Goal: Information Seeking & Learning: Learn about a topic

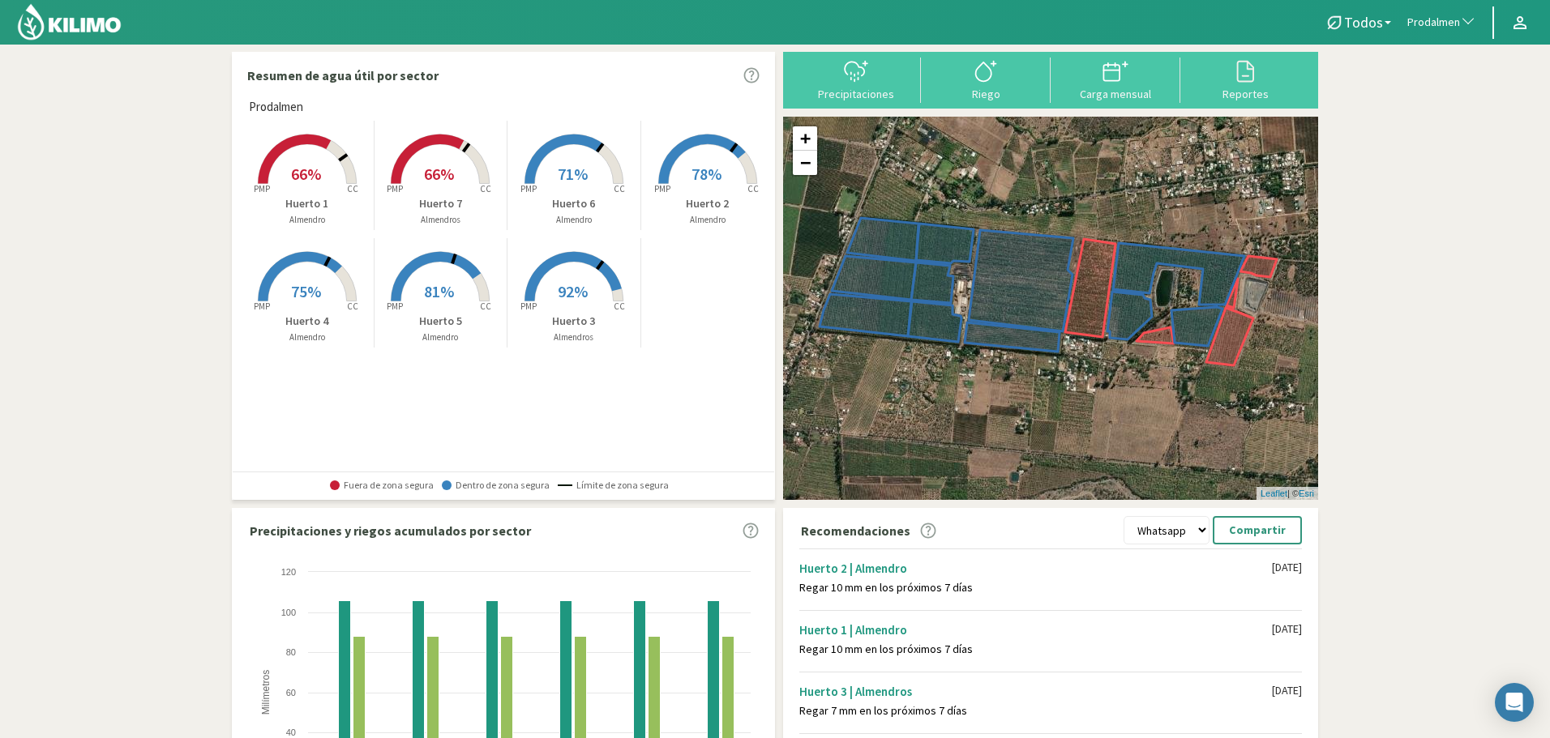
click at [321, 145] on icon at bounding box center [294, 159] width 73 height 49
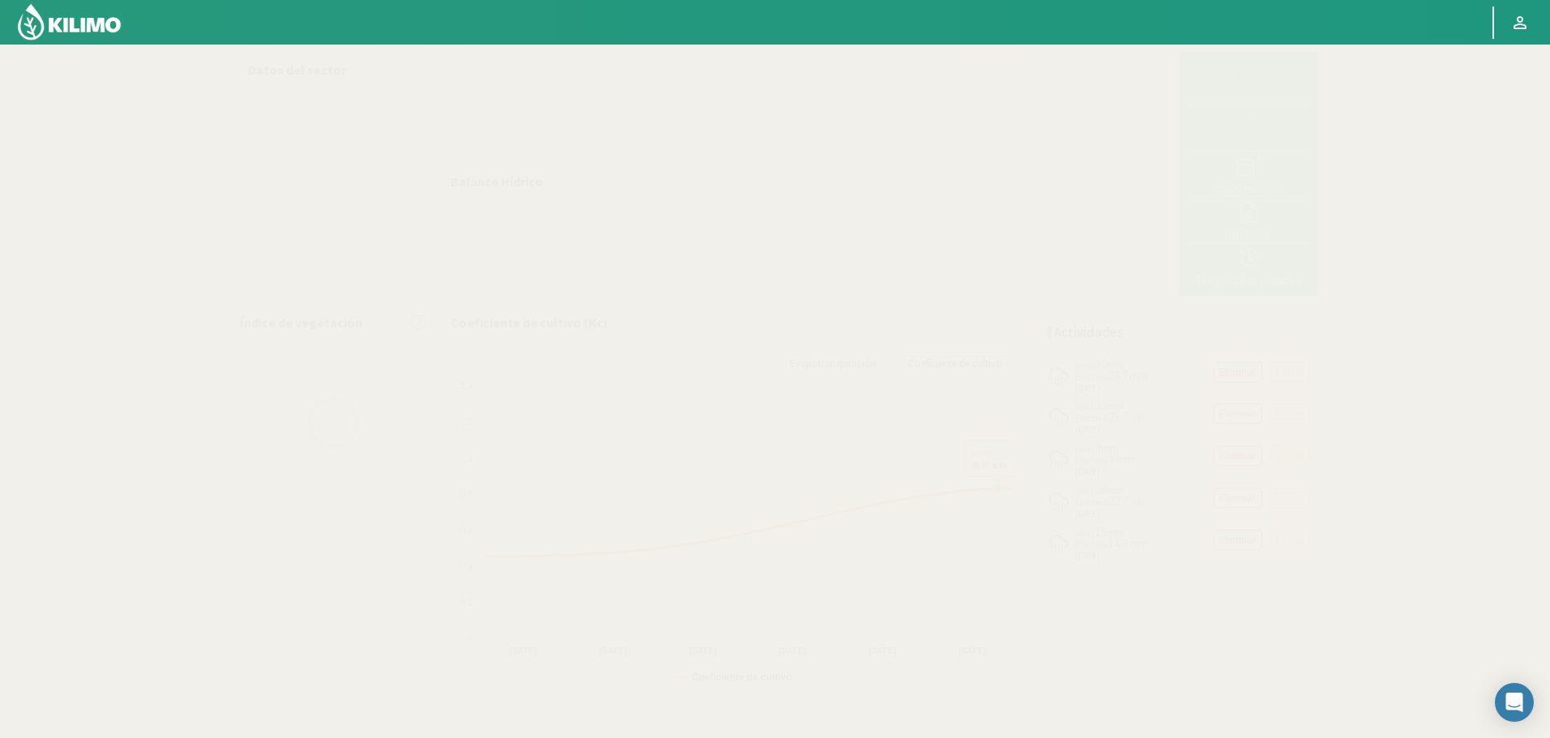
select select "226: Object"
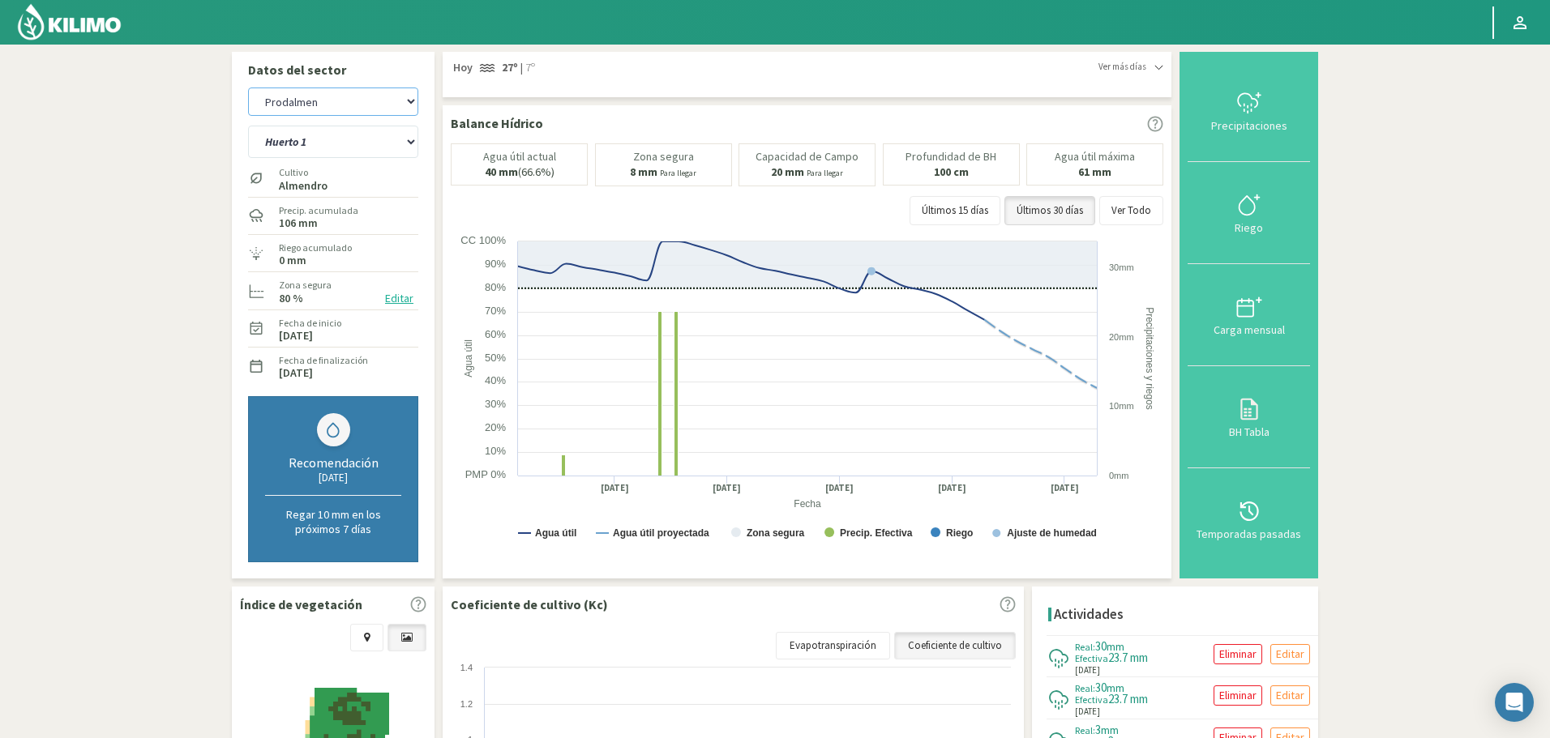
click at [354, 93] on select "Agr. Cardonal Agr. El Carmelo Agr. Huertos de Chocalan Agrícola Bakia Agrícola …" at bounding box center [333, 102] width 170 height 28
click at [73, 10] on img at bounding box center [69, 21] width 106 height 39
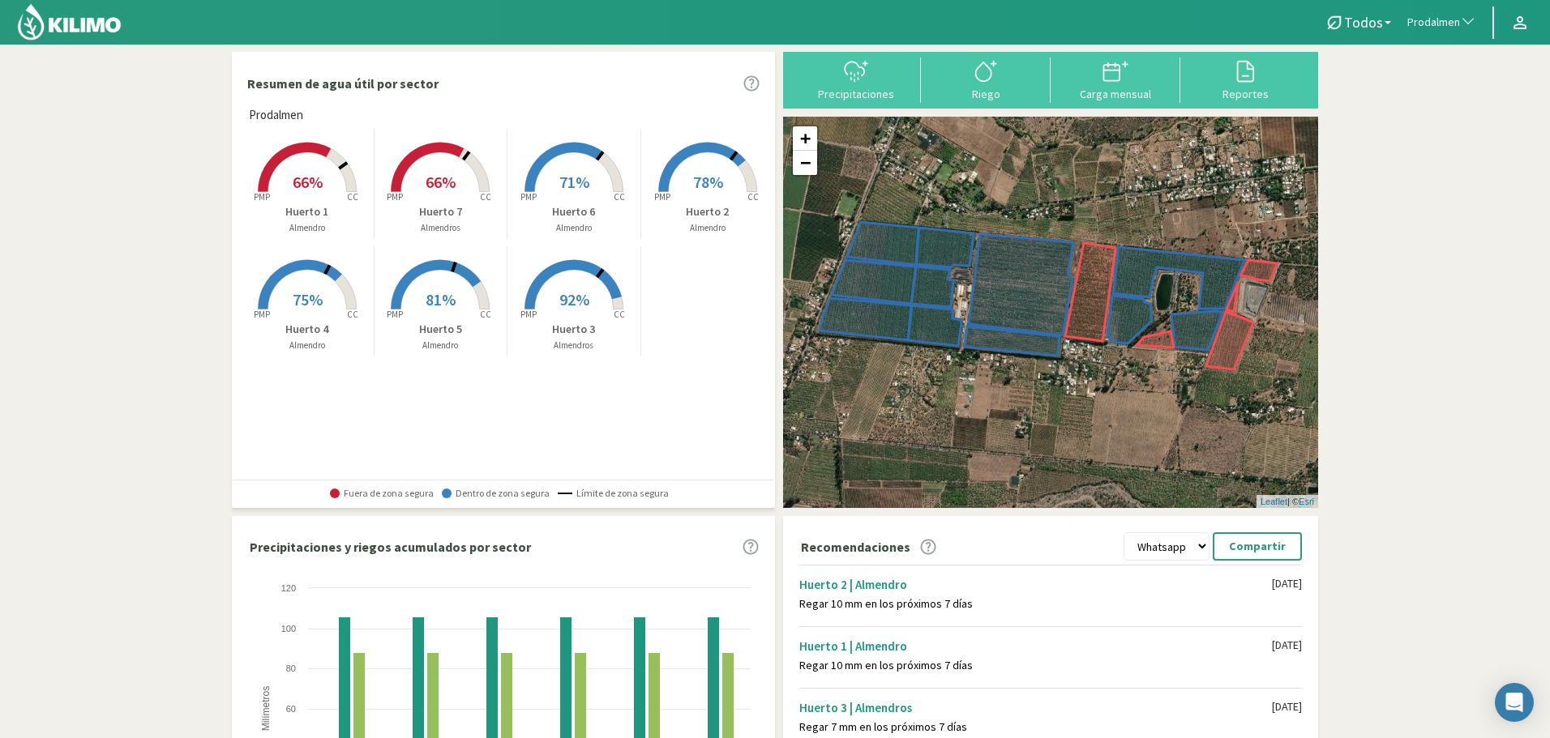
click at [1426, 19] on span "Prodalmen" at bounding box center [1433, 23] width 53 height 16
type input "santa mart"
click at [1439, 231] on li "Santa Marta de Liray" at bounding box center [1441, 218] width 85 height 41
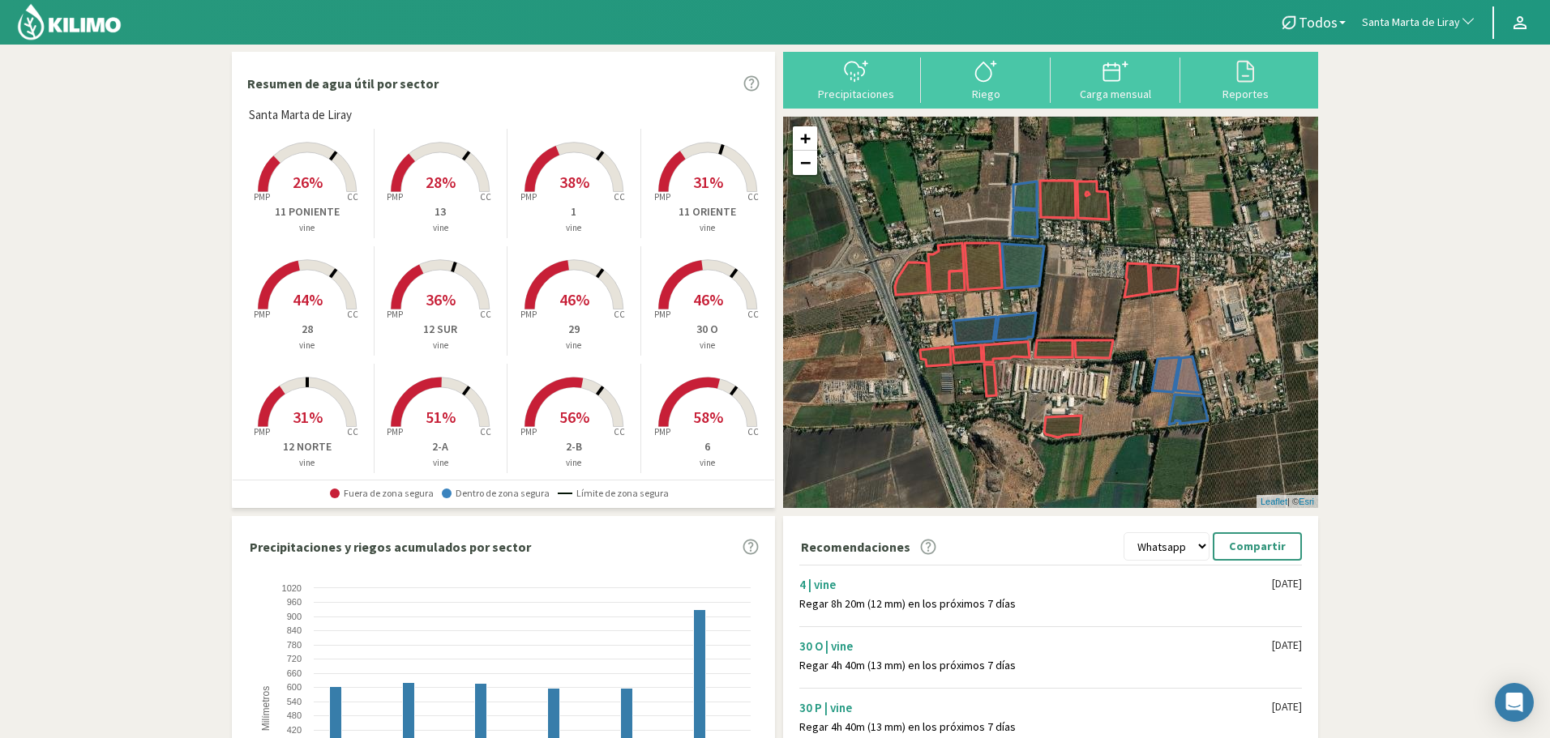
click at [567, 169] on rect at bounding box center [574, 194] width 130 height 130
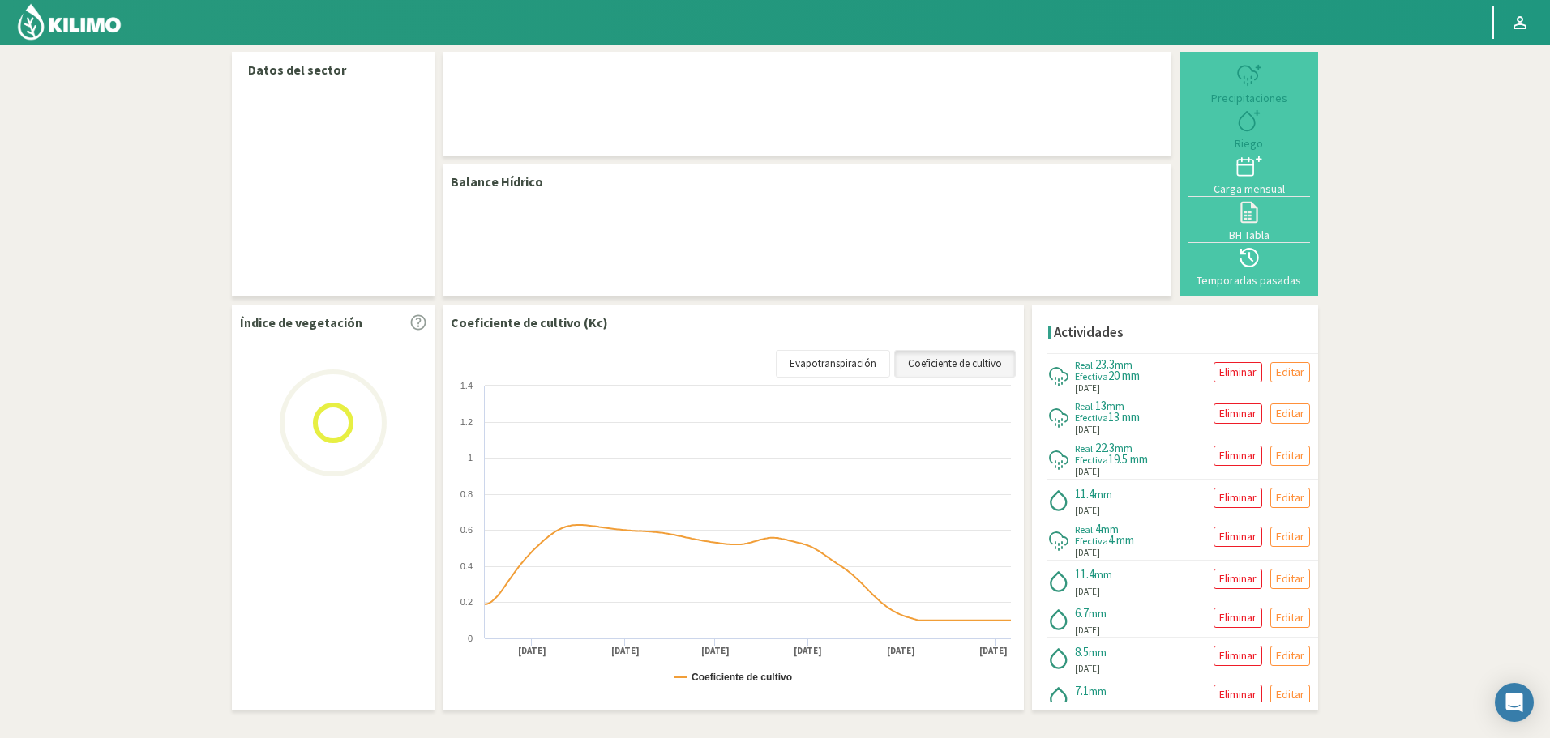
select select "258: Object"
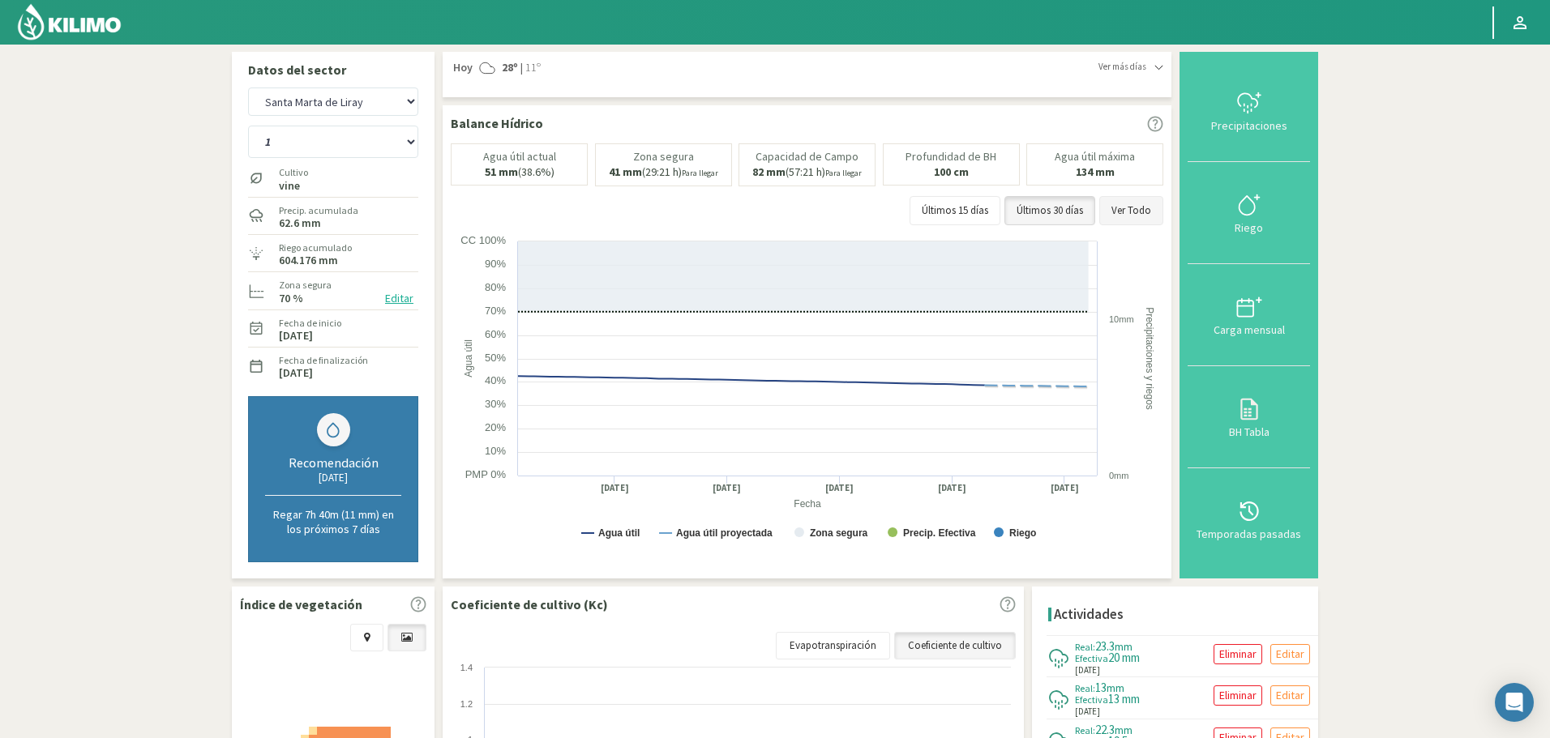
click at [1114, 212] on button "Ver Todo" at bounding box center [1131, 210] width 64 height 29
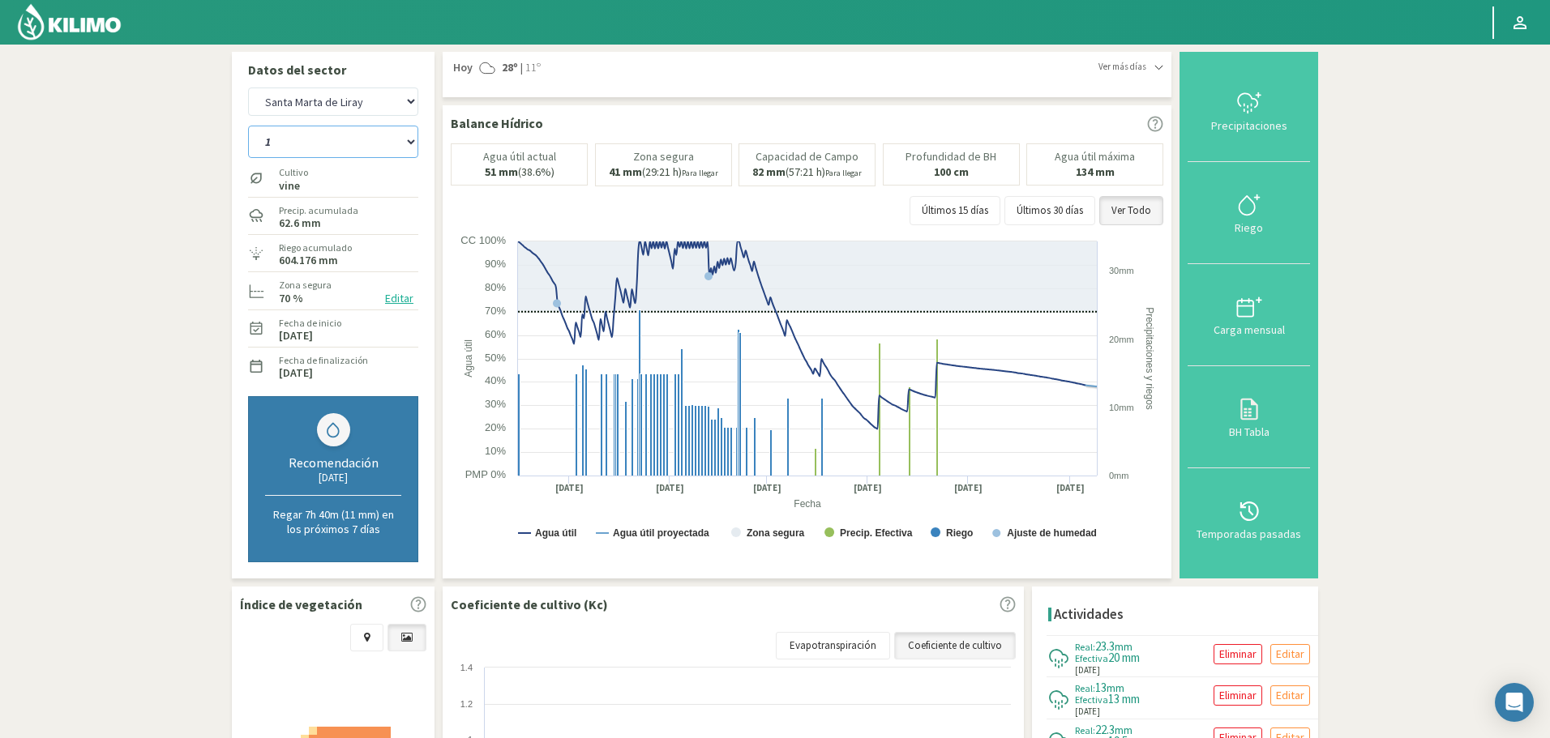
click at [337, 141] on select "1 11 ORIENTE 11 PONIENTE 12 NORTE 12 SUR 13 14 18 20/21 26 27 28 29 2-A 2-B 3 3…" at bounding box center [333, 142] width 170 height 32
click at [1251, 423] on svg-icon at bounding box center [1249, 418] width 26 height 15
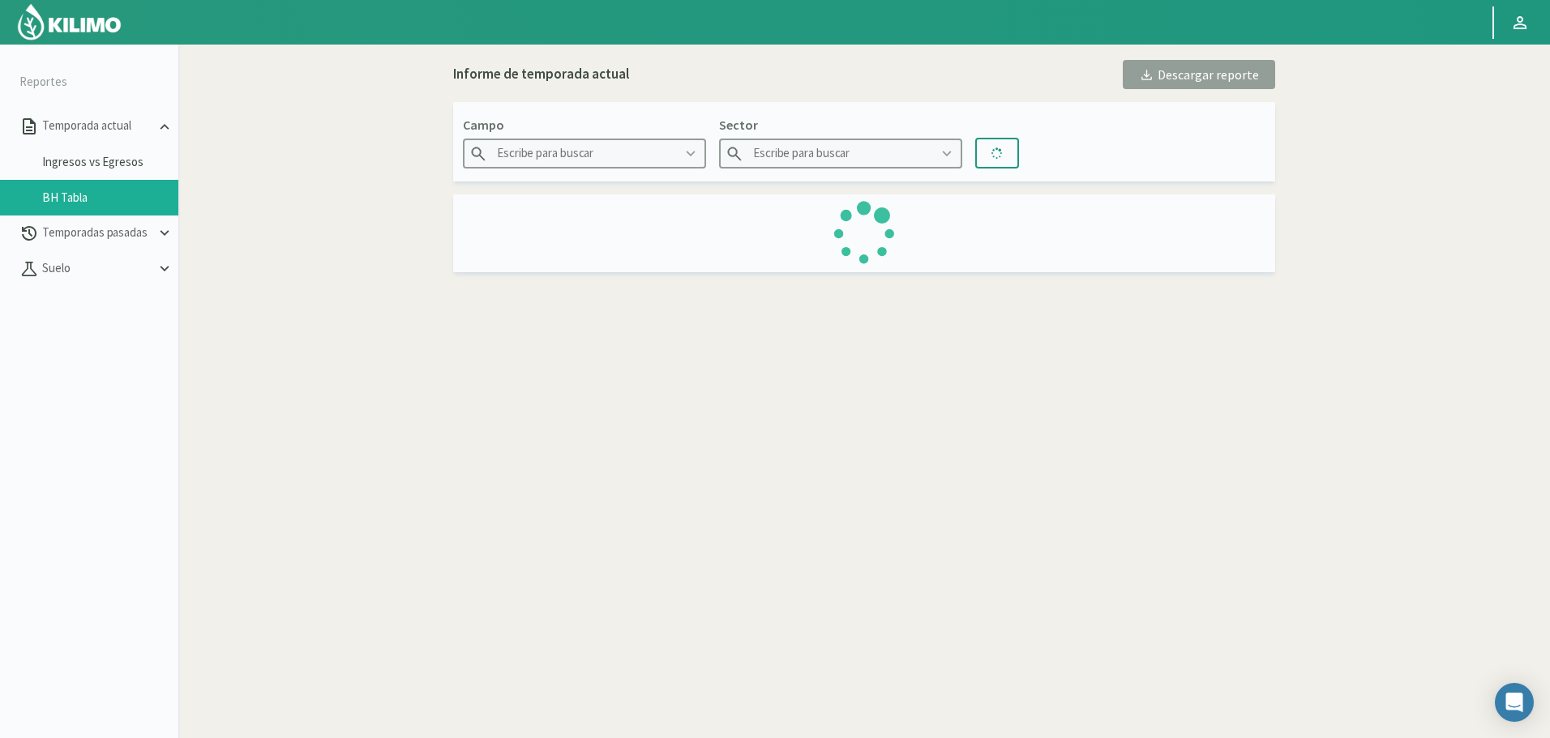
type input "Santa Marta de Liray"
type input "1"
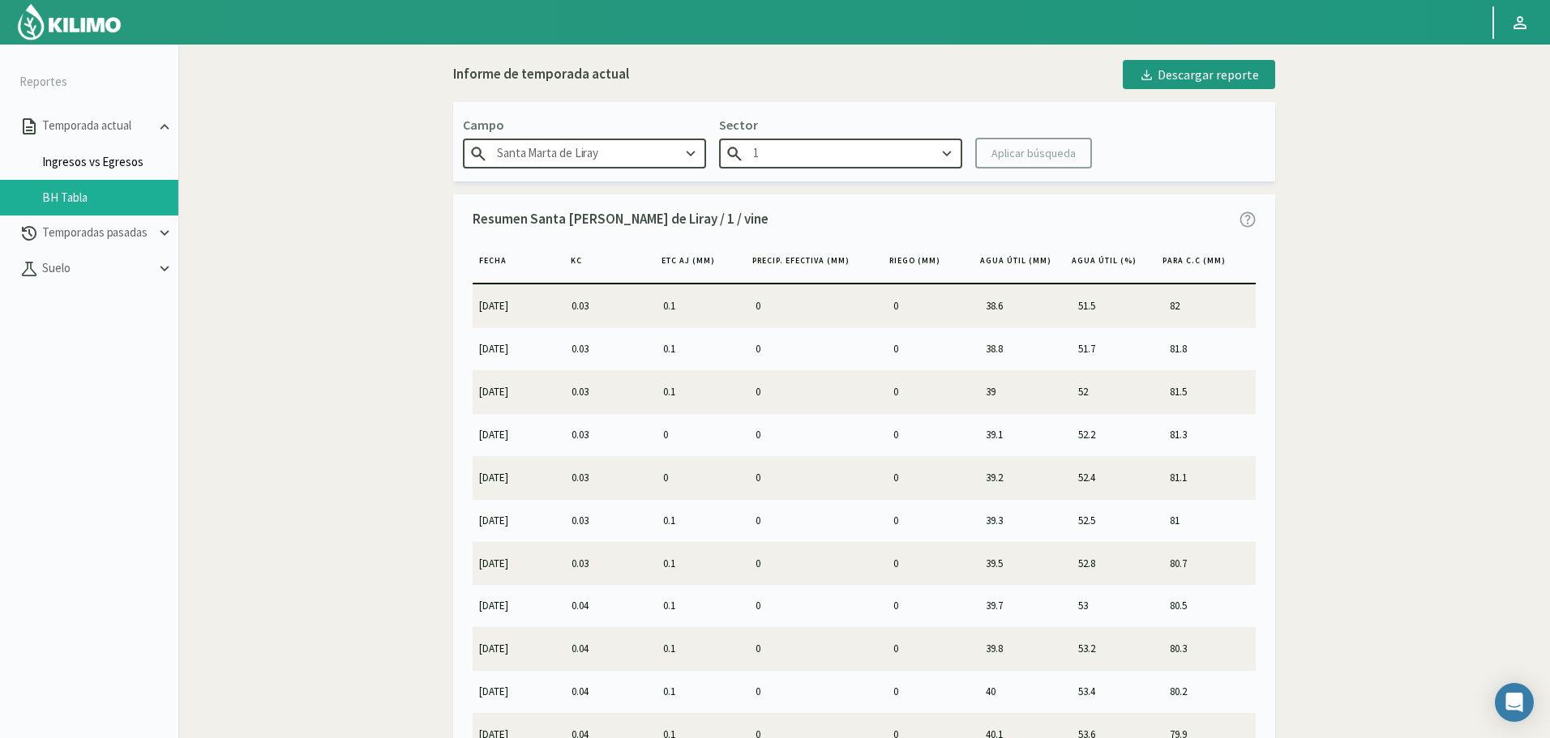
click at [93, 166] on link "Ingresos vs Egresos" at bounding box center [110, 162] width 136 height 15
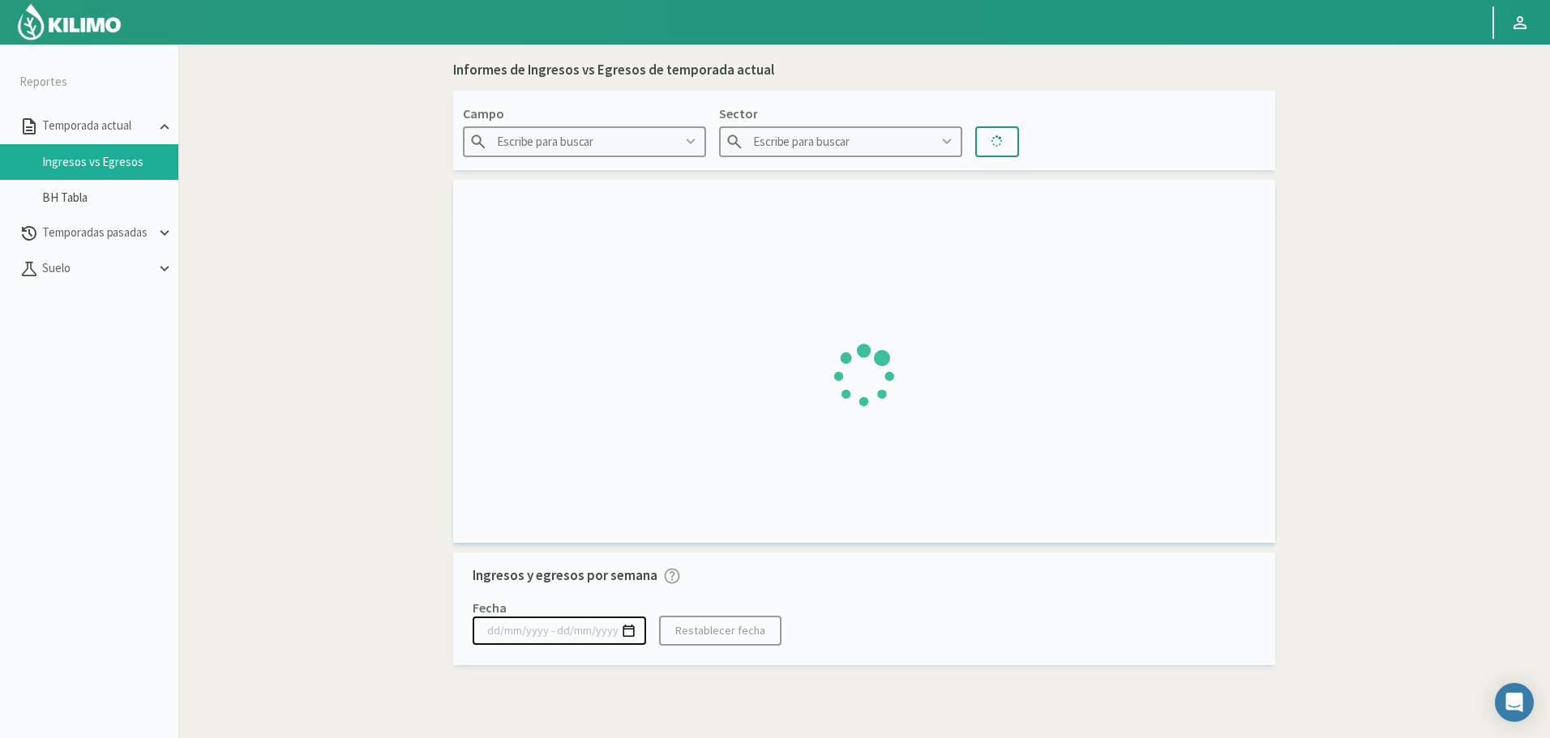
type input "Agr. Cardonal"
type input "El Cardonal Sector 1"
type input "[DATE] - [DATE]"
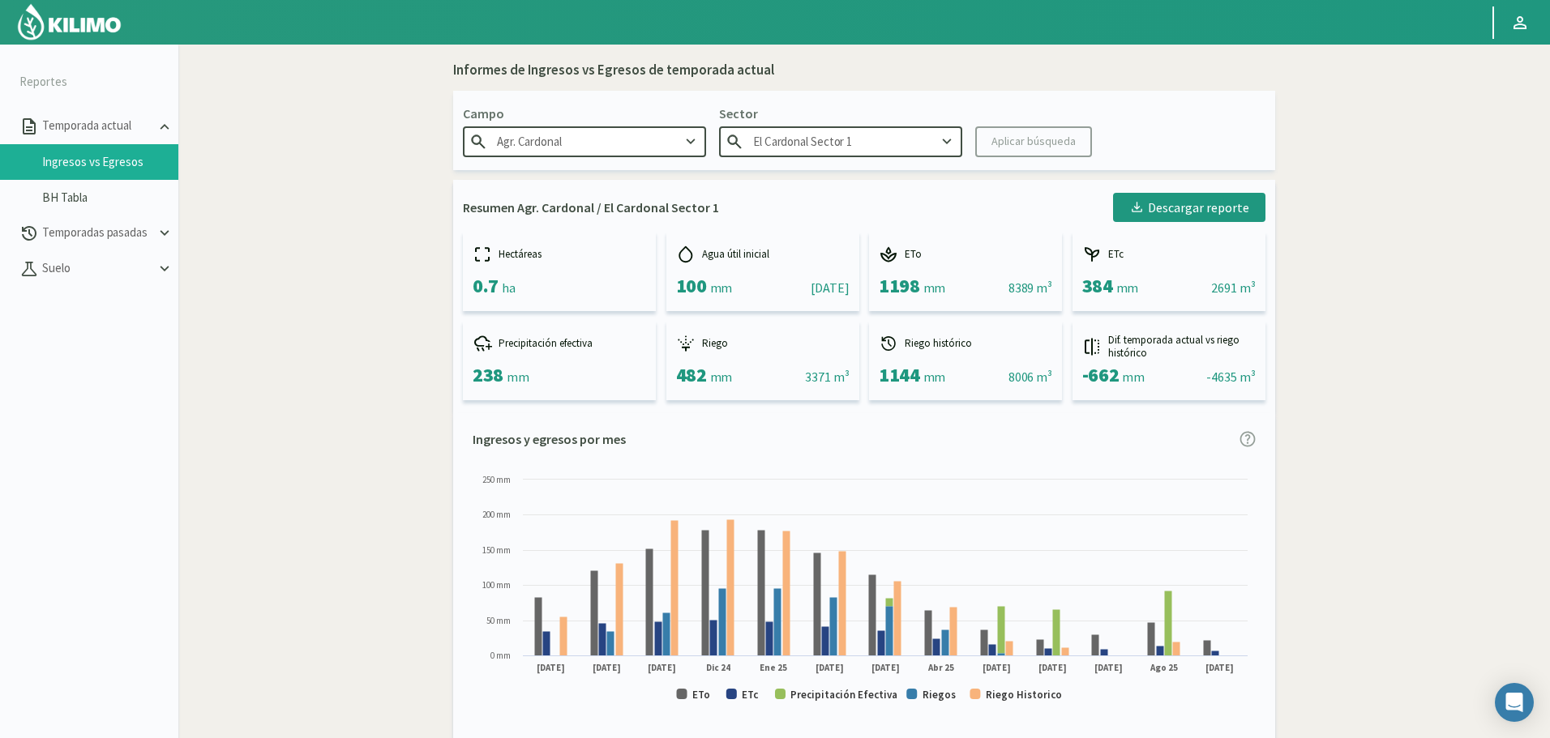
click at [588, 127] on input "Agr. Cardonal" at bounding box center [584, 141] width 243 height 30
drag, startPoint x: 593, startPoint y: 138, endPoint x: 242, endPoint y: 143, distance: 351.0
click at [242, 143] on section "Reportes Temporada actual Ingresos vs Egresos BH Tabla Temporadas pasadas [GEOG…" at bounding box center [775, 414] width 1550 height 738
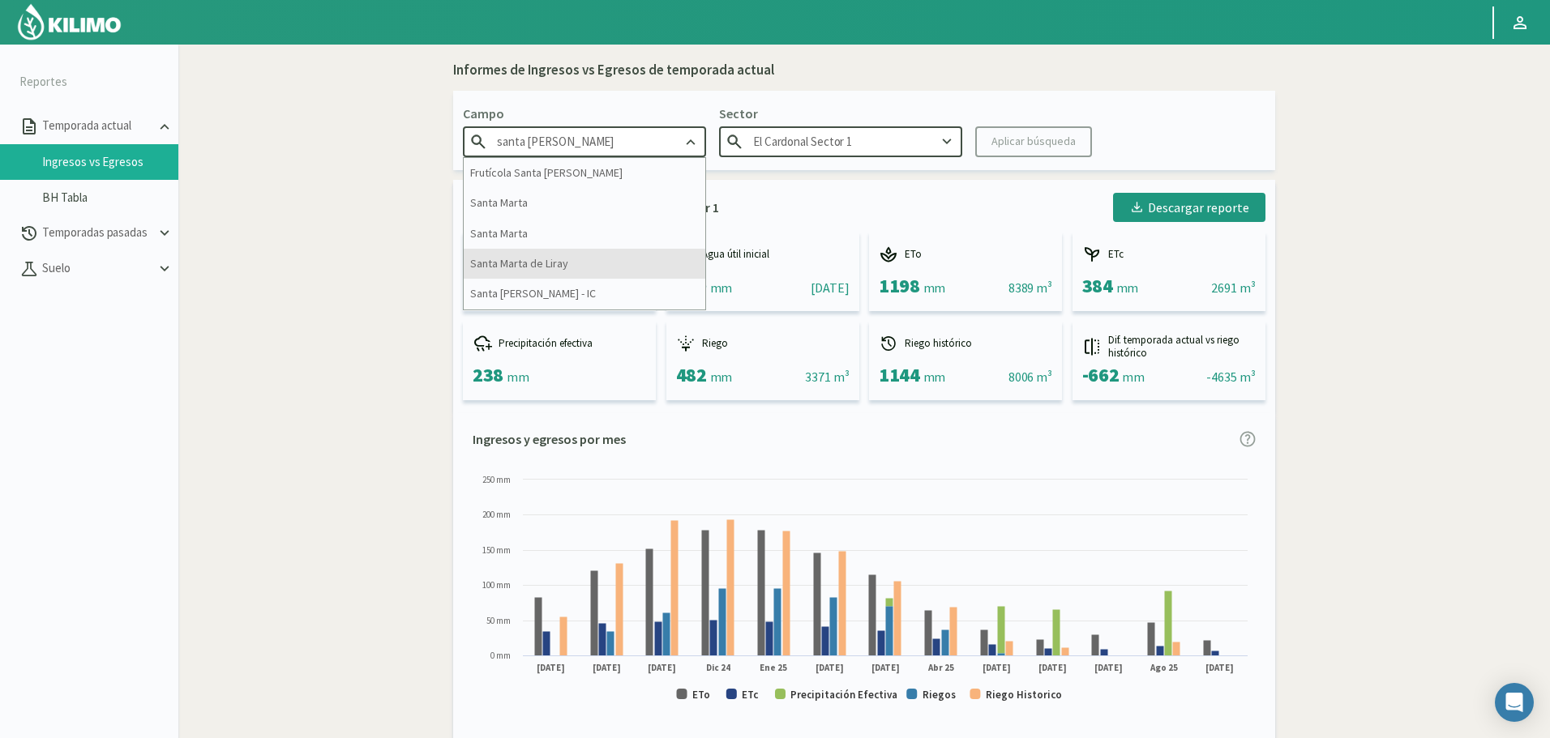
click at [541, 261] on div "Santa Marta de Liray" at bounding box center [585, 264] width 242 height 30
type input "Santa Marta de Liray"
type input "1"
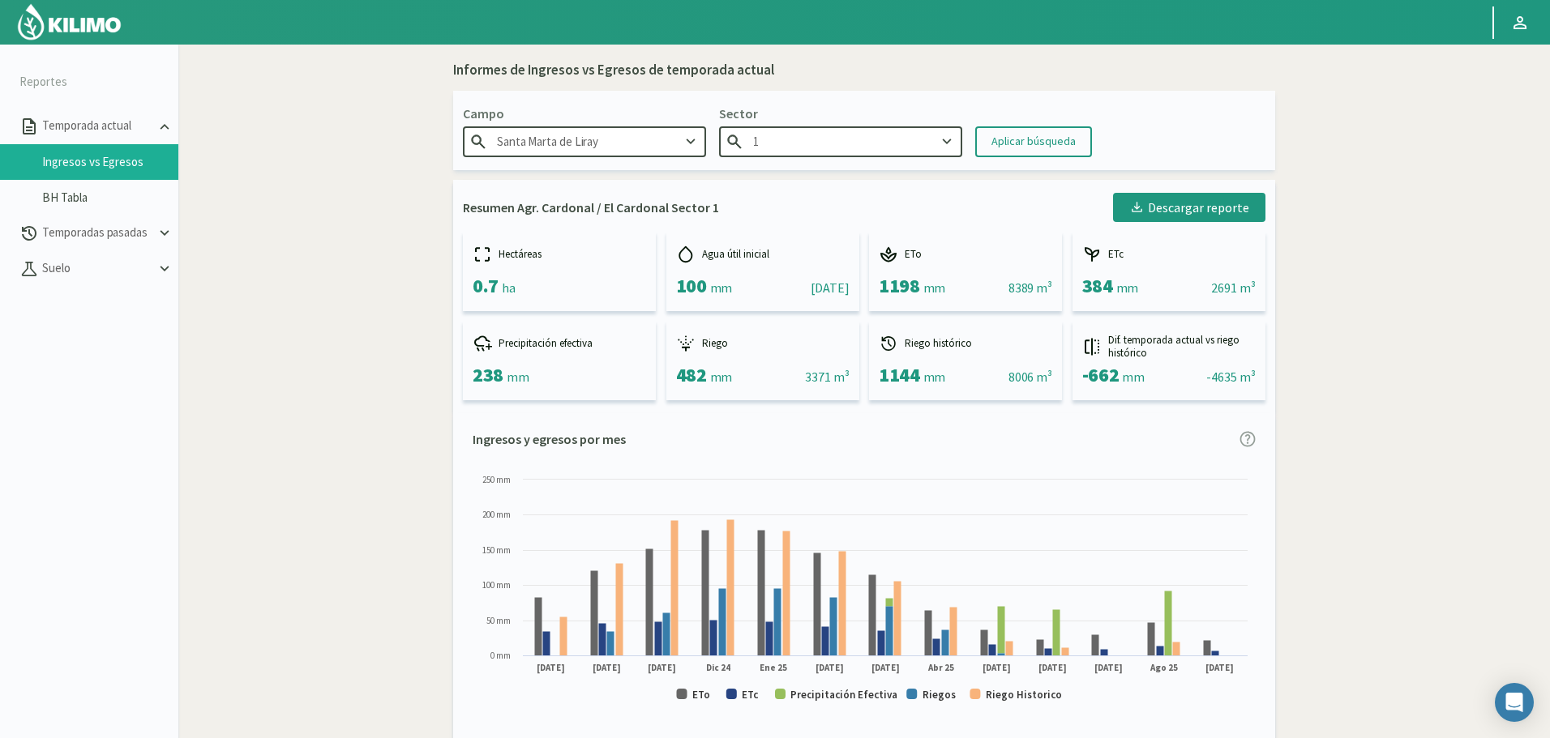
click at [823, 167] on div "Campo [GEOGRAPHIC_DATA][PERSON_NAME] Sector 1 Aplicar búsqueda" at bounding box center [864, 130] width 822 height 79
click at [822, 131] on input "1" at bounding box center [840, 141] width 243 height 30
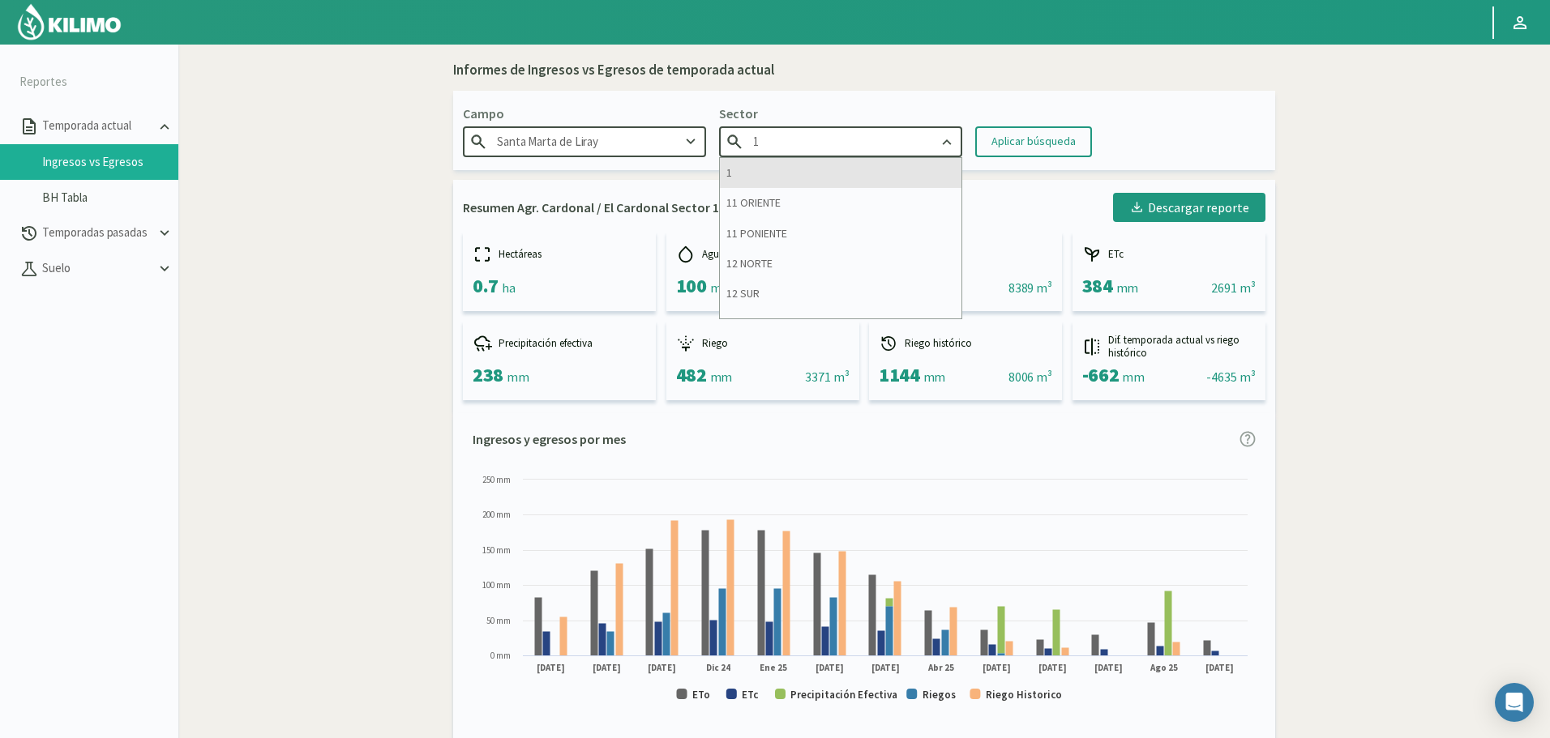
click at [783, 176] on div "1" at bounding box center [841, 173] width 242 height 30
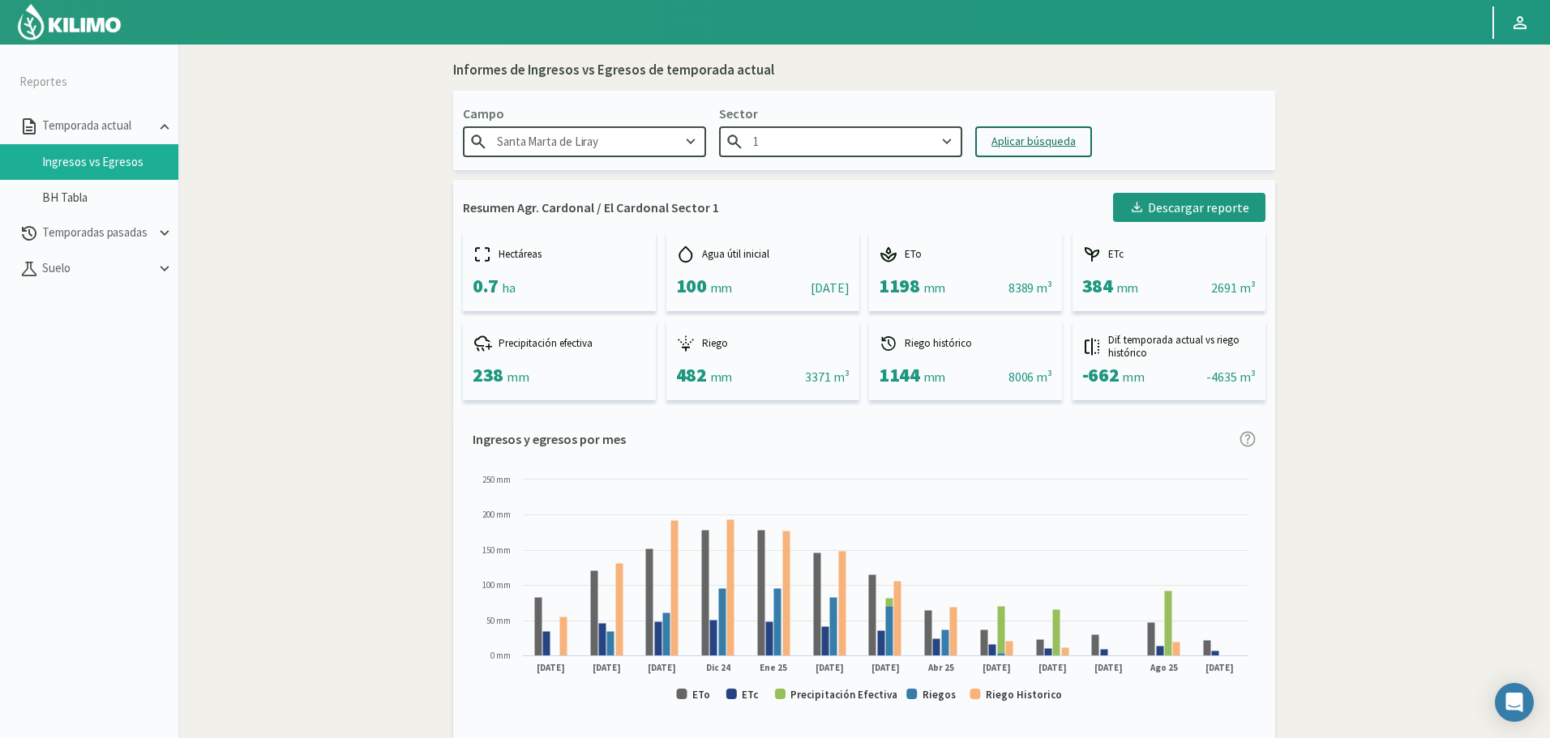
click at [1015, 129] on button "Aplicar búsqueda" at bounding box center [1033, 141] width 117 height 31
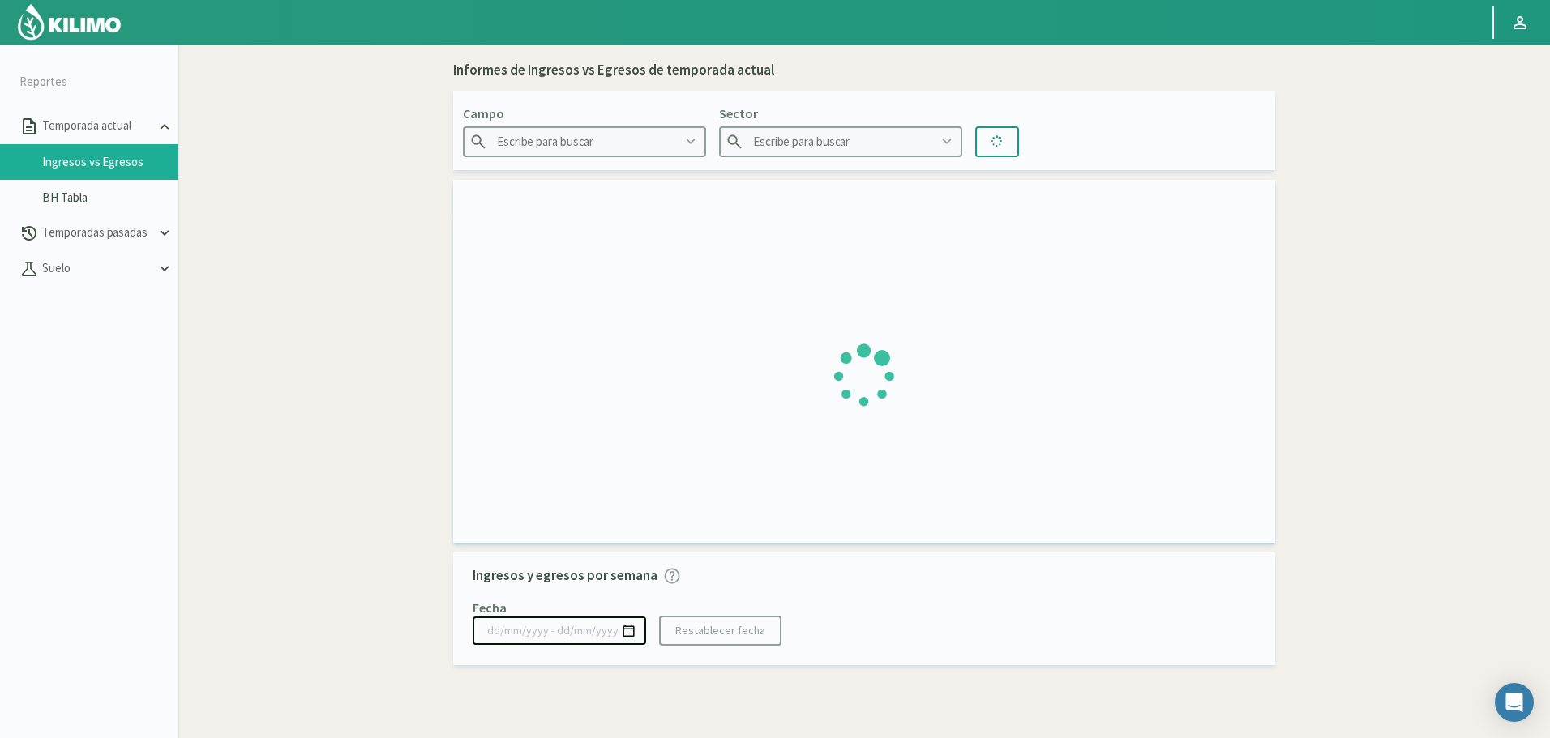
type input "Santa Marta de Liray"
type input "1"
type input "[DATE] - [DATE]"
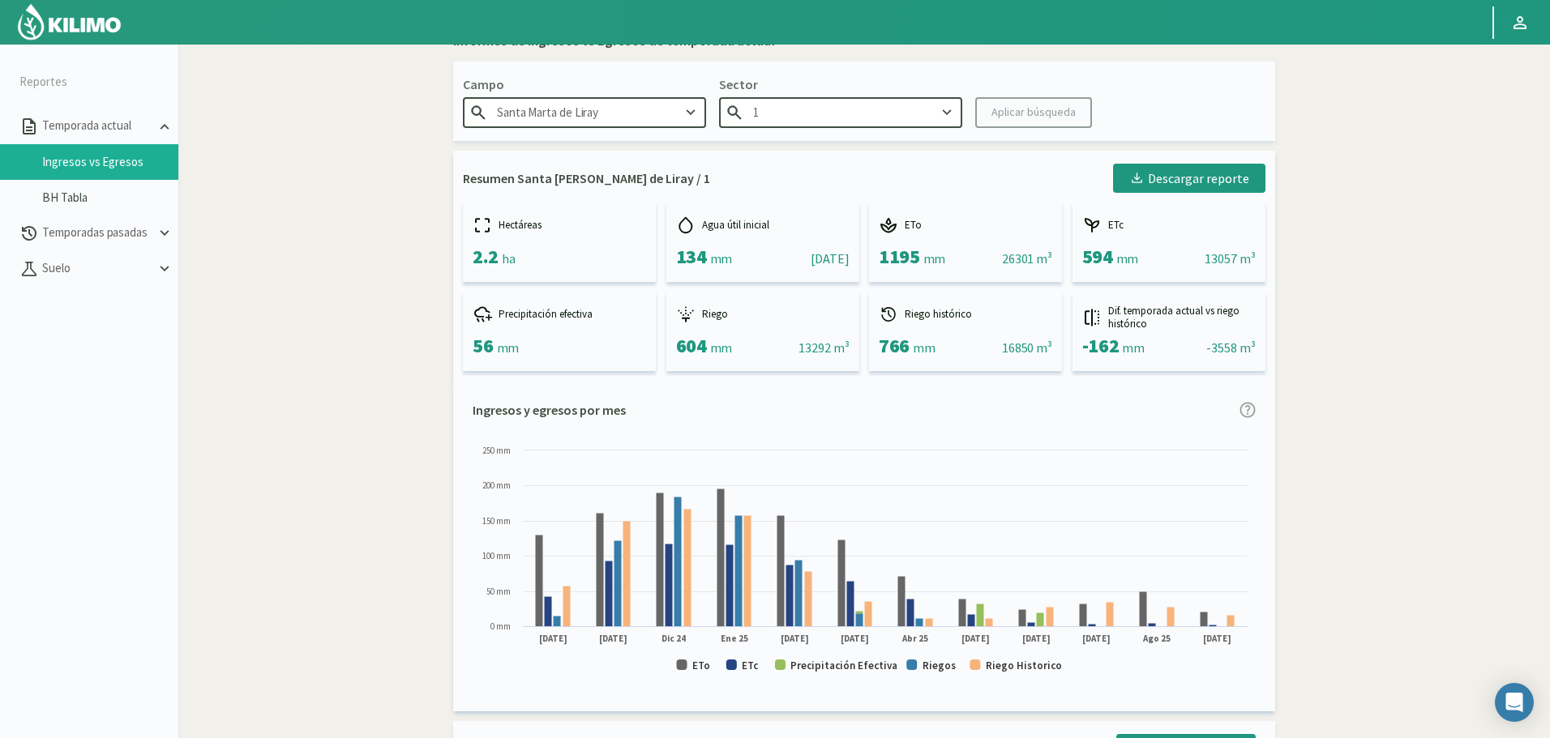
scroll to position [81, 0]
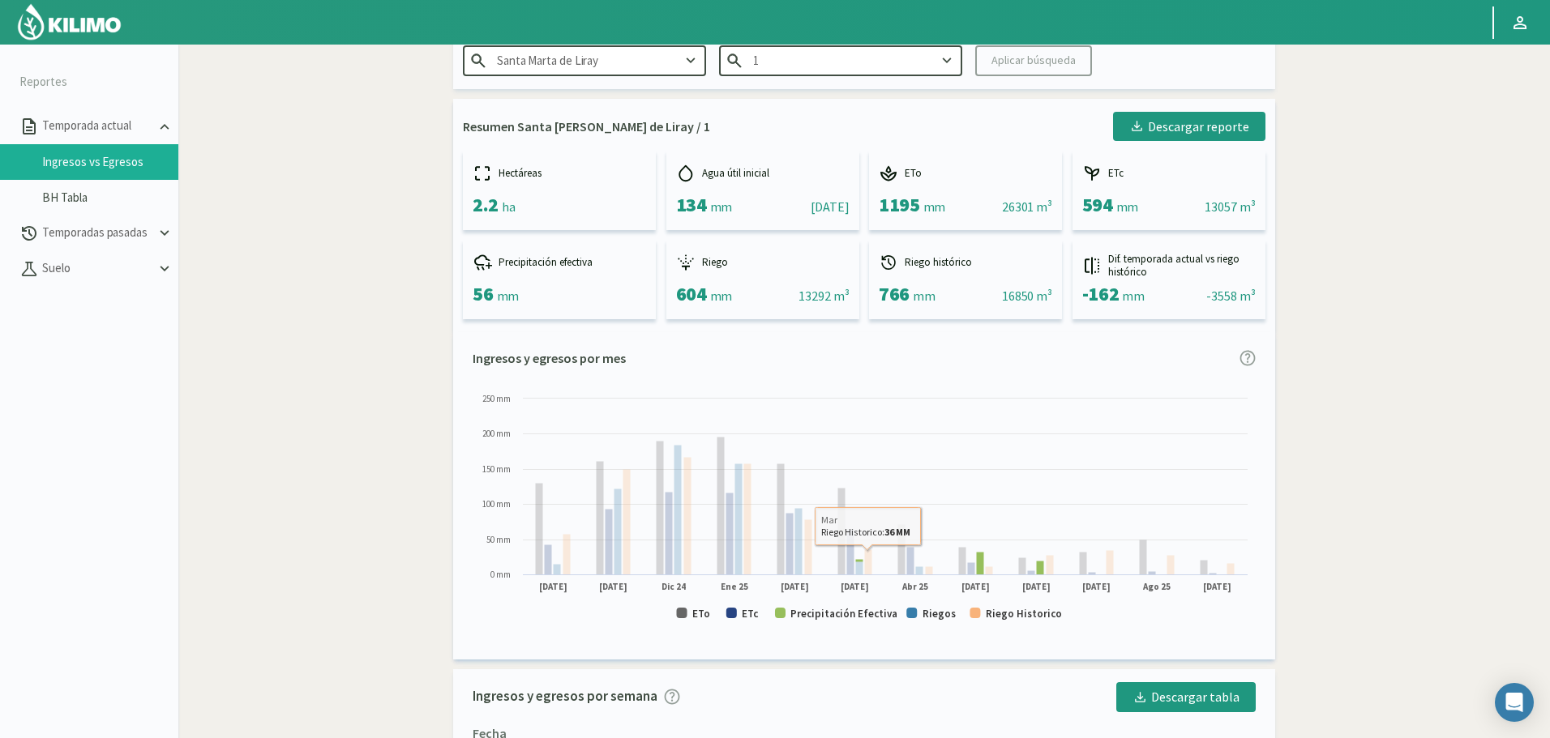
click at [802, 622] on rect at bounding box center [864, 514] width 783 height 246
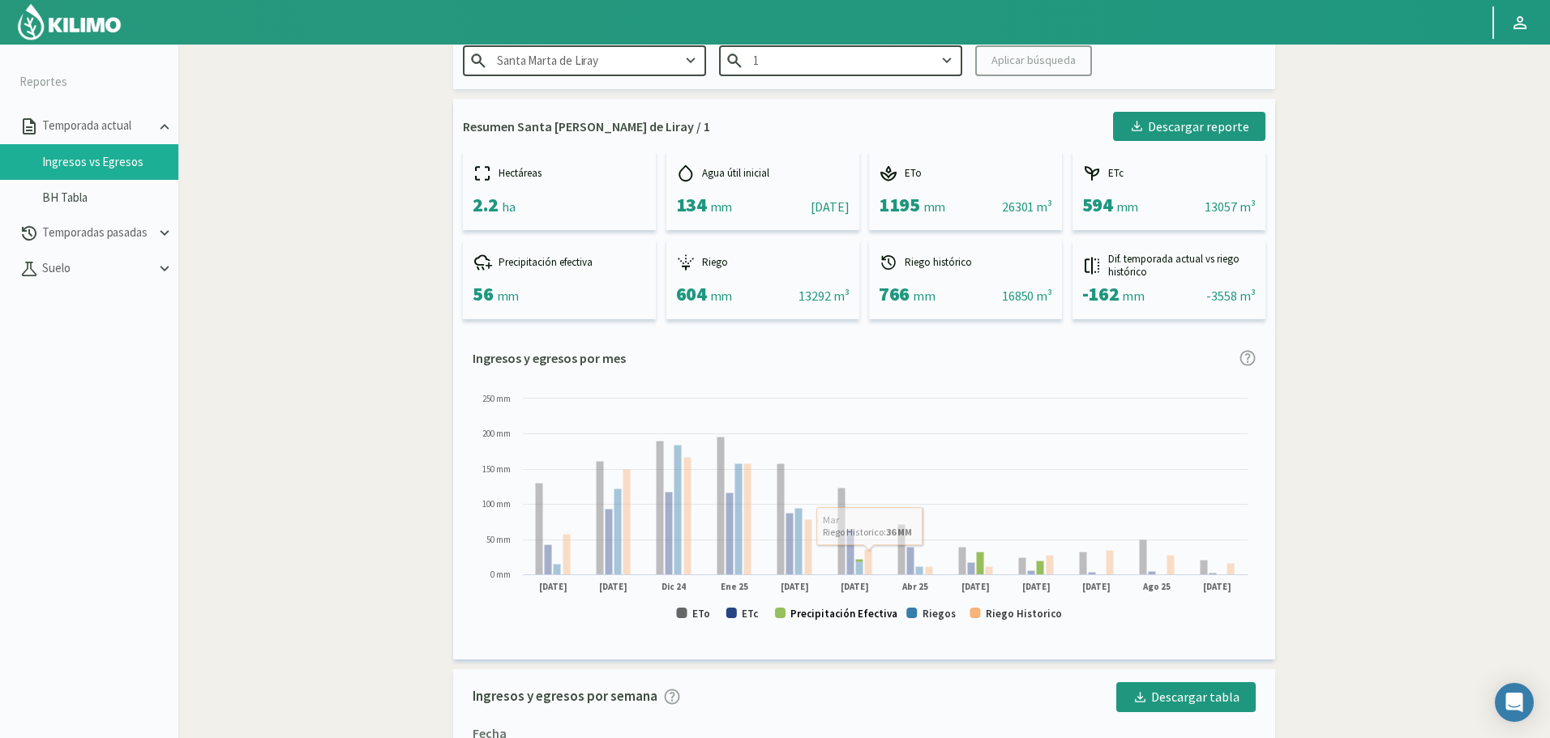
click at [802, 618] on text "Precipitación Efectiva" at bounding box center [843, 614] width 107 height 14
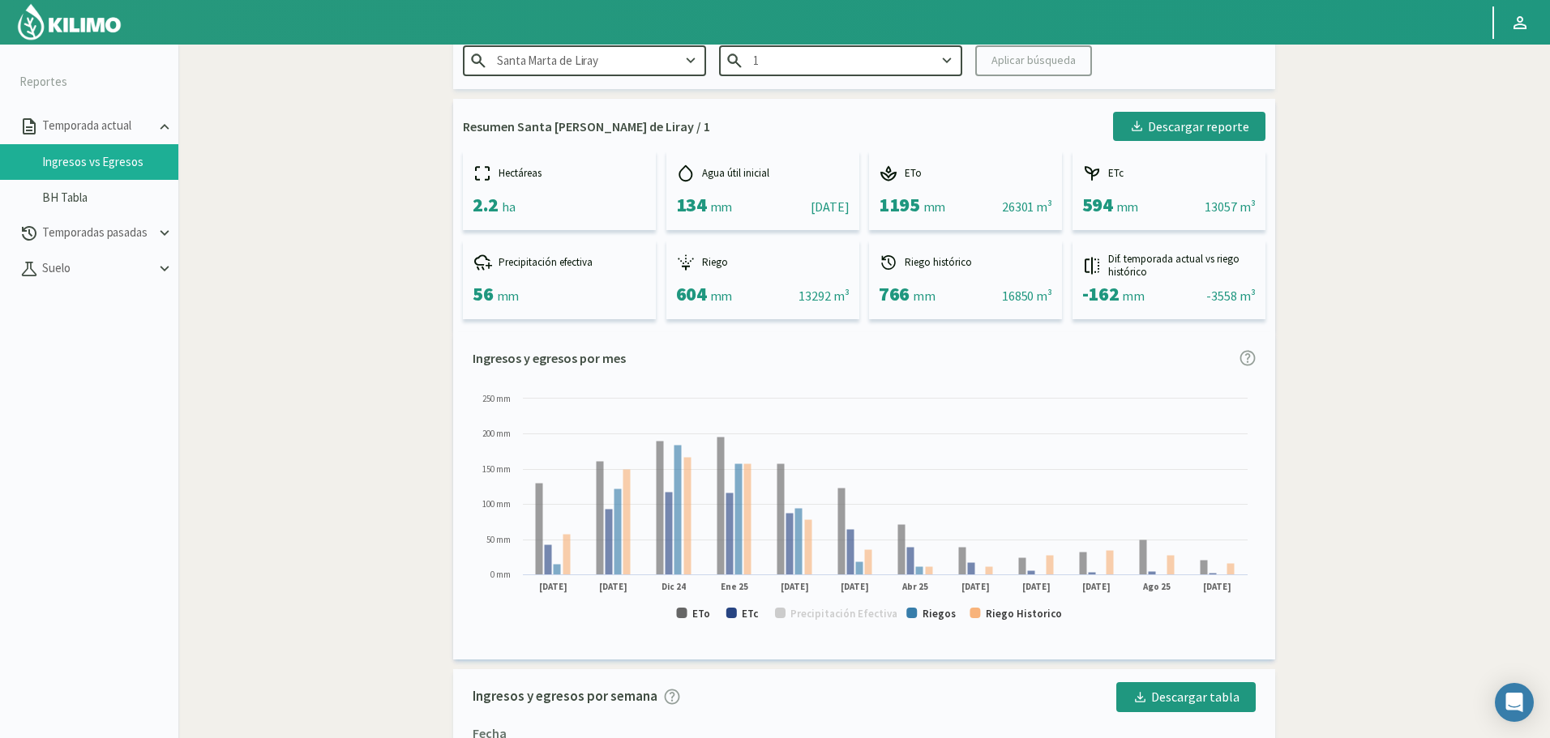
click at [734, 620] on rect at bounding box center [864, 514] width 783 height 246
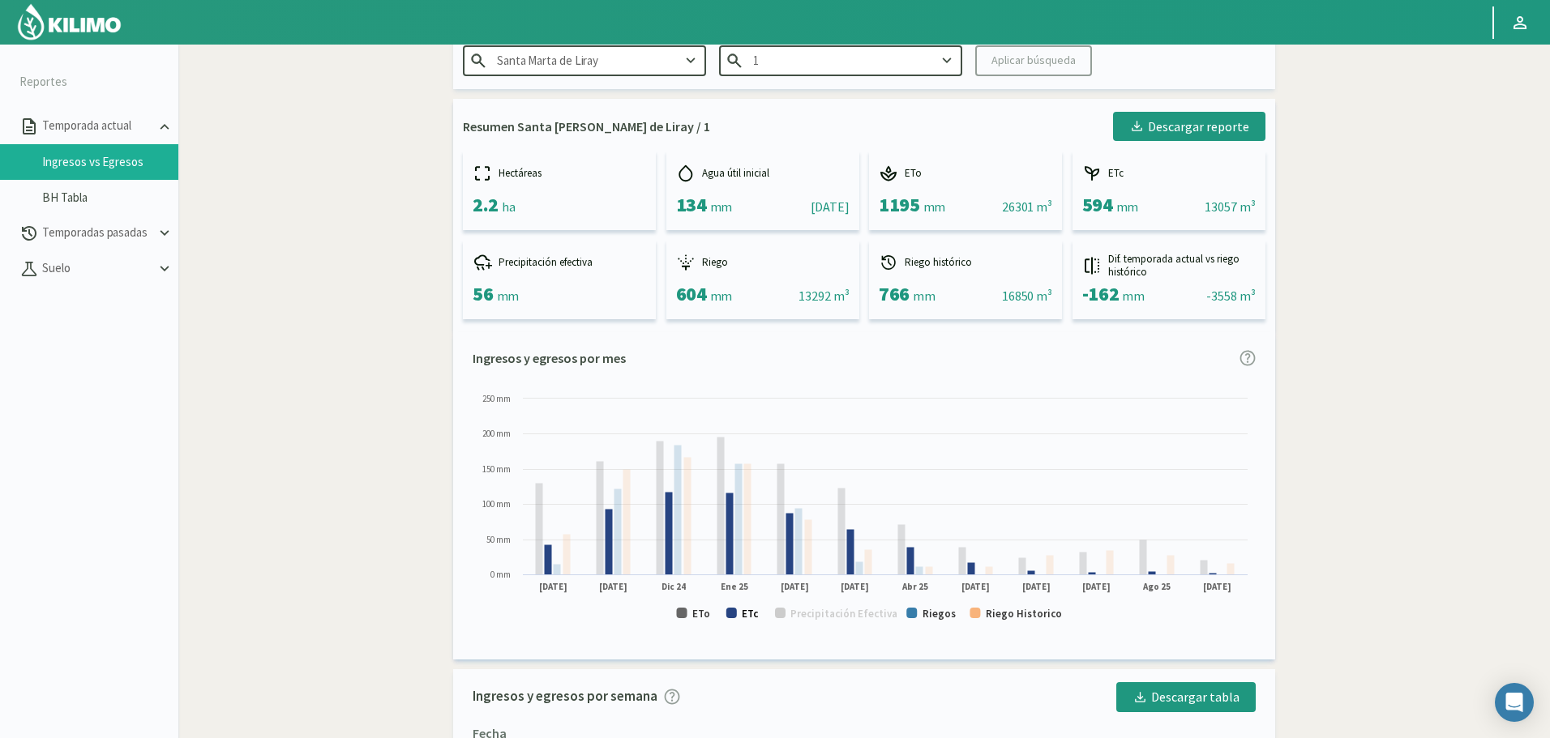
click at [733, 612] on rect at bounding box center [731, 613] width 11 height 11
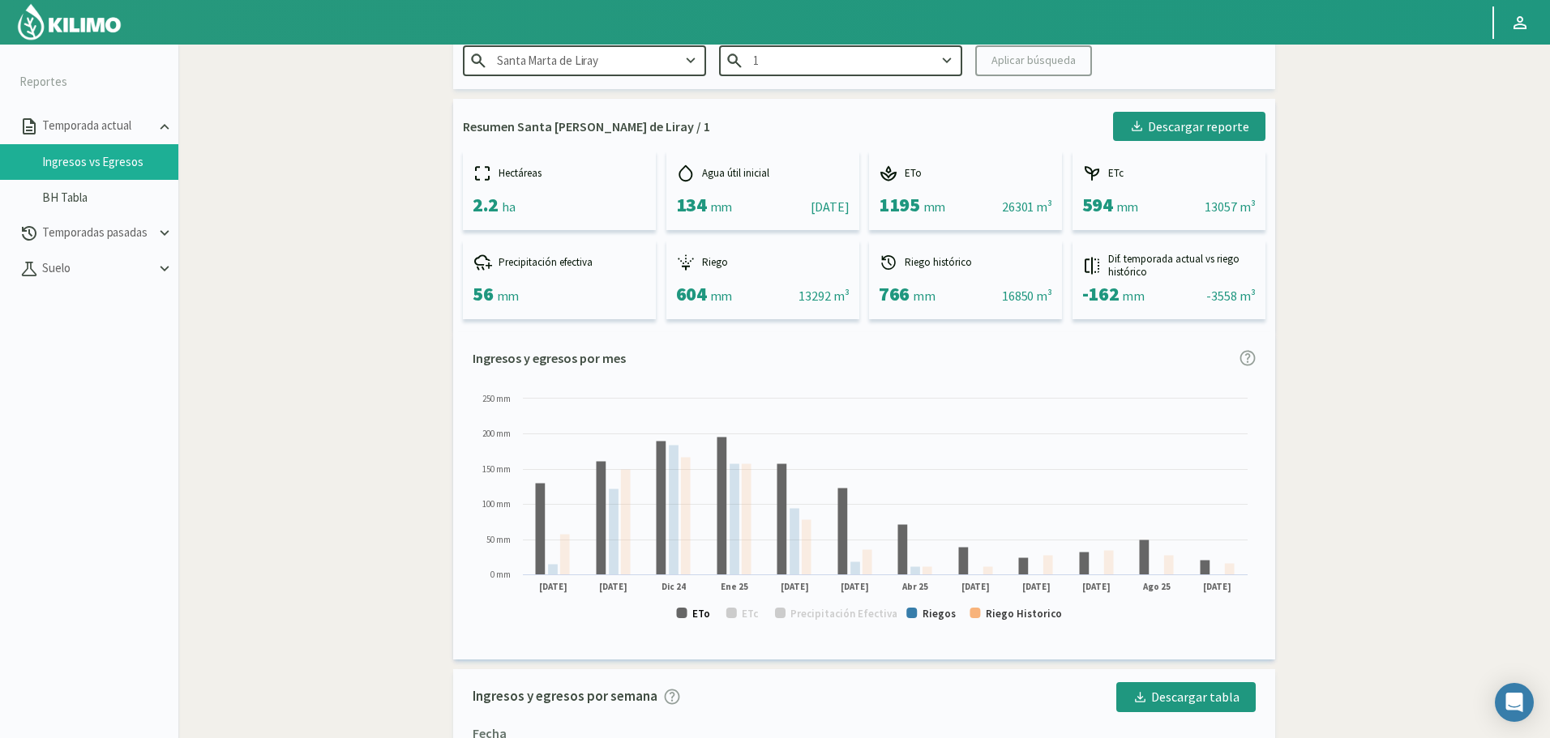
click at [685, 618] on rect at bounding box center [682, 613] width 11 height 11
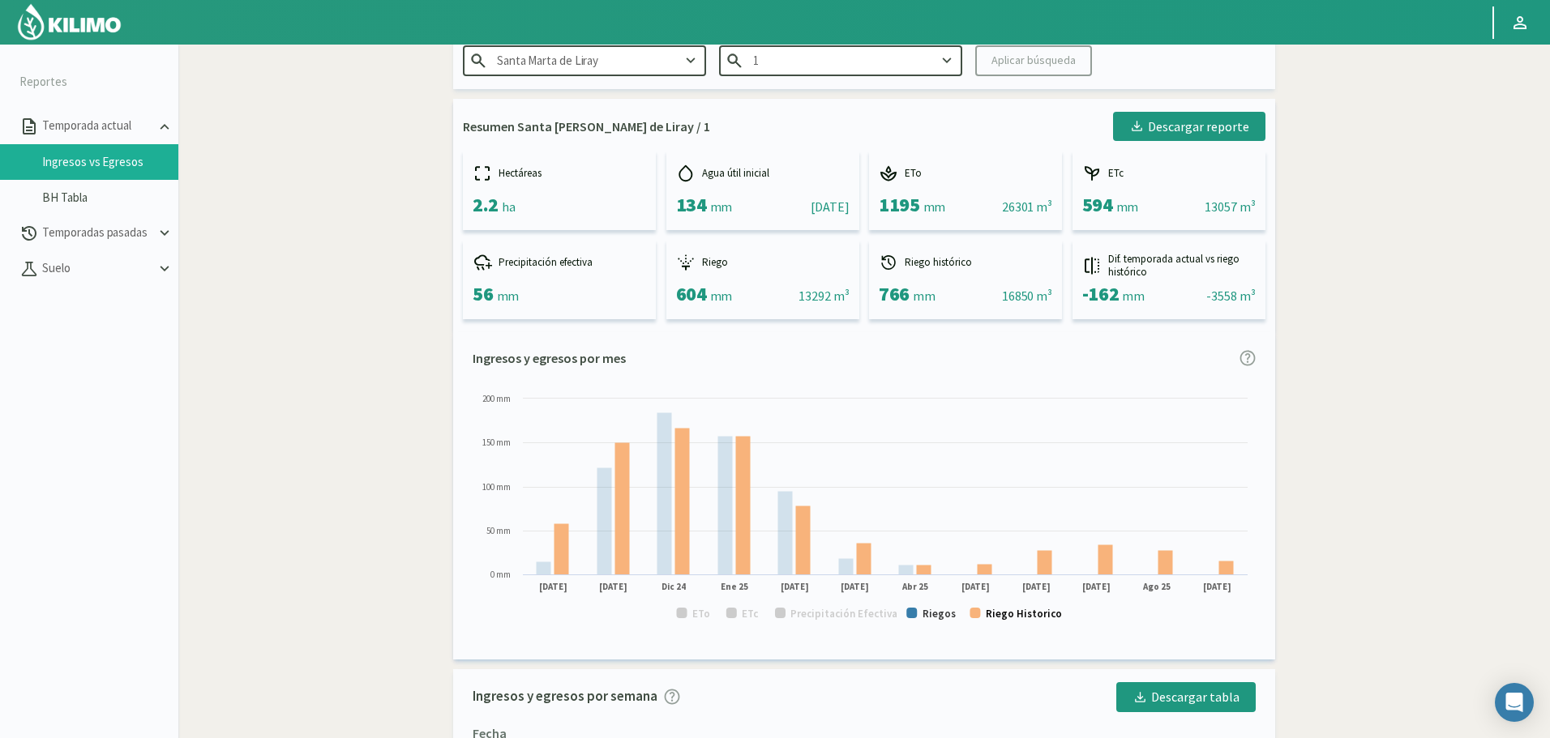
click at [1007, 615] on text "Riego Historico" at bounding box center [1024, 614] width 76 height 14
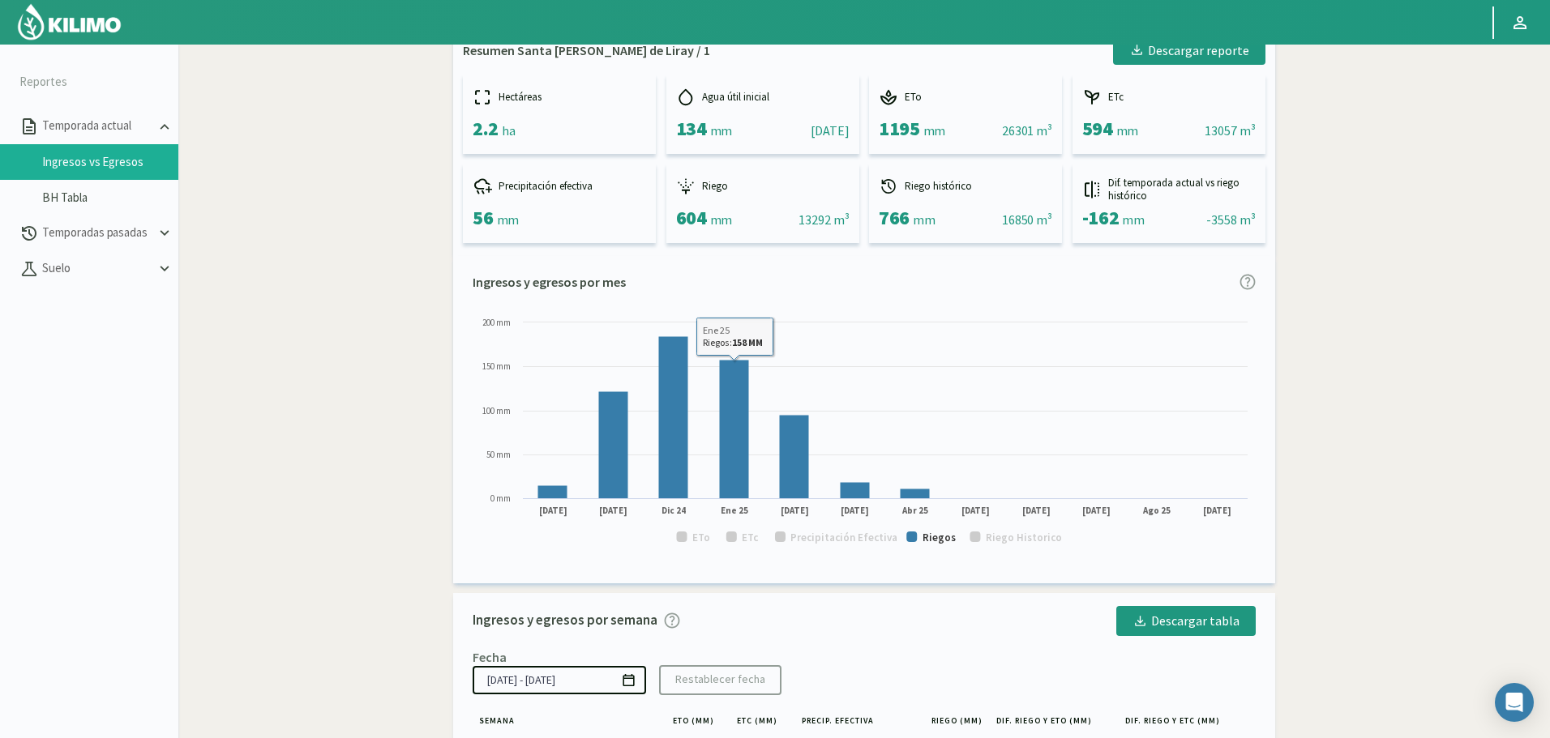
scroll to position [162, 0]
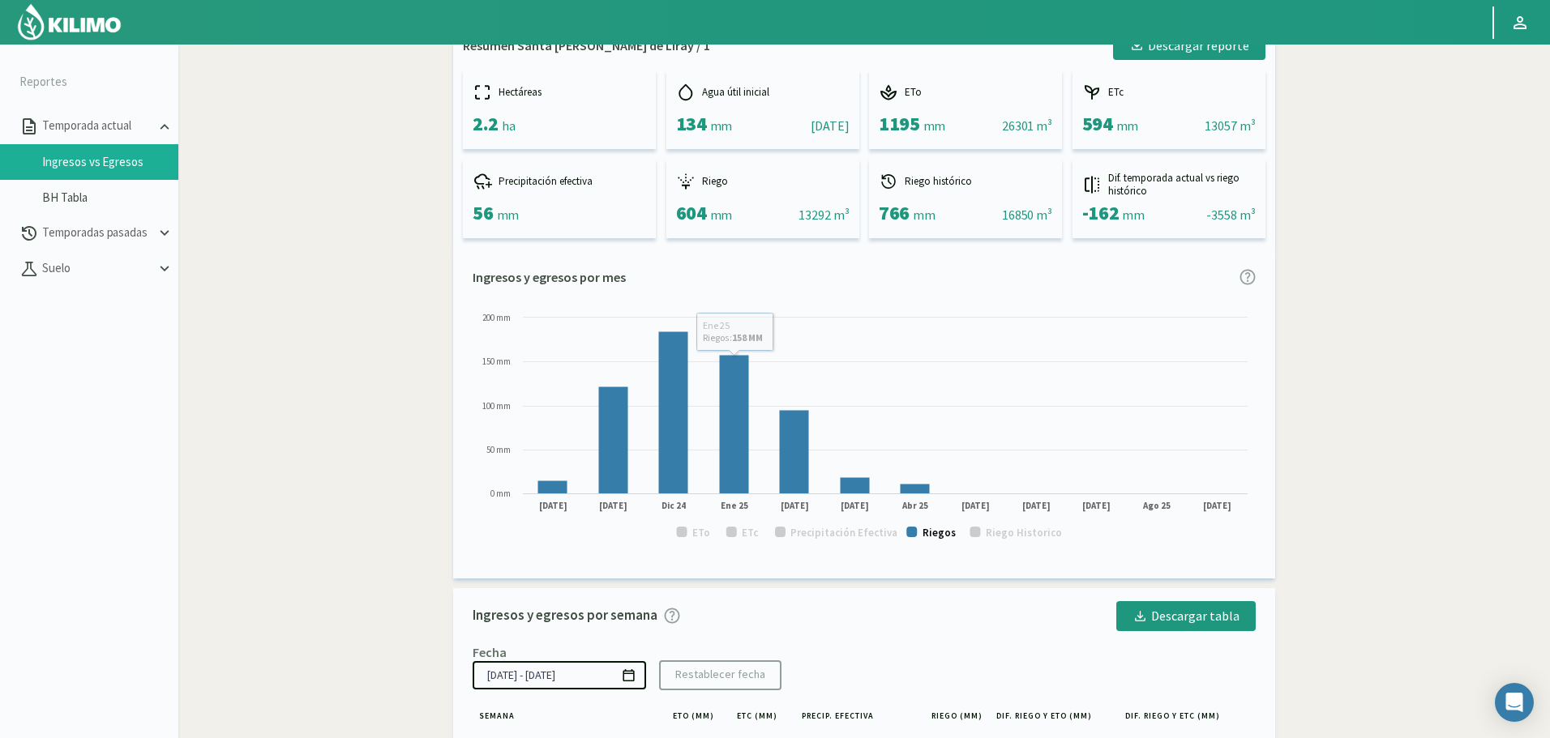
click at [941, 534] on text "Riegos" at bounding box center [938, 533] width 33 height 14
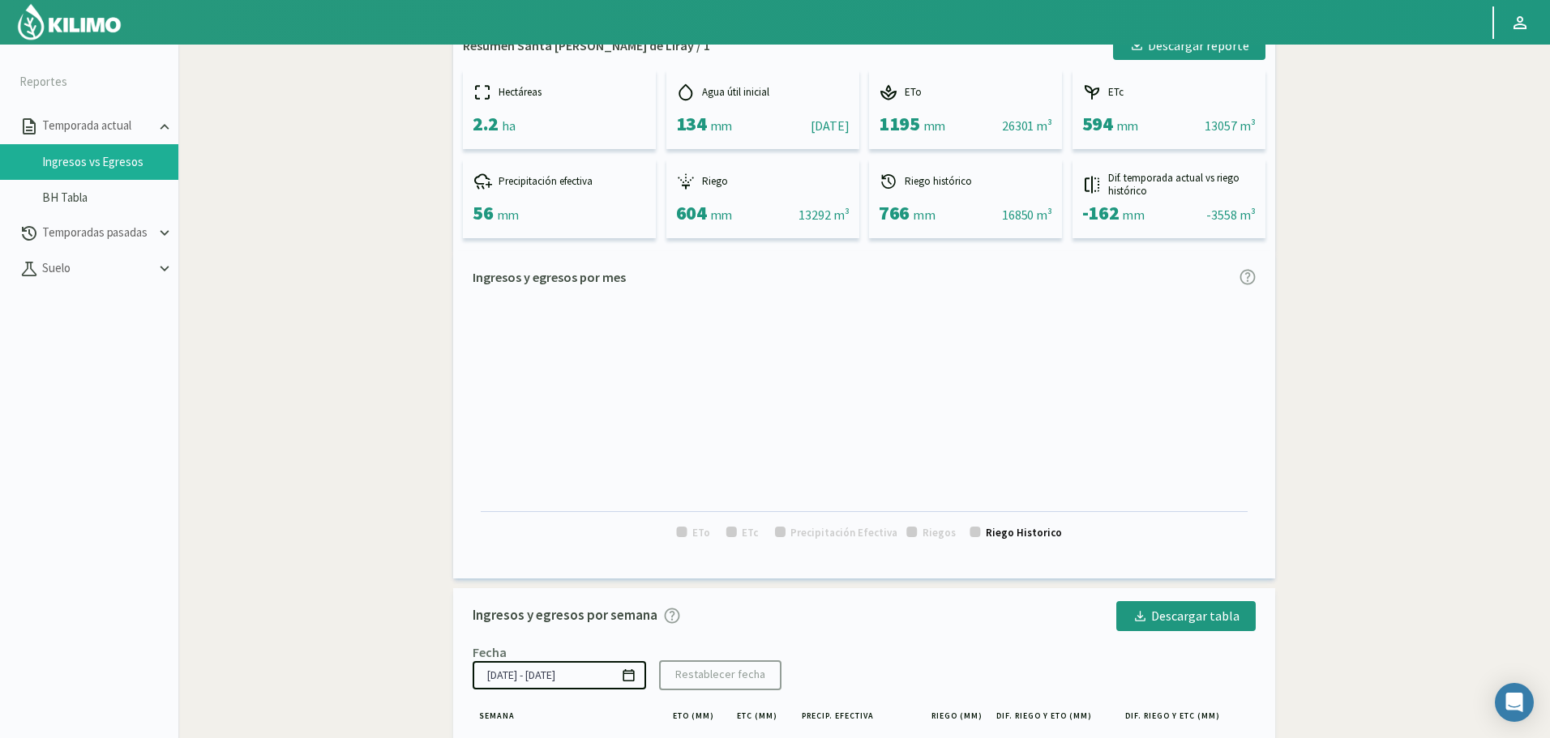
click at [1004, 532] on text "Riego Historico" at bounding box center [1024, 533] width 76 height 14
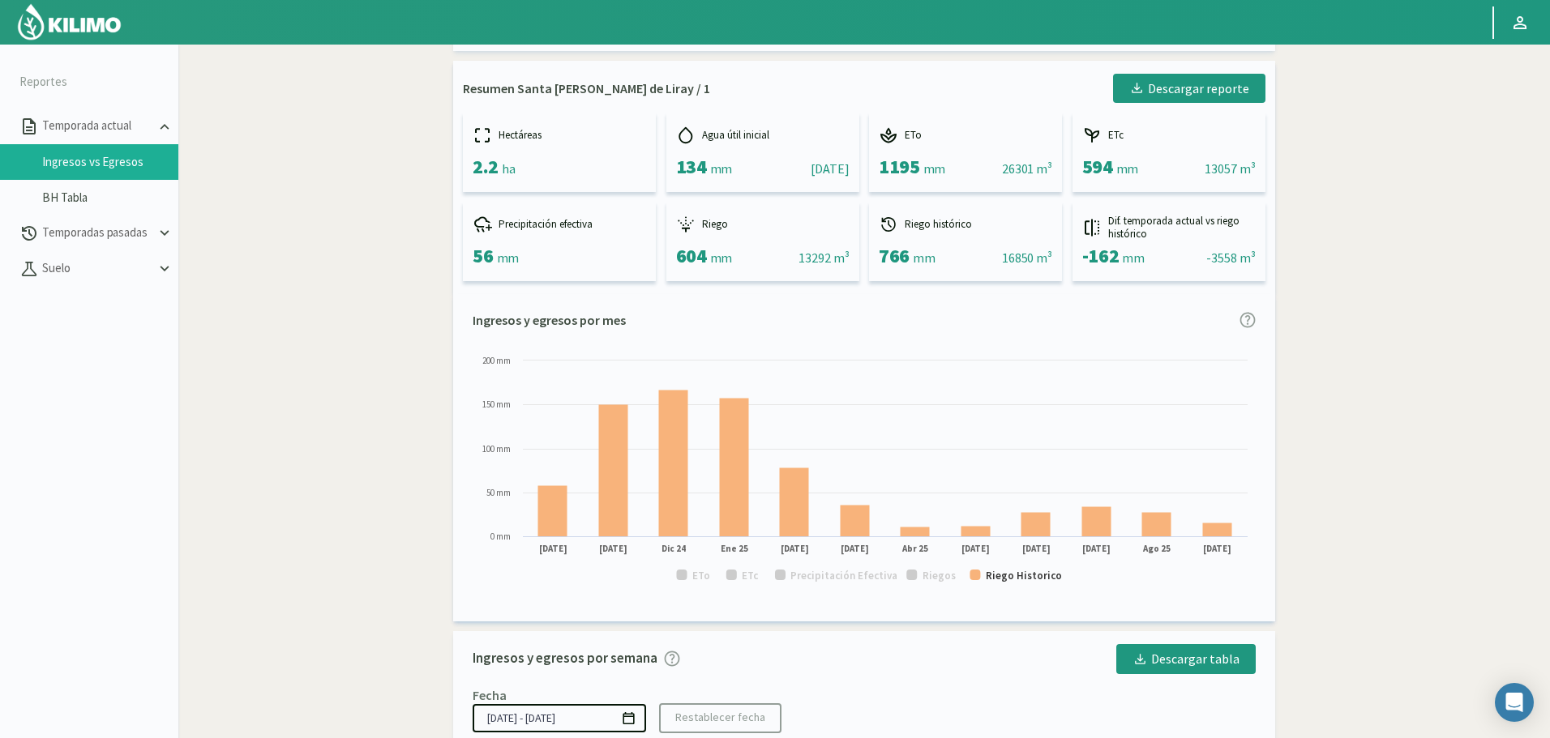
scroll to position [0, 0]
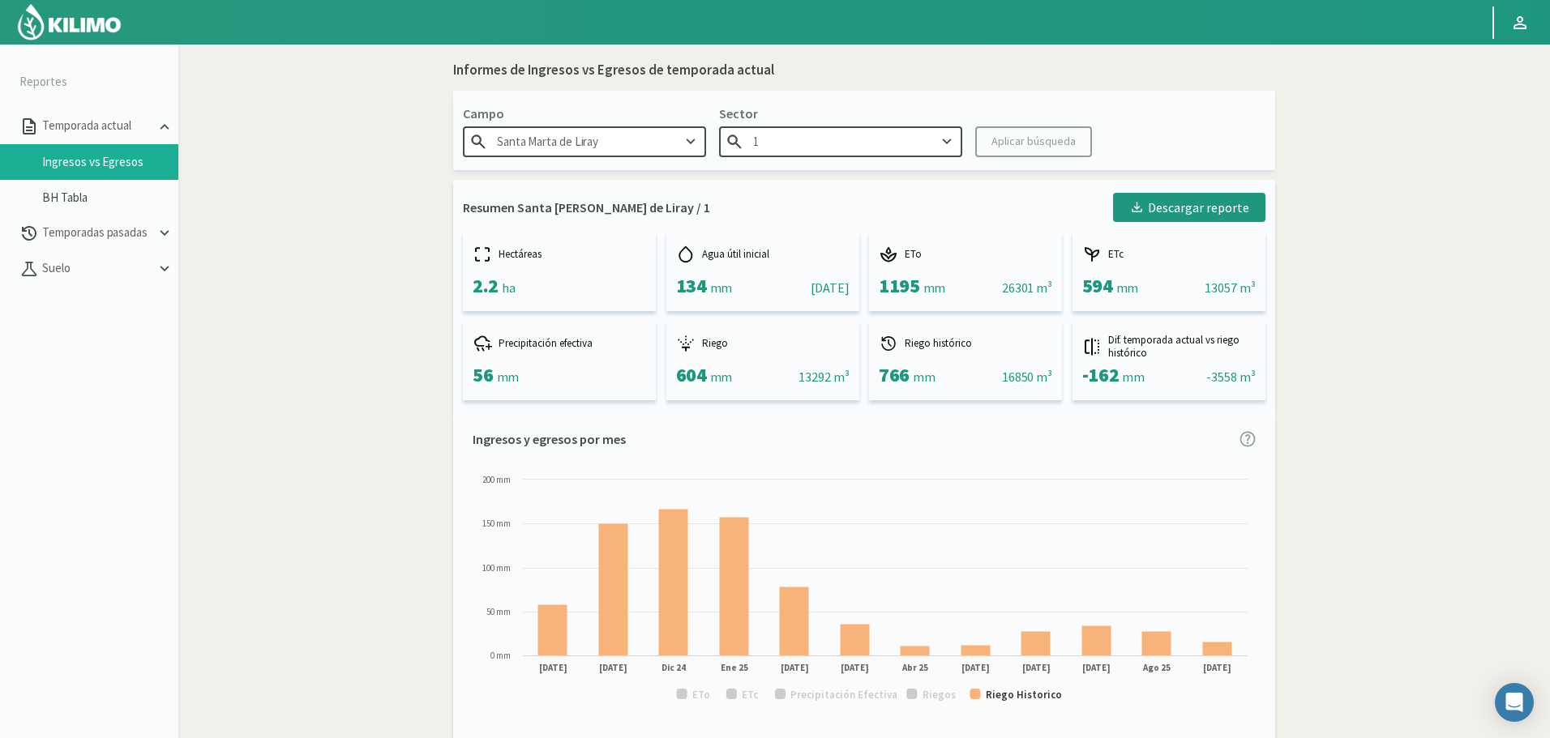
click at [857, 142] on input "1" at bounding box center [840, 141] width 243 height 30
click at [771, 212] on div "11 ORIENTE" at bounding box center [841, 203] width 242 height 30
click at [1037, 144] on div "Aplicar búsqueda" at bounding box center [1033, 141] width 84 height 17
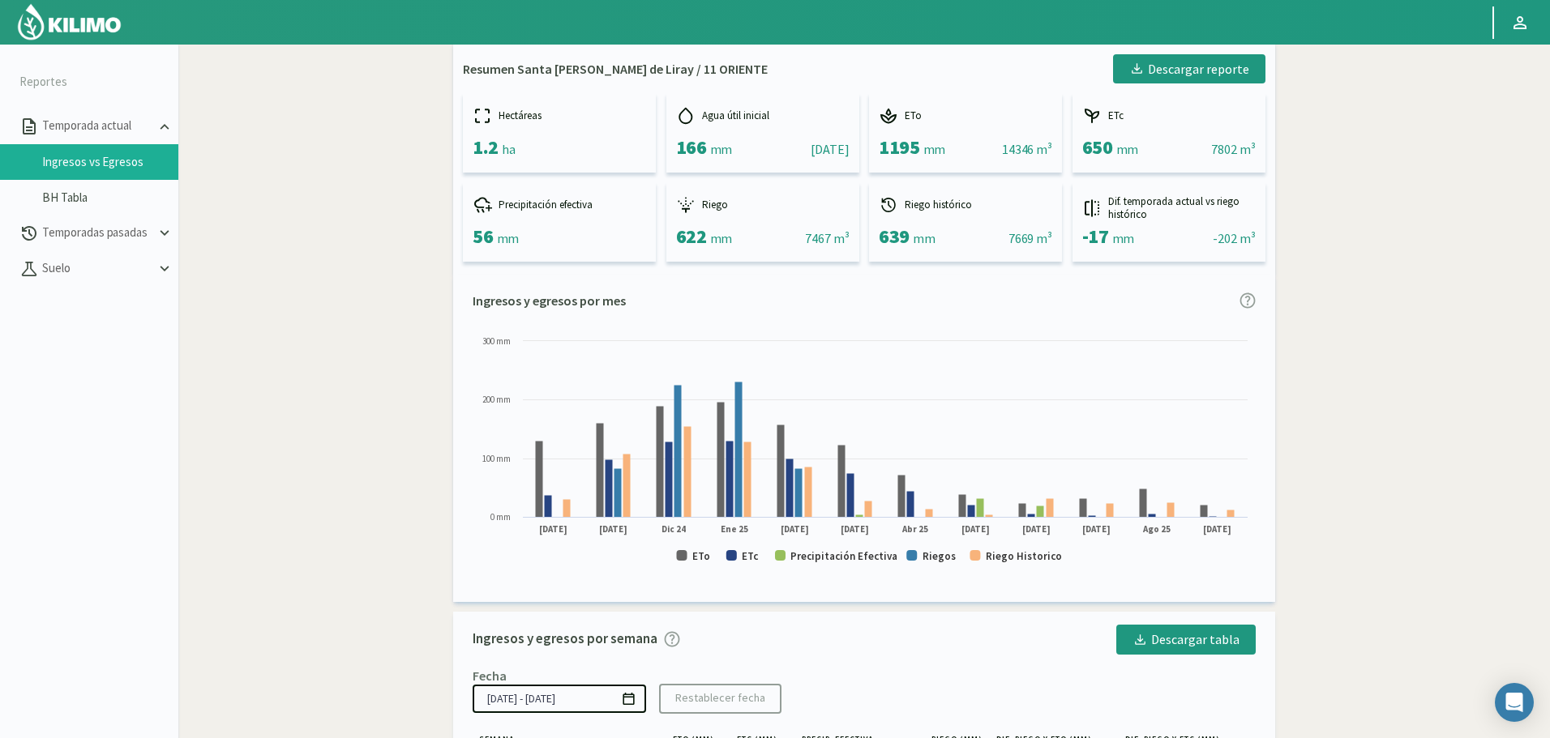
scroll to position [162, 0]
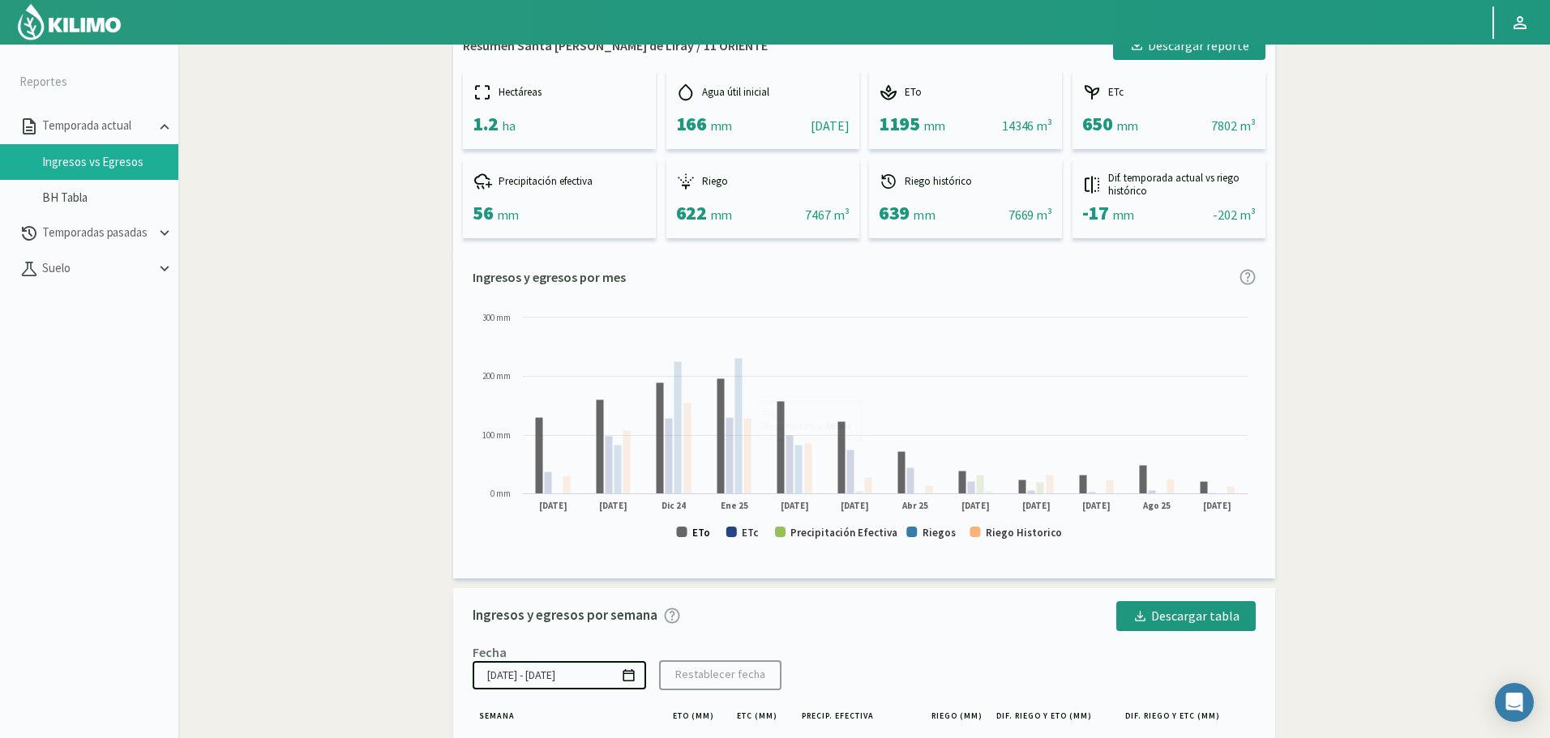
click at [706, 528] on text "ETo" at bounding box center [701, 533] width 18 height 14
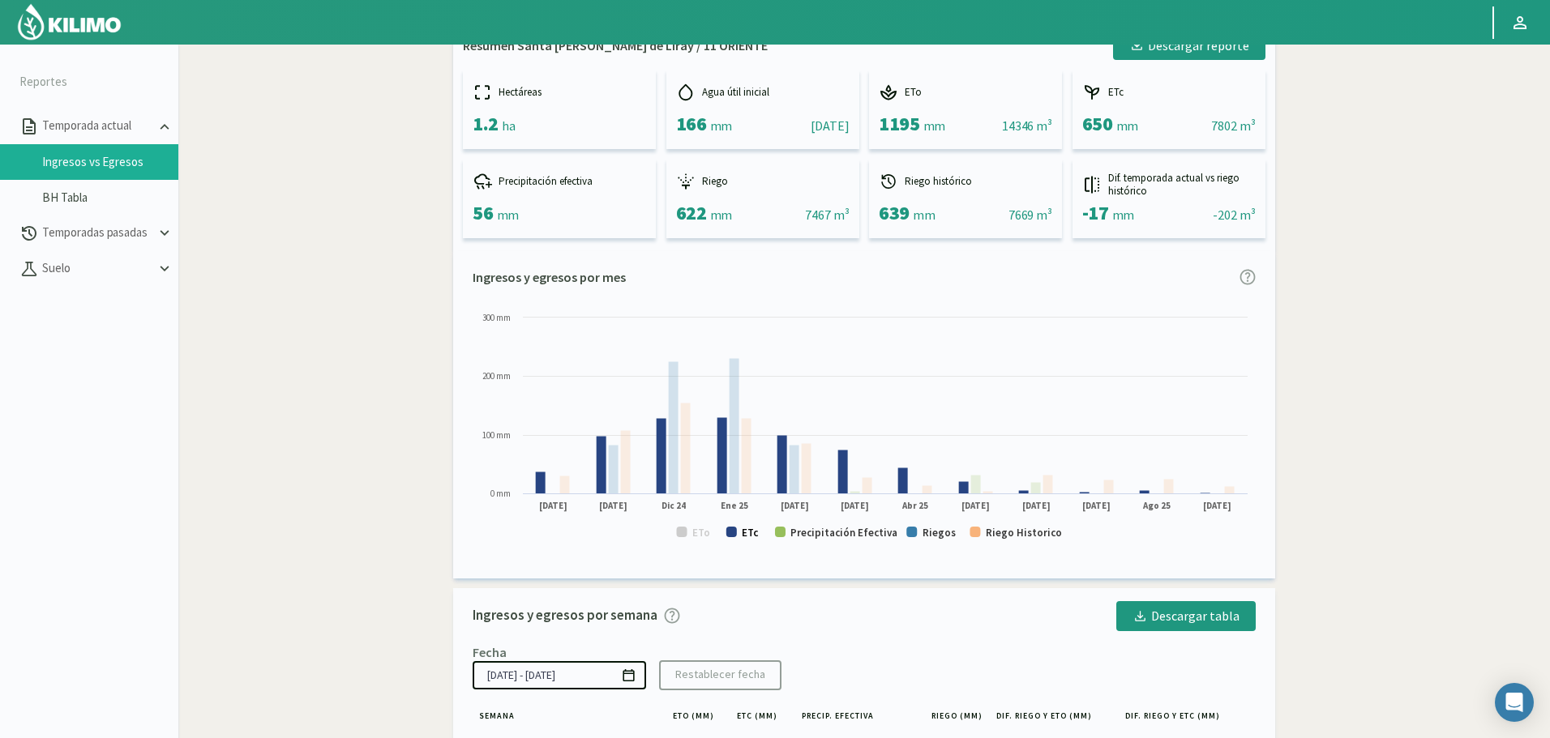
click at [755, 528] on text "ETc" at bounding box center [750, 533] width 17 height 14
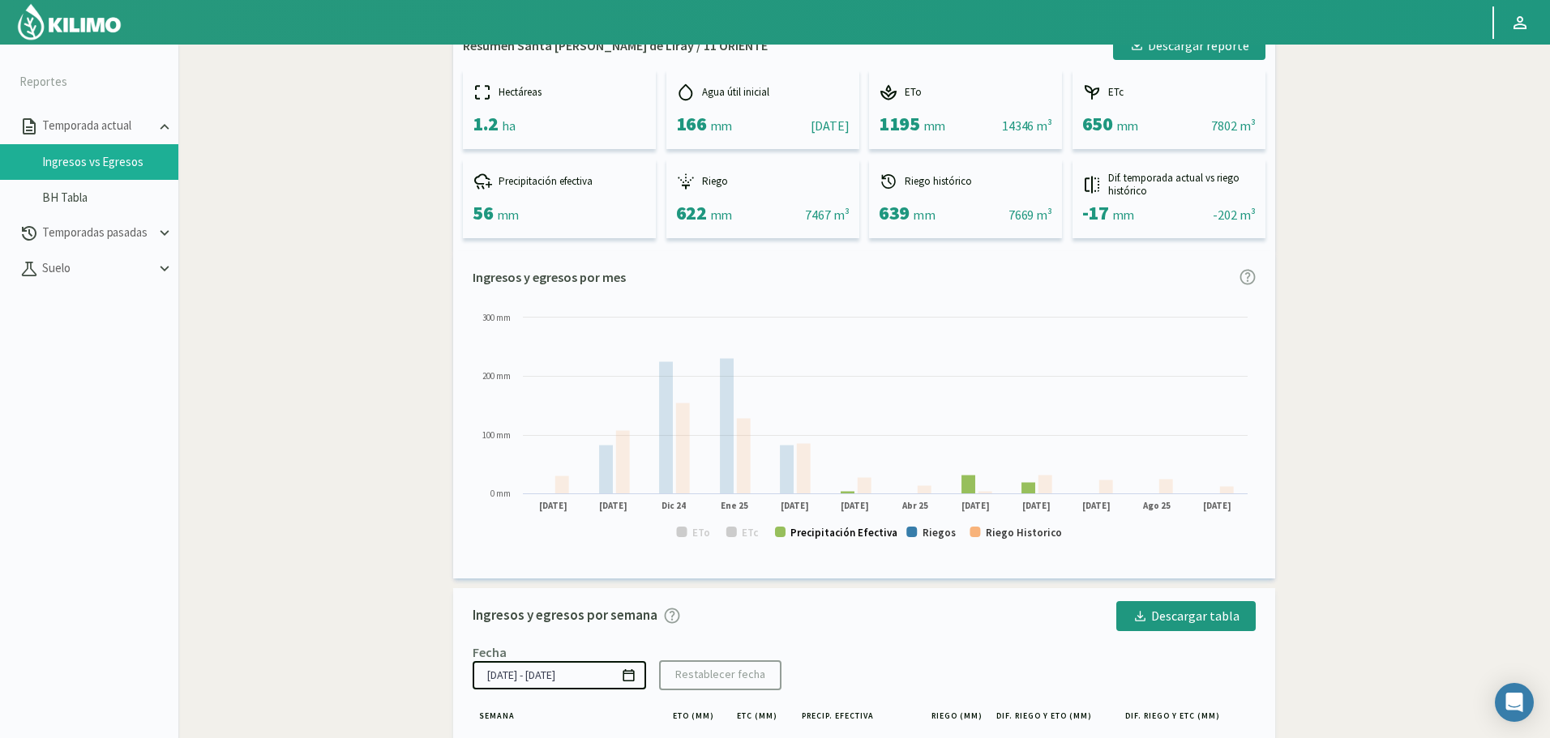
click at [821, 528] on text "Precipitación Efectiva" at bounding box center [843, 533] width 107 height 14
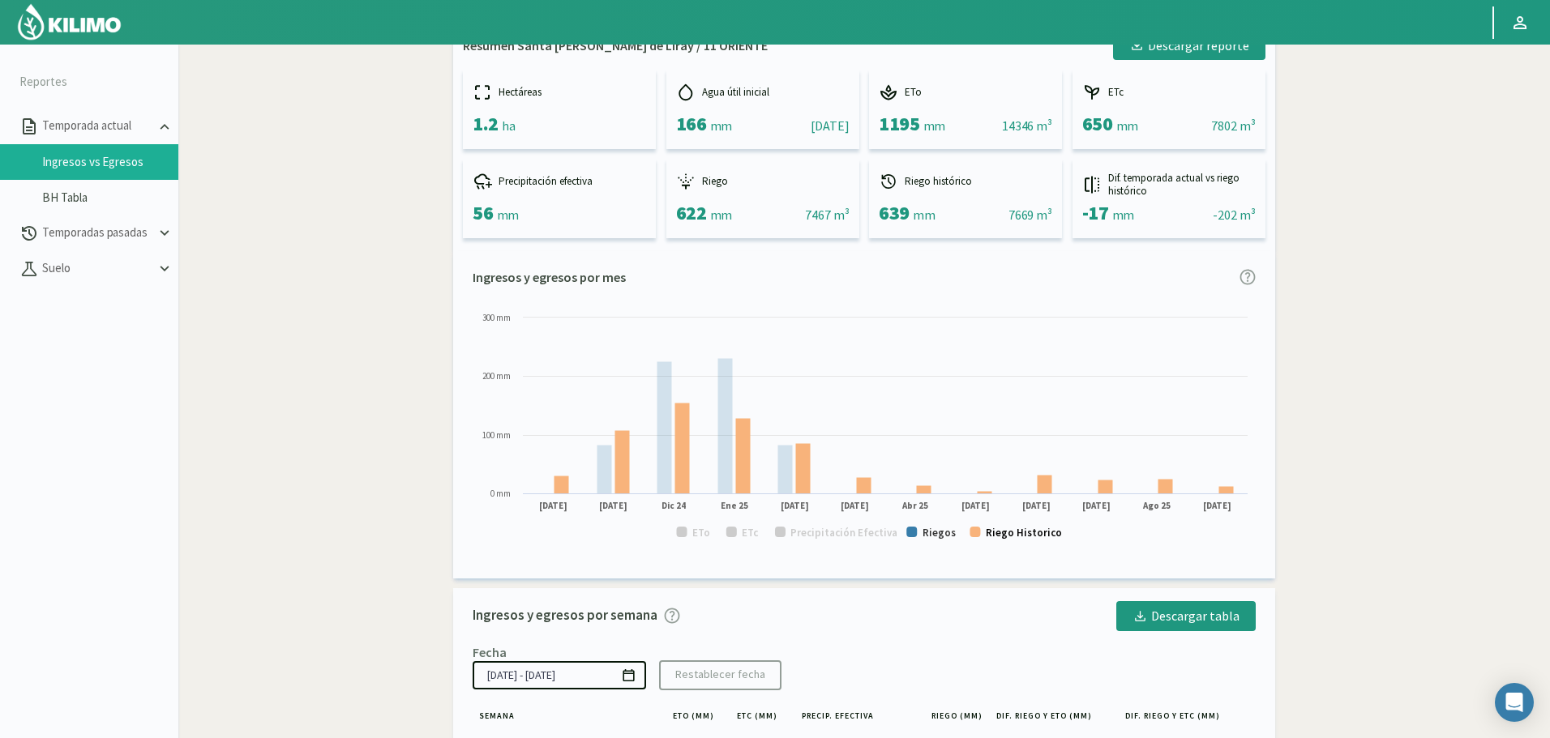
click at [1025, 530] on text "Riego Historico" at bounding box center [1024, 533] width 76 height 14
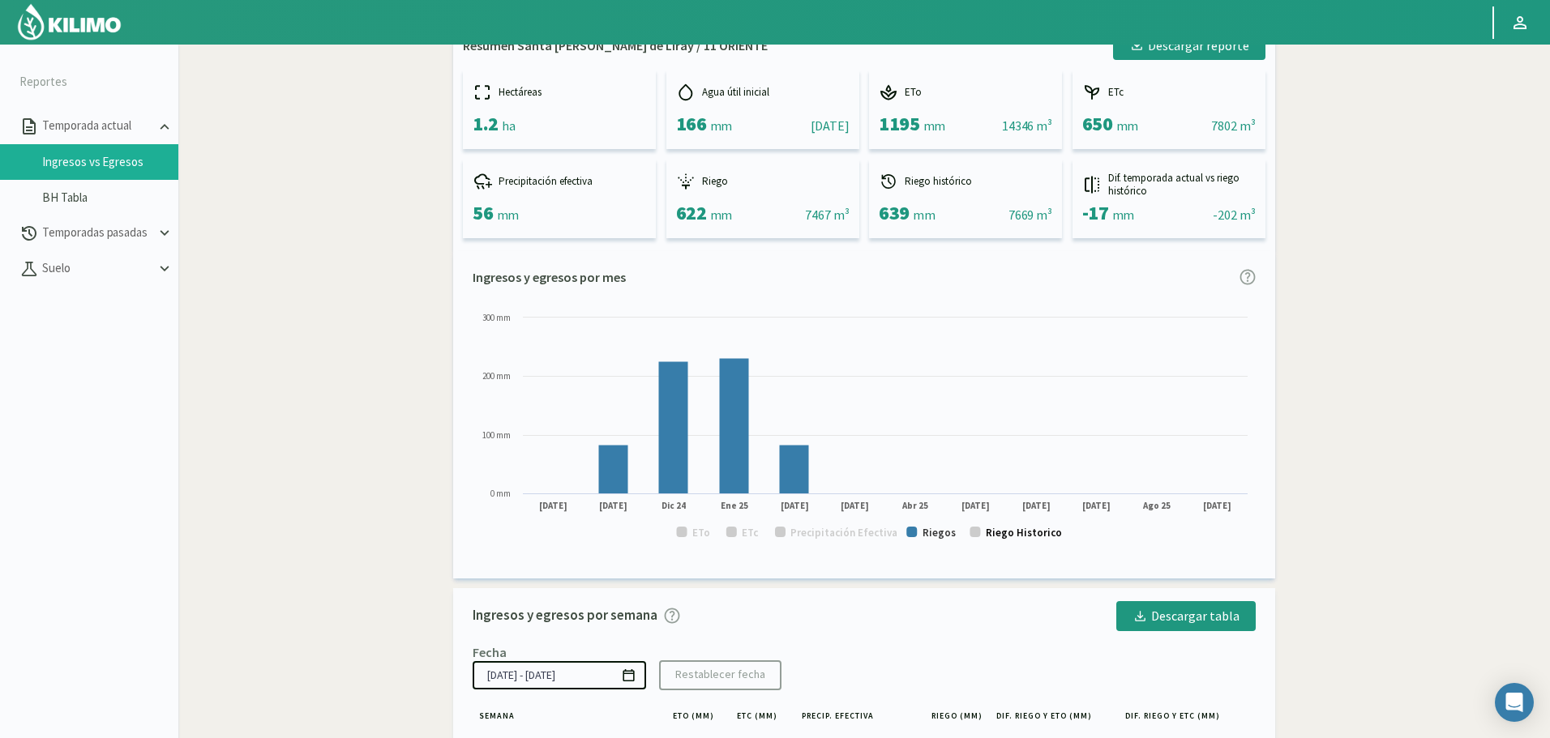
click at [994, 536] on text "Riego Historico" at bounding box center [1024, 533] width 76 height 14
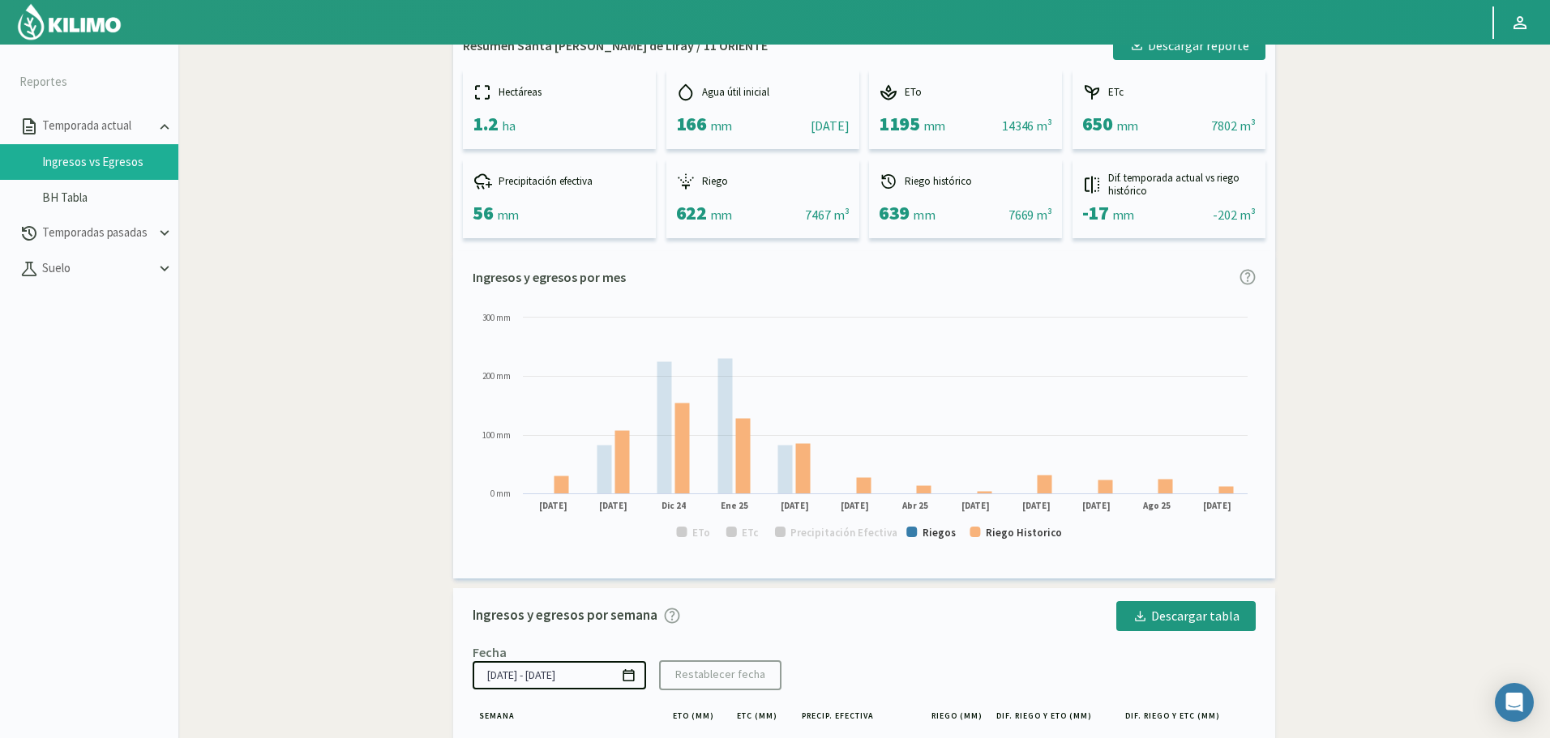
click at [1000, 537] on text "Riego Historico" at bounding box center [1024, 533] width 76 height 14
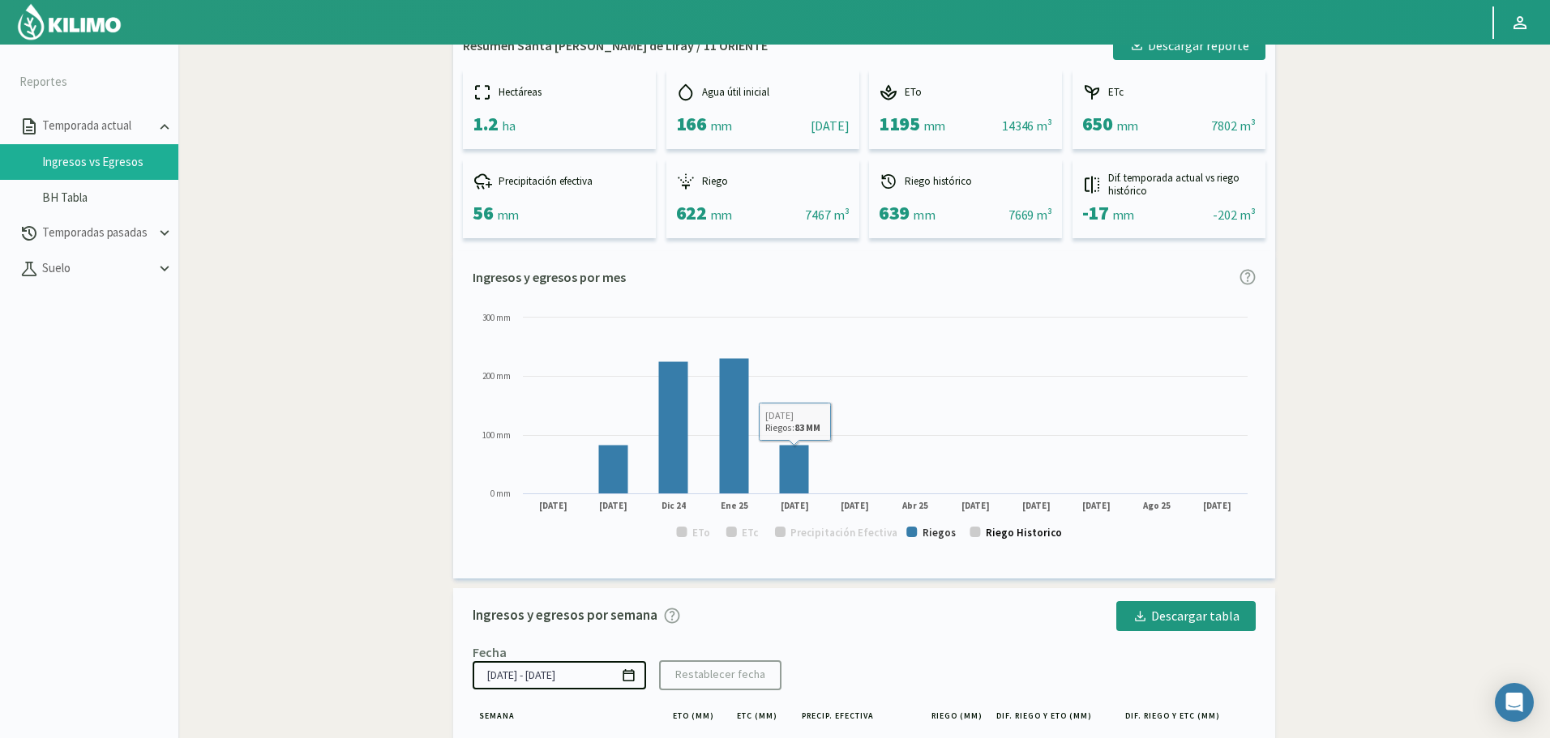
drag, startPoint x: 1033, startPoint y: 532, endPoint x: 1011, endPoint y: 532, distance: 21.1
click at [1038, 531] on text "Riego Historico" at bounding box center [1024, 533] width 76 height 14
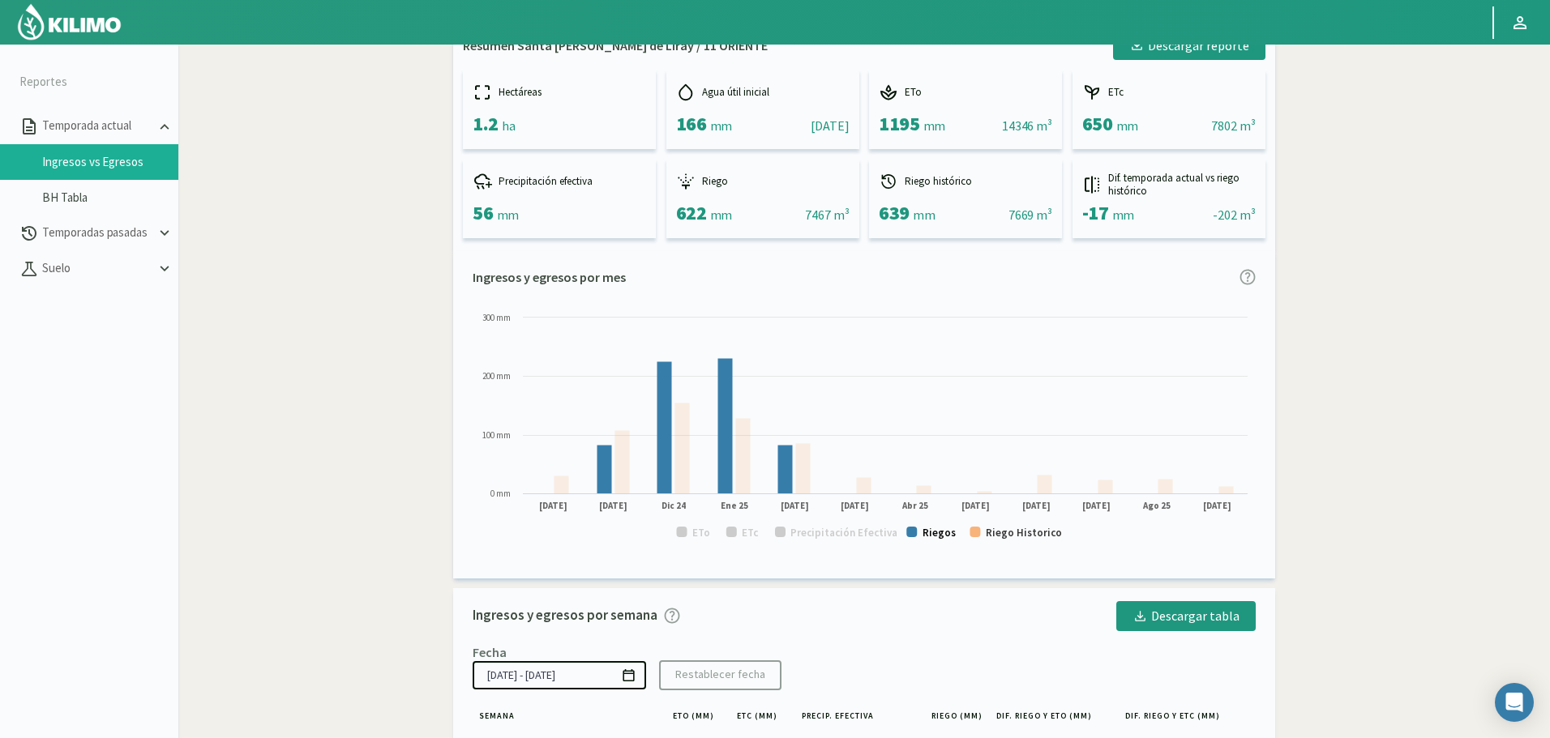
click at [923, 533] on text "Riegos" at bounding box center [938, 533] width 33 height 14
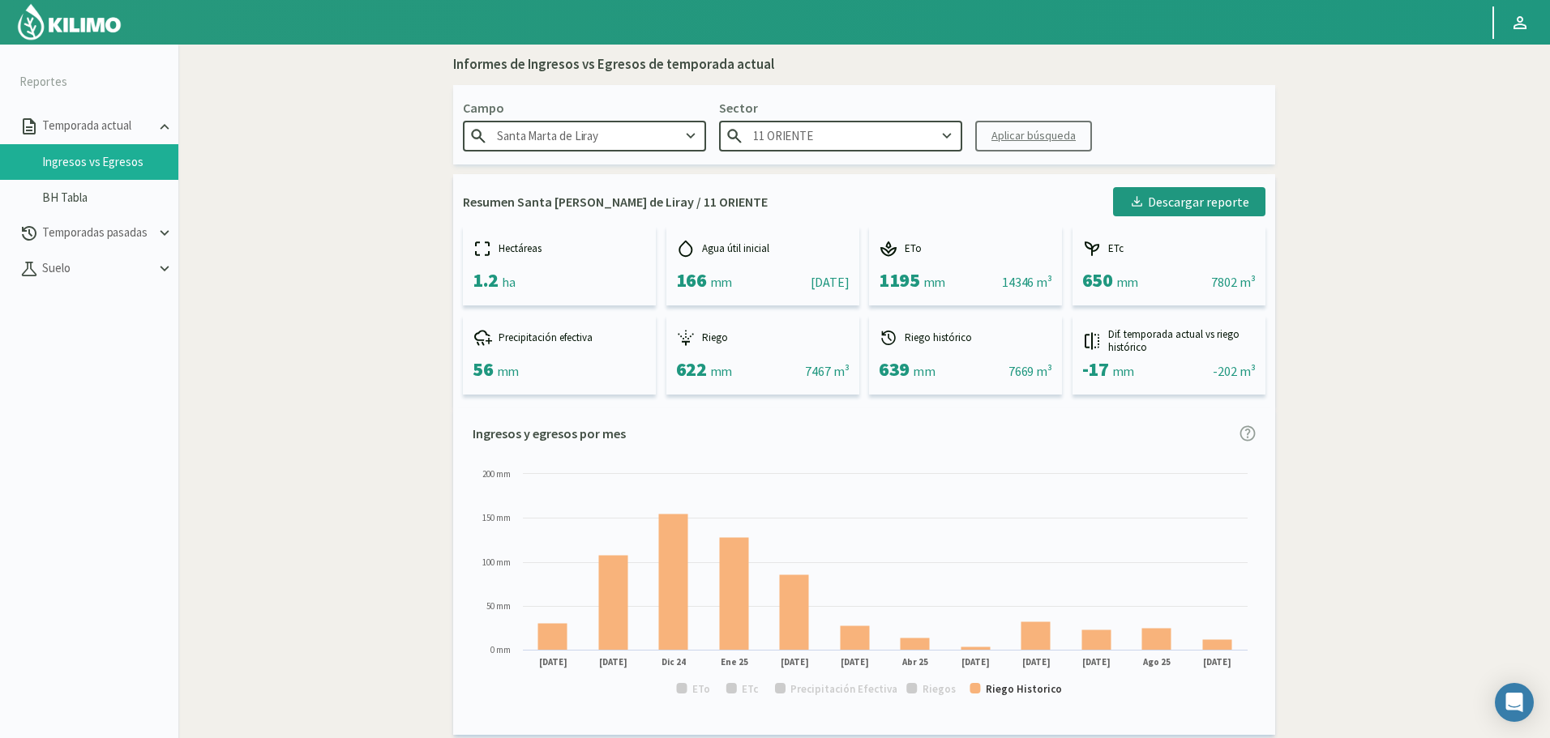
scroll to position [0, 0]
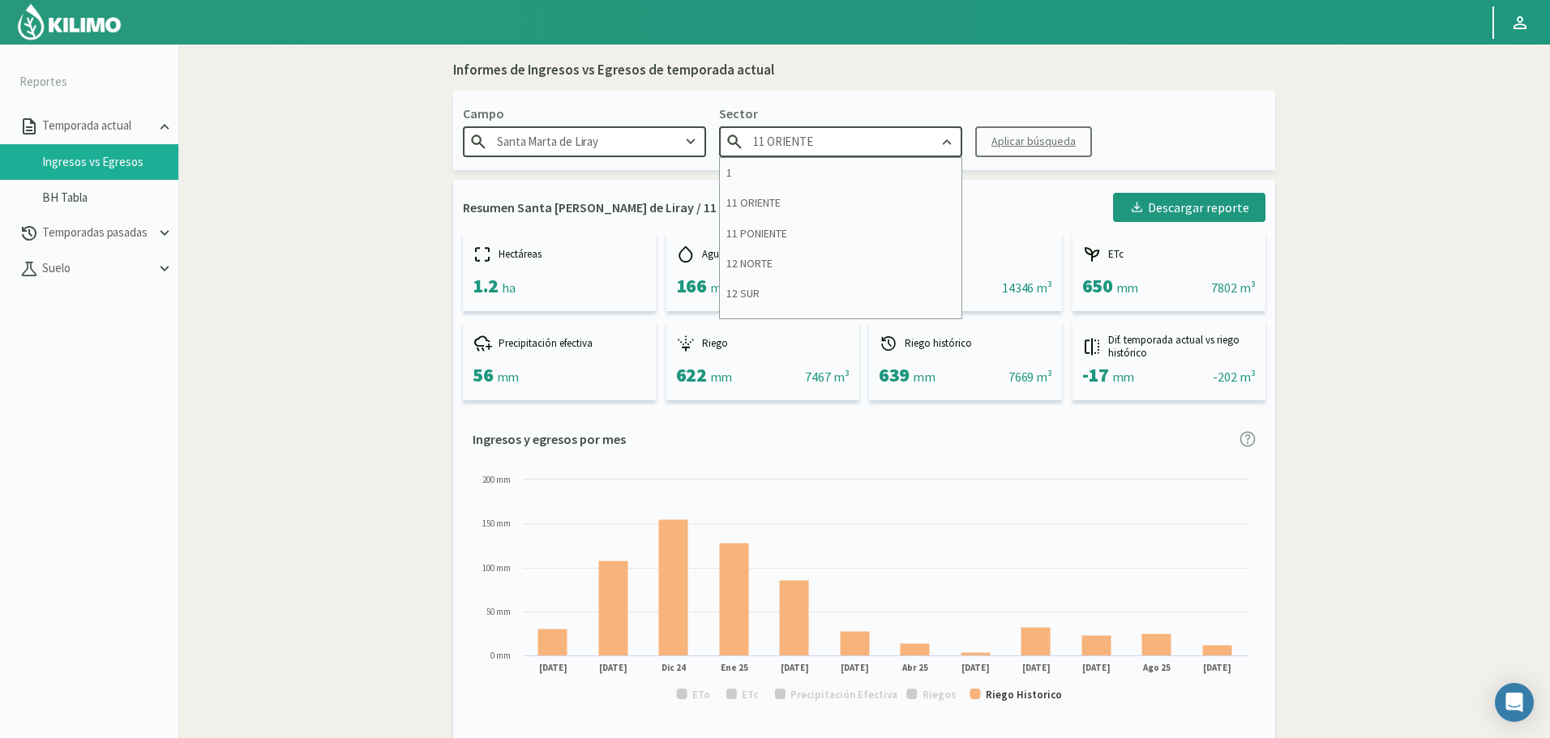
click at [834, 130] on input "11 ORIENTE" at bounding box center [840, 141] width 243 height 30
click at [810, 237] on div "11 PONIENTE" at bounding box center [841, 234] width 242 height 30
click at [1007, 151] on button "Aplicar búsqueda" at bounding box center [1033, 141] width 117 height 31
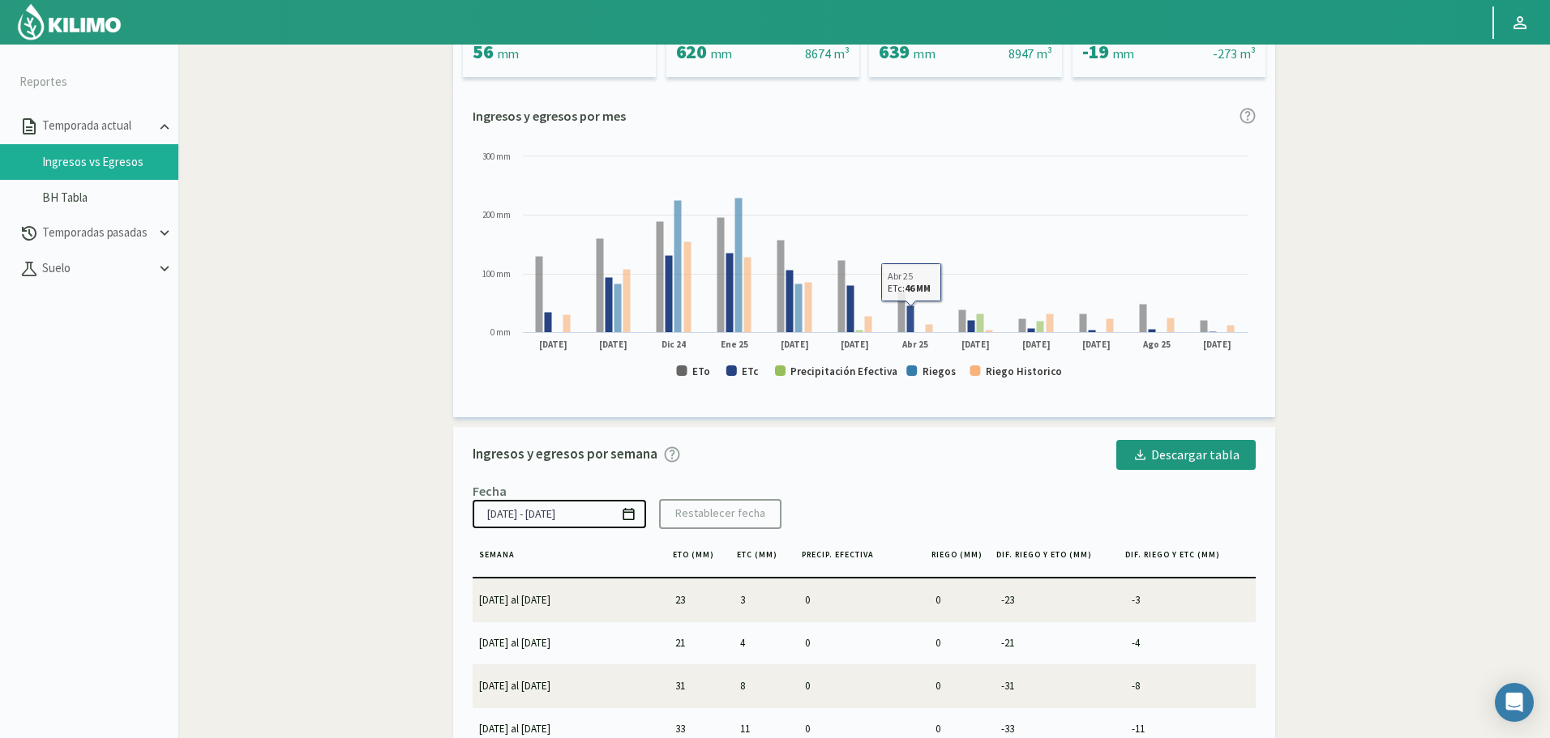
scroll to position [324, 0]
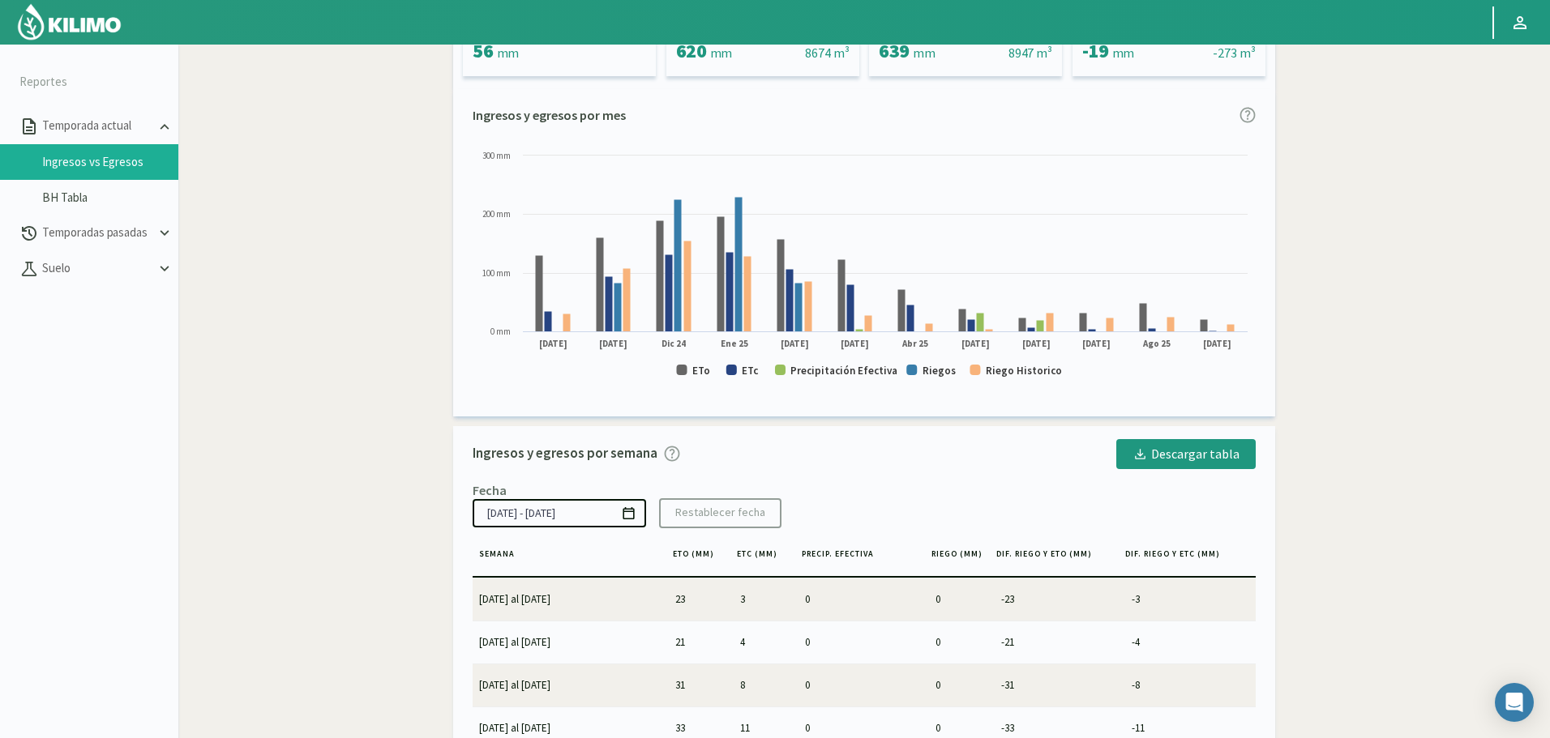
click at [691, 372] on rect at bounding box center [864, 271] width 783 height 246
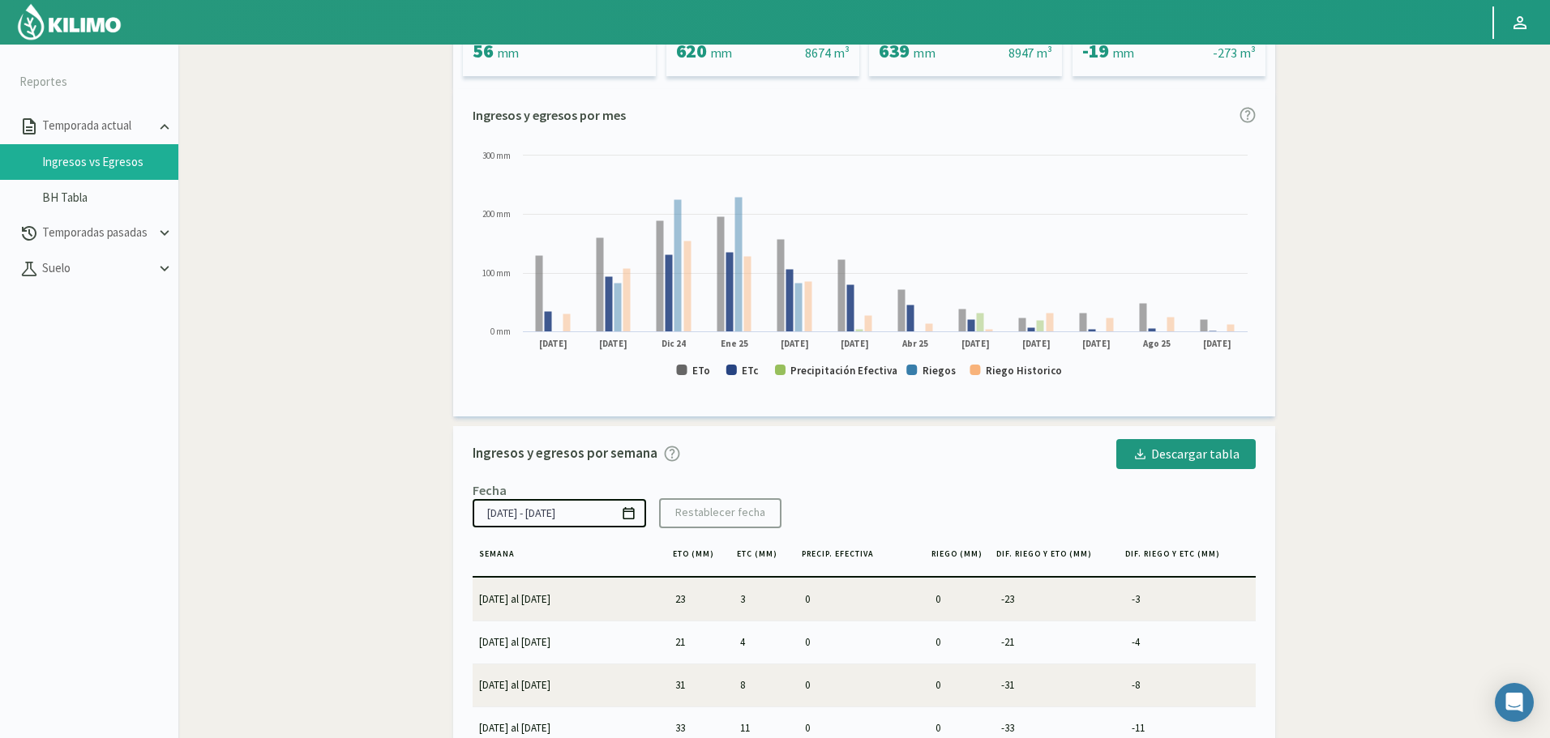
drag, startPoint x: 736, startPoint y: 366, endPoint x: 772, endPoint y: 367, distance: 35.7
click at [737, 366] on rect at bounding box center [864, 271] width 783 height 246
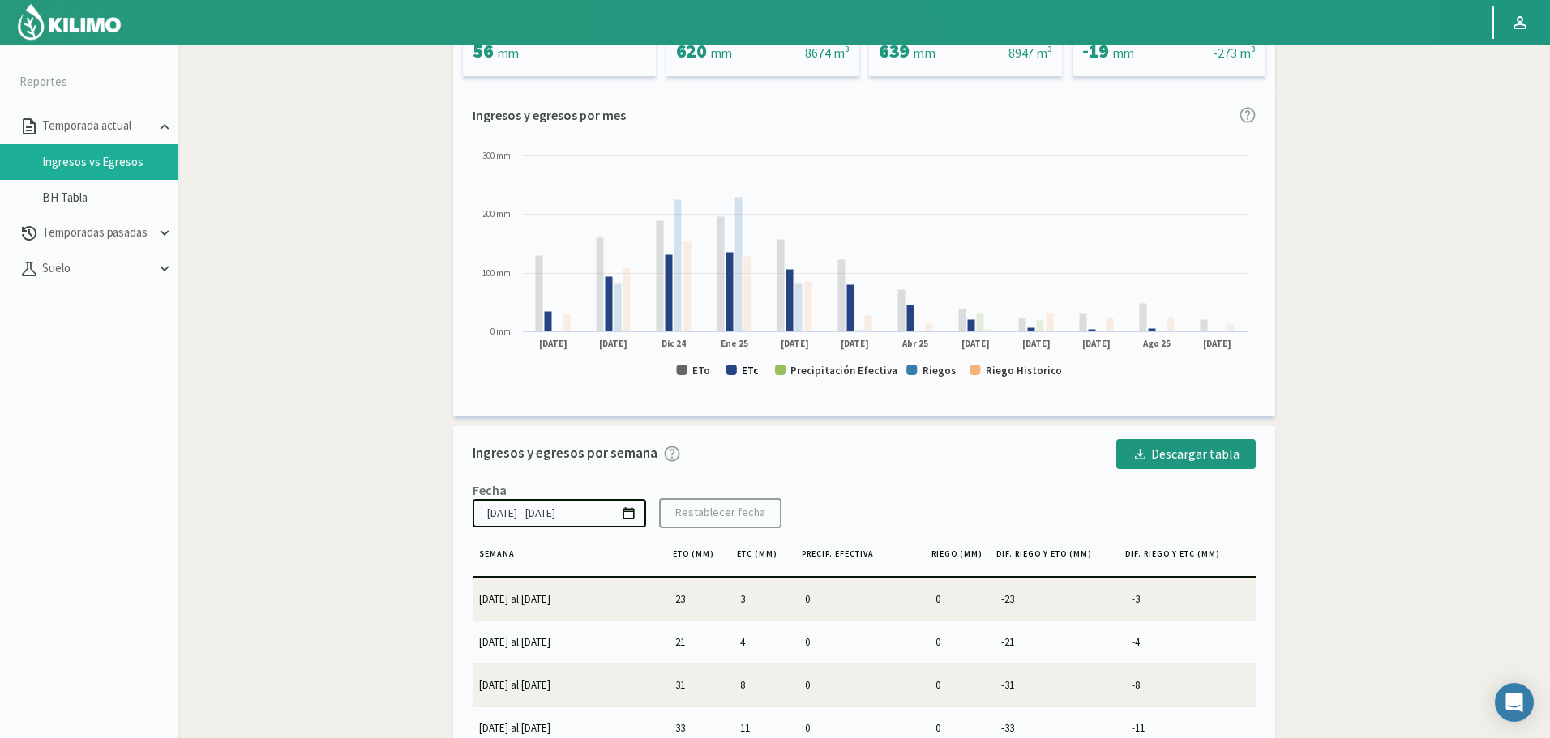
click at [742, 372] on text "ETc" at bounding box center [750, 371] width 17 height 14
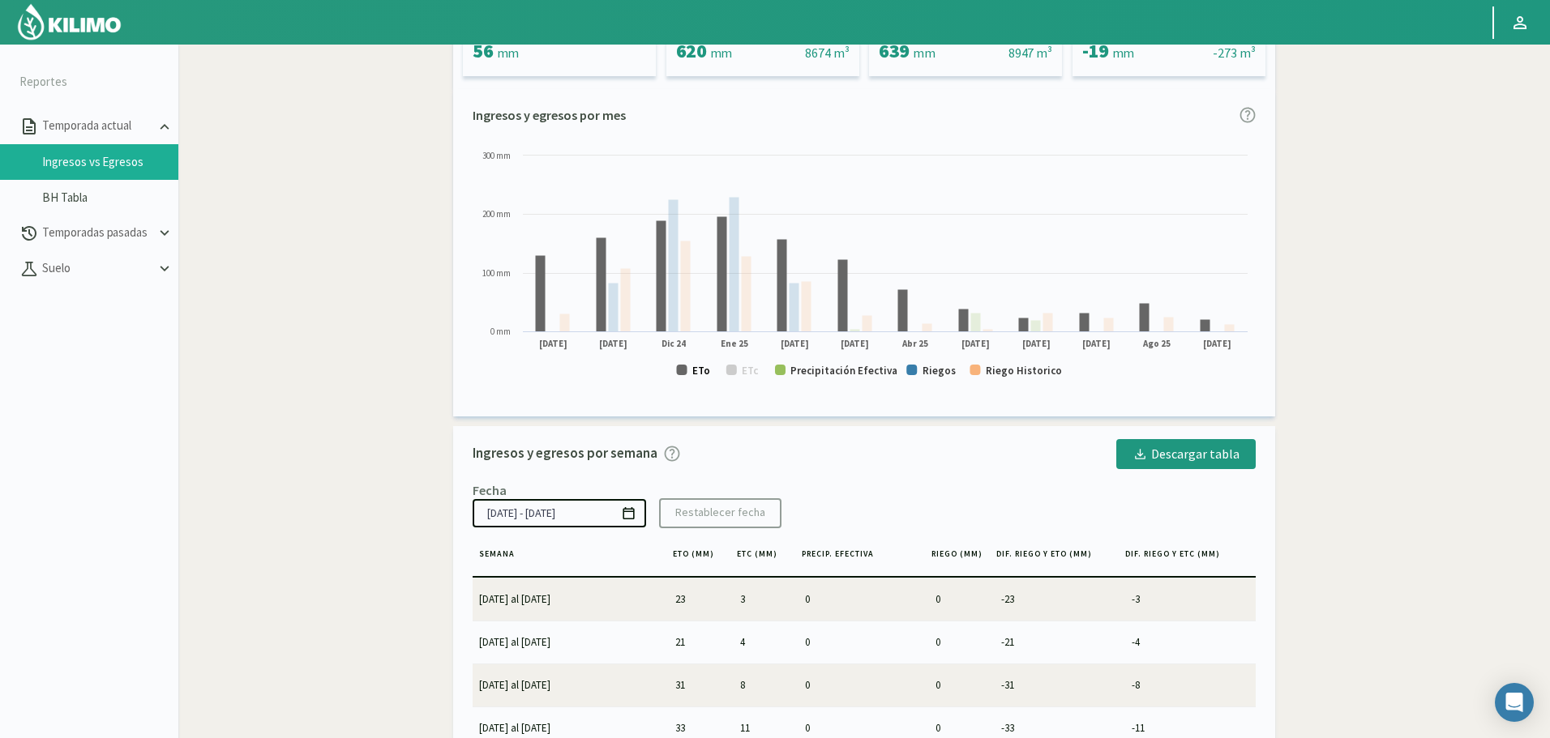
drag, startPoint x: 695, startPoint y: 370, endPoint x: 704, endPoint y: 370, distance: 9.0
click at [697, 370] on text "ETo" at bounding box center [701, 371] width 18 height 14
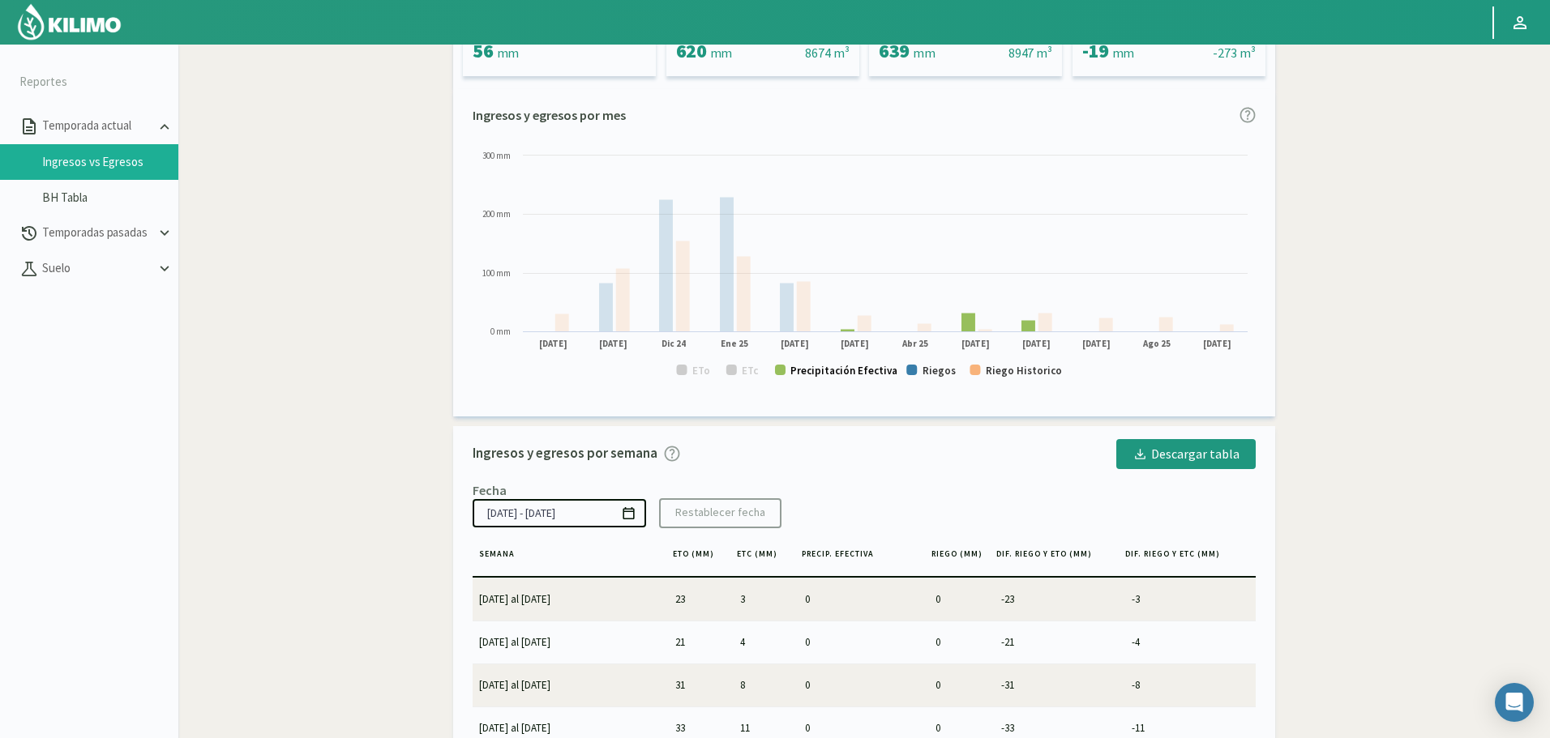
drag, startPoint x: 861, startPoint y: 368, endPoint x: 954, endPoint y: 366, distance: 93.2
click at [862, 368] on text "Precipitación Efectiva" at bounding box center [843, 371] width 107 height 14
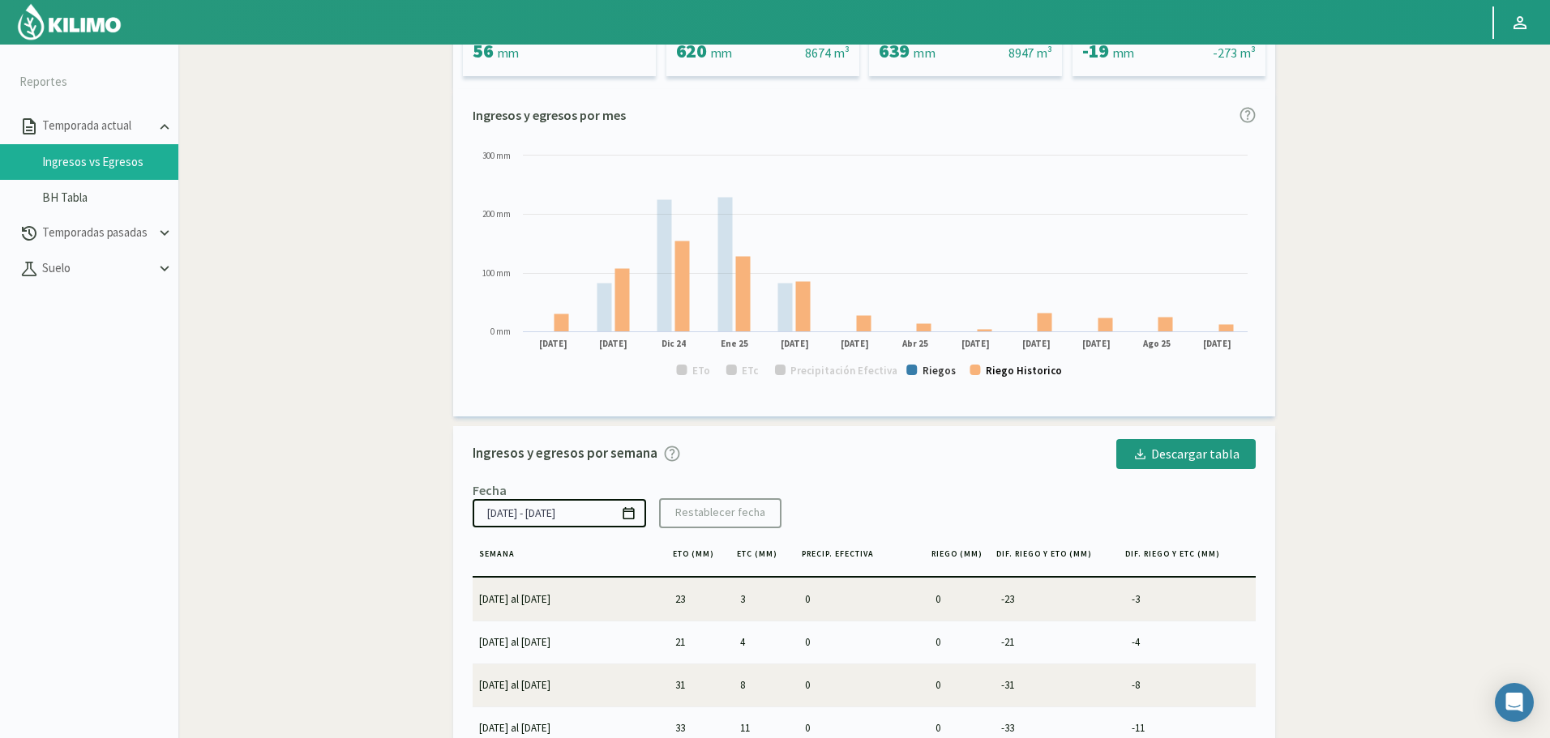
click at [1003, 370] on text "Riego Historico" at bounding box center [1024, 371] width 76 height 14
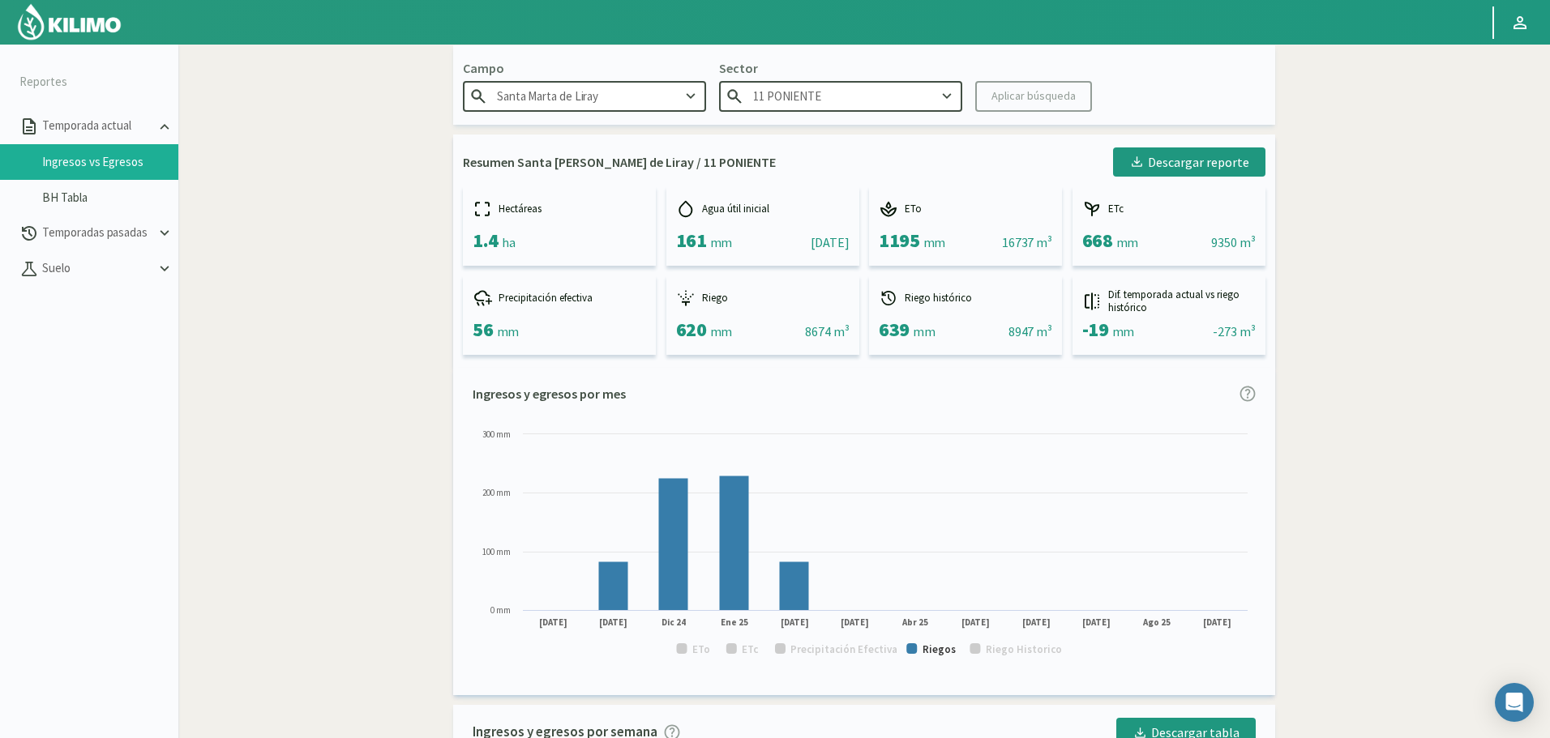
scroll to position [0, 0]
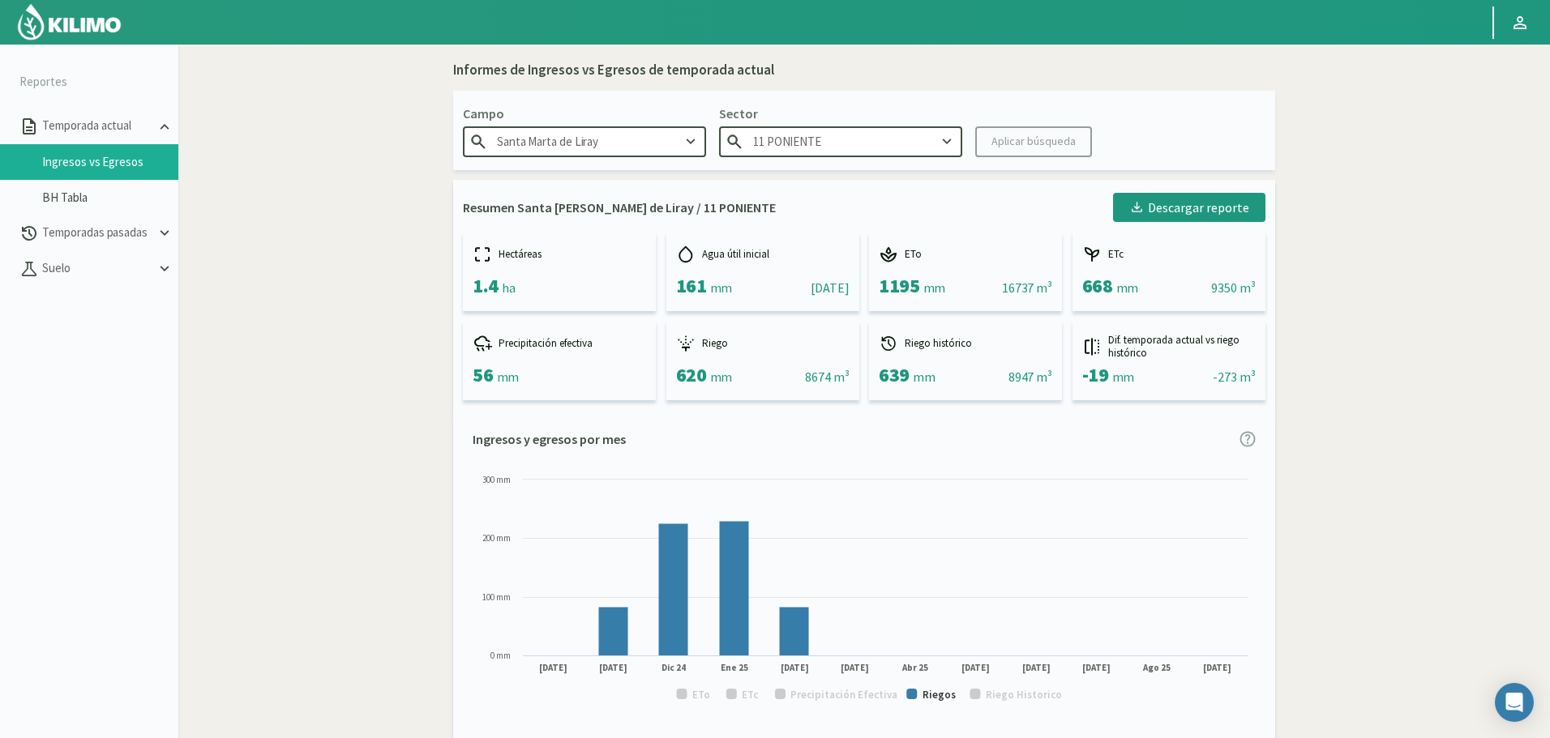
click at [847, 146] on input "11 PONIENTE" at bounding box center [840, 141] width 243 height 30
click at [824, 262] on div "12 NORTE" at bounding box center [841, 264] width 242 height 30
click at [1013, 150] on div "Aplicar búsqueda" at bounding box center [1033, 141] width 84 height 17
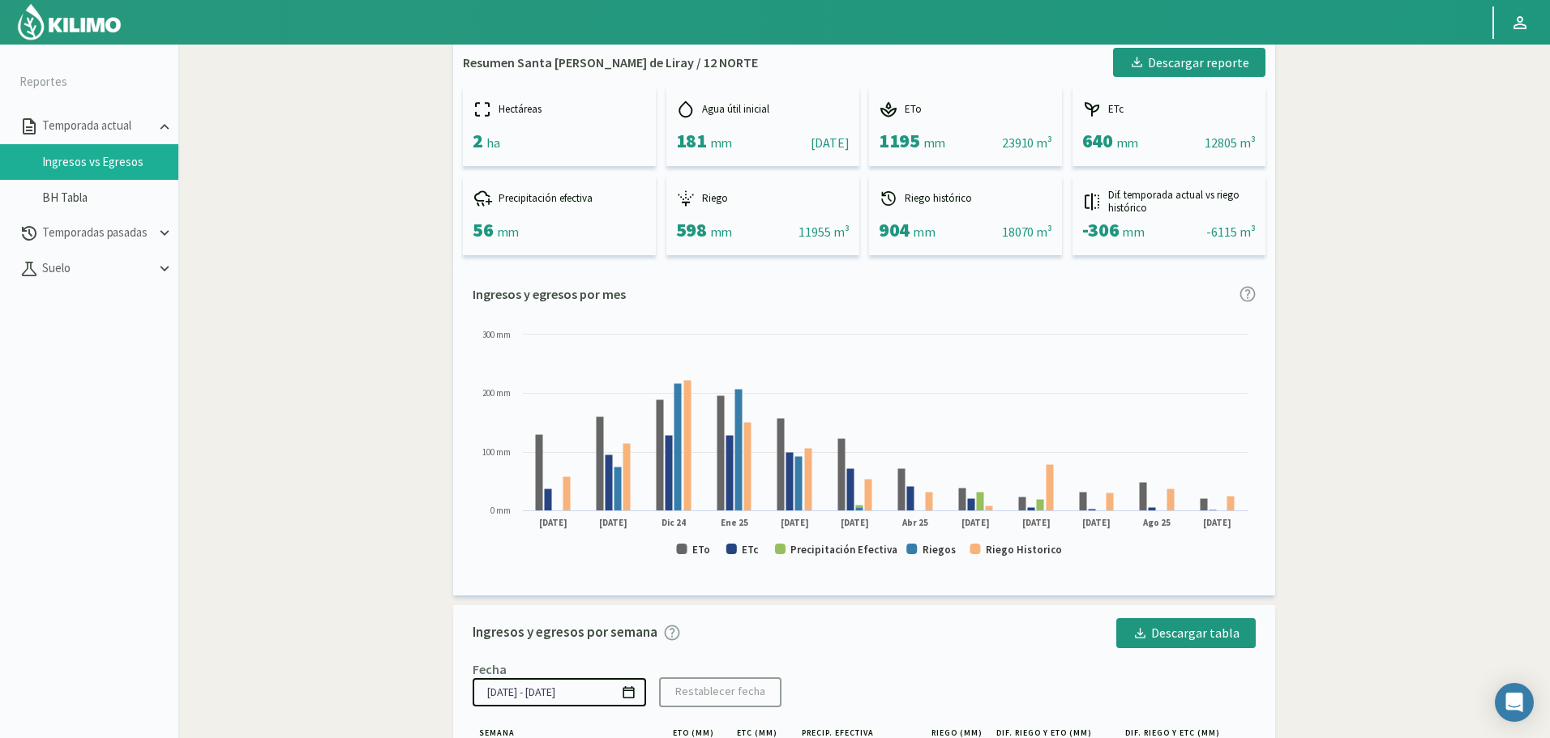
scroll to position [162, 0]
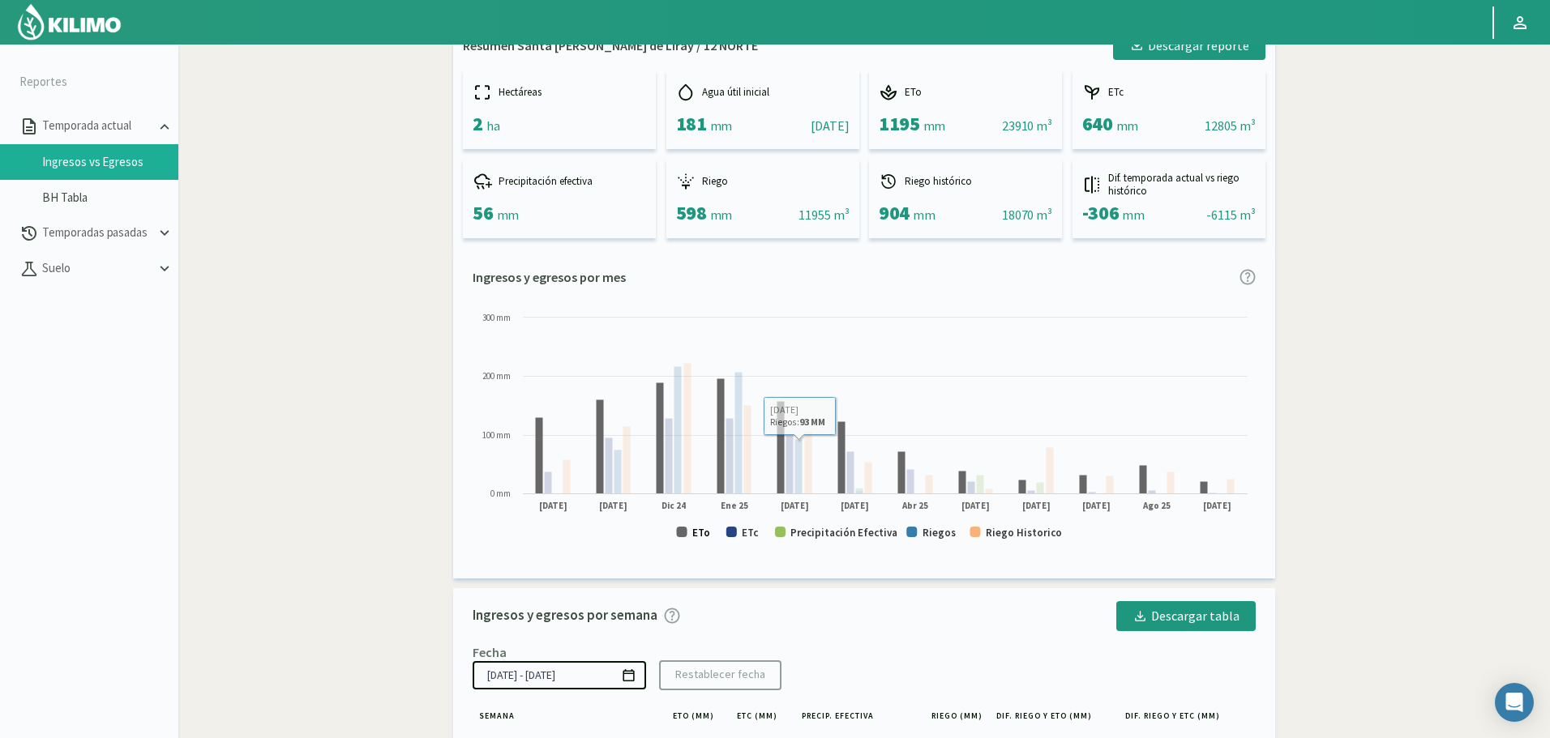
click at [698, 528] on text "ETo" at bounding box center [701, 533] width 18 height 14
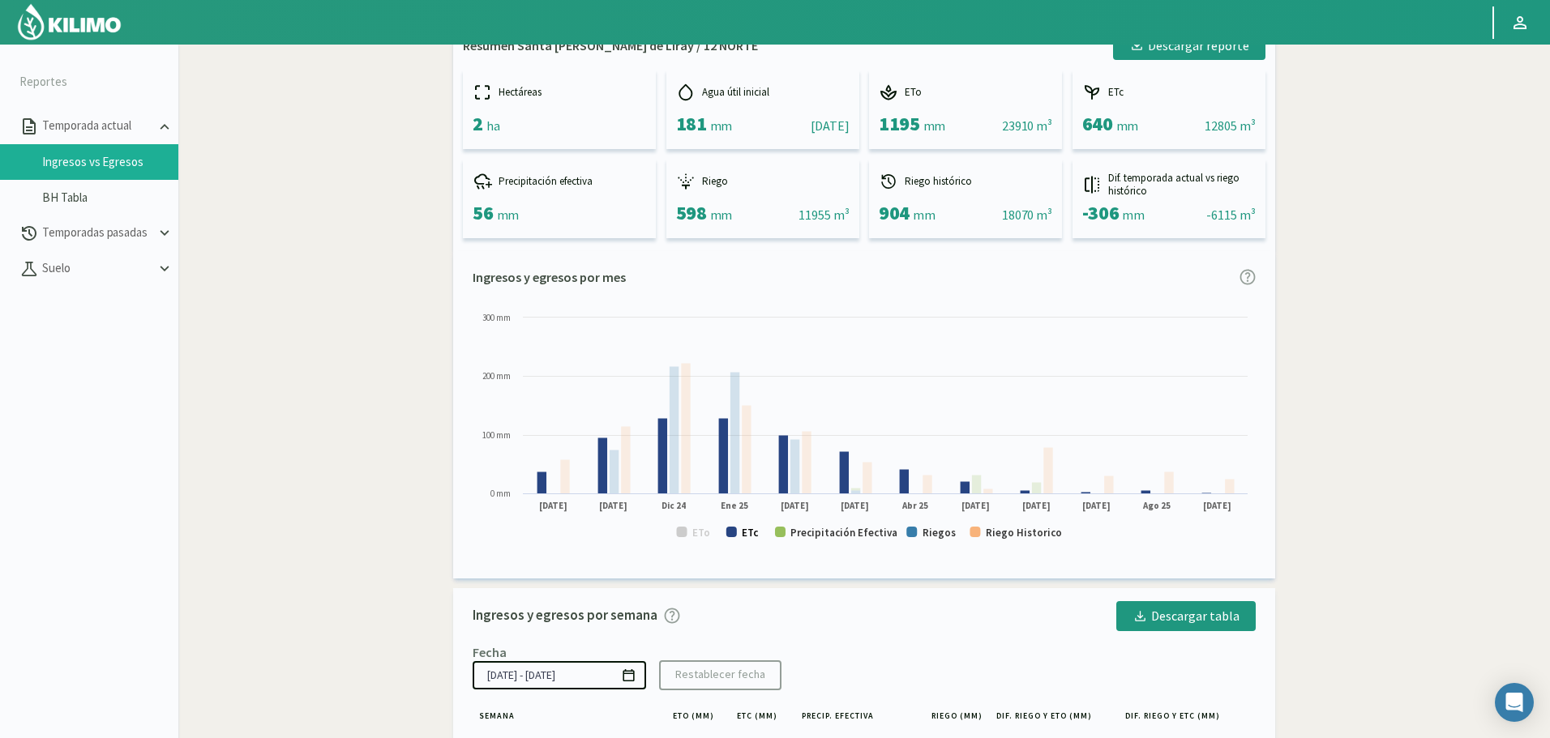
click at [746, 531] on text "ETc" at bounding box center [750, 533] width 17 height 14
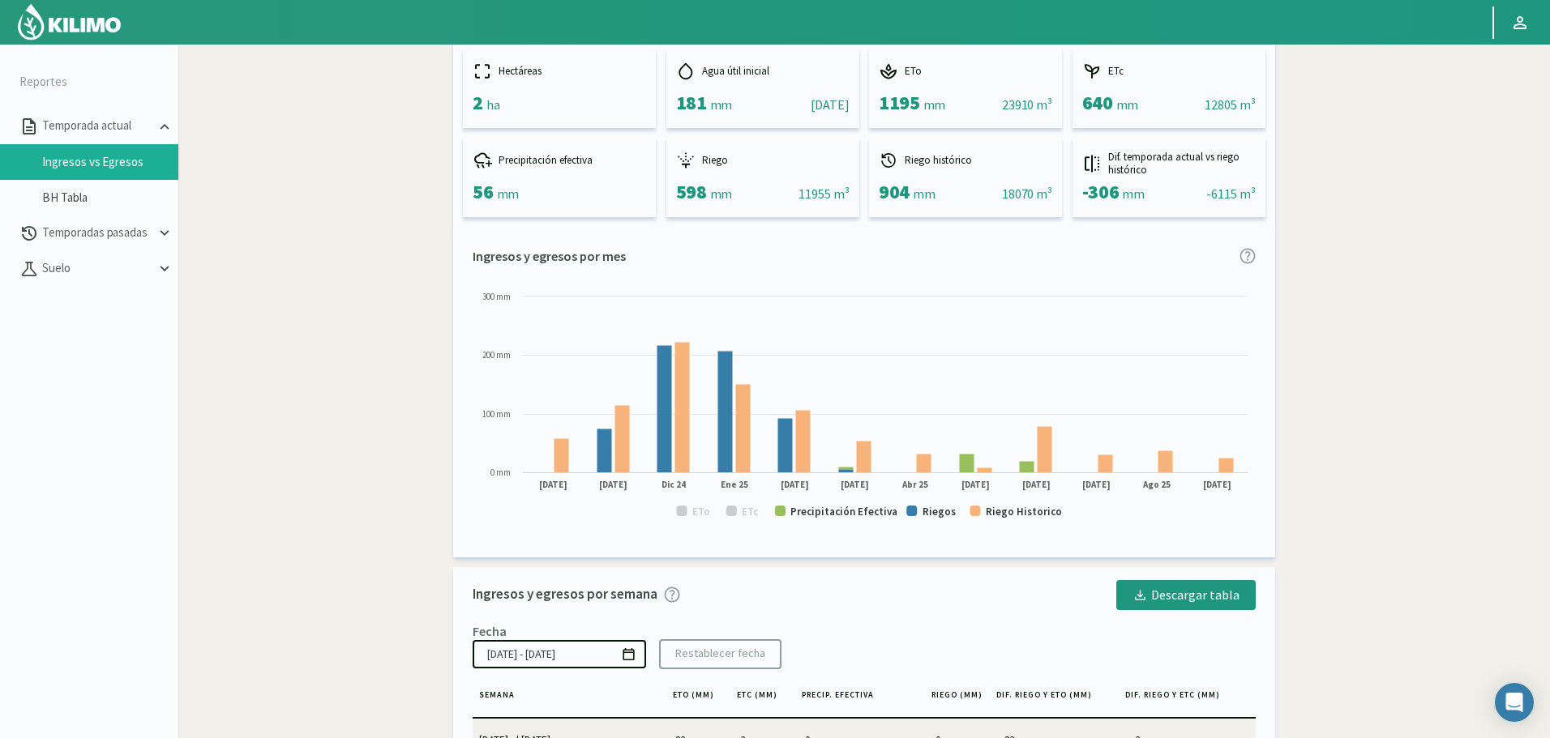
scroll to position [243, 0]
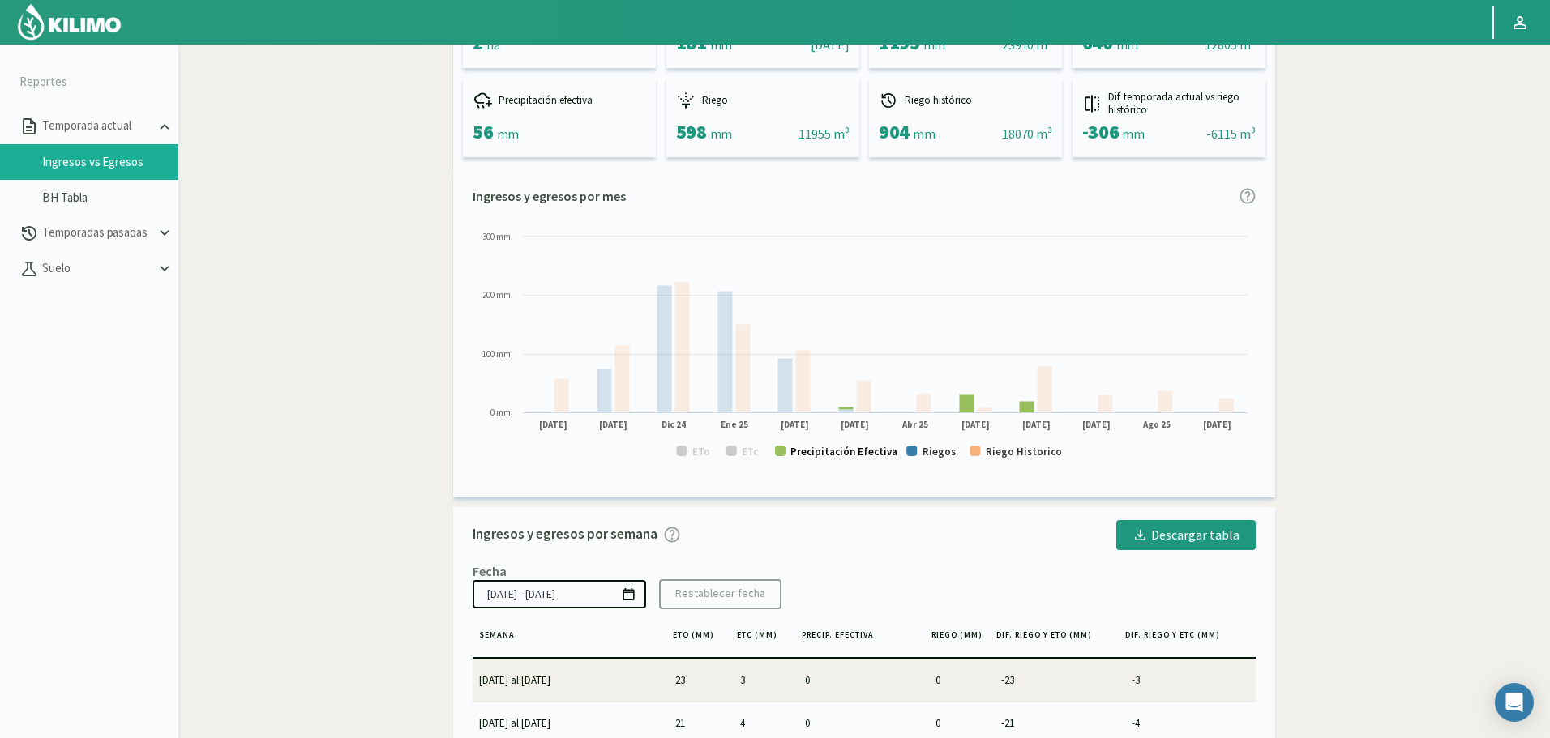
click at [855, 457] on text "Precipitación Efectiva" at bounding box center [843, 452] width 107 height 14
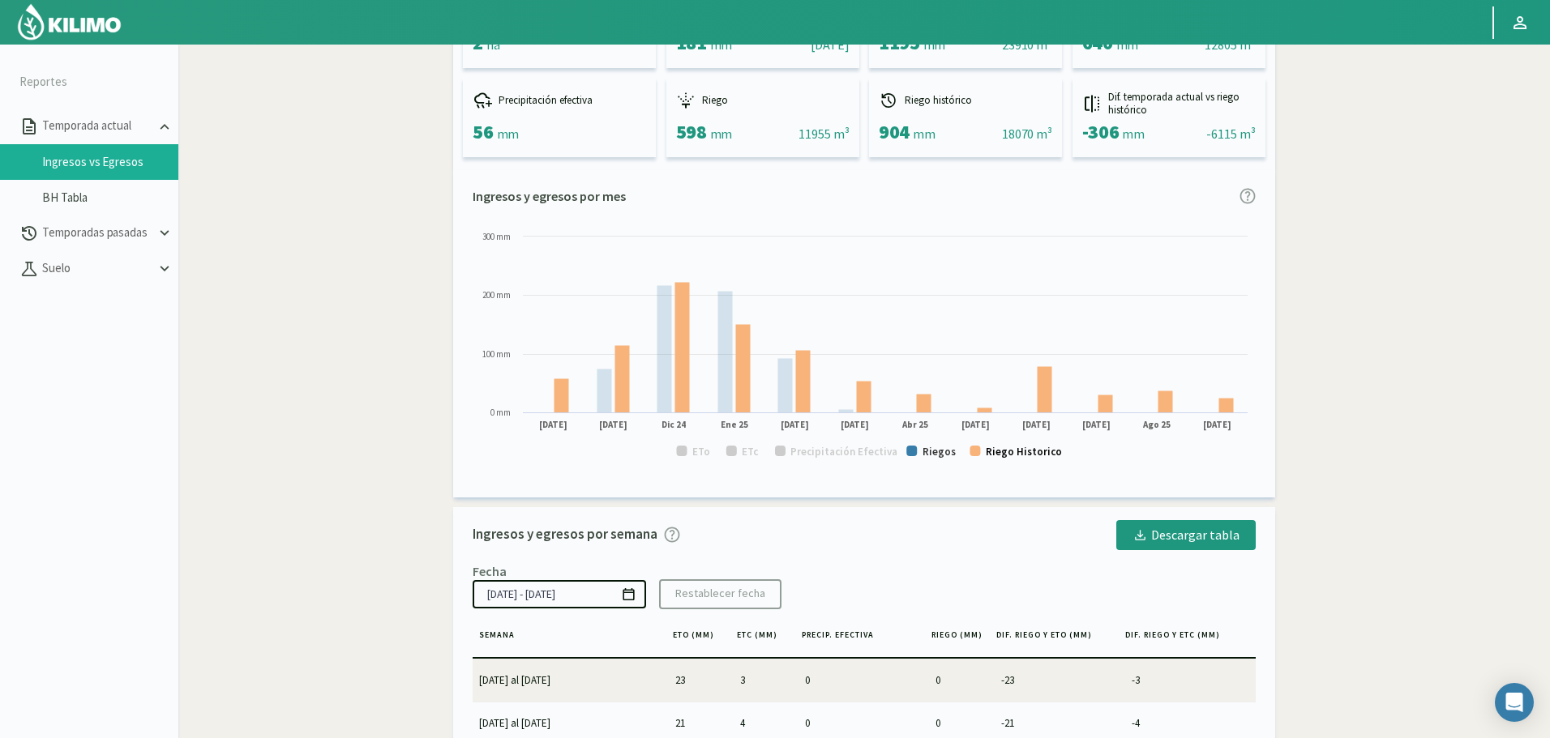
click at [1017, 455] on text "Riego Historico" at bounding box center [1024, 452] width 76 height 14
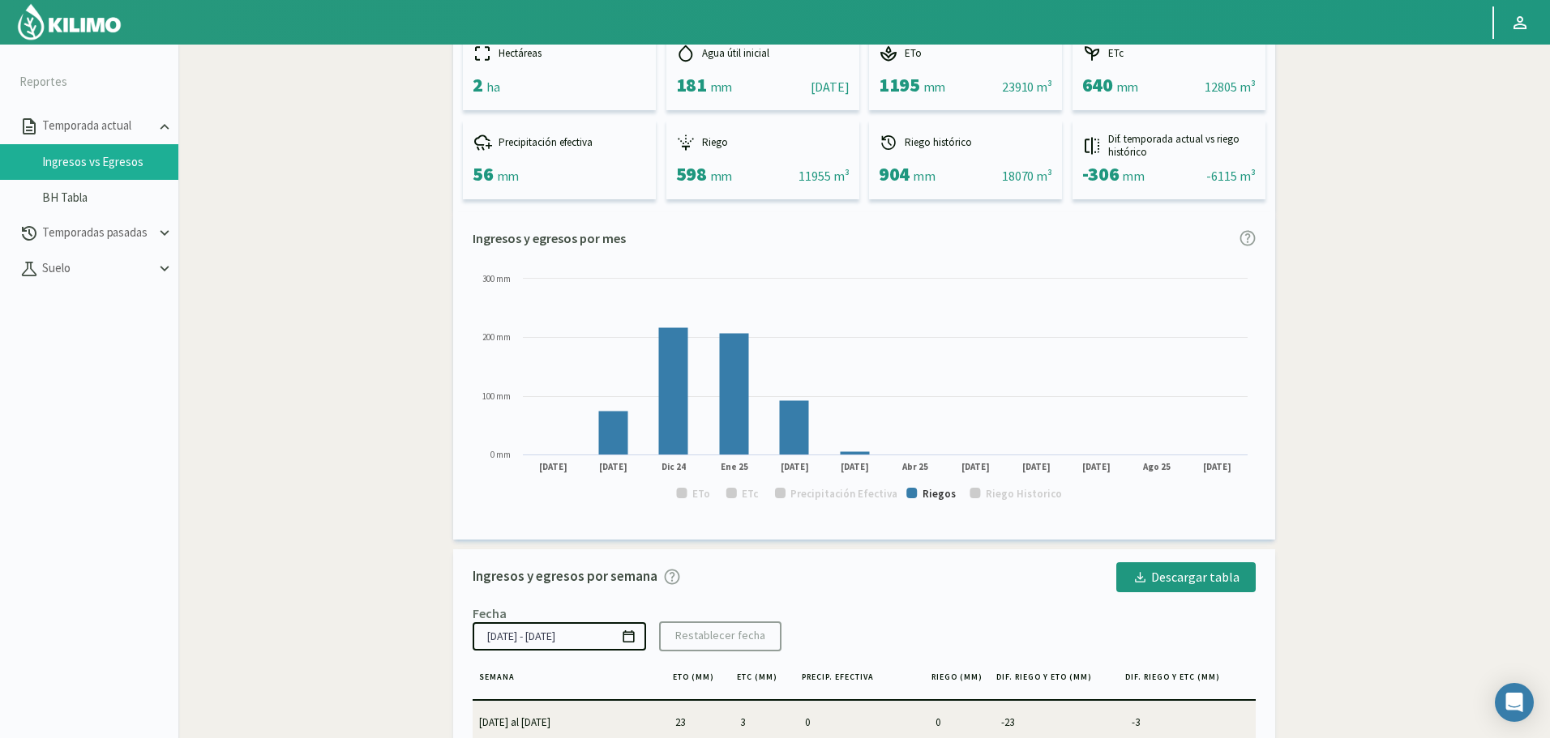
scroll to position [0, 0]
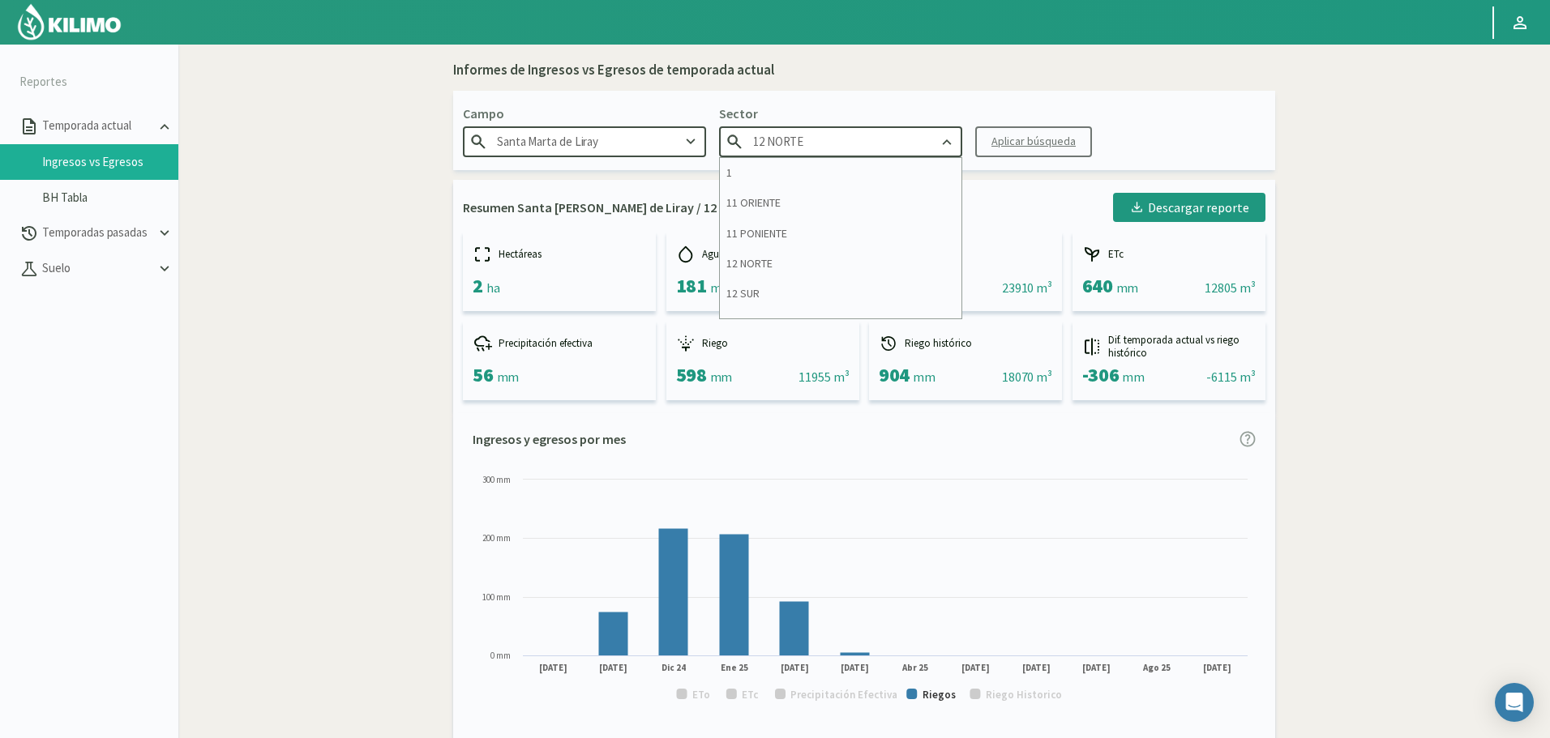
click at [837, 141] on input "12 NORTE" at bounding box center [840, 141] width 243 height 30
click at [782, 292] on div "12 SUR" at bounding box center [841, 294] width 242 height 30
click at [1005, 141] on div "Aplicar búsqueda" at bounding box center [1033, 141] width 84 height 17
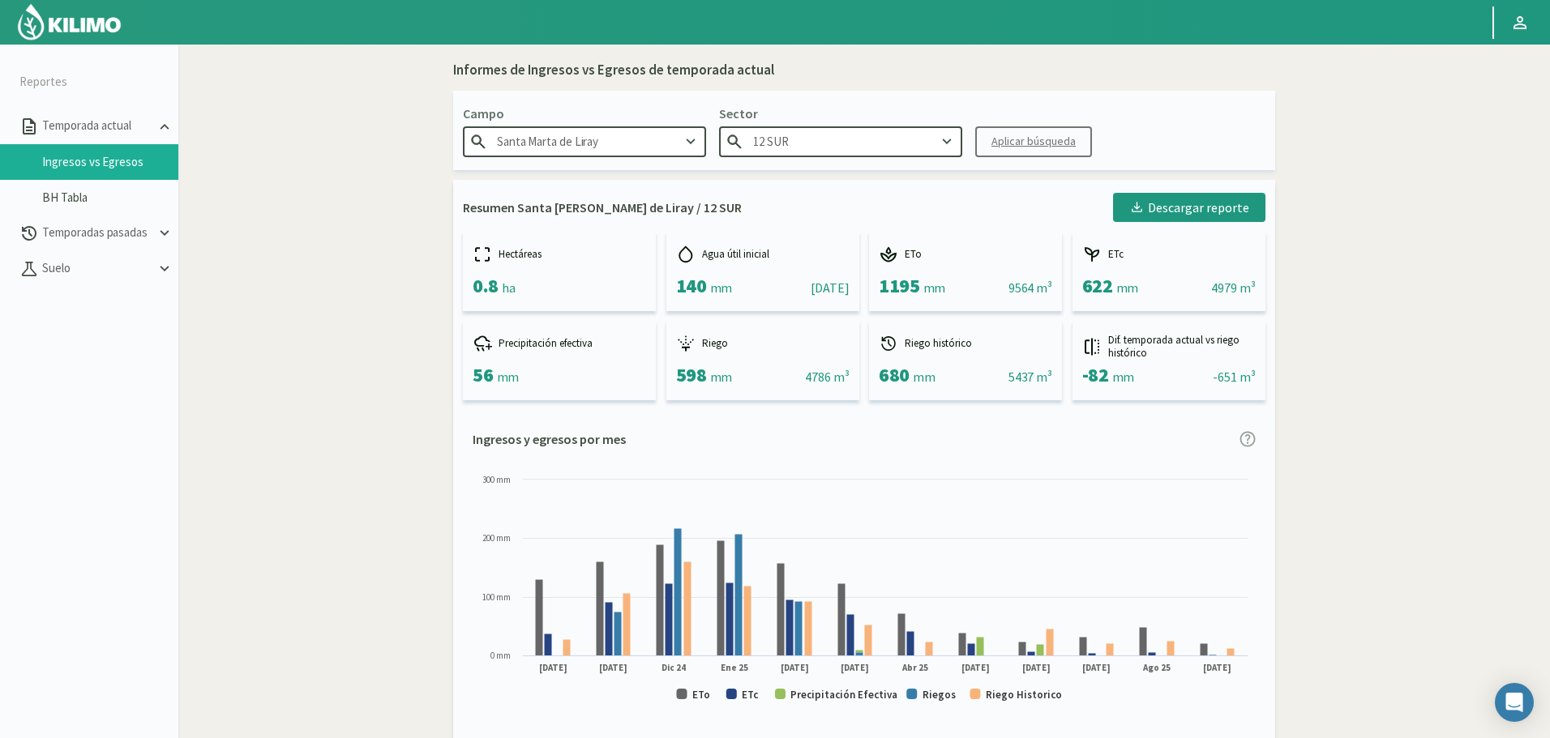
click at [845, 139] on input "12 SUR" at bounding box center [840, 141] width 243 height 30
click at [842, 261] on div "12 NORTE" at bounding box center [841, 264] width 242 height 30
click at [1036, 152] on button "Aplicar búsqueda" at bounding box center [1033, 141] width 117 height 31
click at [845, 148] on input "12 NORTE" at bounding box center [840, 141] width 243 height 30
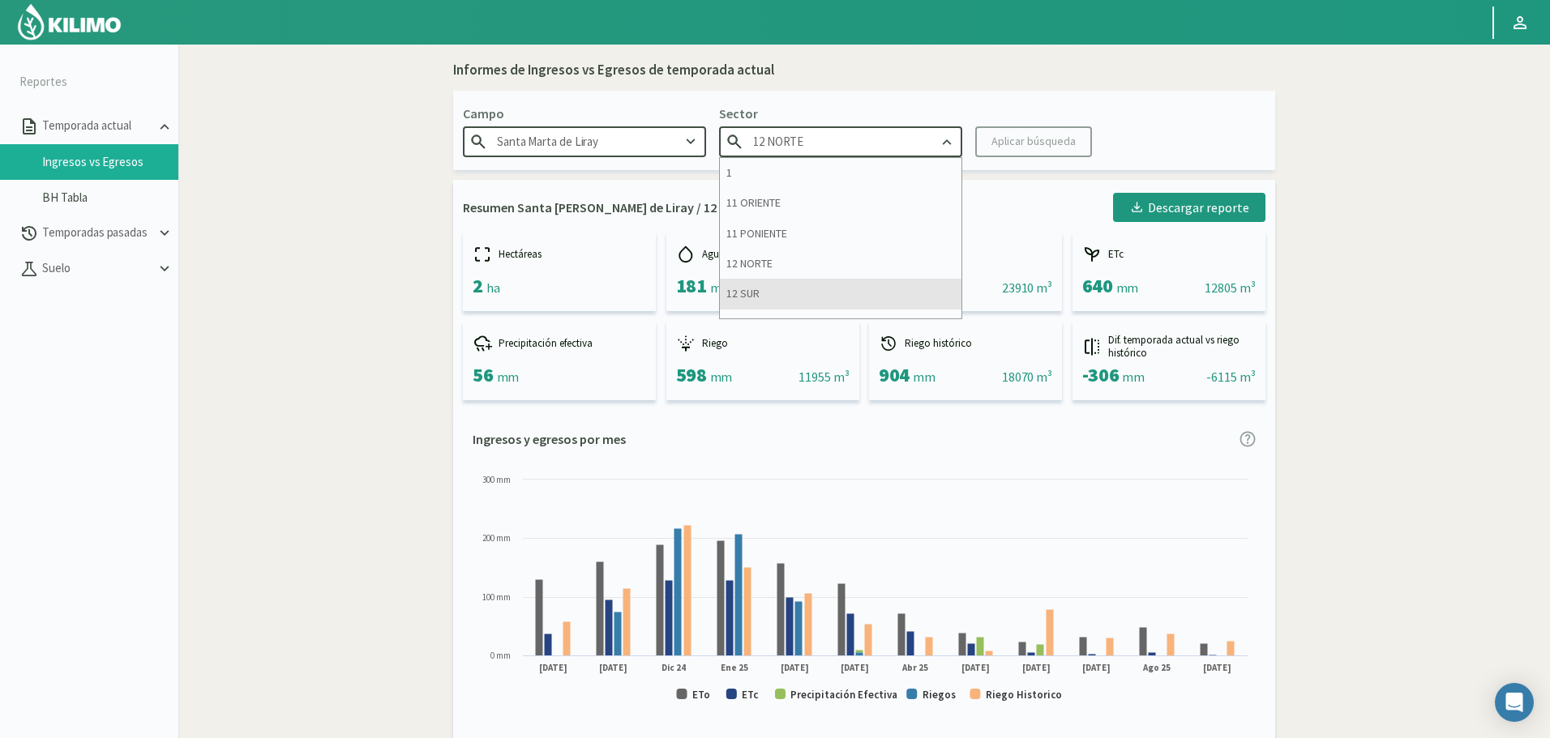
click at [782, 284] on div "12 SUR" at bounding box center [841, 294] width 242 height 30
click at [1013, 152] on button "Aplicar búsqueda" at bounding box center [1033, 141] width 117 height 31
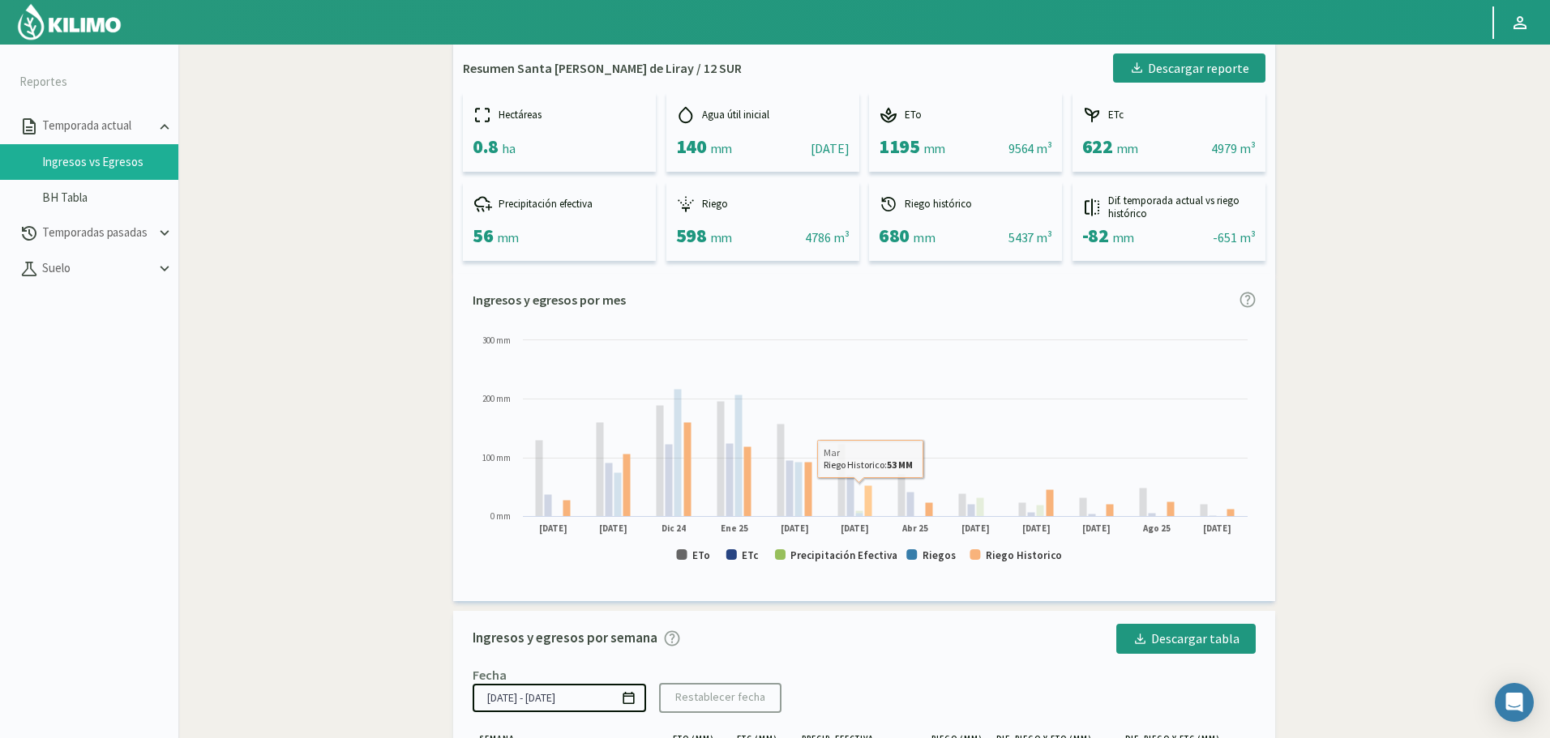
scroll to position [162, 0]
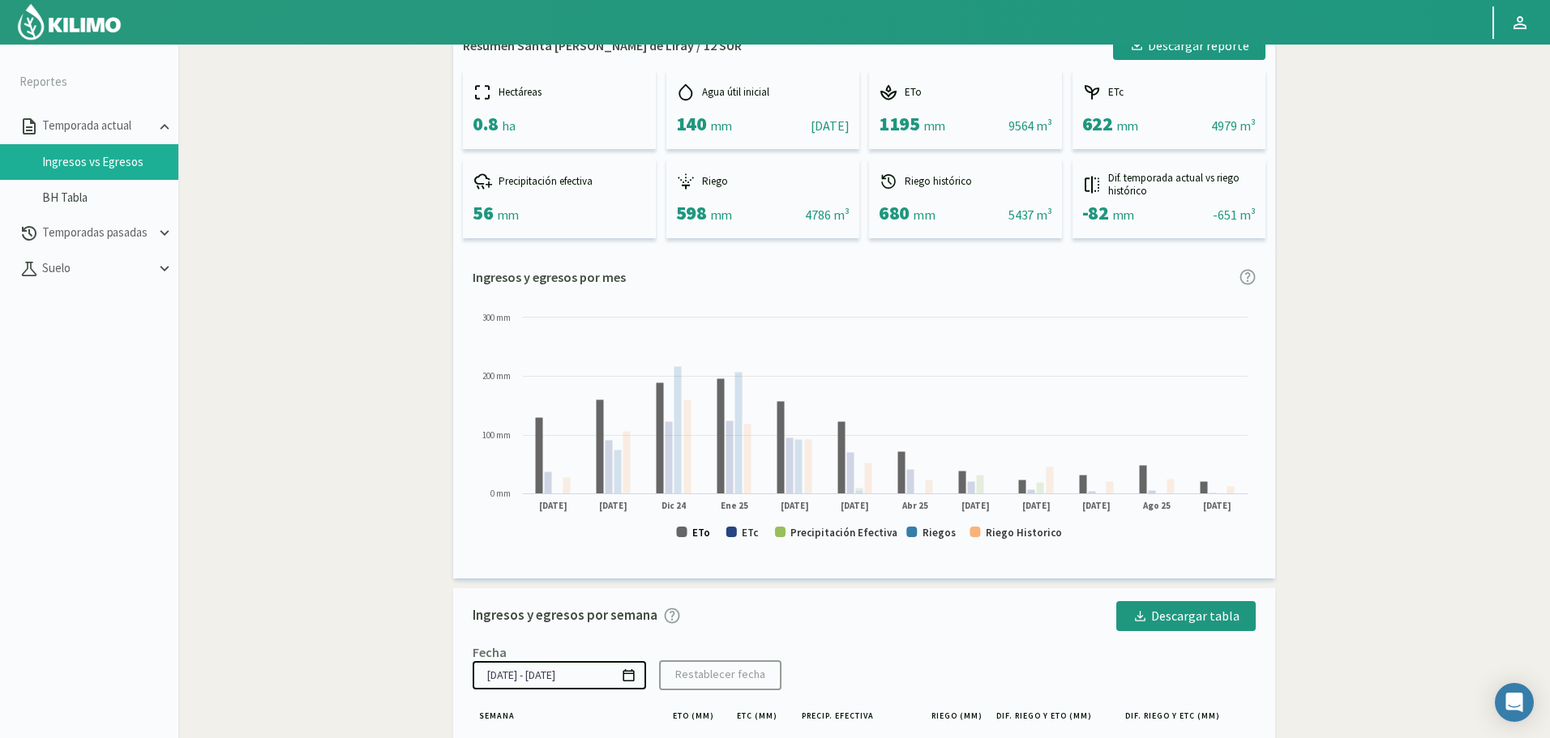
click at [703, 528] on text "ETo" at bounding box center [701, 533] width 18 height 14
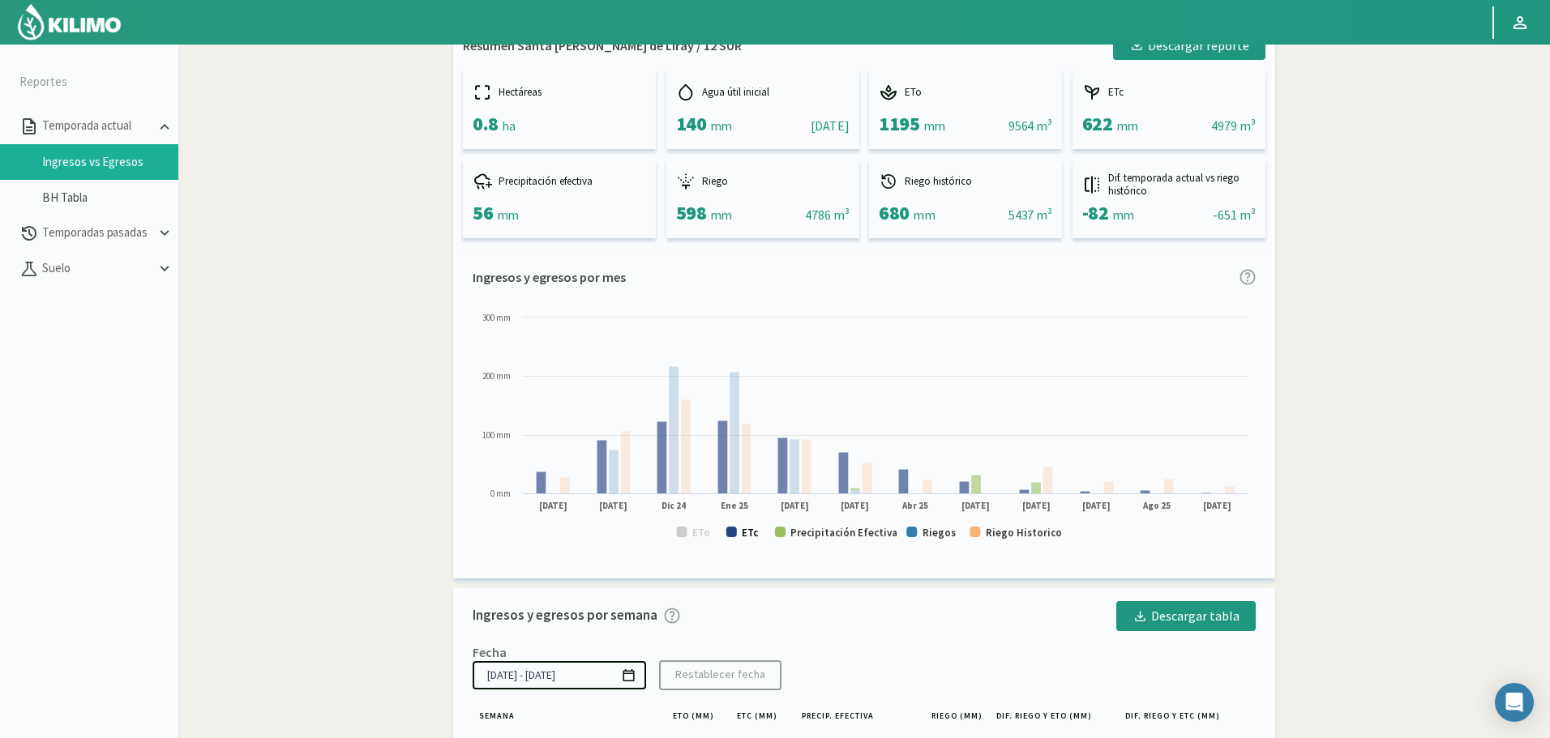
click at [747, 532] on text "ETc" at bounding box center [750, 533] width 17 height 14
click at [821, 530] on text "Precipitación Efectiva" at bounding box center [843, 533] width 107 height 14
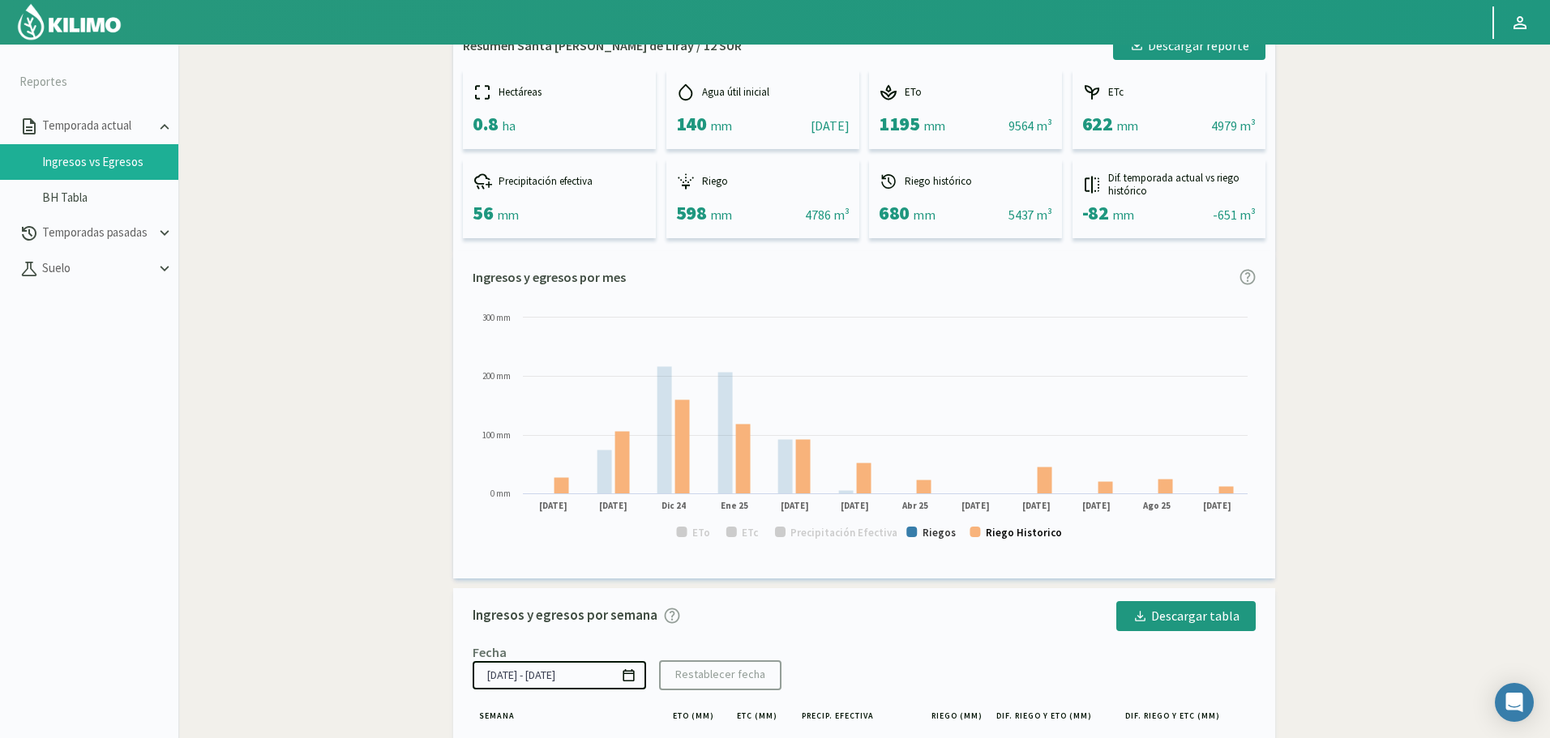
click at [1034, 532] on text "Riego Historico" at bounding box center [1024, 533] width 76 height 14
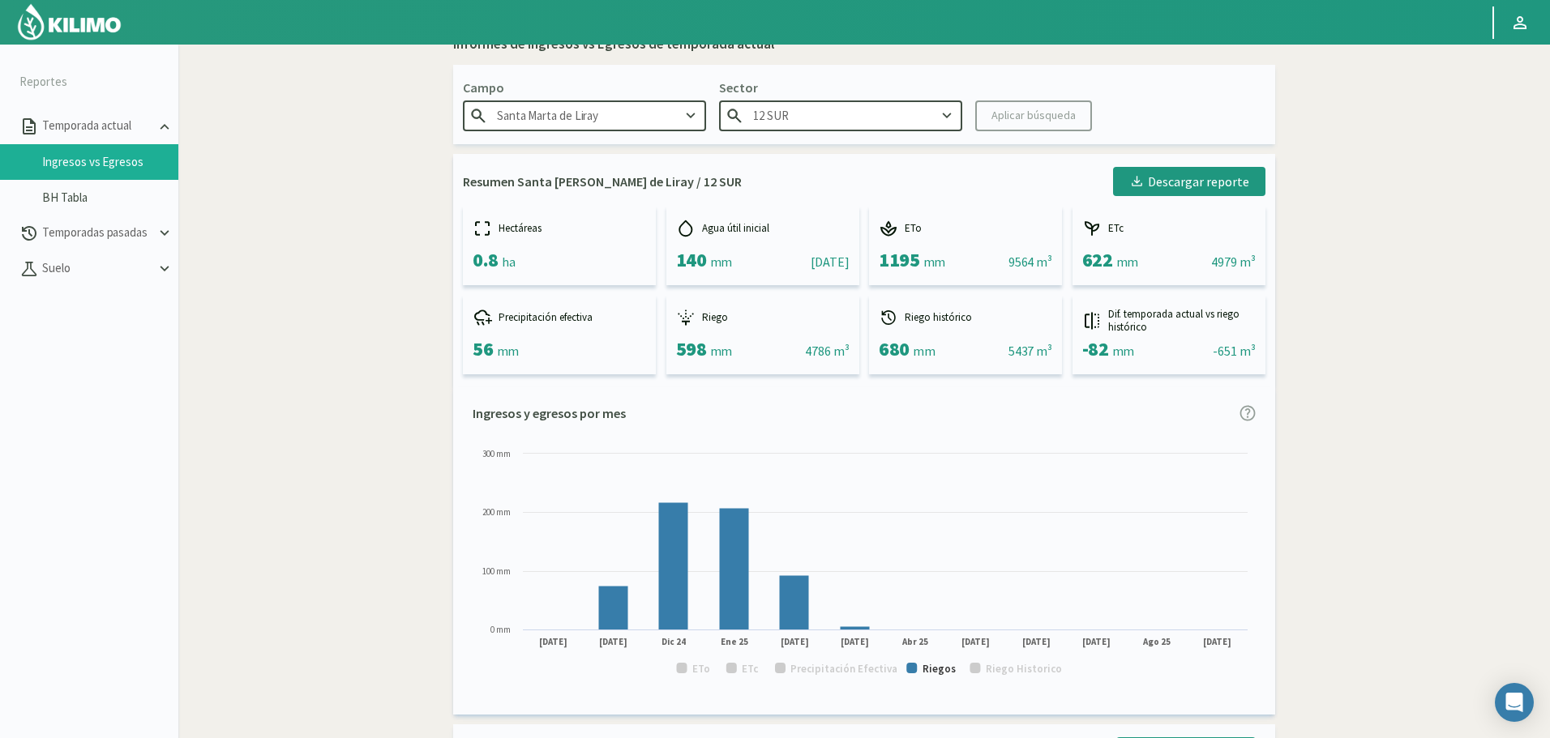
scroll to position [0, 0]
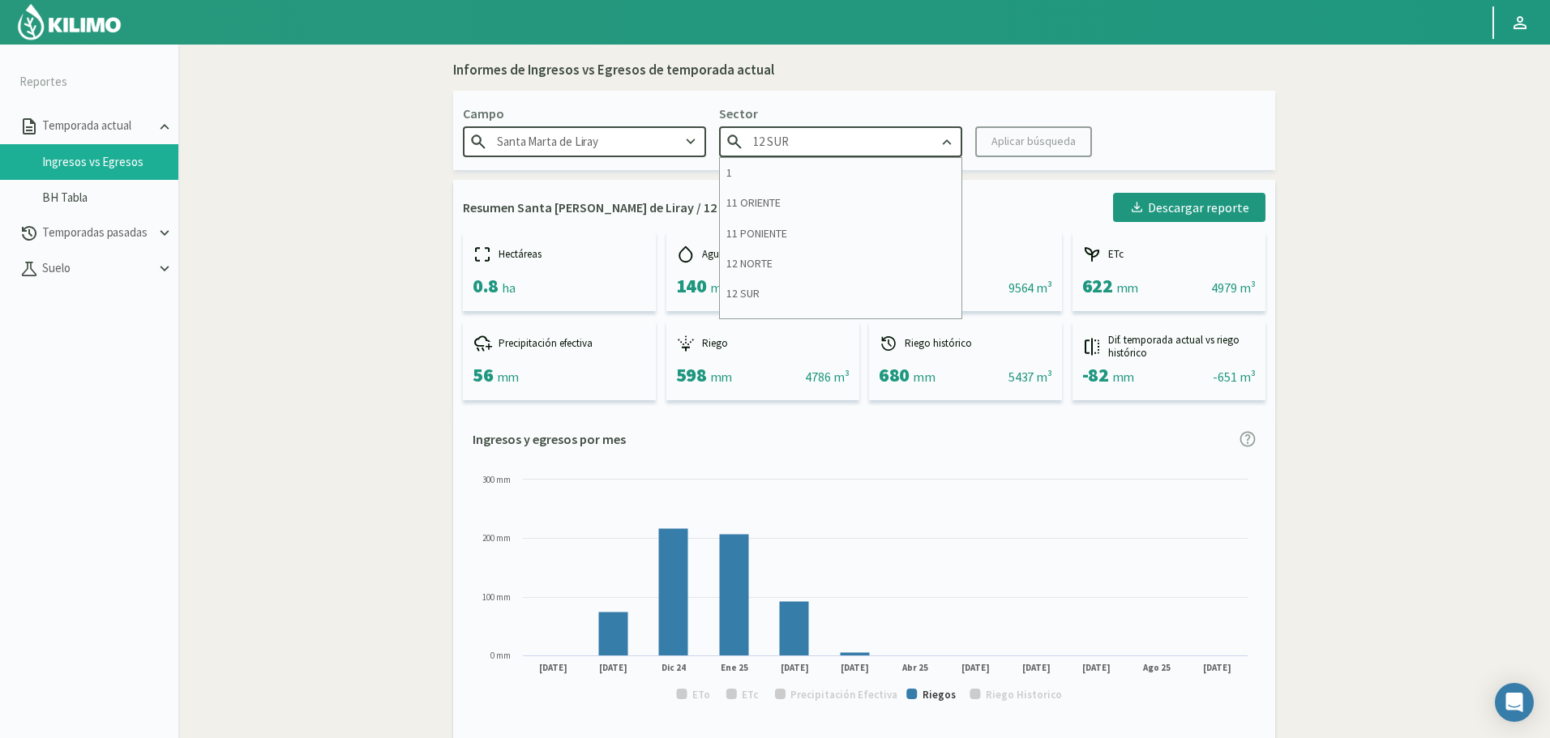
click at [829, 135] on input "12 SUR" at bounding box center [840, 141] width 243 height 30
click at [839, 250] on div "13" at bounding box center [841, 244] width 242 height 30
click at [1055, 133] on div "Aplicar búsqueda" at bounding box center [1033, 141] width 84 height 17
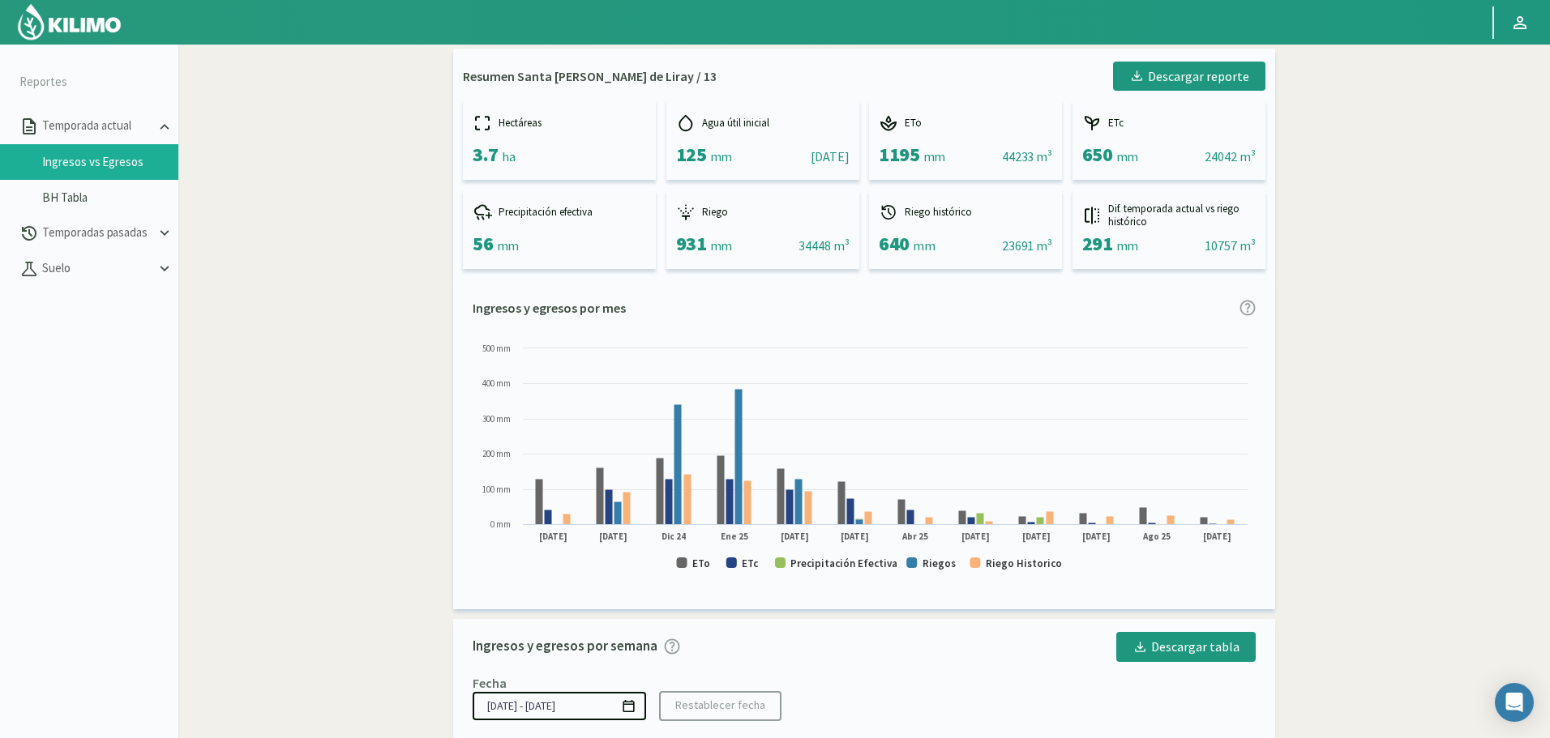
scroll to position [162, 0]
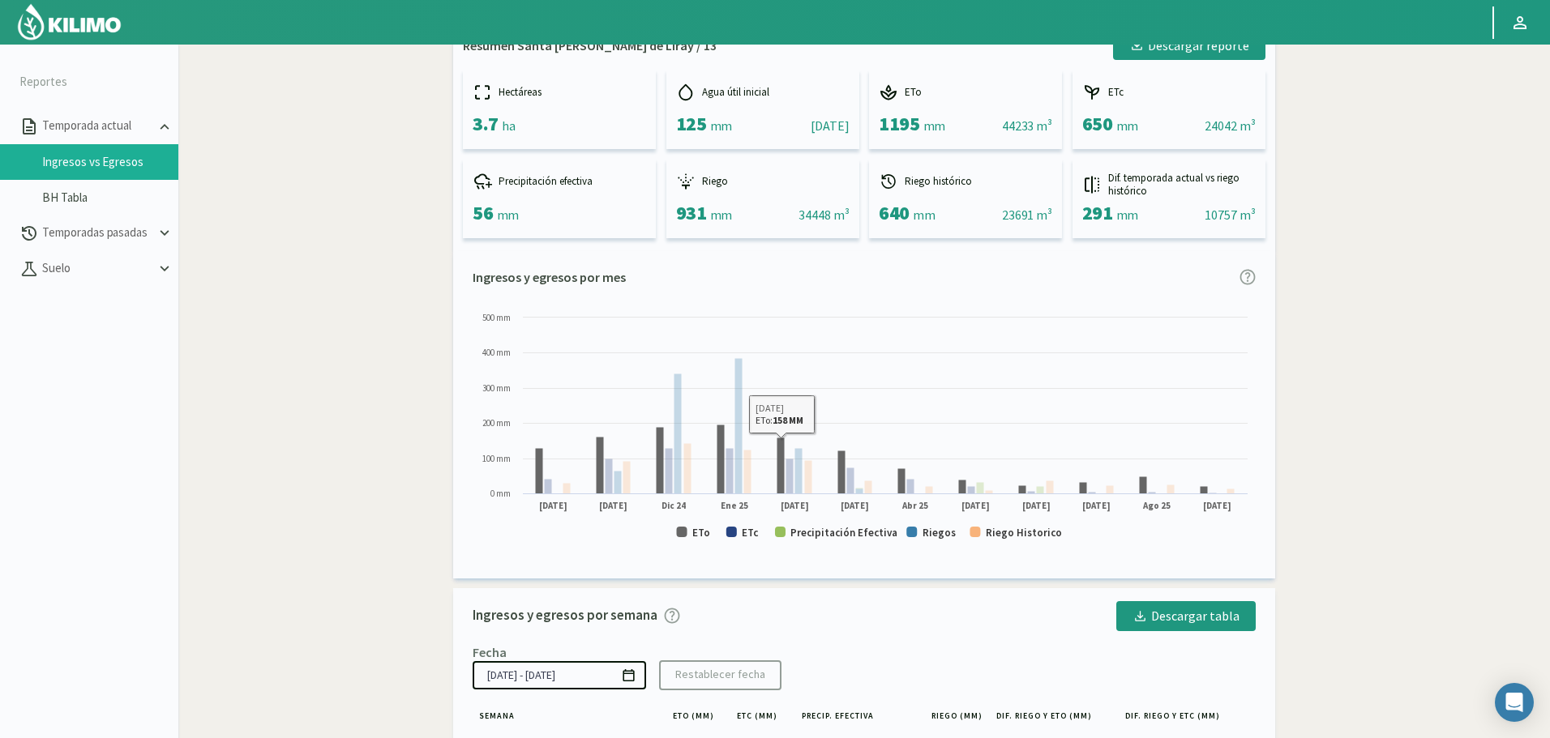
click at [699, 525] on rect at bounding box center [864, 433] width 783 height 246
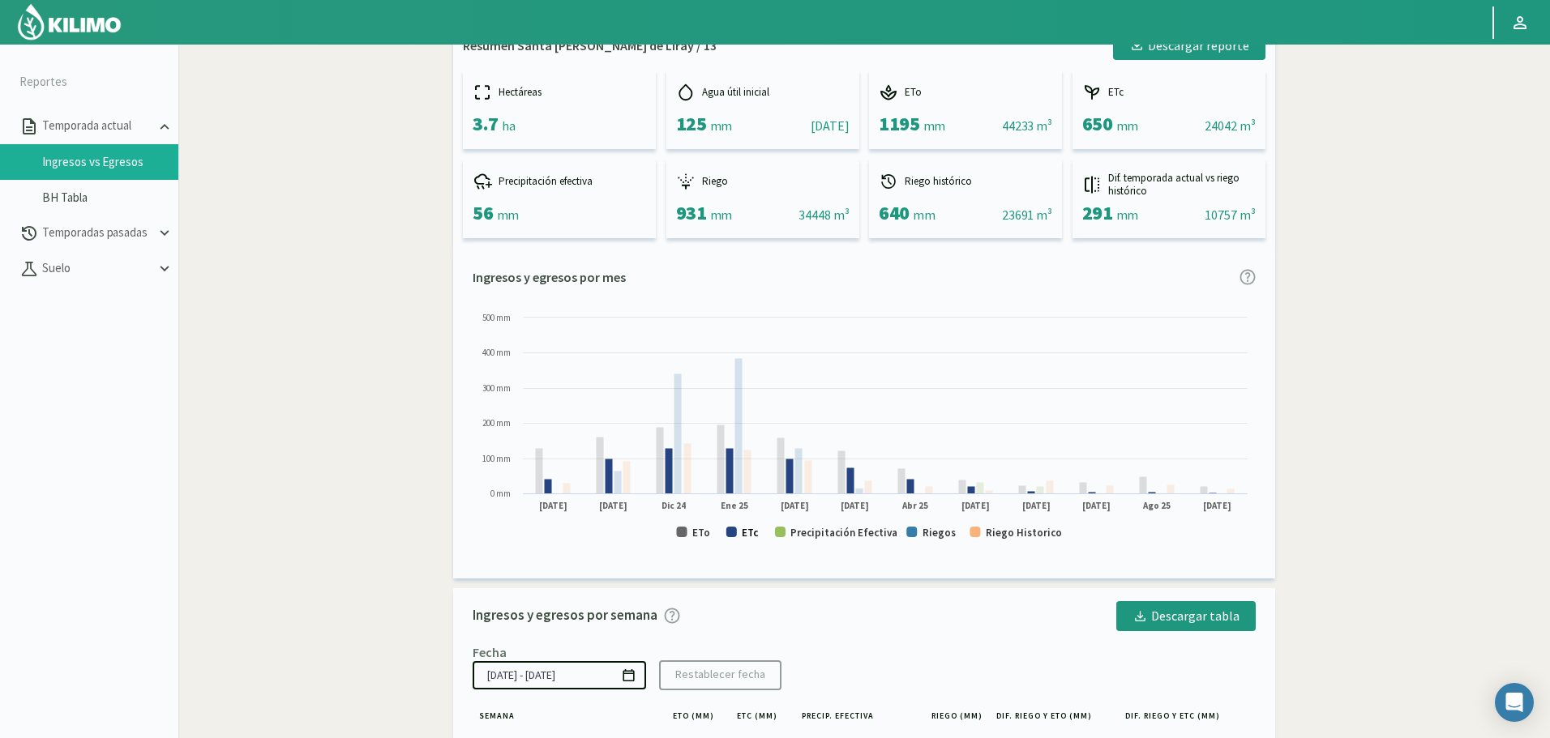
click at [746, 535] on text "ETc" at bounding box center [750, 533] width 17 height 14
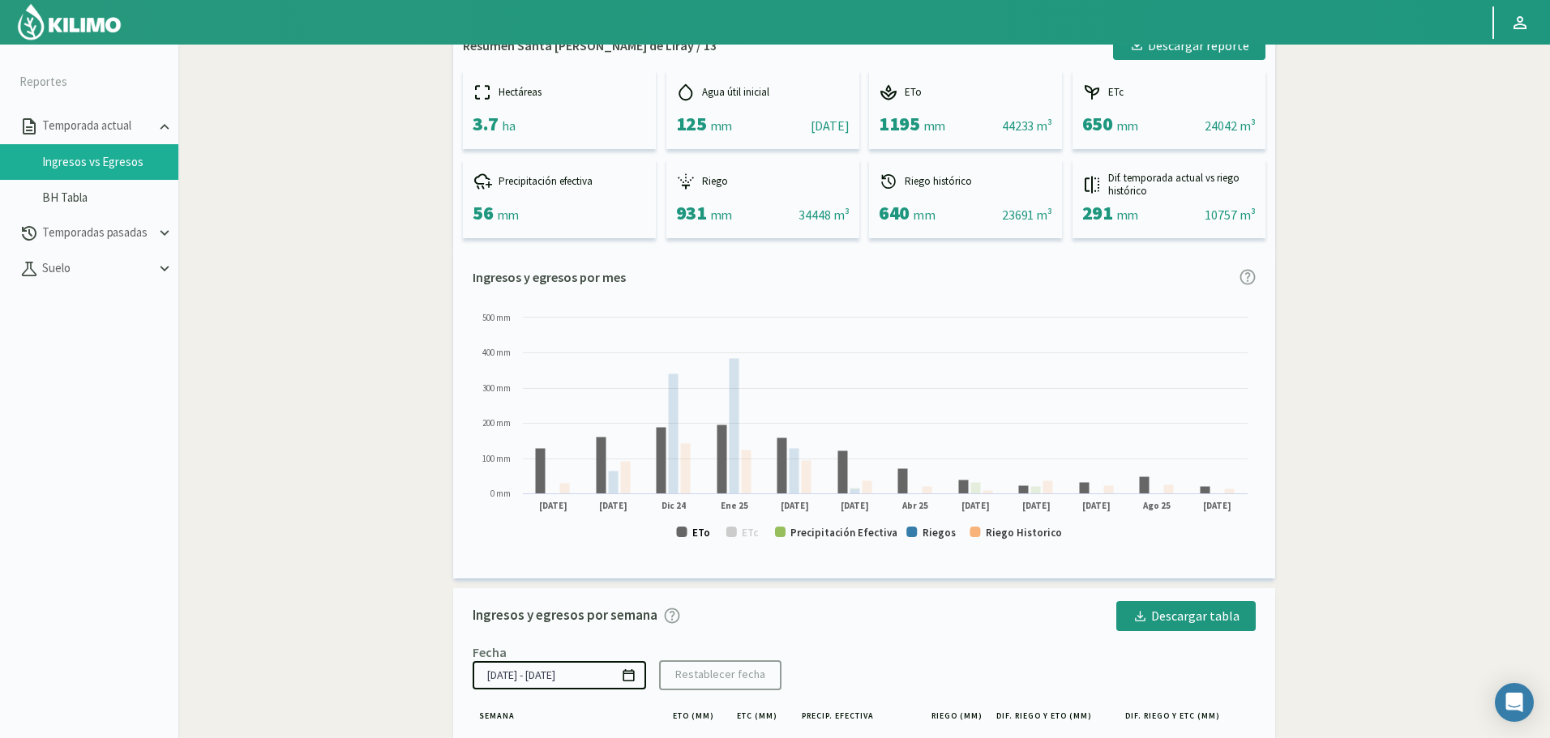
click at [702, 539] on text "ETo" at bounding box center [701, 533] width 18 height 14
drag, startPoint x: 855, startPoint y: 534, endPoint x: 896, endPoint y: 533, distance: 40.5
click at [856, 534] on text "Precipitación Efectiva" at bounding box center [843, 533] width 107 height 14
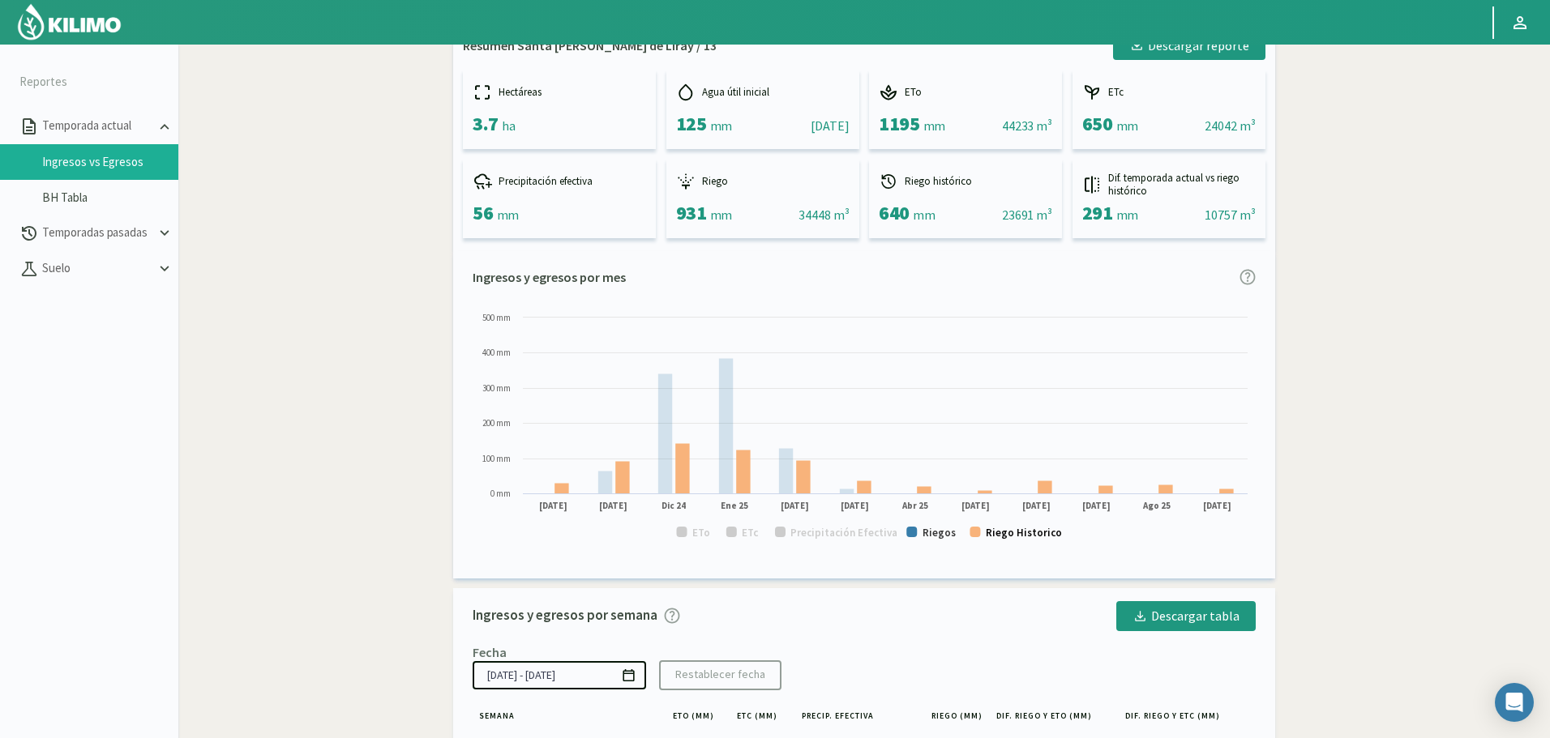
click at [1037, 527] on text "Riego Historico" at bounding box center [1024, 533] width 76 height 14
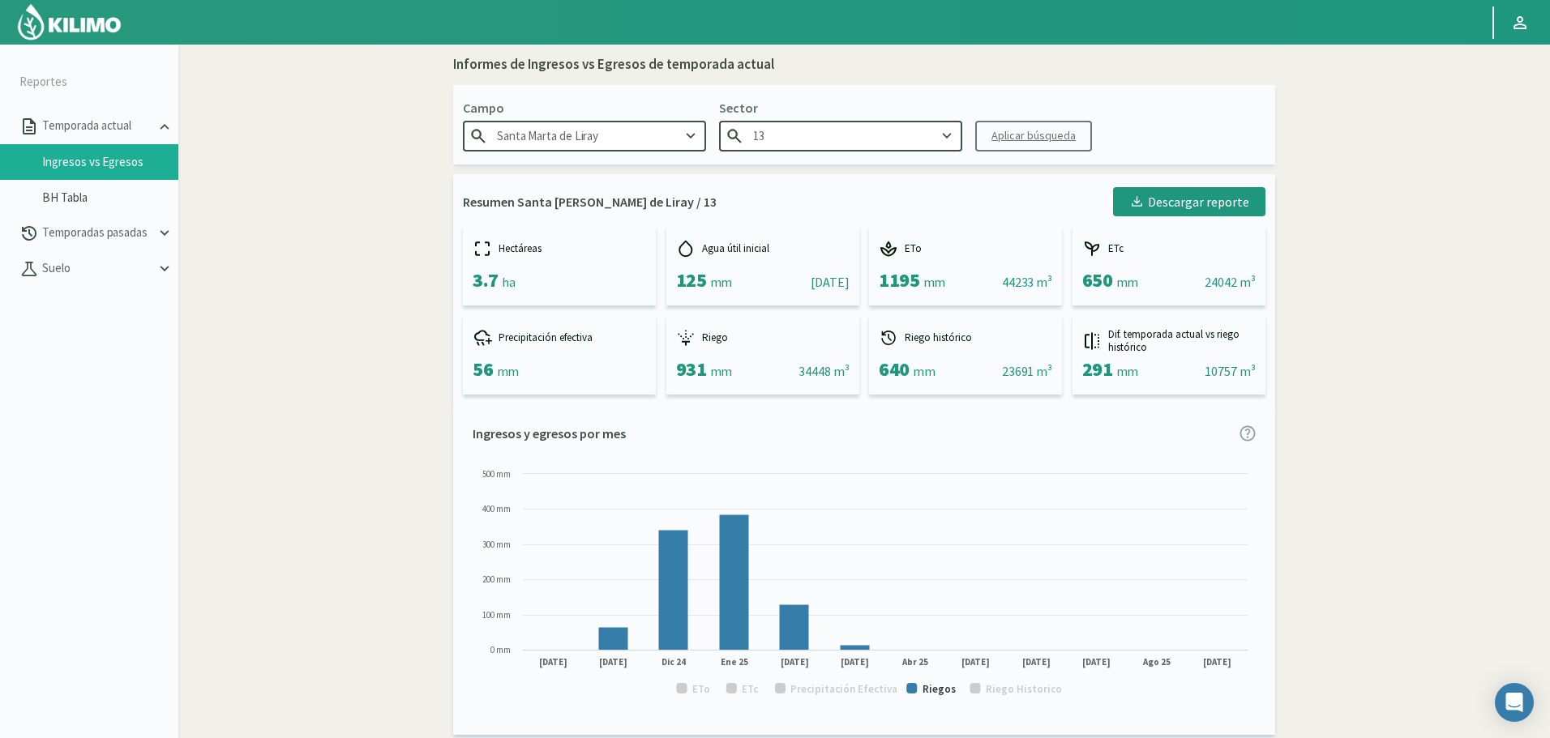
scroll to position [0, 0]
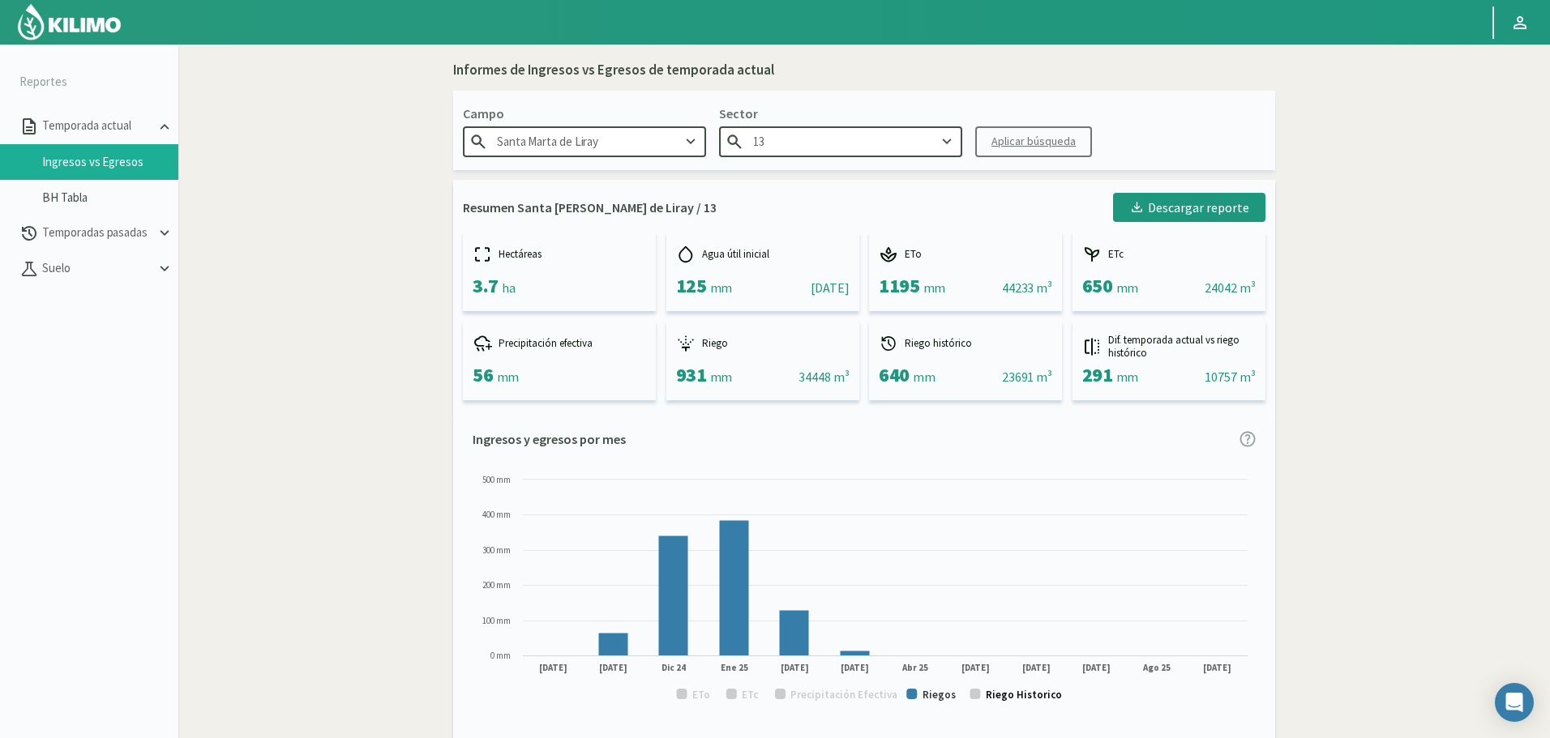
click at [1014, 698] on text "Riego Historico" at bounding box center [1024, 695] width 76 height 14
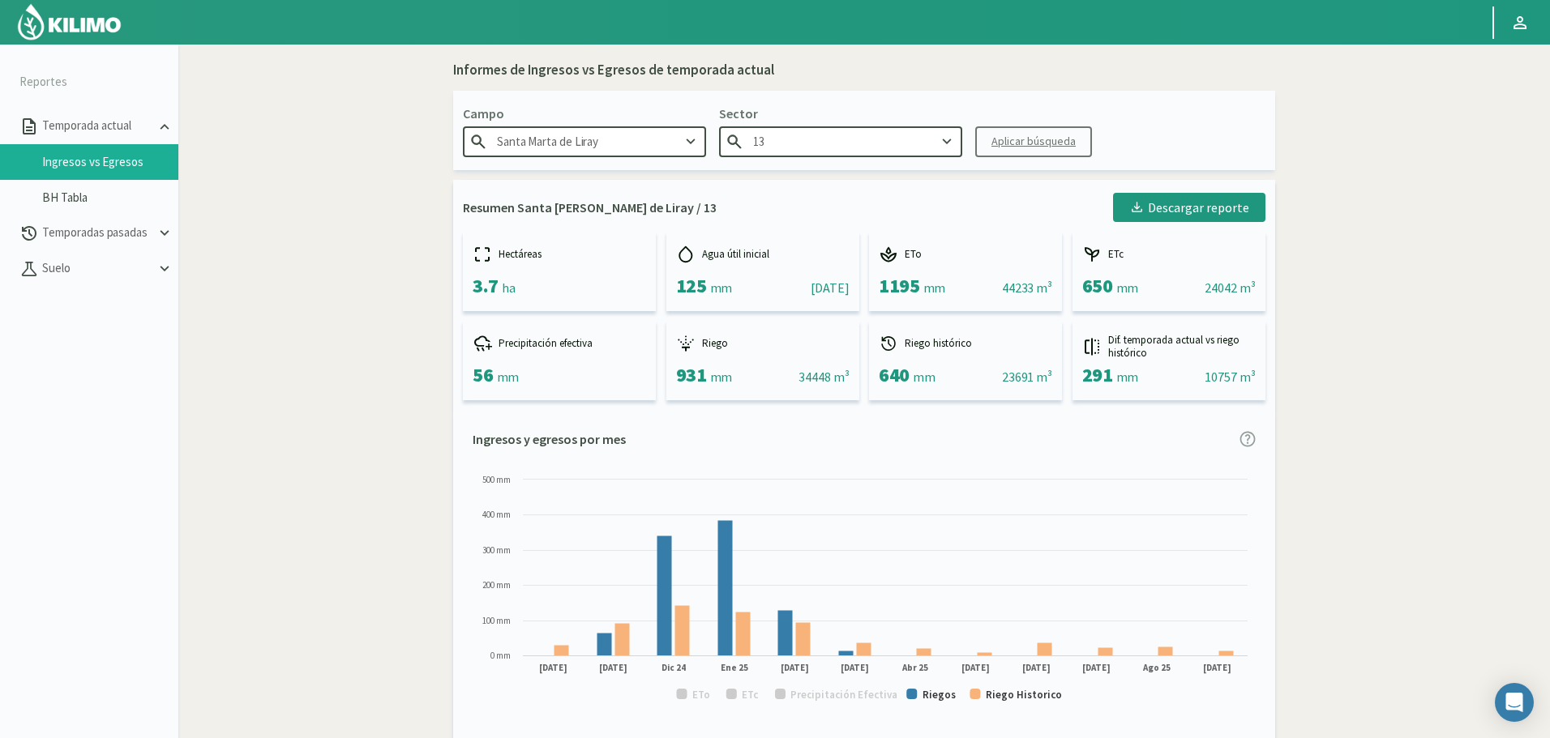
click at [805, 141] on input "13" at bounding box center [840, 141] width 243 height 30
click at [778, 208] on div "12 SUR" at bounding box center [841, 213] width 242 height 30
click at [1003, 132] on button "Aplicar búsqueda" at bounding box center [1033, 141] width 117 height 31
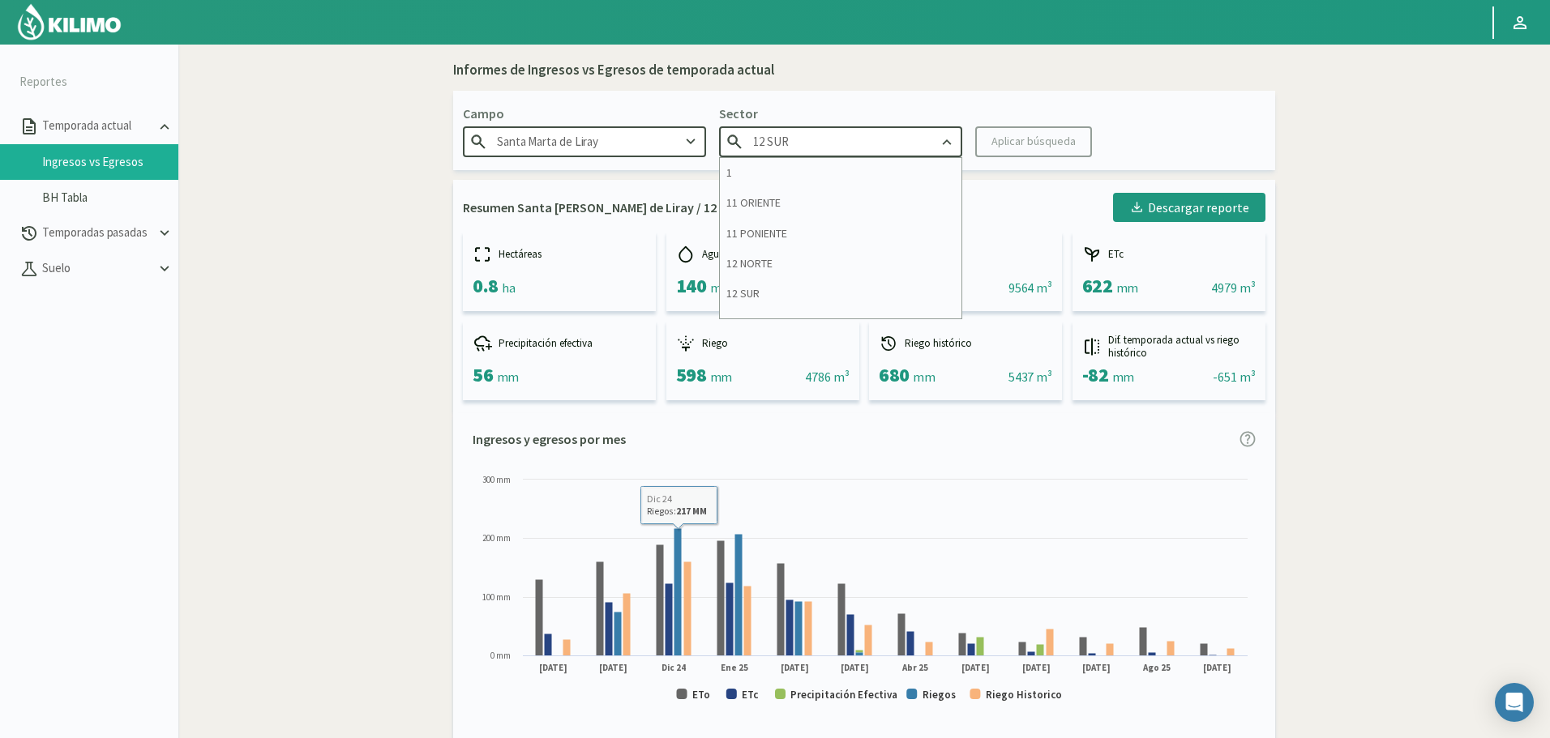
drag, startPoint x: 892, startPoint y: 141, endPoint x: 869, endPoint y: 153, distance: 26.5
click at [892, 142] on input "12 SUR" at bounding box center [840, 141] width 243 height 30
click at [779, 272] on div "12 NORTE" at bounding box center [841, 264] width 242 height 30
click at [1006, 154] on button "Aplicar búsqueda" at bounding box center [1033, 141] width 117 height 31
click at [845, 141] on input "12 NORTE" at bounding box center [840, 141] width 243 height 30
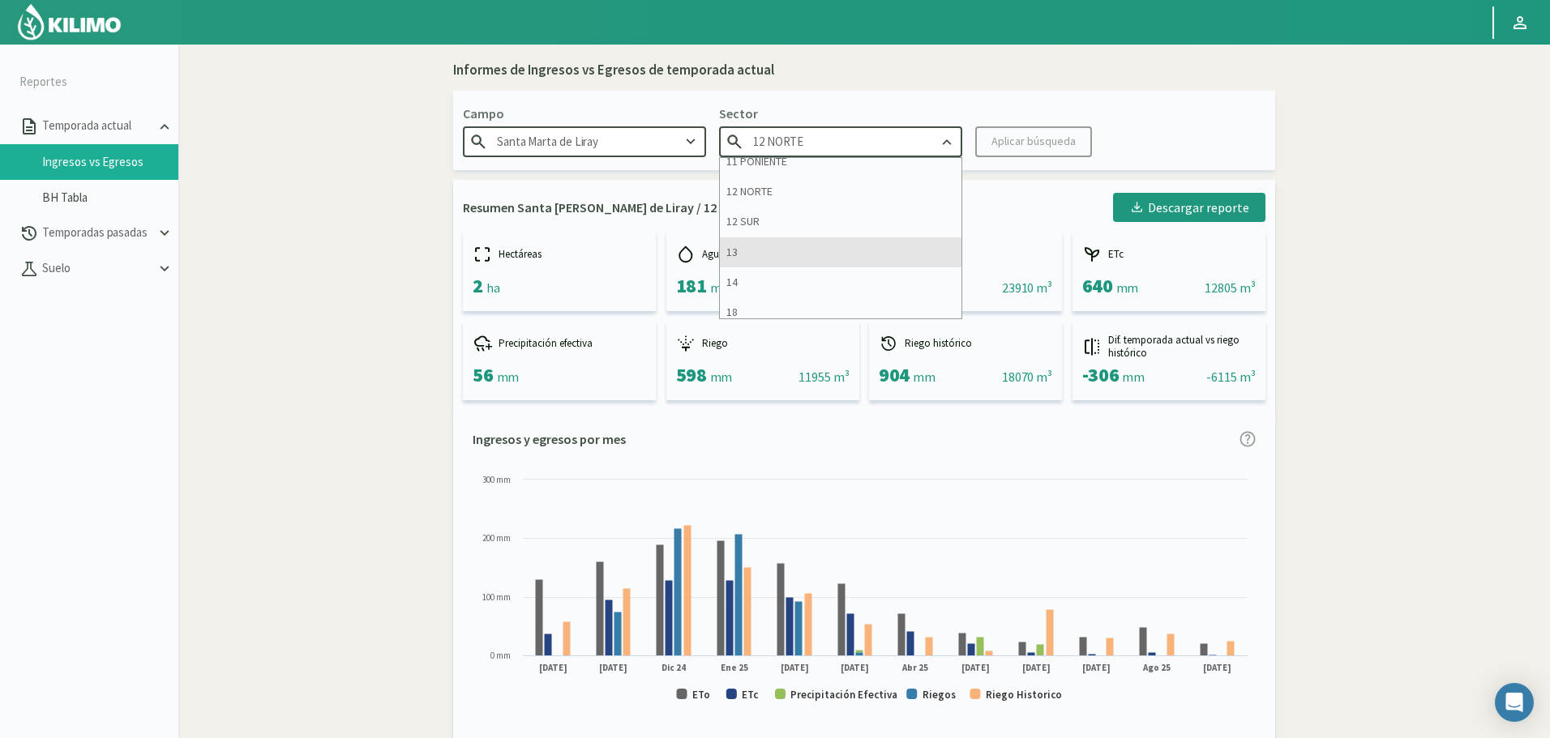
scroll to position [81, 0]
drag, startPoint x: 792, startPoint y: 239, endPoint x: 823, endPoint y: 212, distance: 40.8
click at [789, 241] on div "13" at bounding box center [841, 244] width 242 height 30
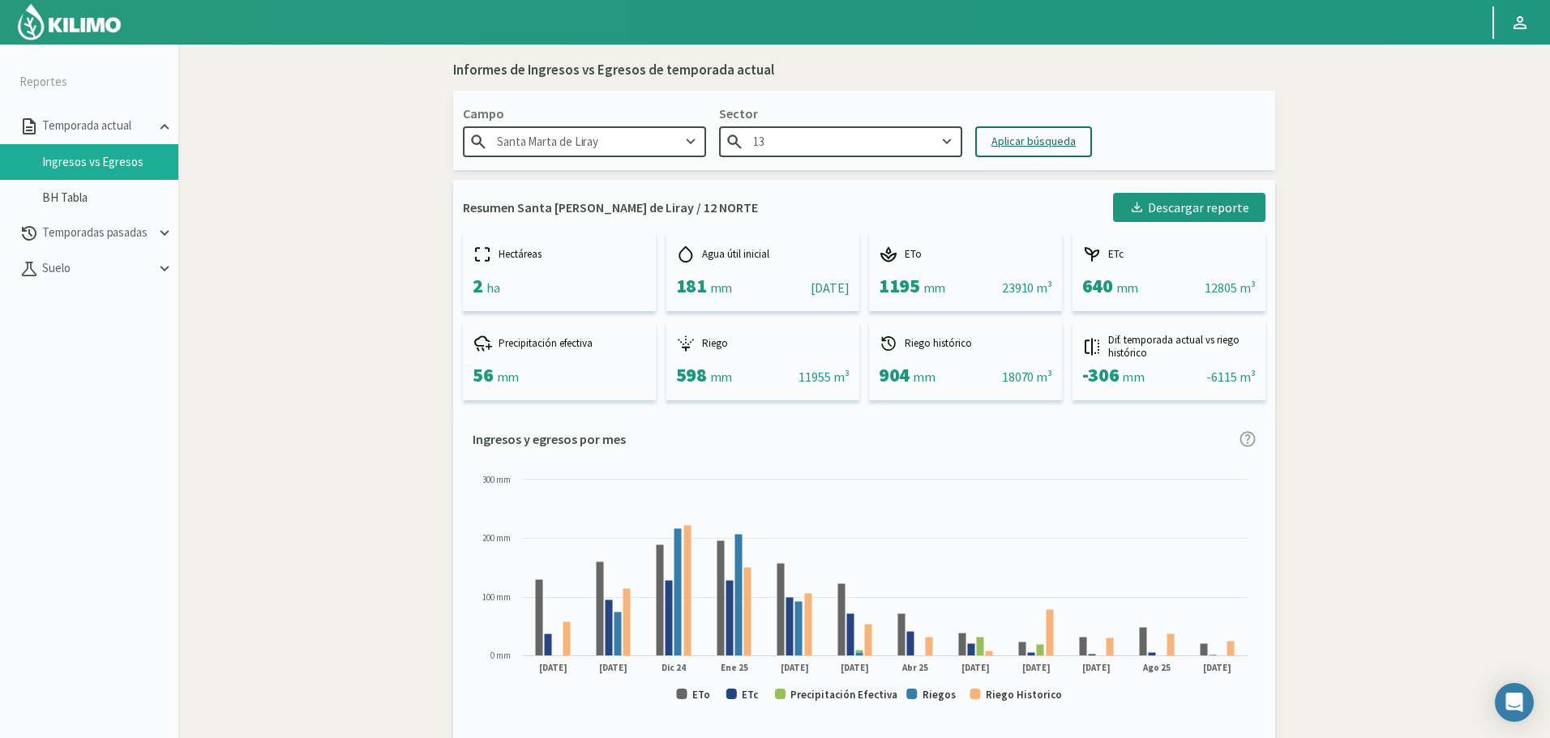
click at [1020, 129] on button "Aplicar búsqueda" at bounding box center [1033, 141] width 117 height 31
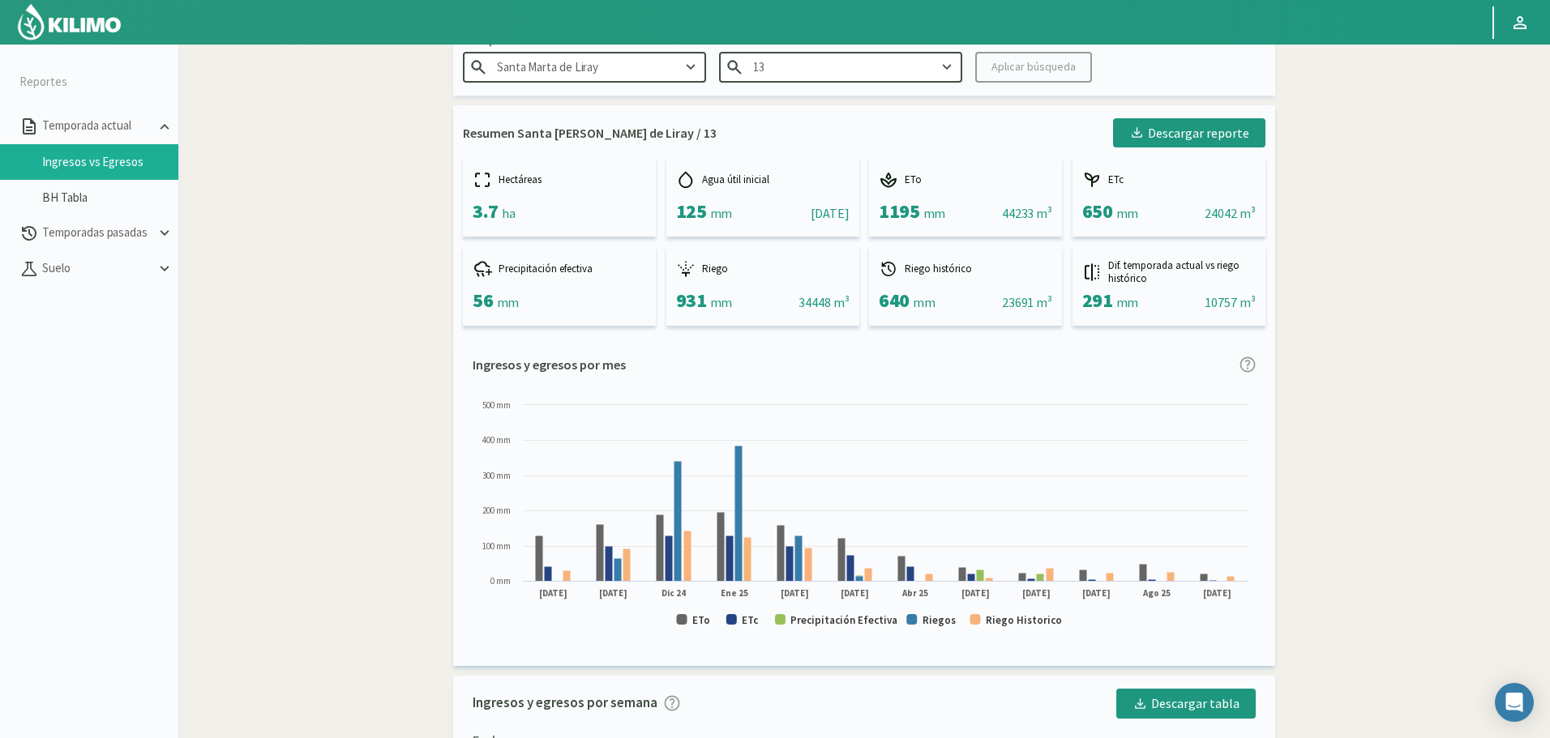
scroll to position [81, 0]
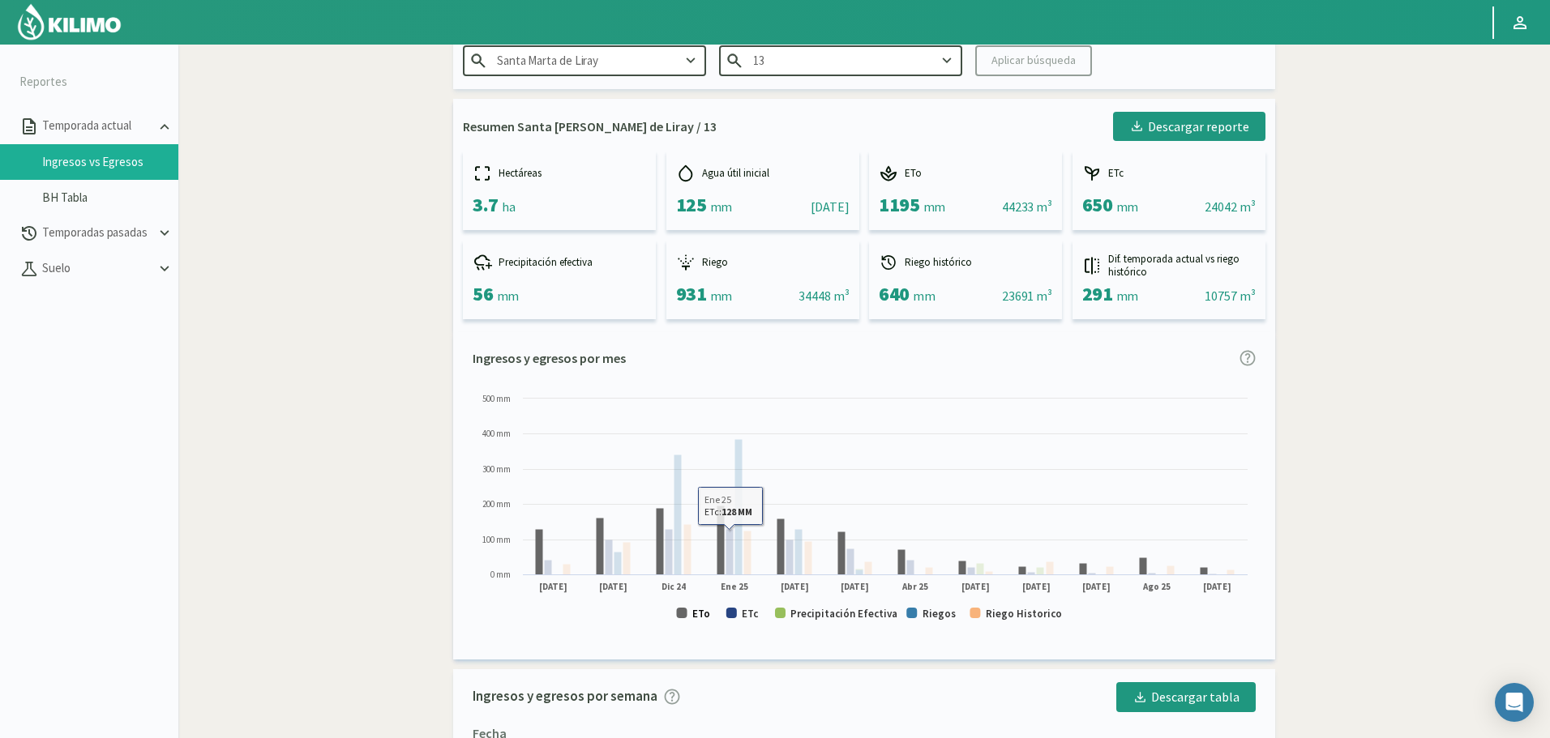
click at [704, 618] on text "ETo" at bounding box center [701, 614] width 18 height 14
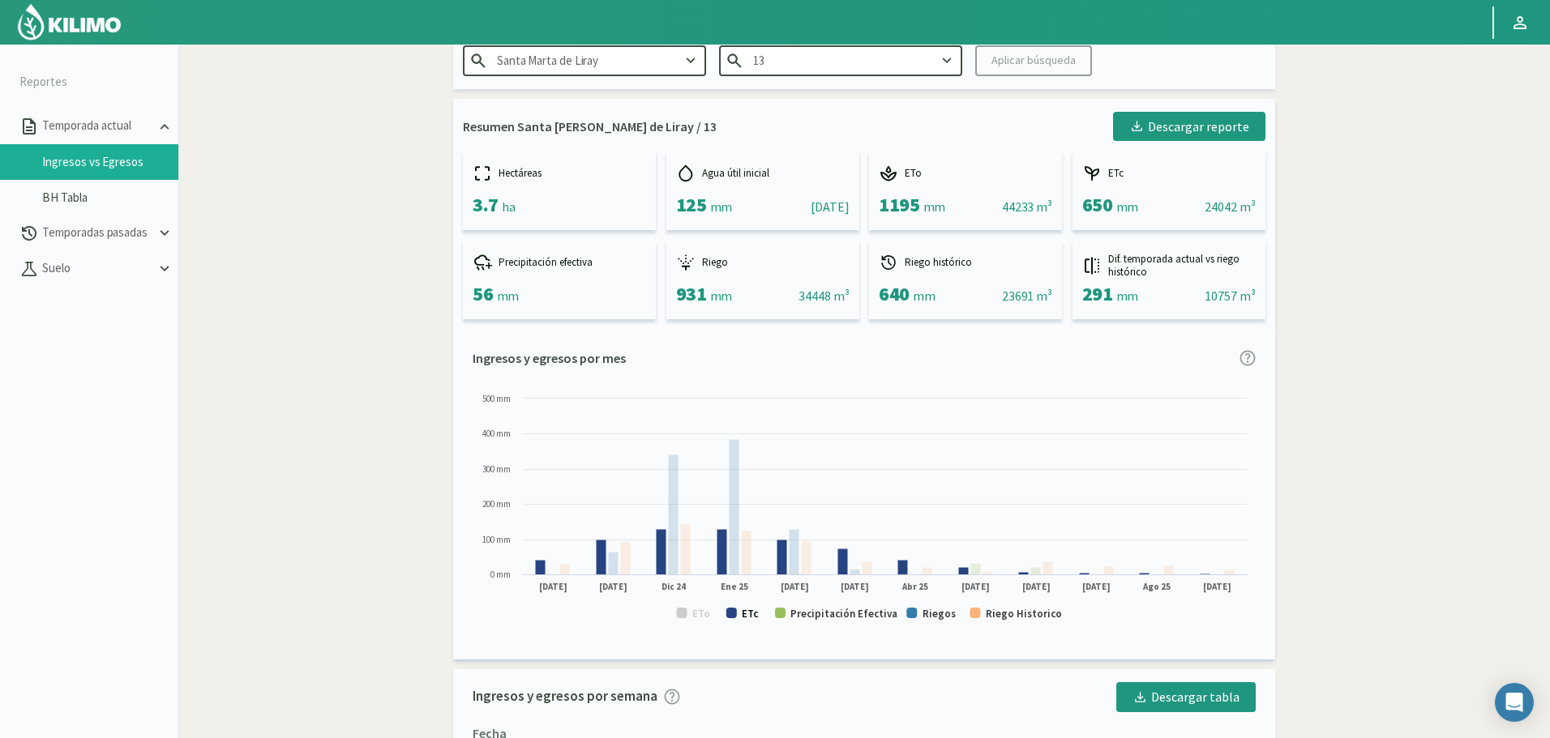
click at [753, 613] on text "ETc" at bounding box center [750, 614] width 17 height 14
click at [832, 612] on text "Precipitación Efectiva" at bounding box center [843, 614] width 107 height 14
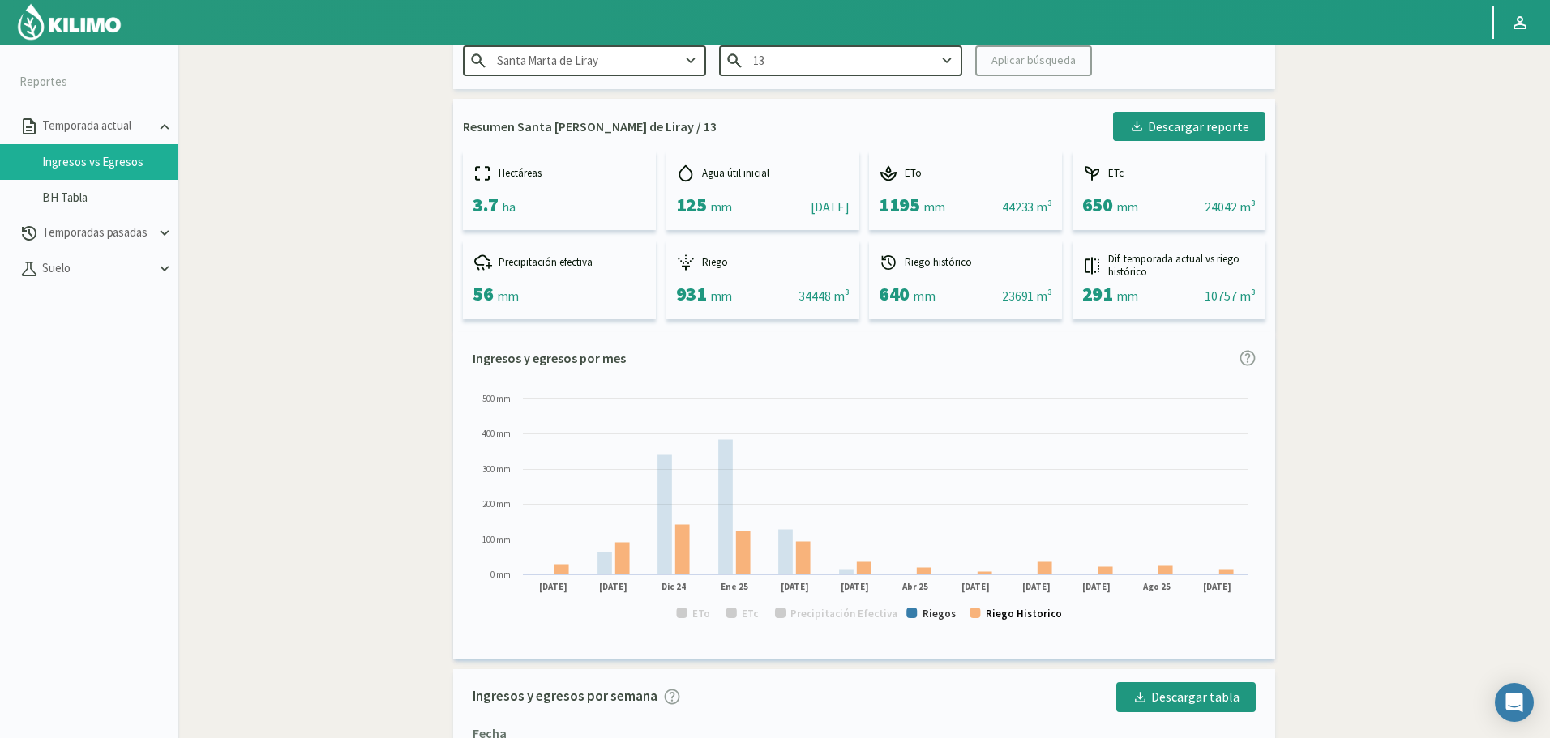
drag, startPoint x: 1021, startPoint y: 614, endPoint x: 957, endPoint y: 611, distance: 64.1
click at [1024, 614] on text "Riego Historico" at bounding box center [1024, 614] width 76 height 14
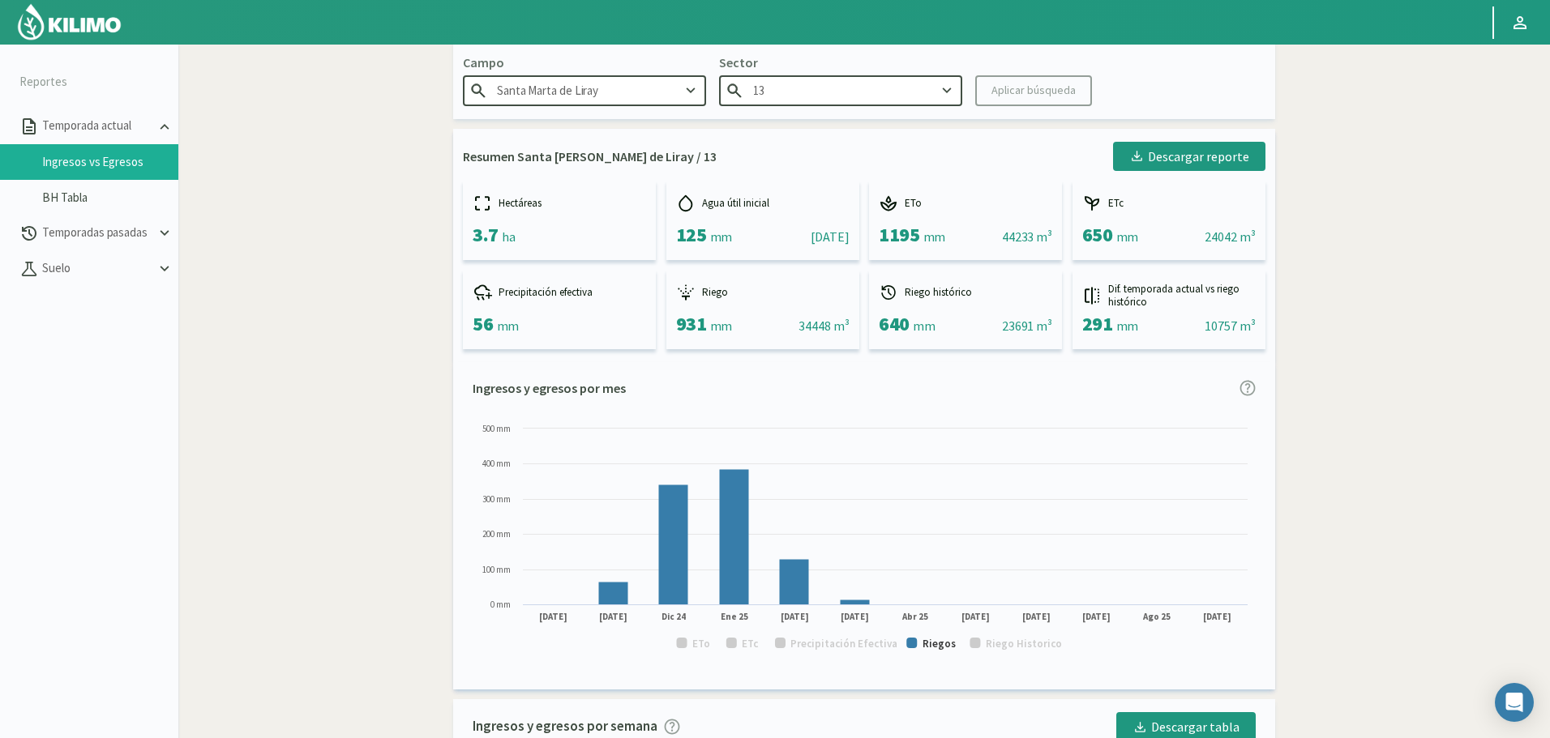
scroll to position [0, 0]
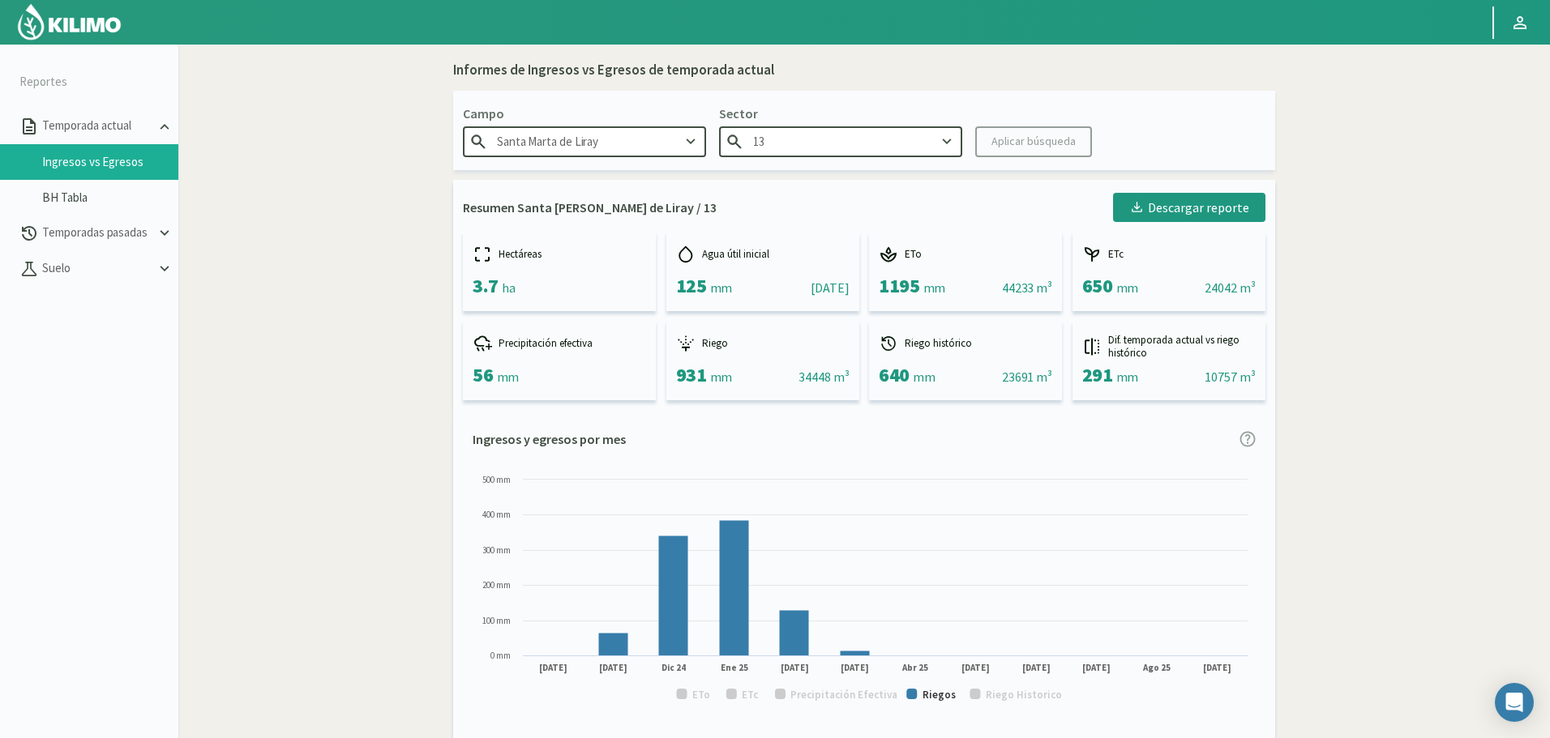
click at [829, 161] on div "Campo [GEOGRAPHIC_DATA][PERSON_NAME] Sector 13 Aplicar búsqueda" at bounding box center [864, 130] width 822 height 79
click at [827, 136] on input "13" at bounding box center [840, 141] width 243 height 30
click at [785, 280] on div "14" at bounding box center [841, 274] width 242 height 30
click at [1019, 152] on button "Aplicar búsqueda" at bounding box center [1033, 141] width 117 height 31
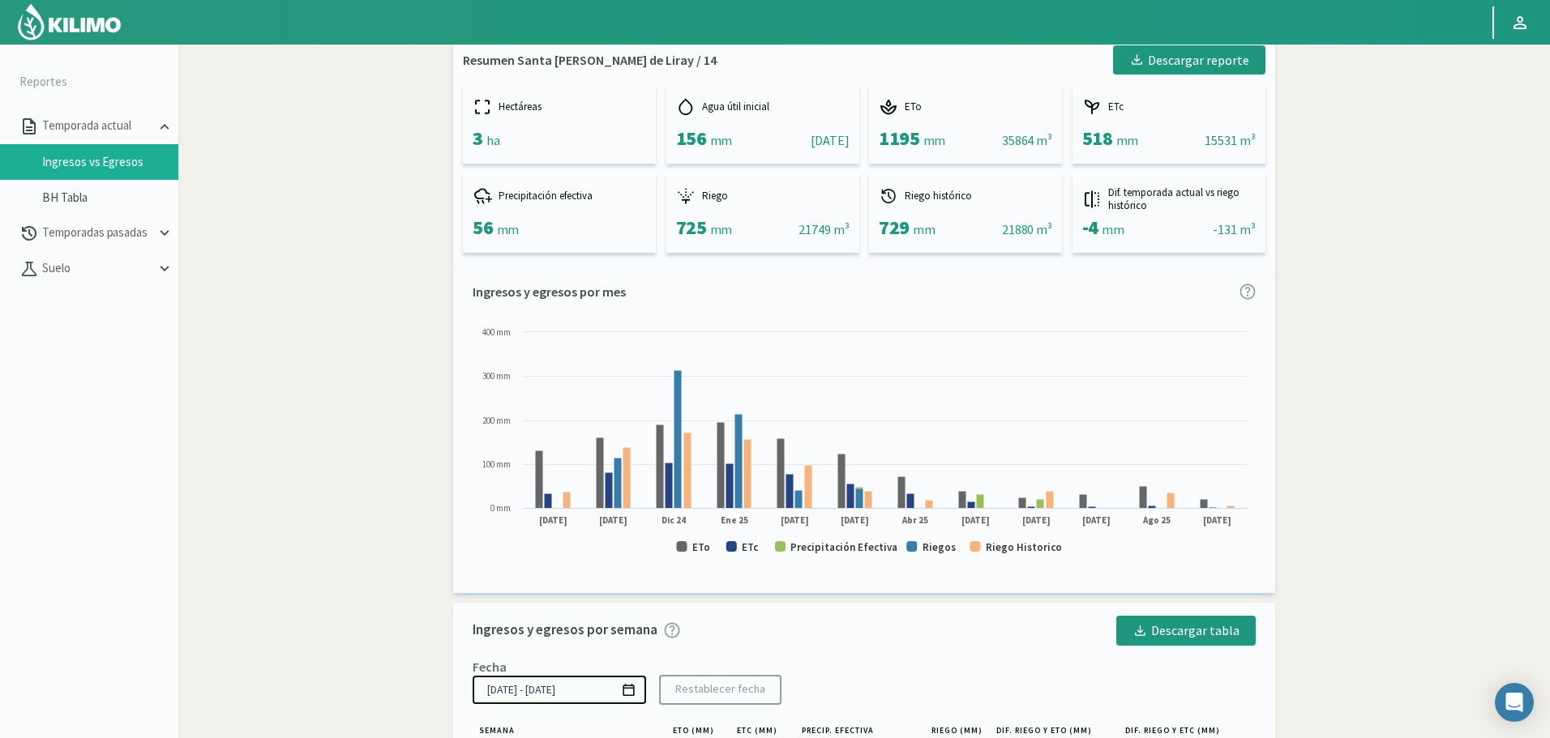
scroll to position [243, 0]
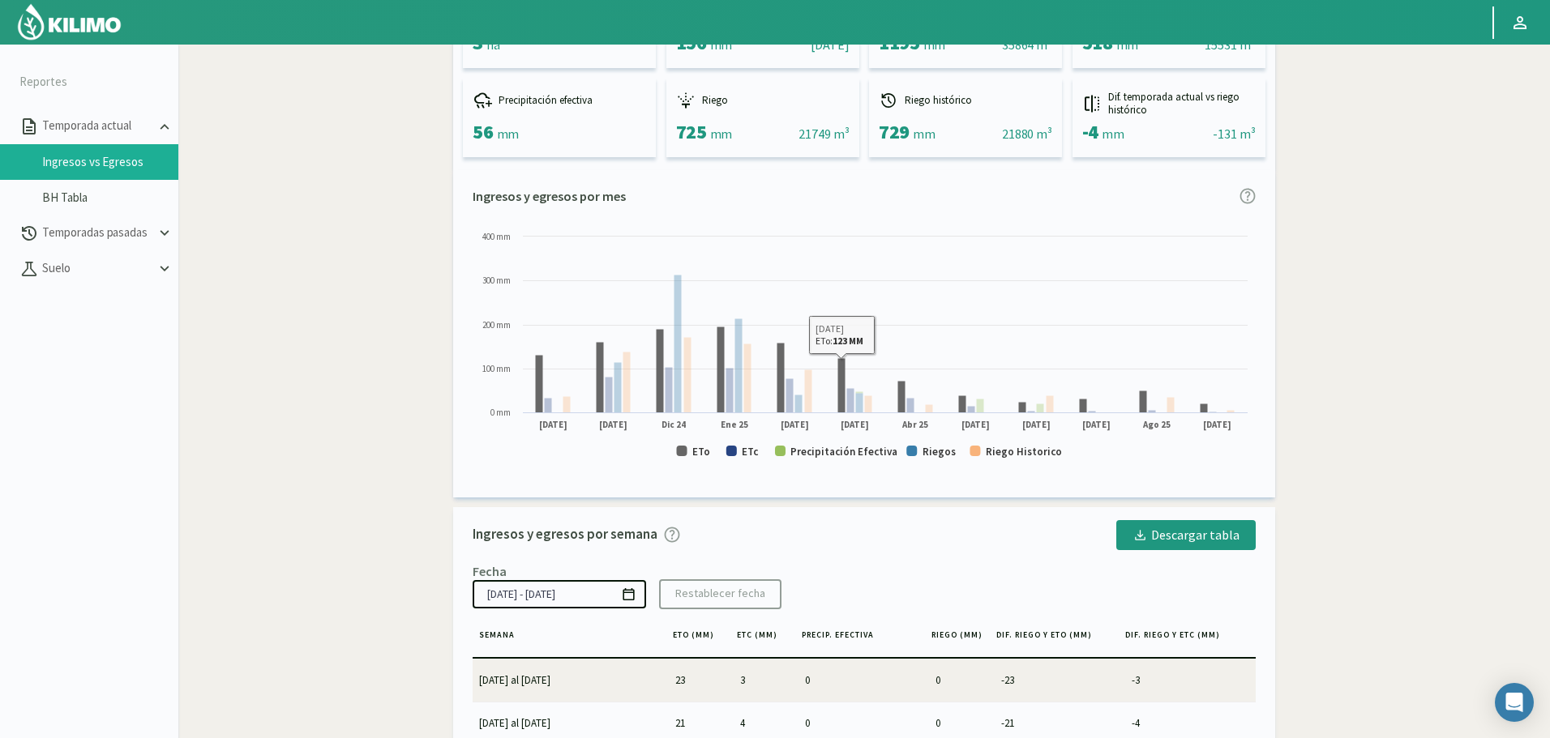
click at [710, 451] on rect at bounding box center [864, 352] width 783 height 246
click at [690, 455] on rect at bounding box center [864, 352] width 783 height 246
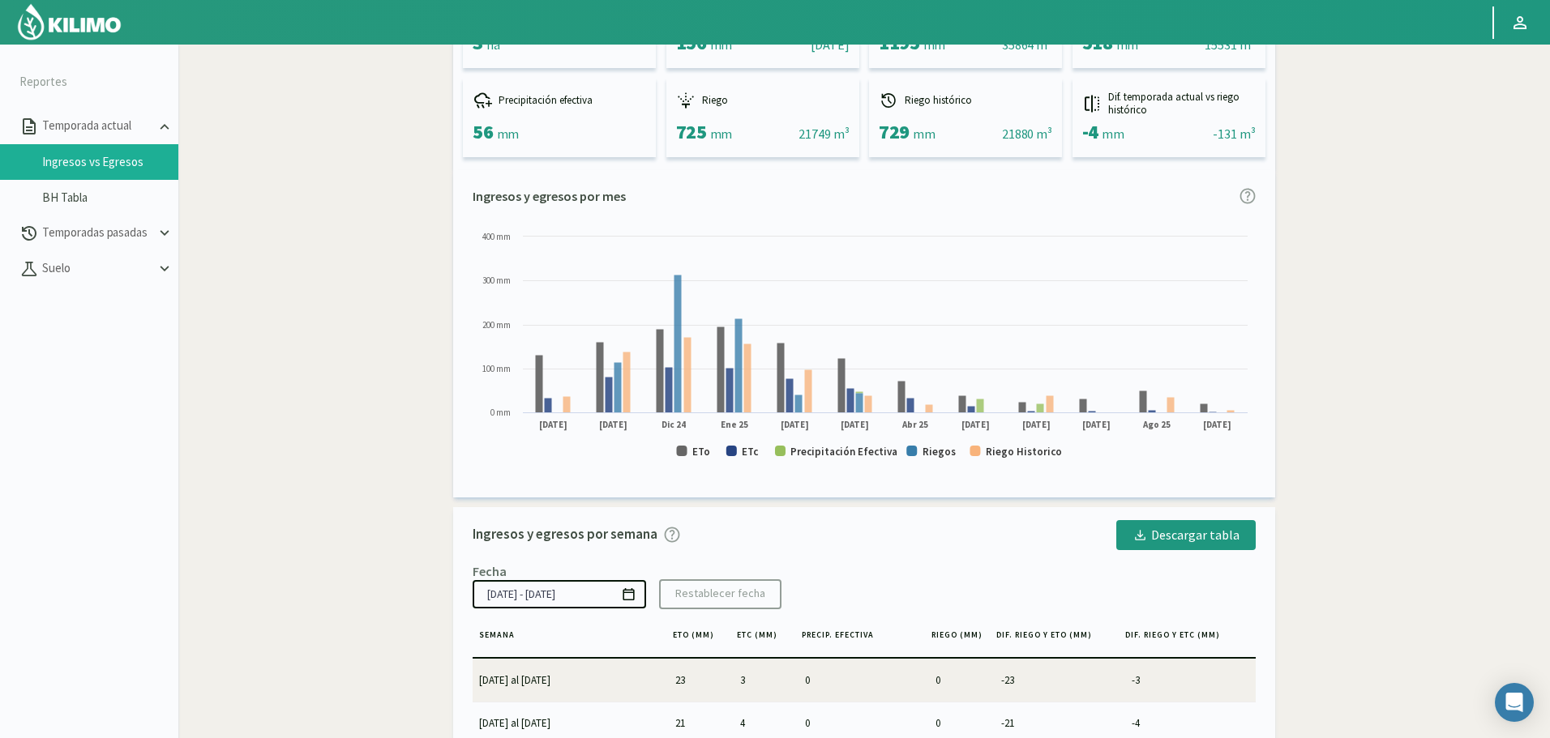
click at [759, 457] on rect at bounding box center [864, 352] width 783 height 246
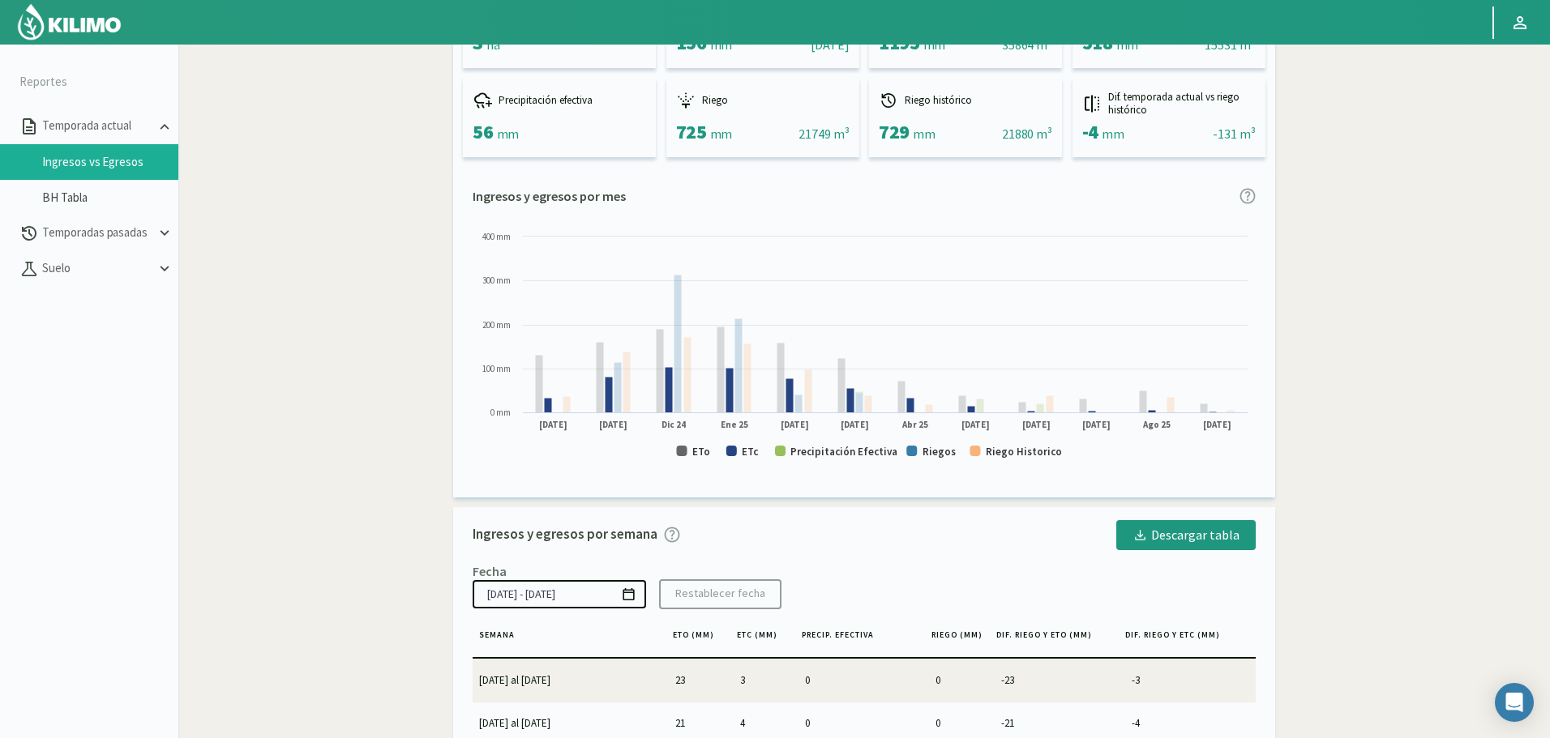
click at [738, 455] on icon "Created with Highcharts 9.2.2 ETo ETc Precipitación Efectiva [PERSON_NAME] Hist…" at bounding box center [864, 352] width 783 height 246
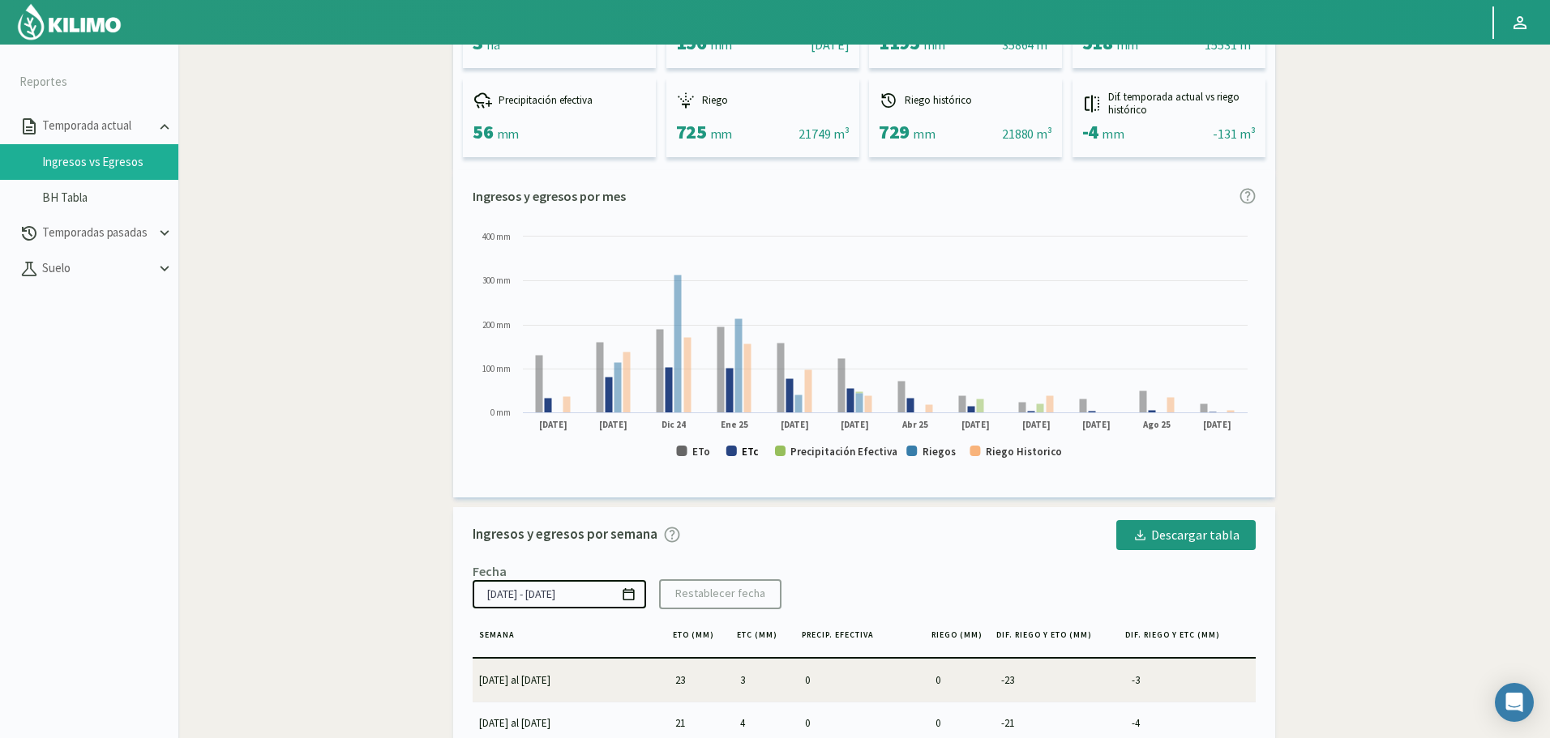
click at [742, 451] on text "ETc" at bounding box center [750, 452] width 17 height 14
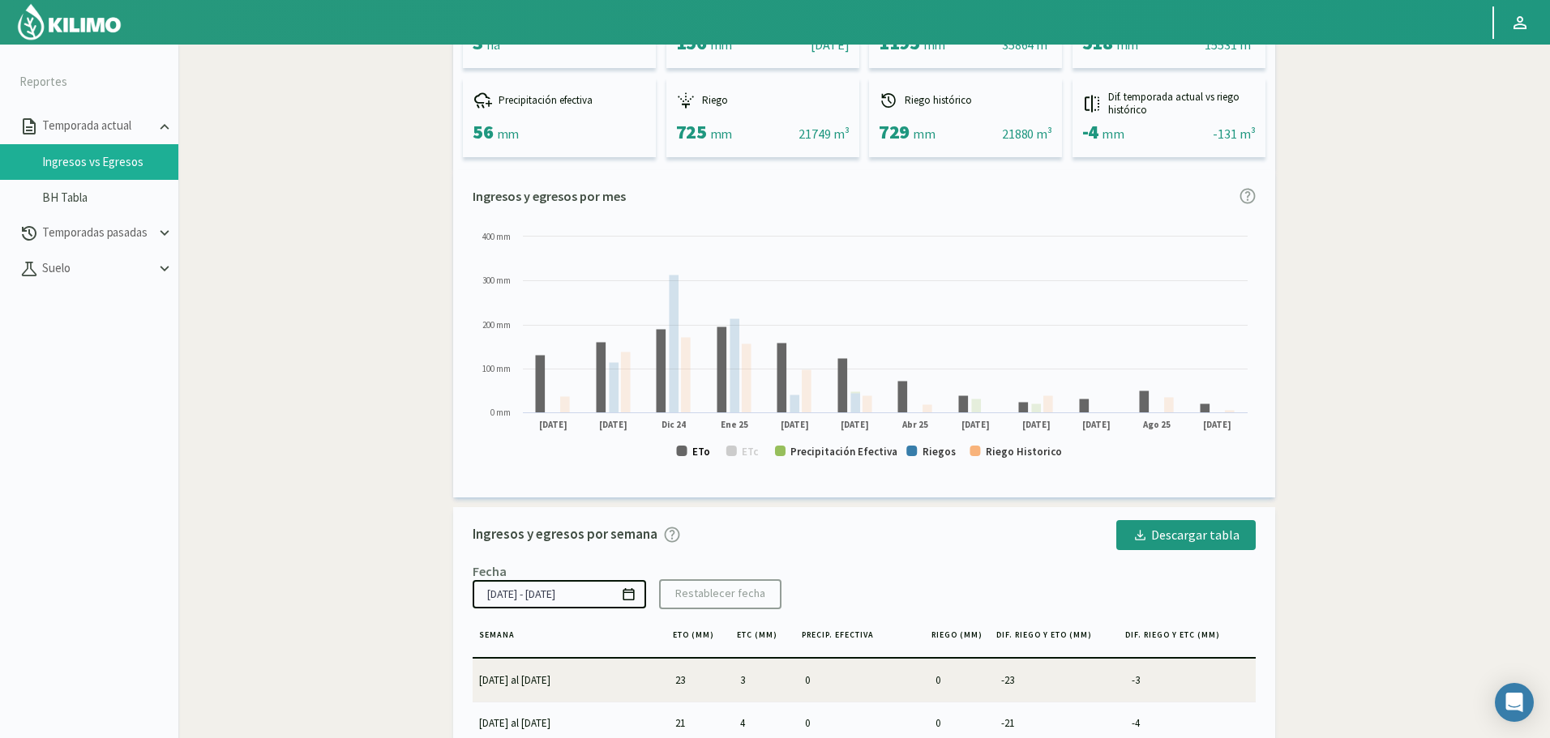
click at [693, 452] on text "ETo" at bounding box center [701, 452] width 18 height 14
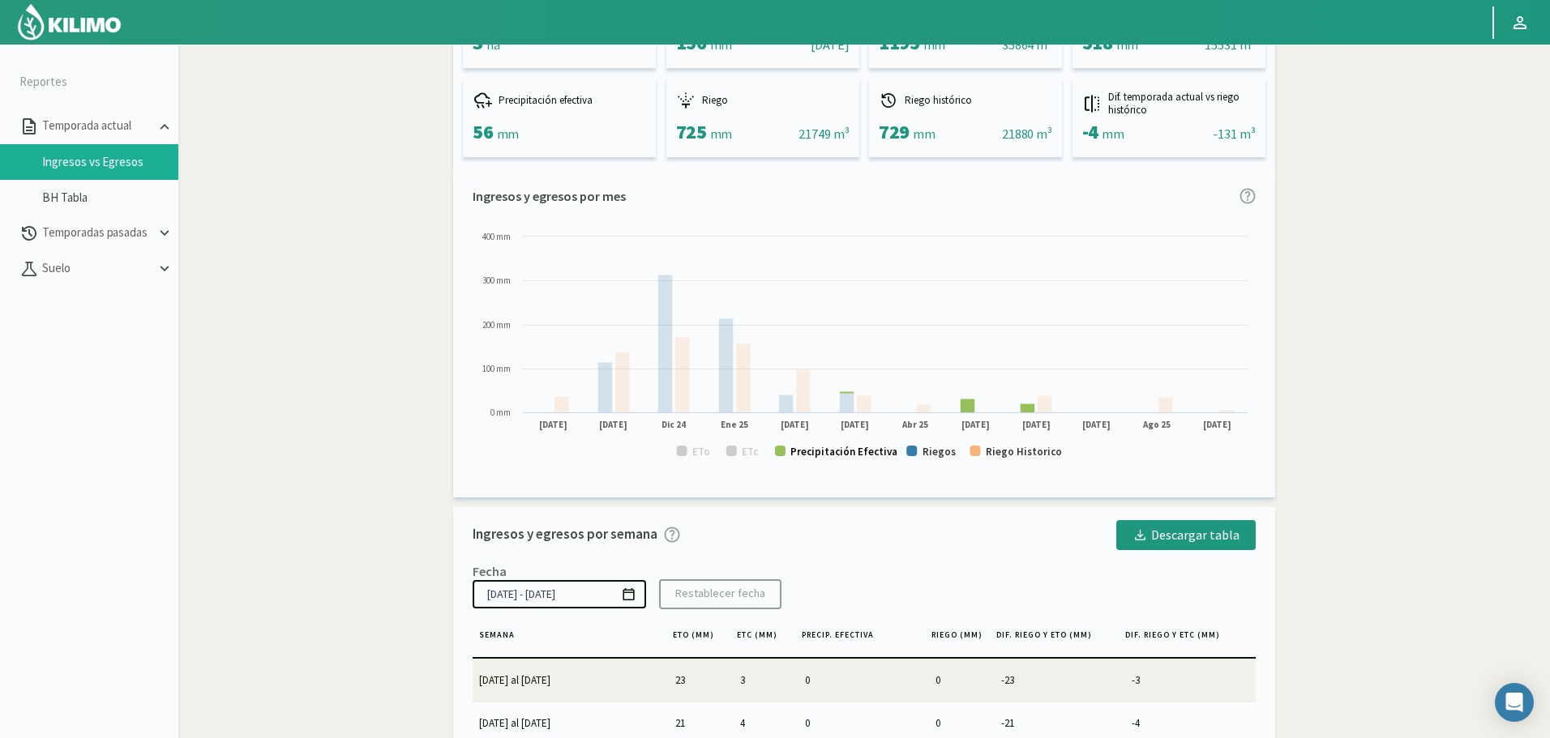
drag, startPoint x: 832, startPoint y: 451, endPoint x: 980, endPoint y: 459, distance: 148.5
click at [831, 451] on text "Precipitación Efectiva" at bounding box center [843, 452] width 107 height 14
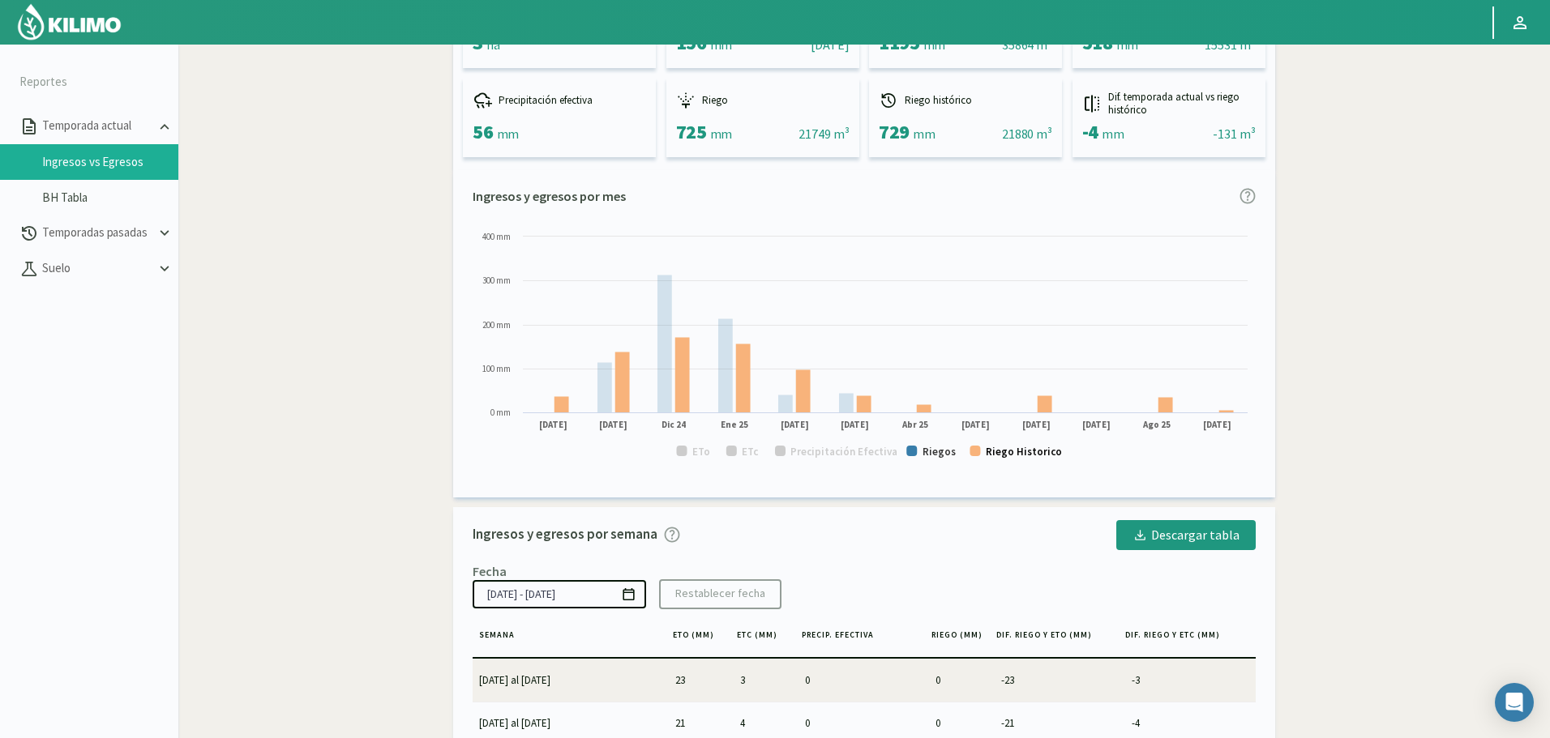
click at [1004, 458] on text "Riego Historico" at bounding box center [1024, 452] width 76 height 14
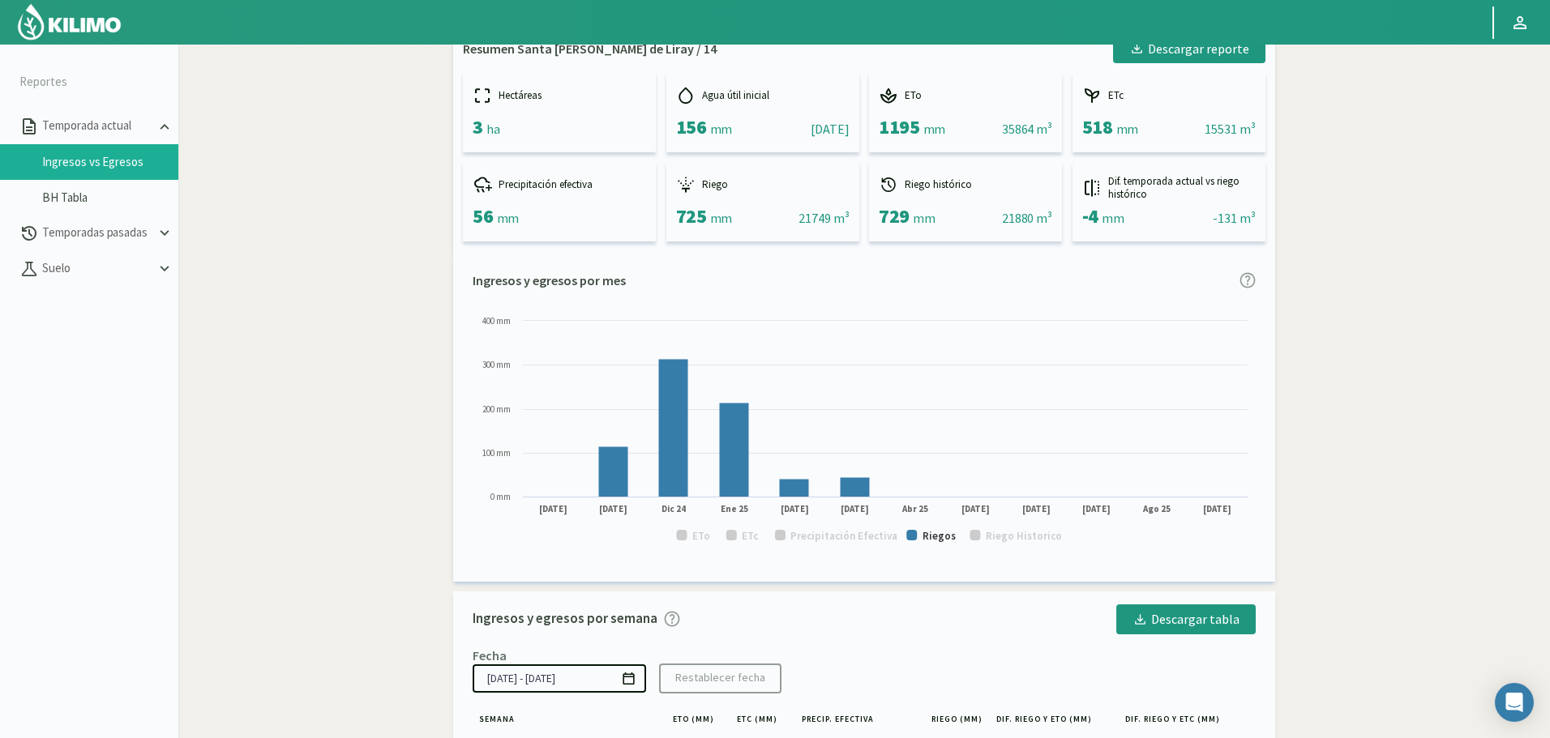
scroll to position [0, 0]
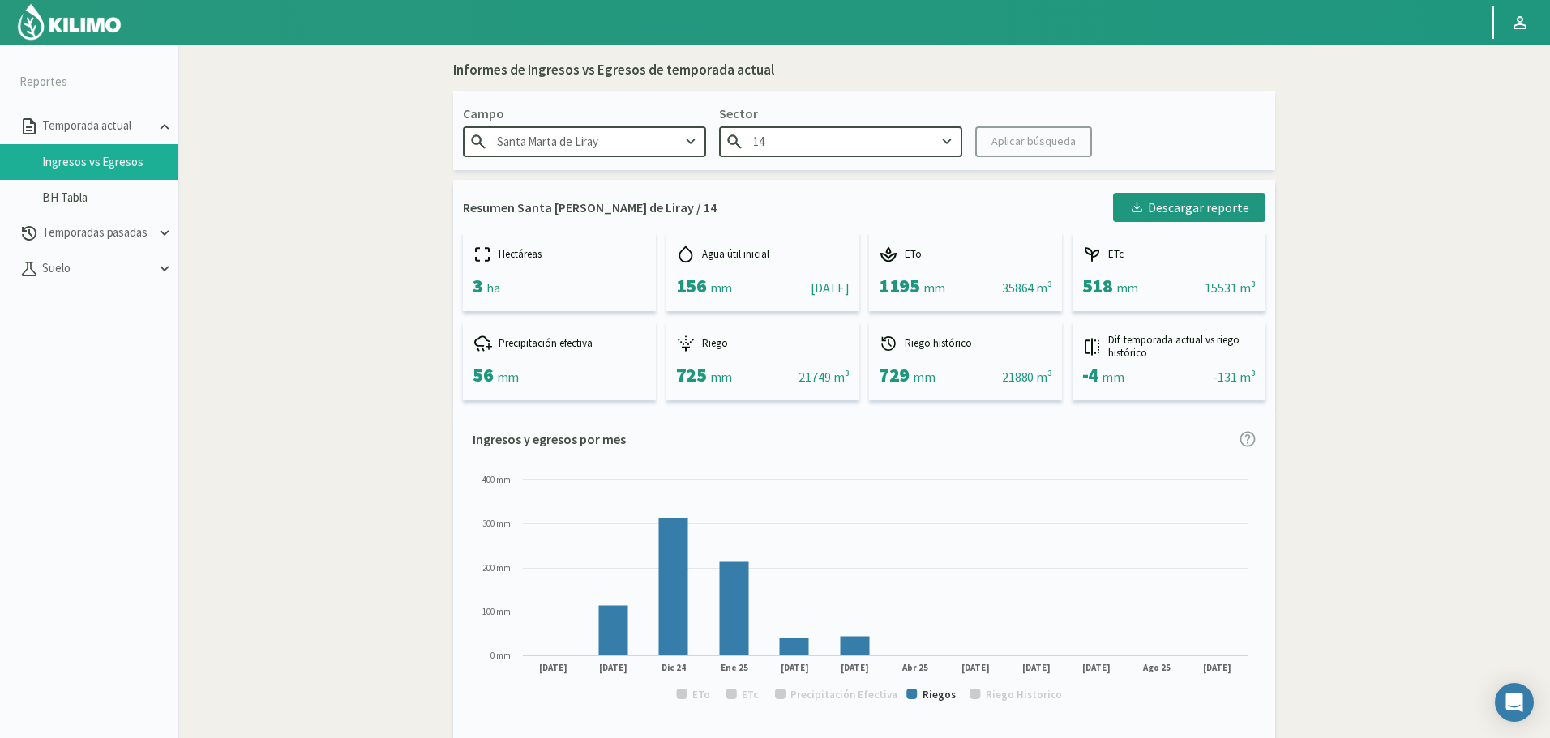
click at [899, 148] on input "14" at bounding box center [840, 141] width 243 height 30
click at [783, 301] on div "18" at bounding box center [841, 304] width 242 height 30
click at [1004, 154] on button "Aplicar búsqueda" at bounding box center [1033, 141] width 117 height 31
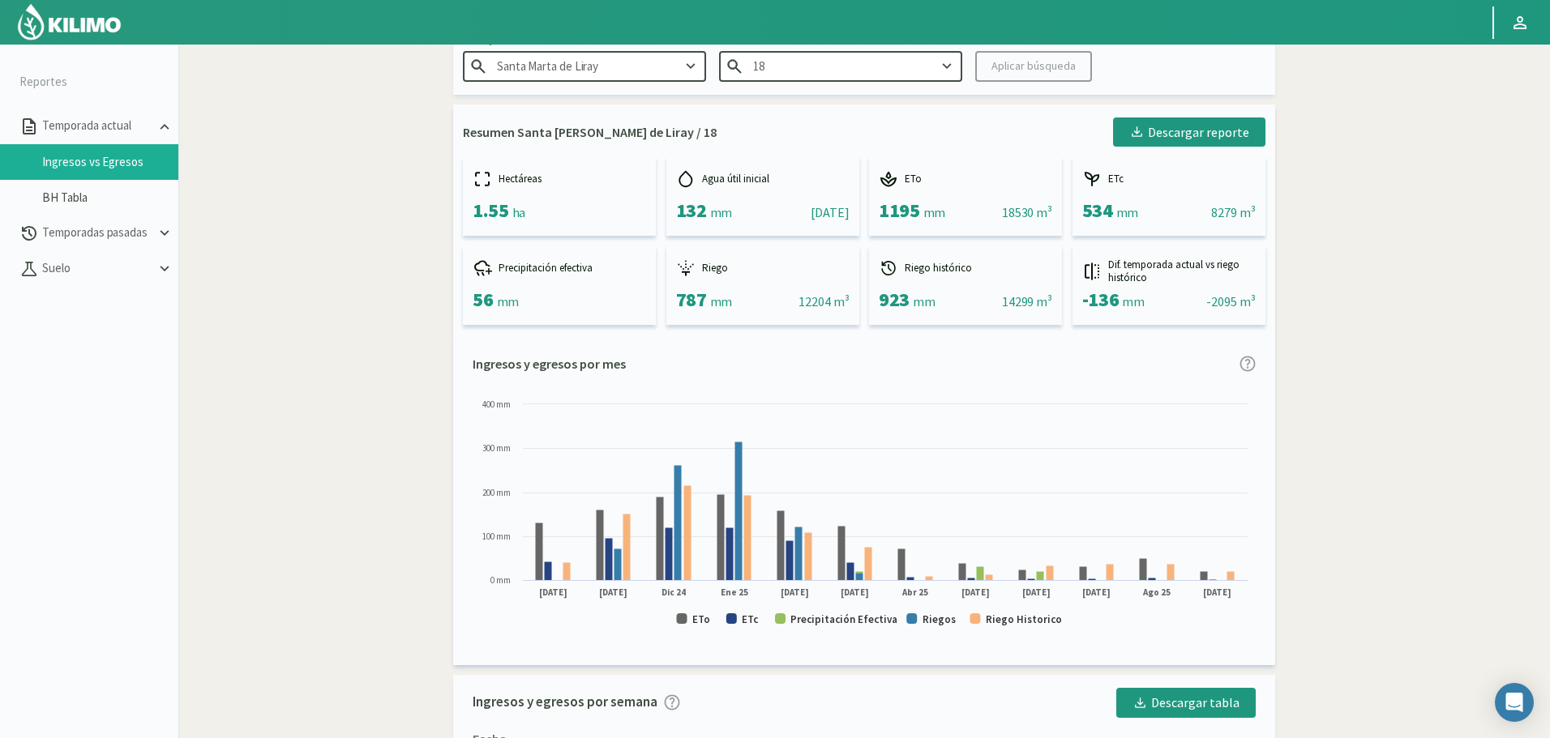
scroll to position [81, 0]
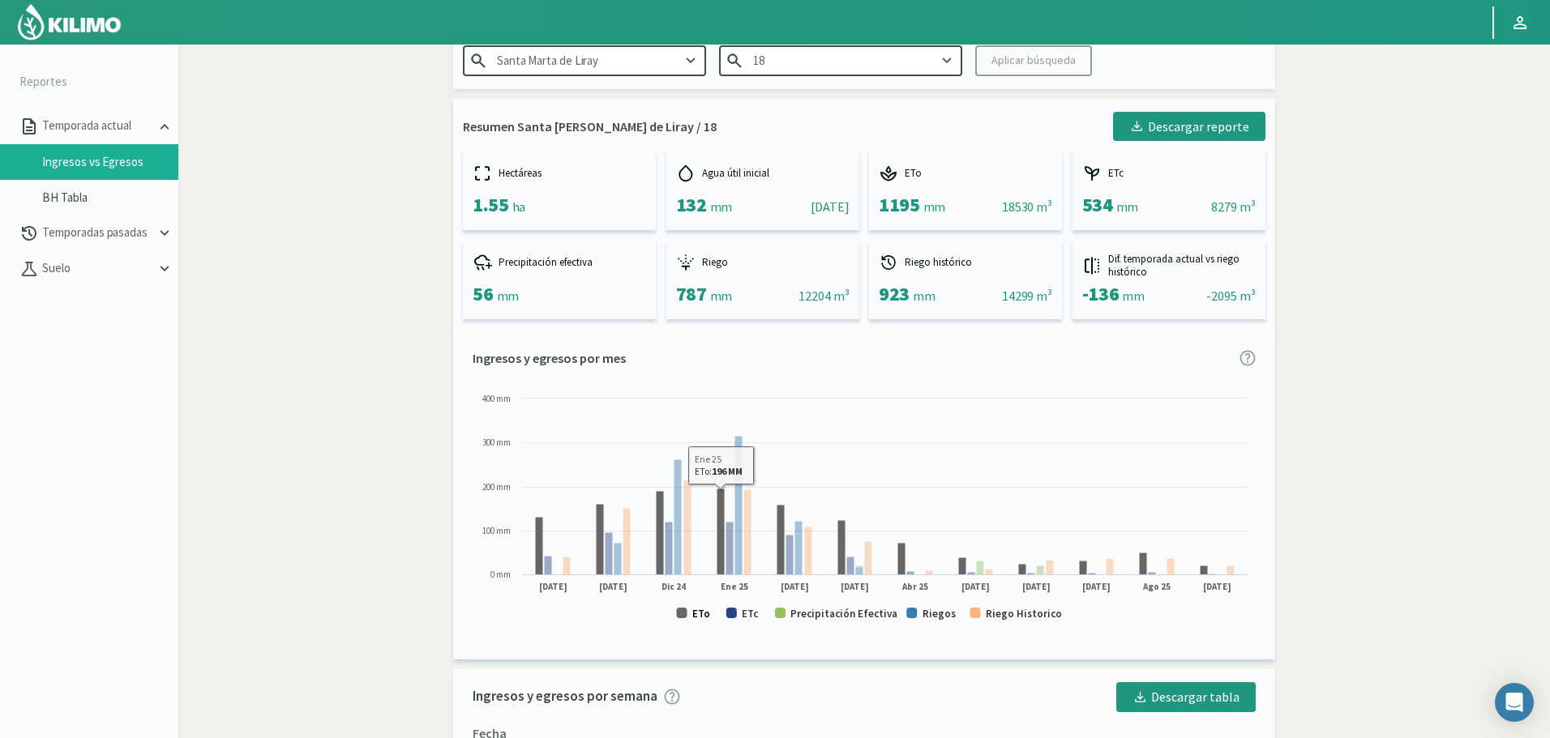
click at [699, 614] on text "ETo" at bounding box center [701, 614] width 18 height 14
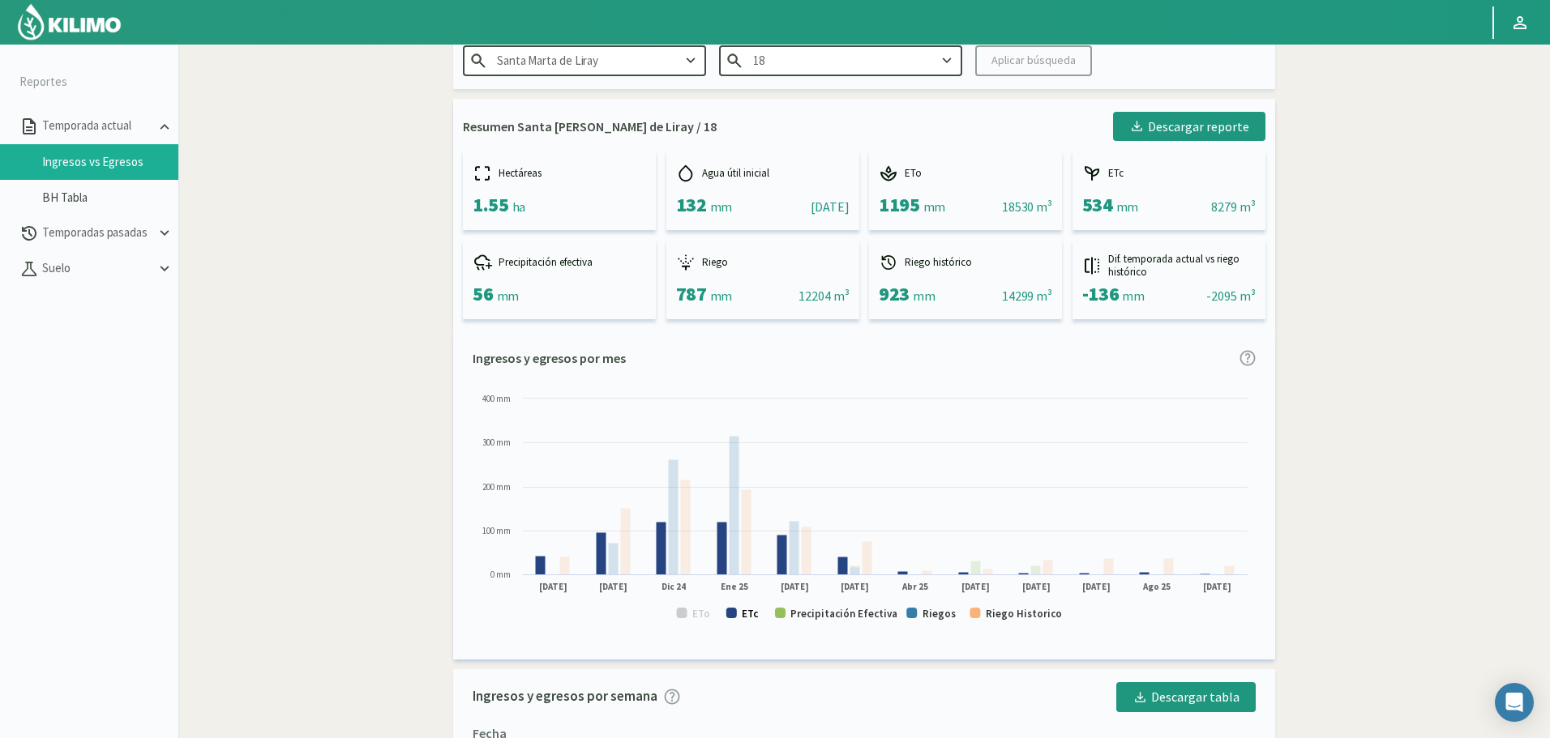
click at [751, 615] on text "ETc" at bounding box center [750, 614] width 17 height 14
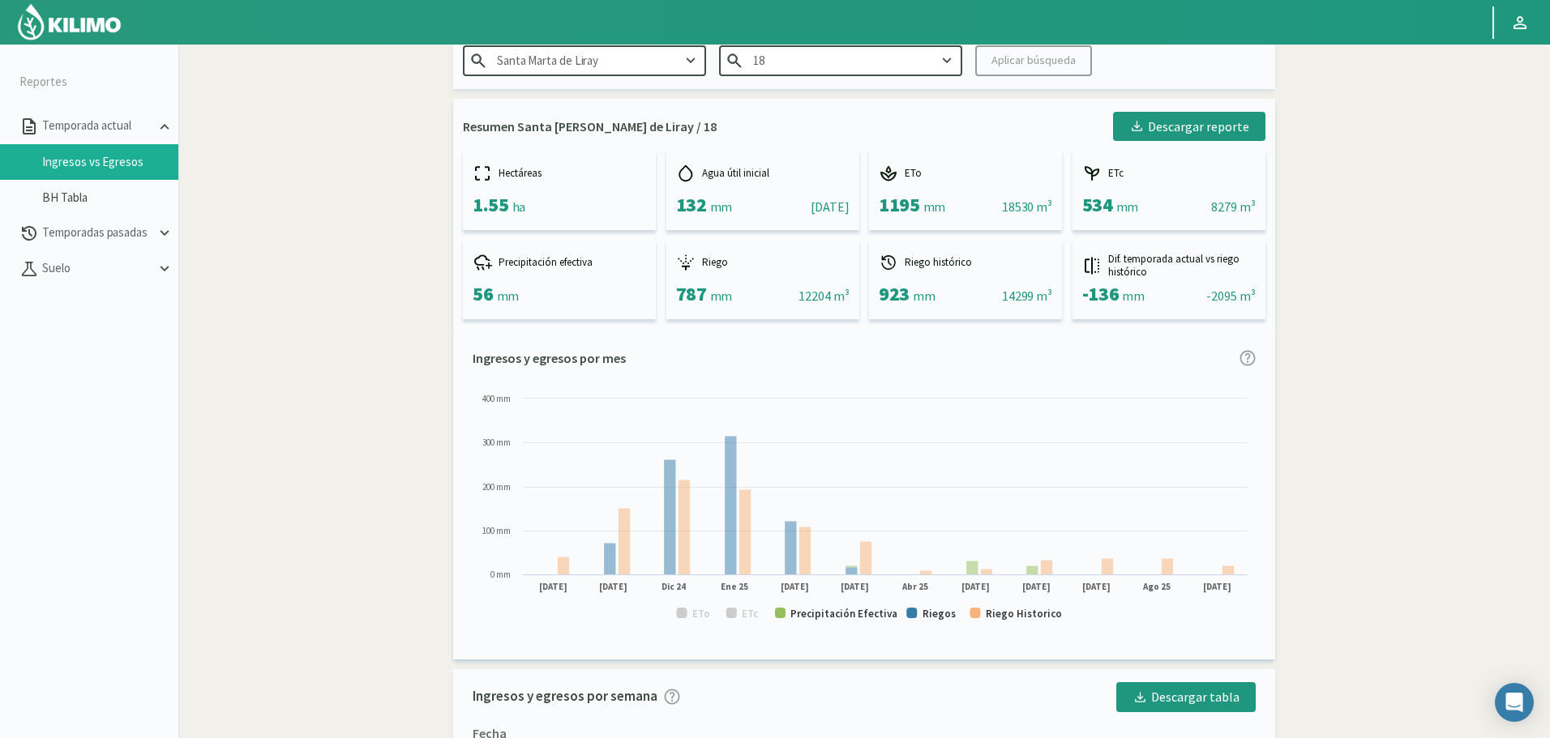
click at [833, 603] on rect at bounding box center [864, 514] width 783 height 246
drag, startPoint x: 845, startPoint y: 616, endPoint x: 947, endPoint y: 616, distance: 102.9
click at [849, 616] on text "Precipitación Efectiva" at bounding box center [843, 614] width 107 height 14
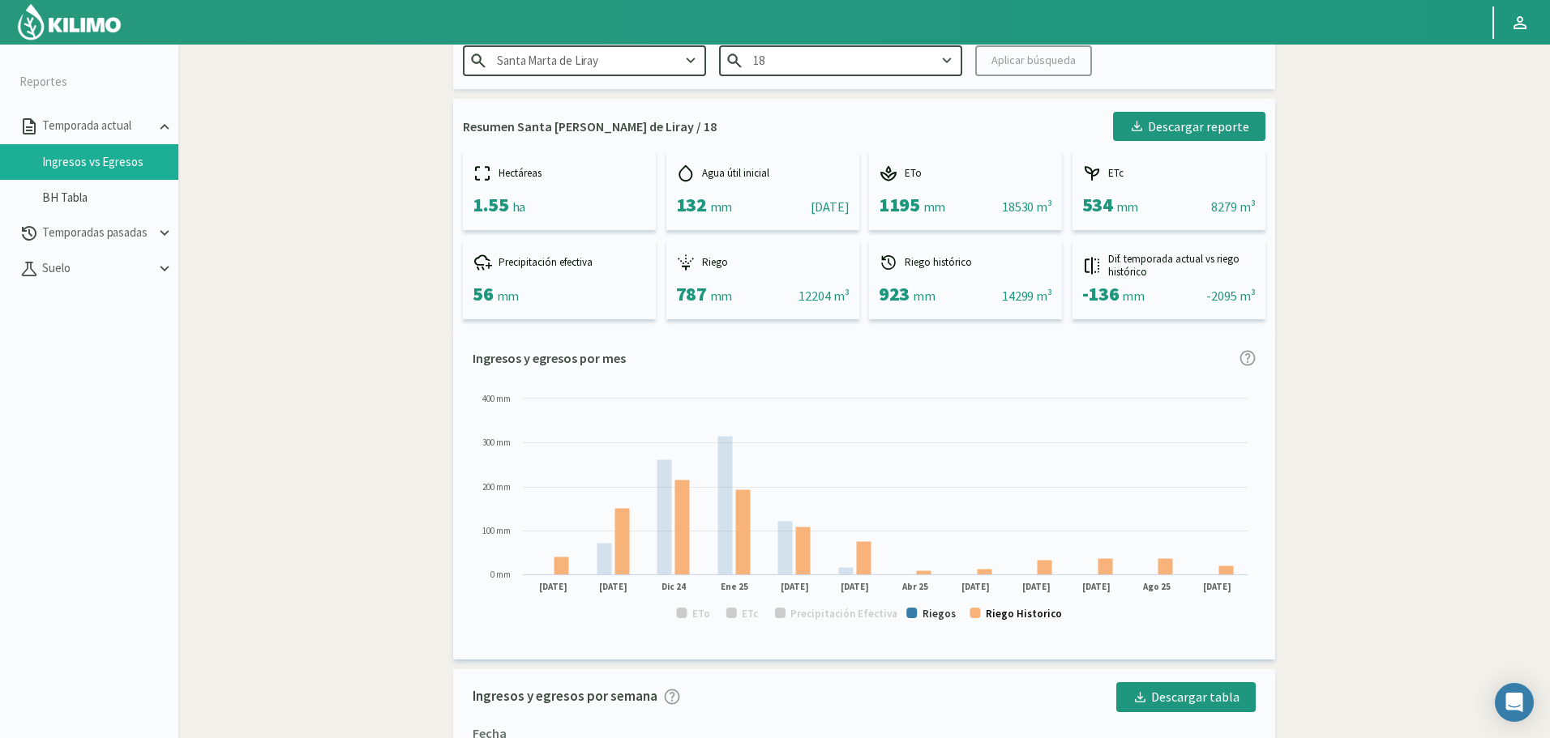
click at [1030, 615] on text "Riego Historico" at bounding box center [1024, 614] width 76 height 14
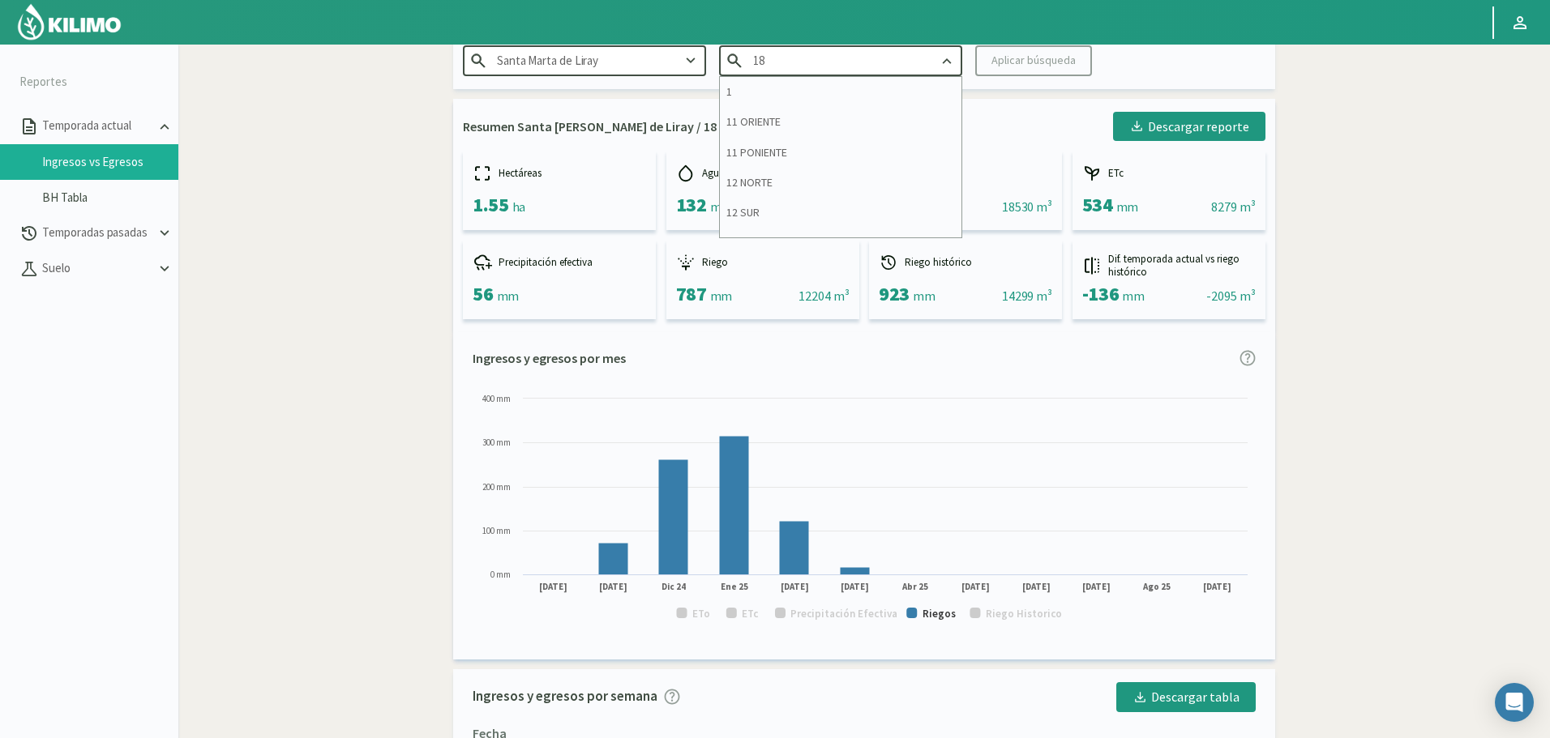
click at [862, 64] on input "18" at bounding box center [840, 60] width 243 height 30
click at [781, 174] on div "20/21" at bounding box center [841, 172] width 242 height 30
click at [988, 55] on button "Aplicar búsqueda" at bounding box center [1033, 60] width 117 height 31
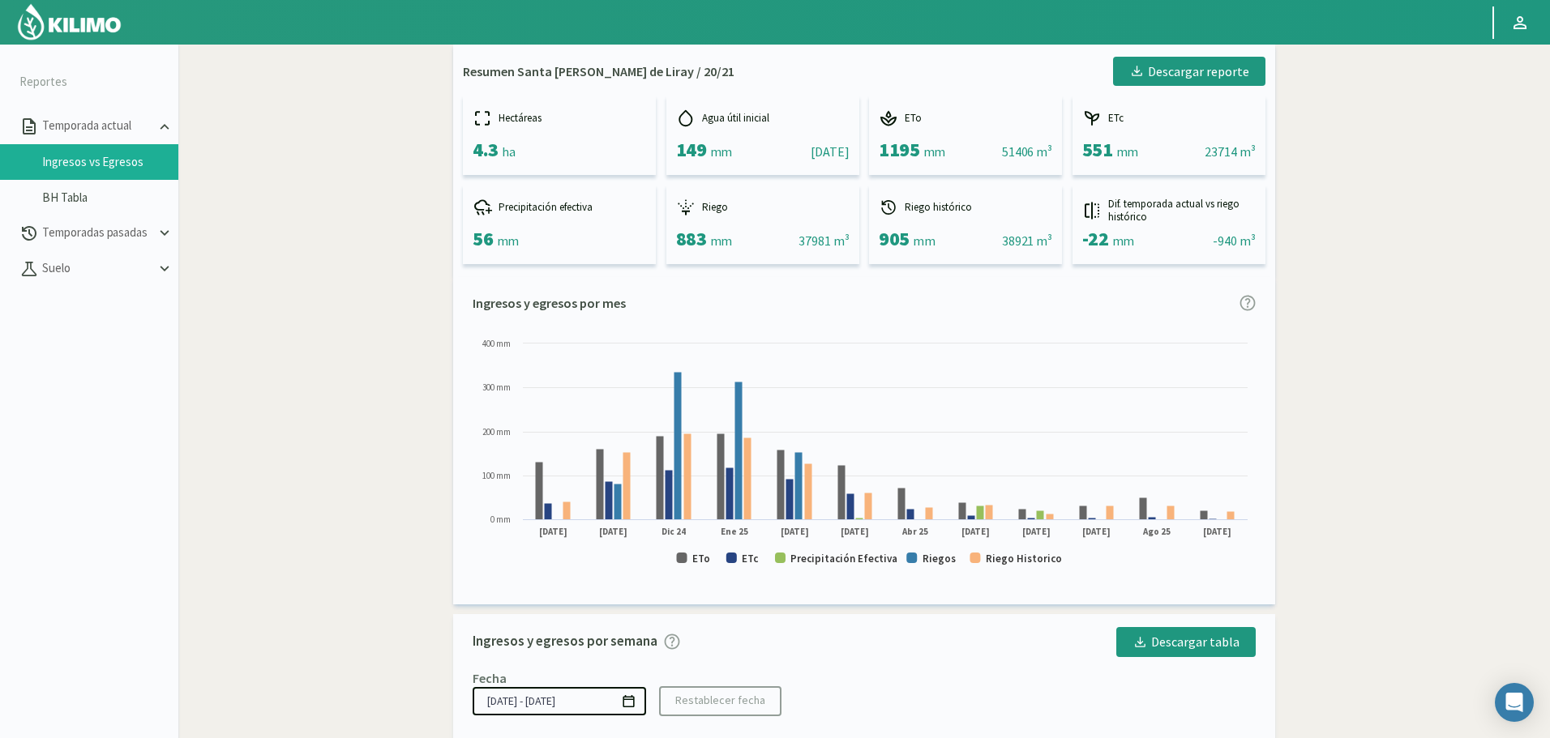
scroll to position [162, 0]
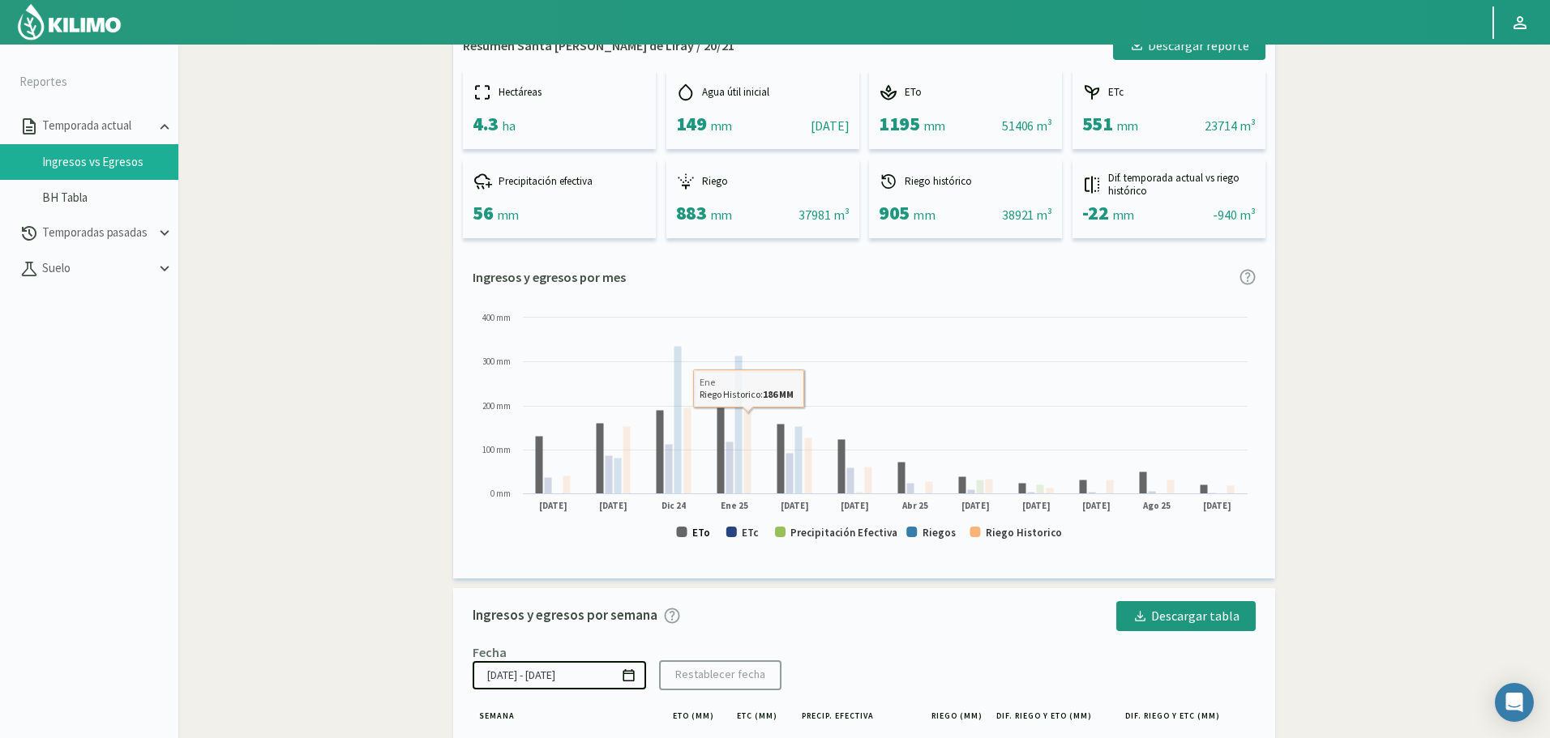
click at [700, 535] on text "ETo" at bounding box center [701, 533] width 18 height 14
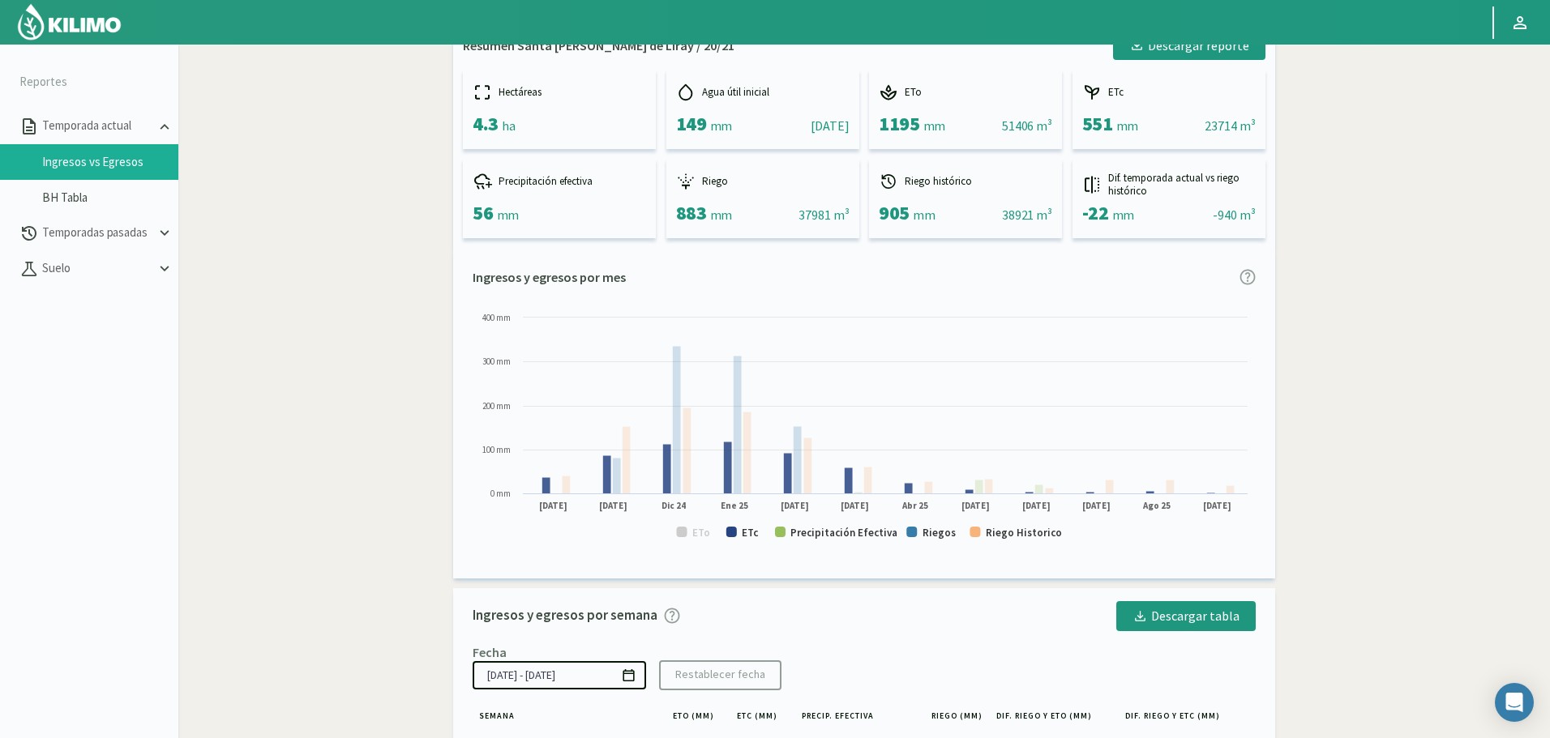
click at [740, 532] on rect at bounding box center [864, 433] width 783 height 246
click at [803, 534] on text "Precipitación Efectiva" at bounding box center [843, 533] width 107 height 14
click at [741, 533] on rect at bounding box center [864, 433] width 783 height 246
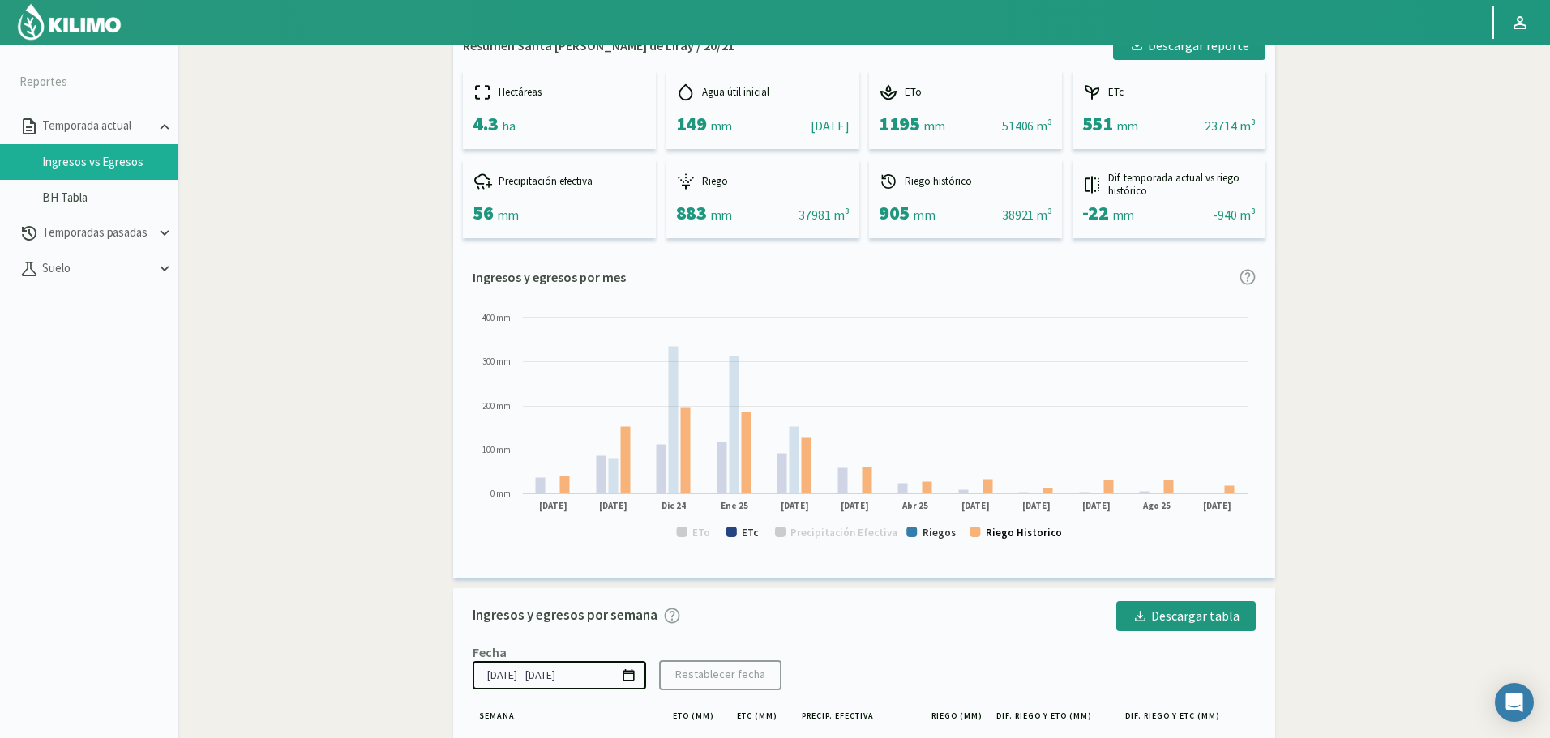
click at [1017, 530] on text "Riego Historico" at bounding box center [1024, 533] width 76 height 14
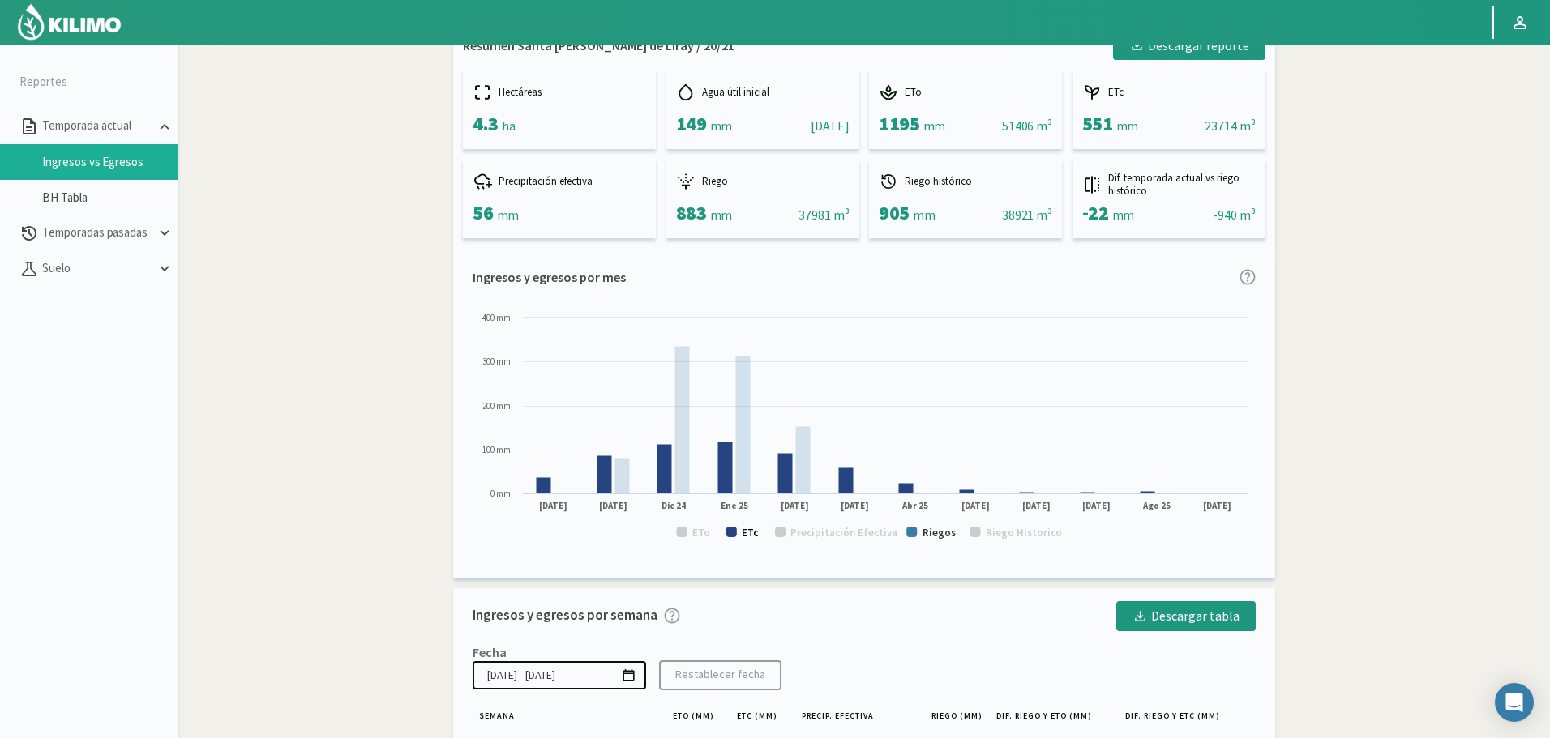
click at [744, 537] on text "ETc" at bounding box center [750, 533] width 17 height 14
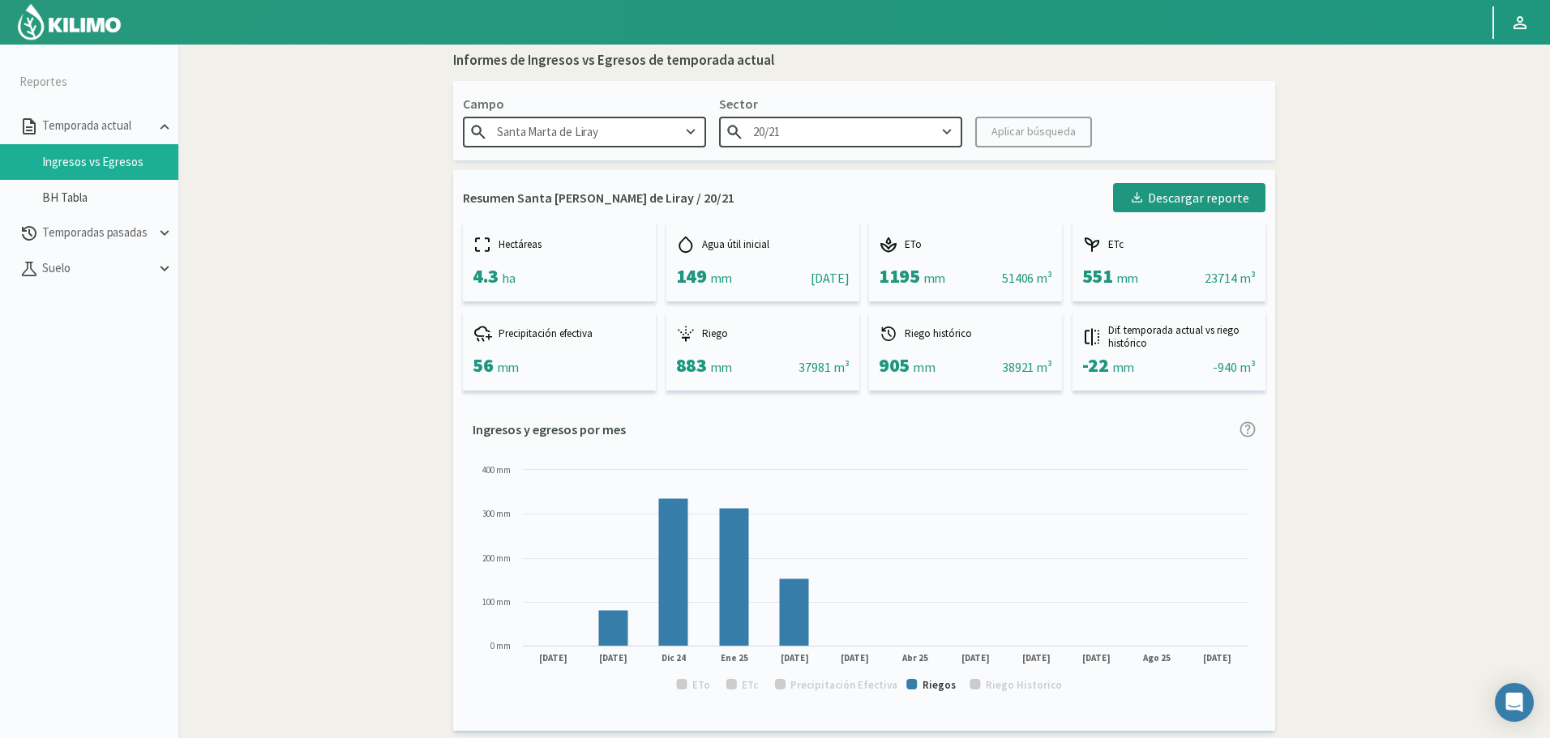
scroll to position [0, 0]
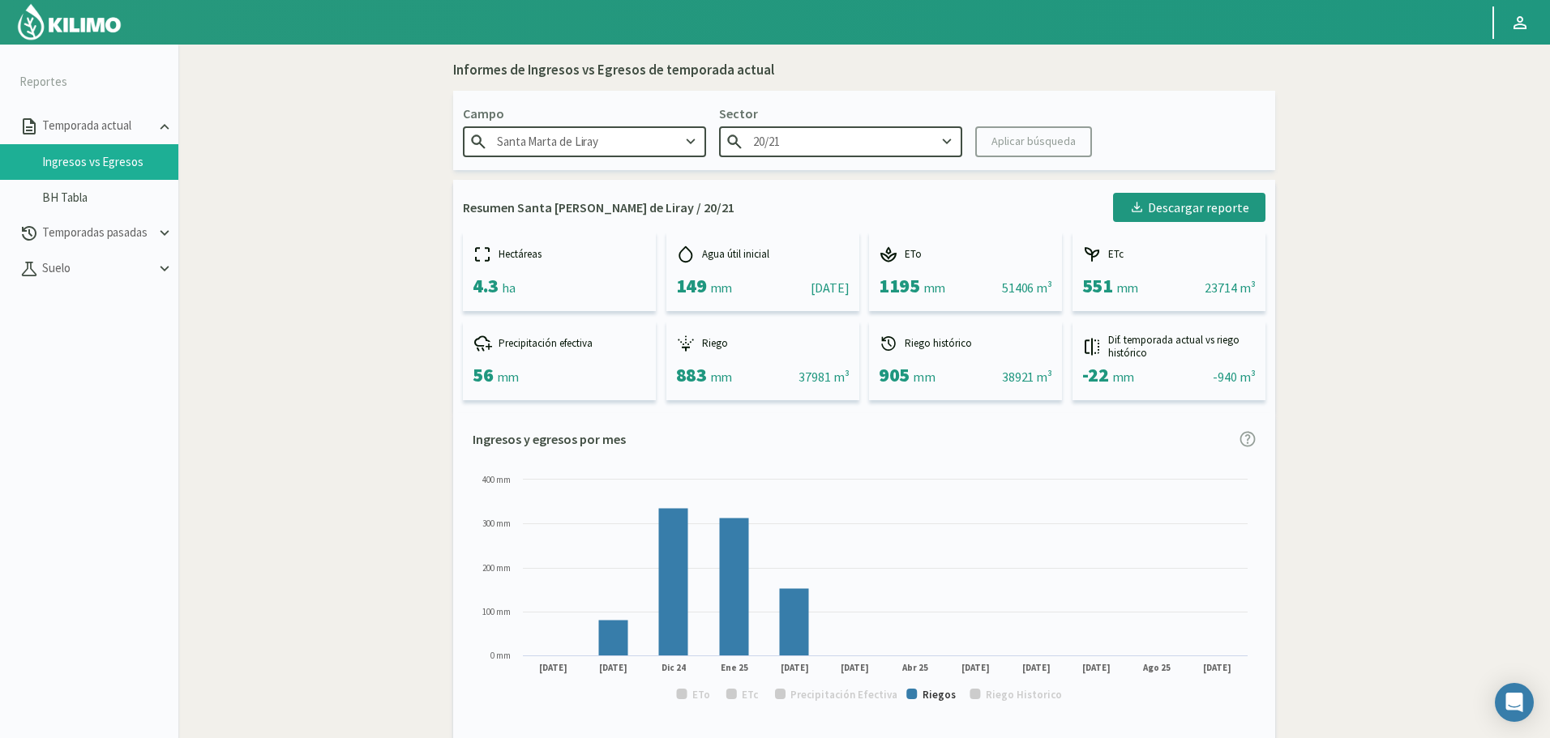
click at [901, 125] on div "Sector 20/21" at bounding box center [840, 130] width 243 height 53
click at [897, 132] on input "20/21" at bounding box center [840, 141] width 243 height 30
click at [848, 247] on div "26" at bounding box center [841, 243] width 242 height 30
click at [1024, 141] on div "Aplicar búsqueda" at bounding box center [1033, 141] width 84 height 17
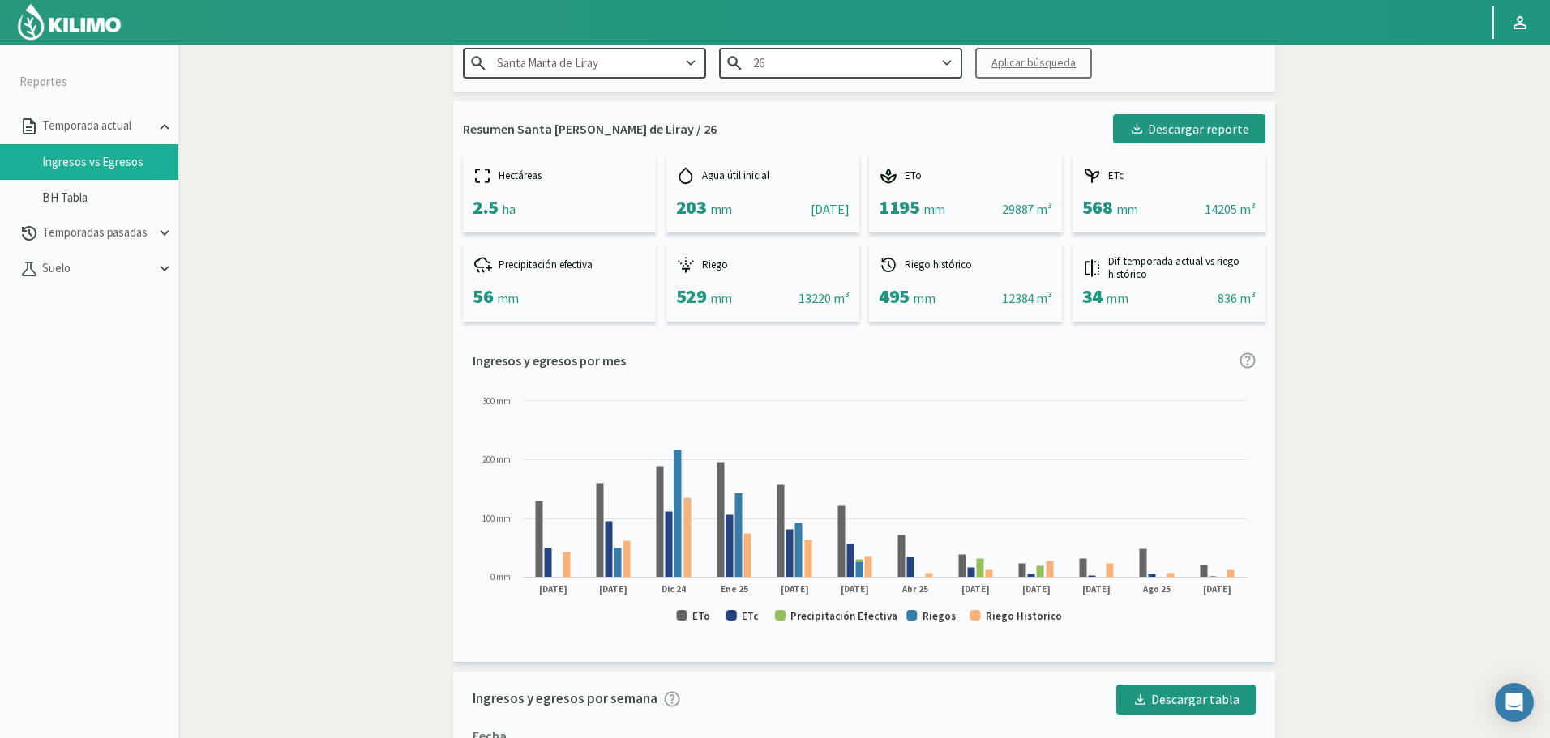
scroll to position [81, 0]
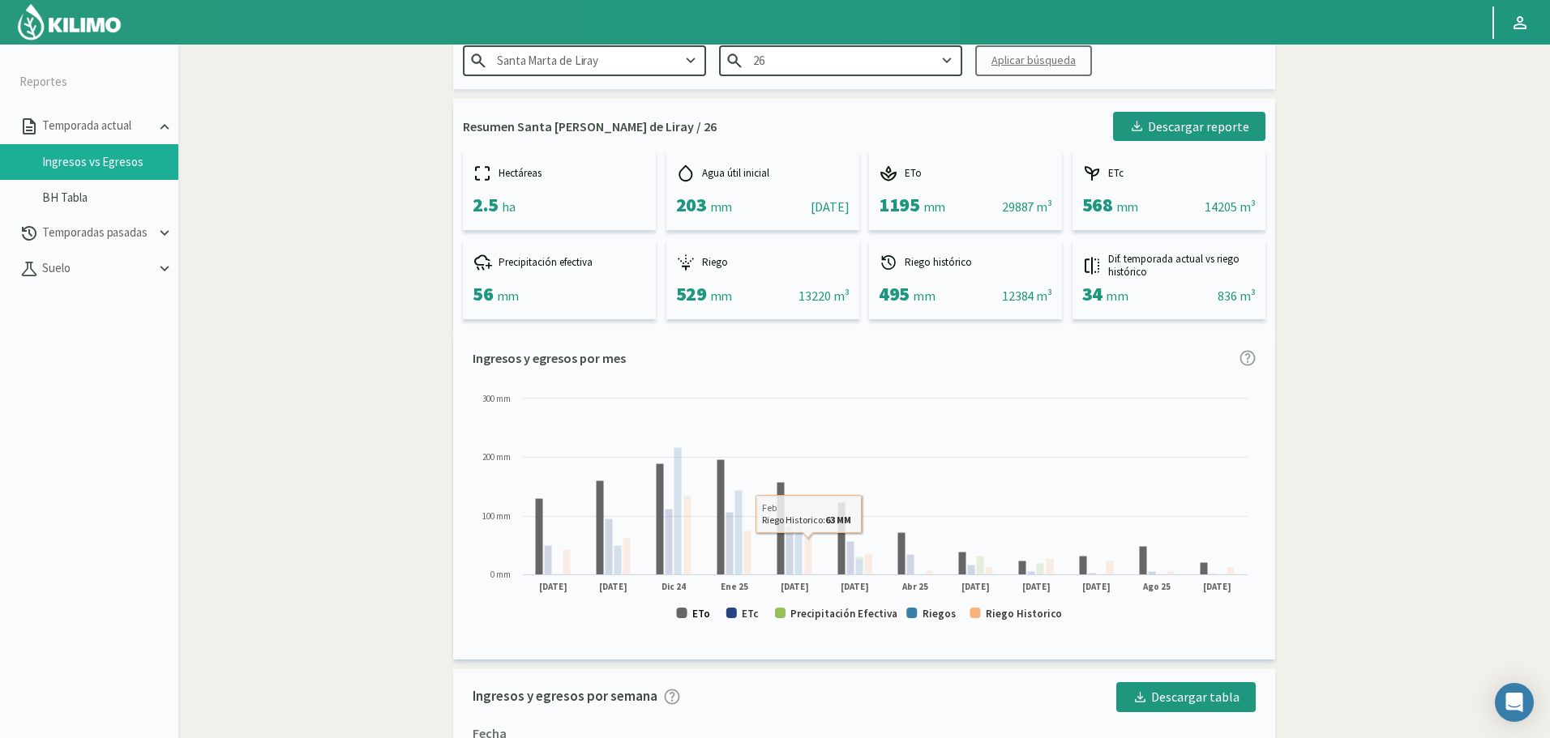
click at [700, 608] on text "ETo" at bounding box center [701, 614] width 18 height 14
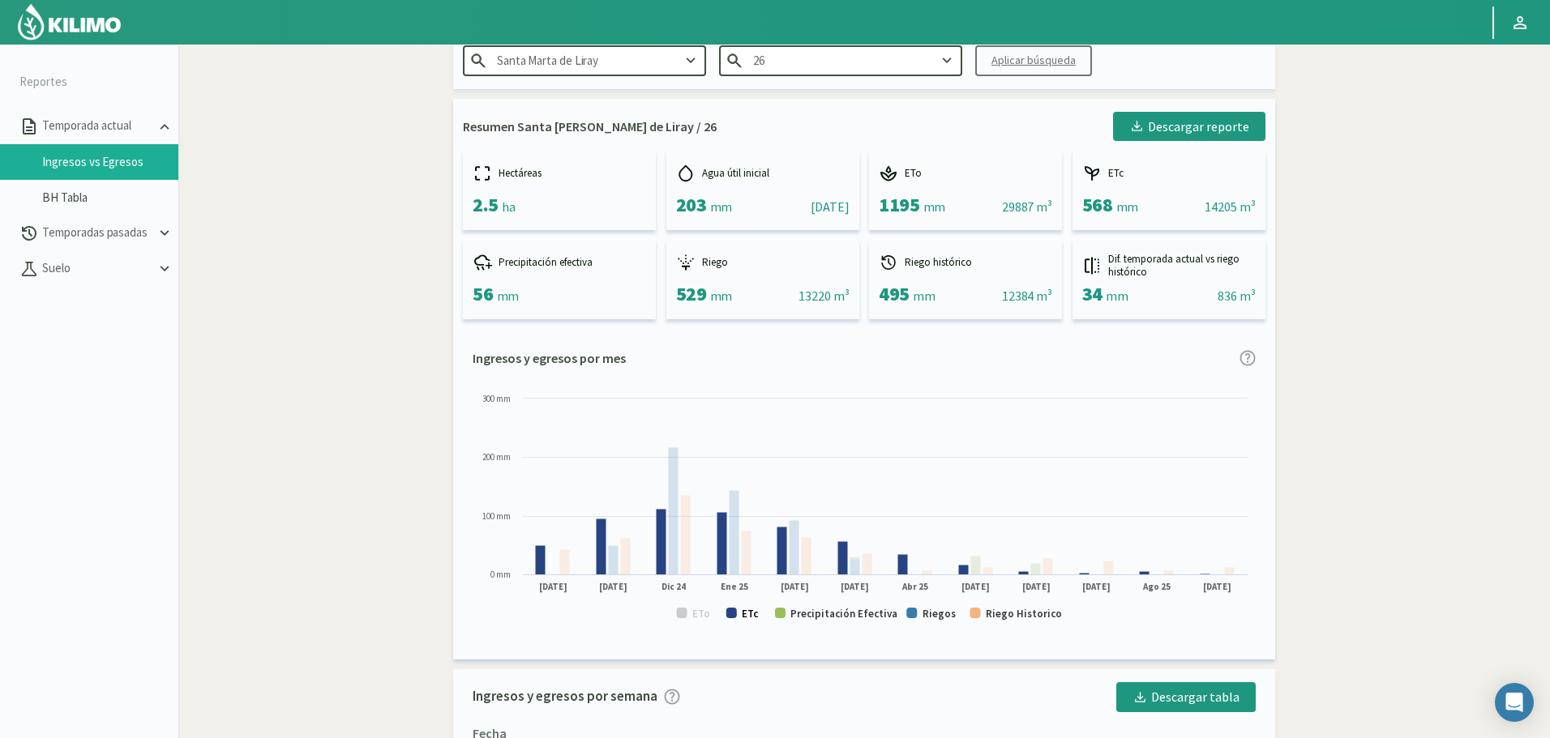
click at [750, 615] on text "ETc" at bounding box center [750, 614] width 17 height 14
click at [831, 609] on text "Precipitación Efectiva" at bounding box center [843, 614] width 107 height 14
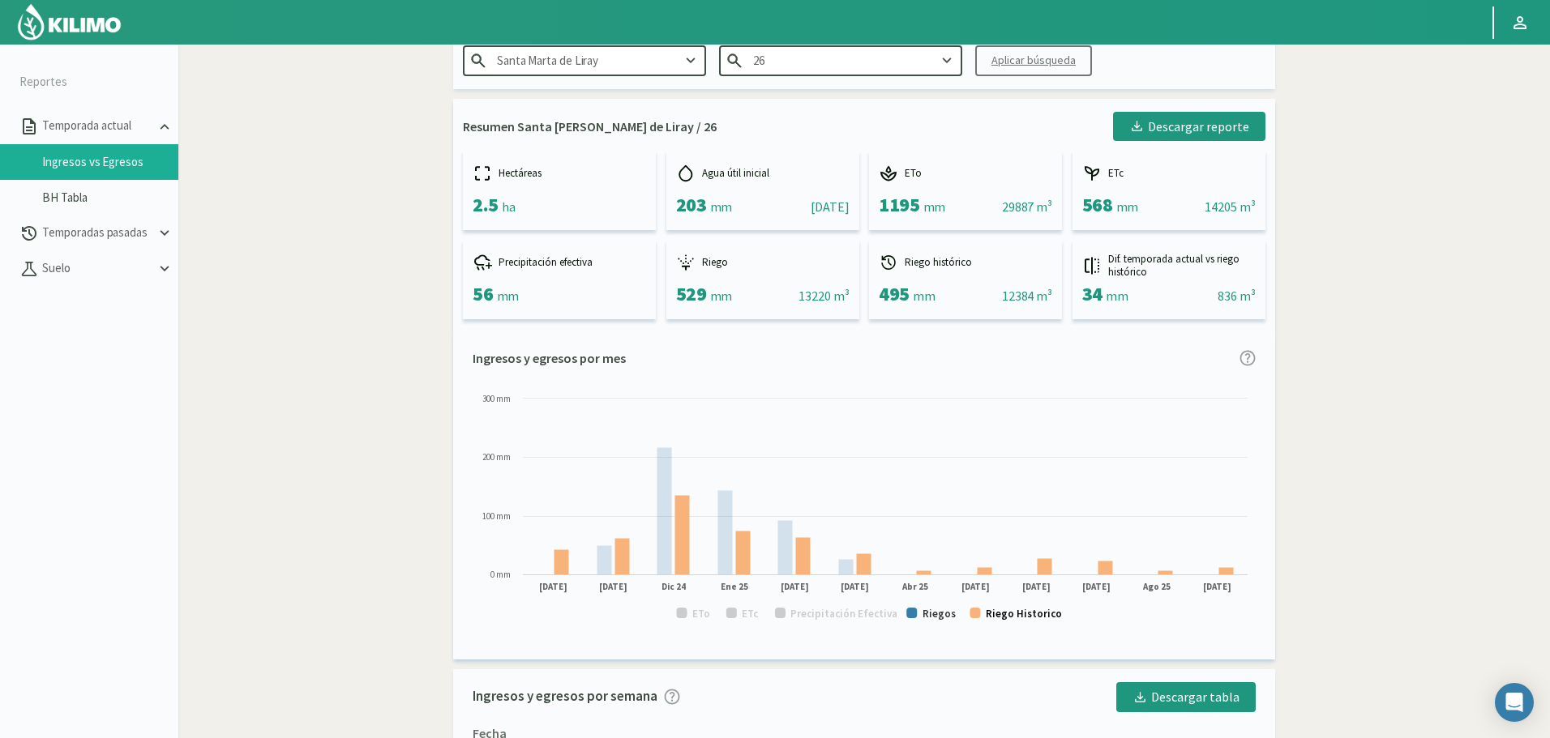
click at [993, 614] on text "Riego Historico" at bounding box center [1024, 614] width 76 height 14
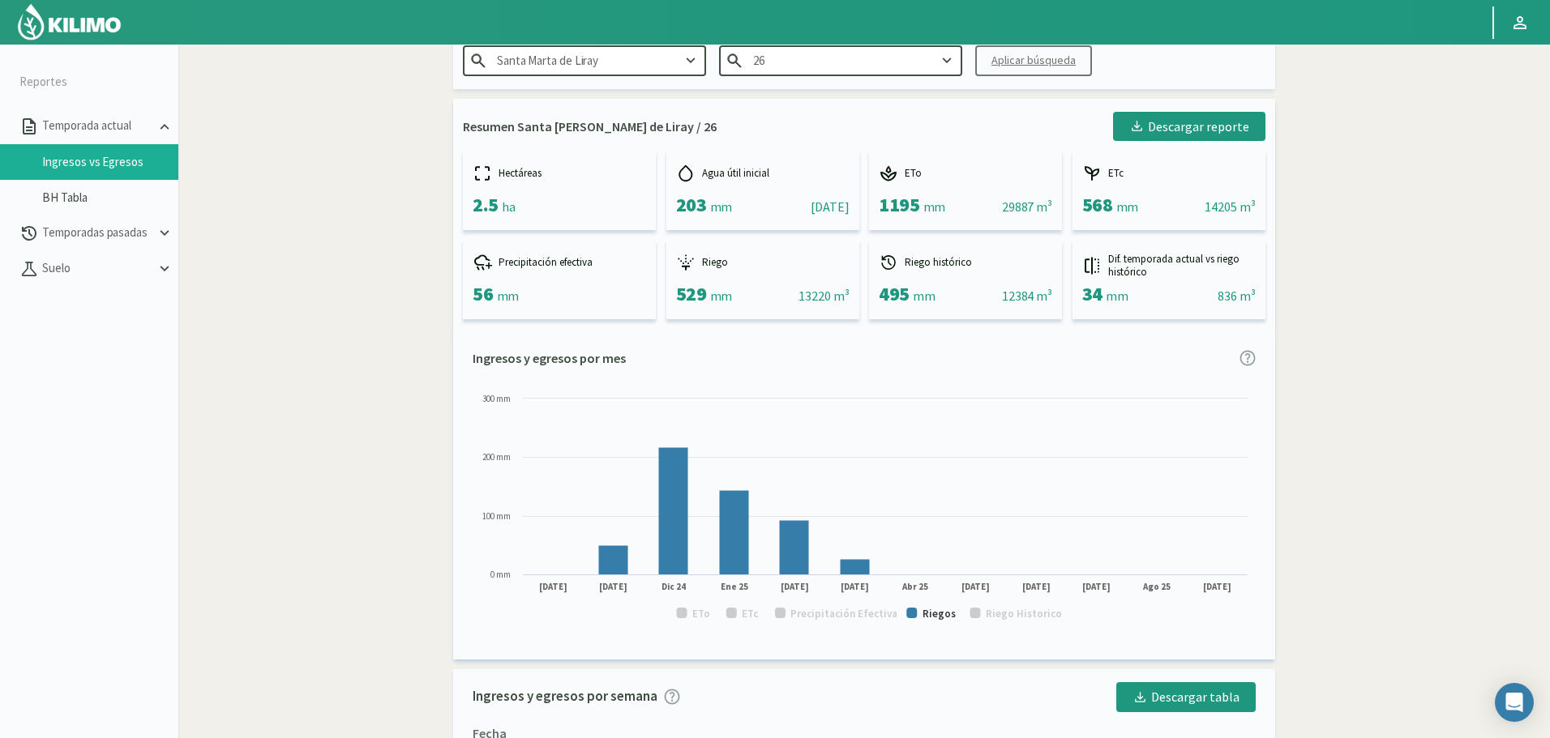
click at [868, 62] on input "26" at bounding box center [840, 60] width 243 height 30
click at [773, 151] on div "27" at bounding box center [841, 152] width 242 height 30
click at [1011, 62] on div "Aplicar búsqueda" at bounding box center [1033, 60] width 84 height 17
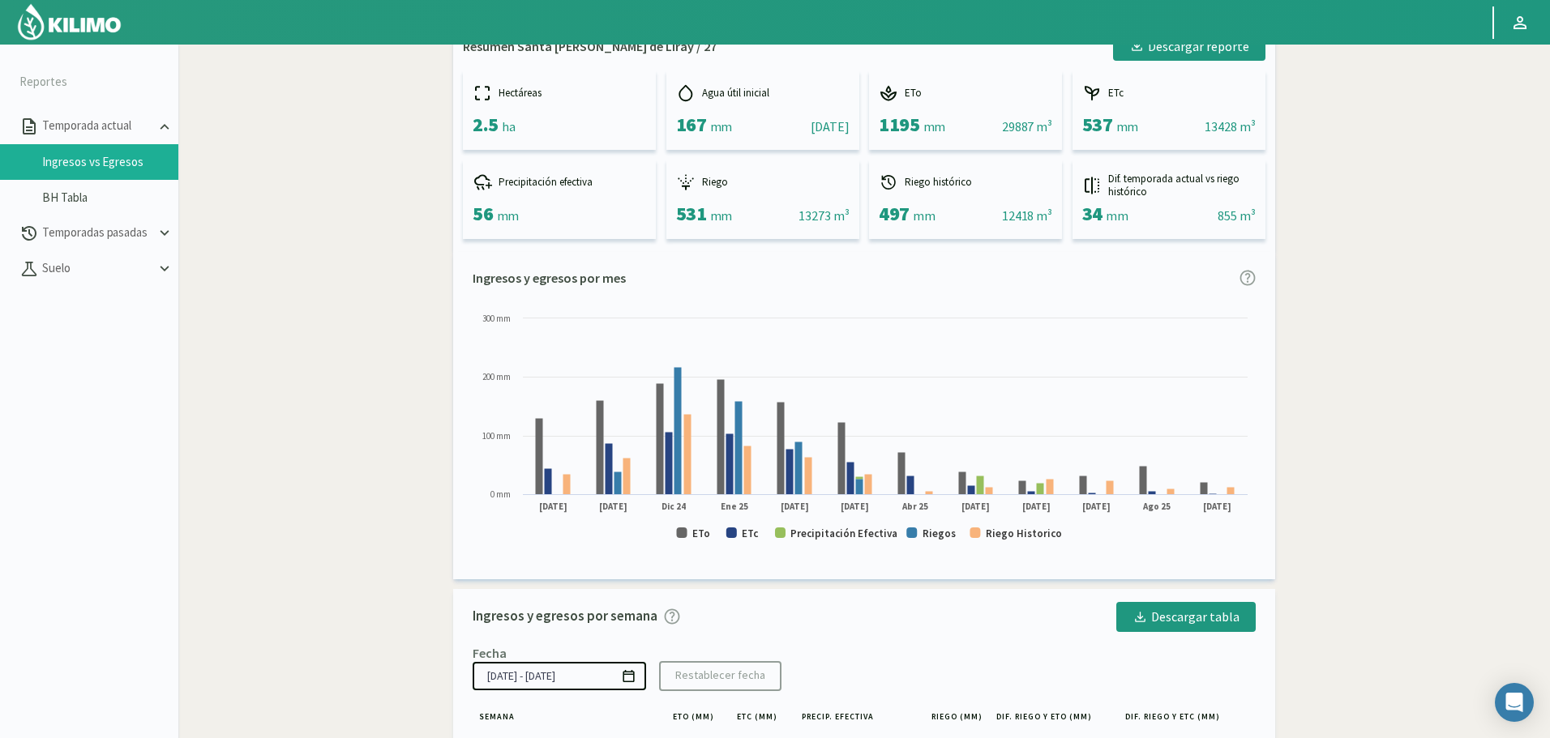
scroll to position [162, 0]
click at [686, 534] on icon "Created with Highcharts 9.2.2 ETo ETc Precipitación Efectiva [PERSON_NAME] Hist…" at bounding box center [864, 433] width 783 height 246
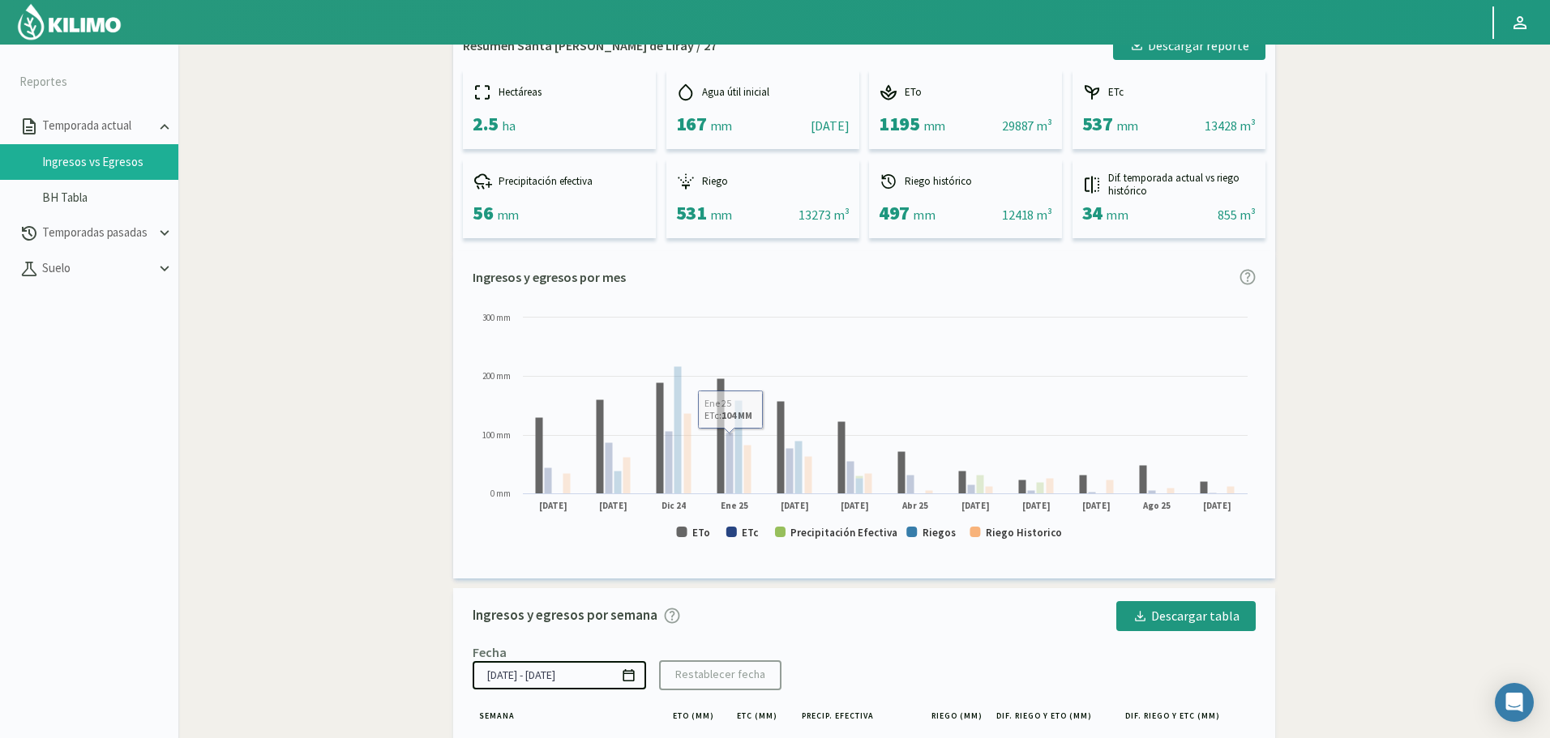
click at [695, 534] on text "ETo" at bounding box center [701, 533] width 18 height 14
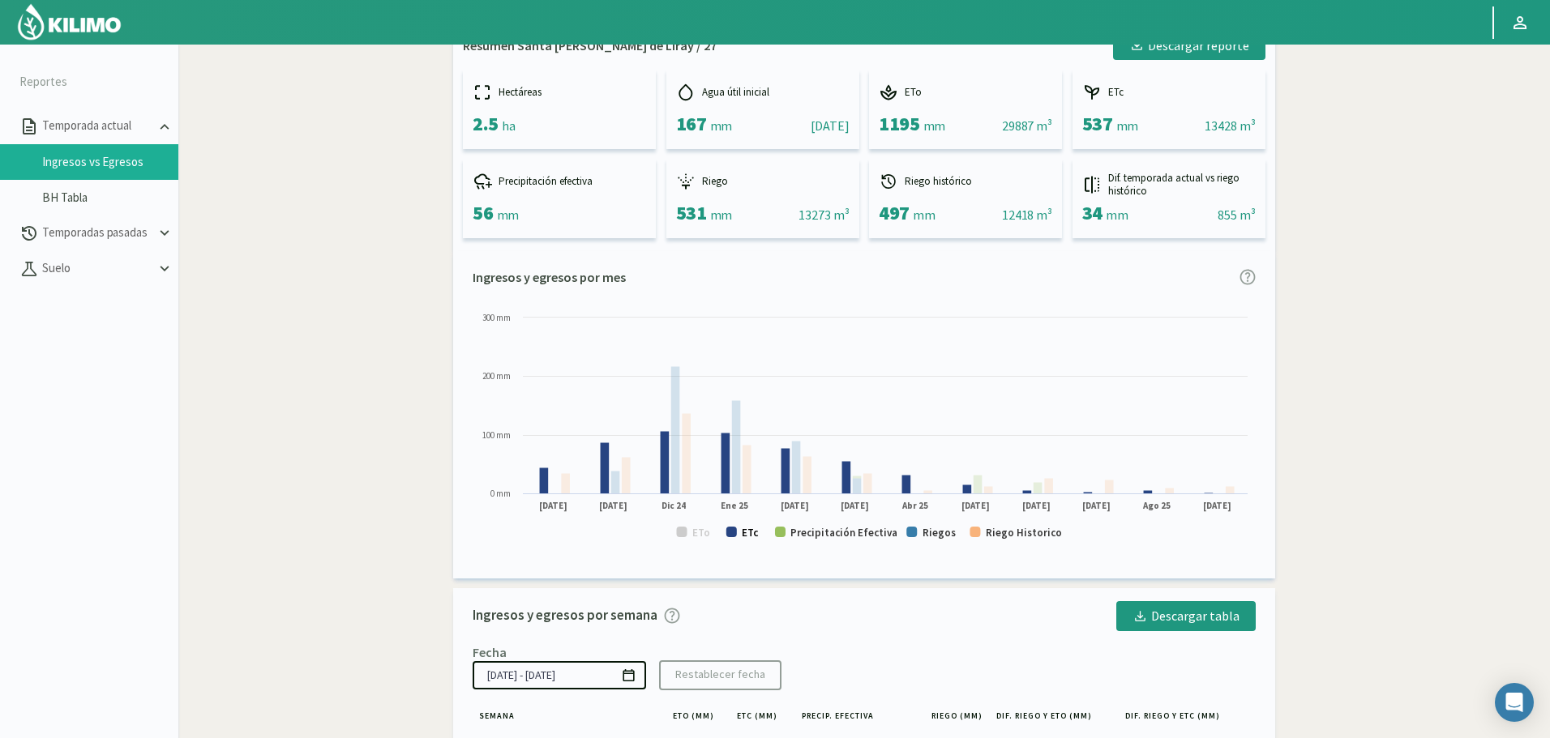
click at [752, 540] on text "ETc" at bounding box center [750, 533] width 17 height 14
click at [818, 528] on text "Precipitación Efectiva" at bounding box center [843, 533] width 107 height 14
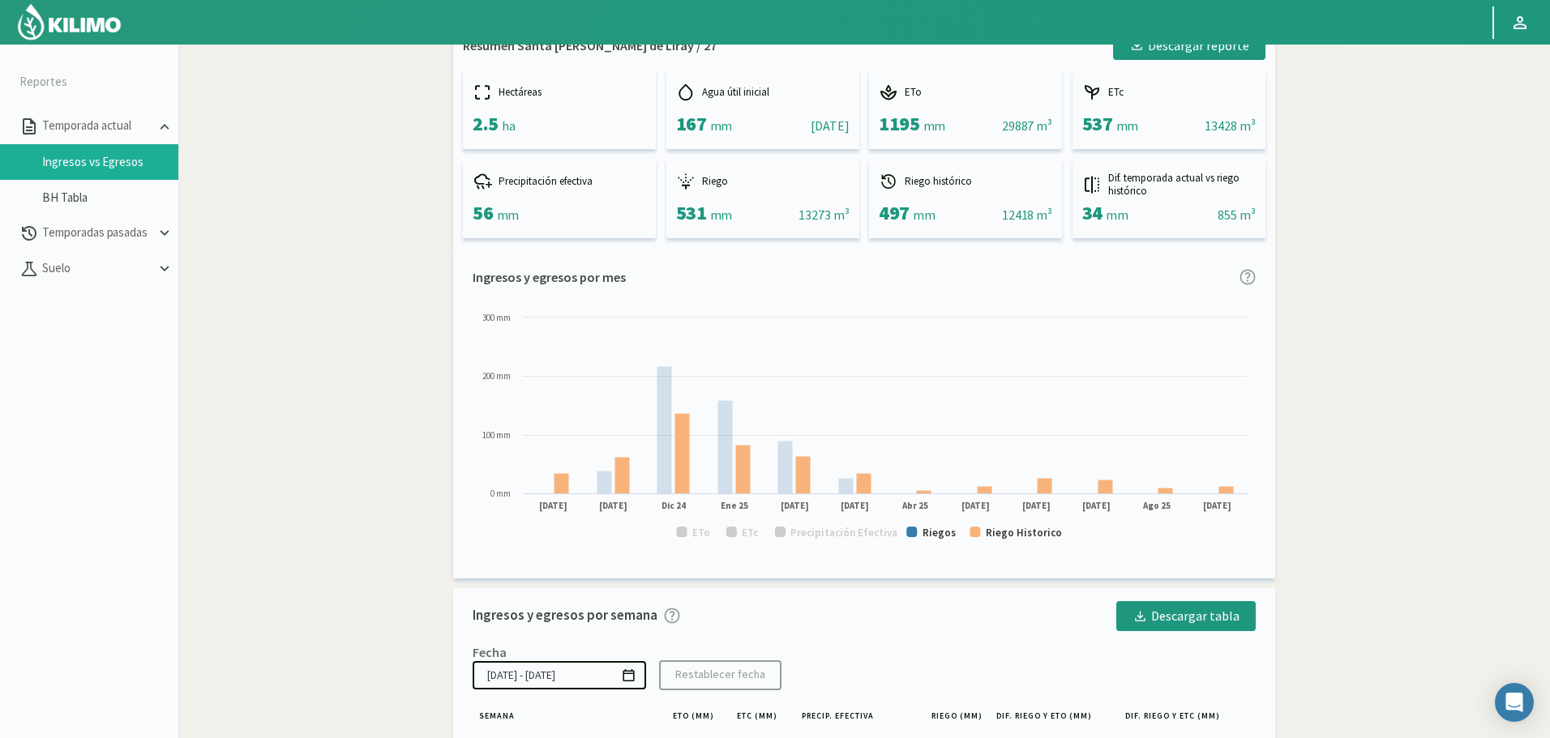
click at [1070, 532] on rect at bounding box center [864, 433] width 783 height 246
click at [1036, 532] on text "Riego Historico" at bounding box center [1024, 533] width 76 height 14
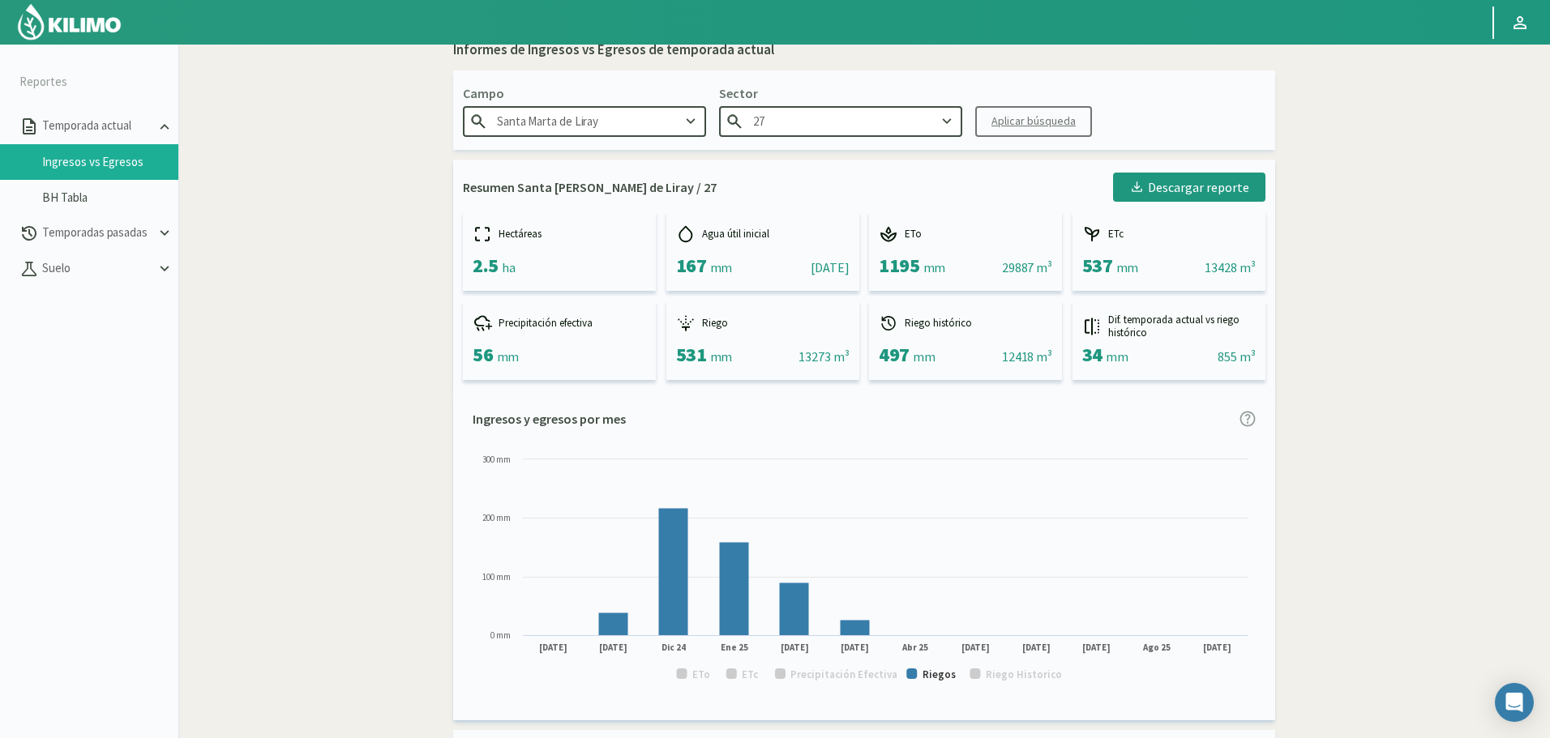
scroll to position [0, 0]
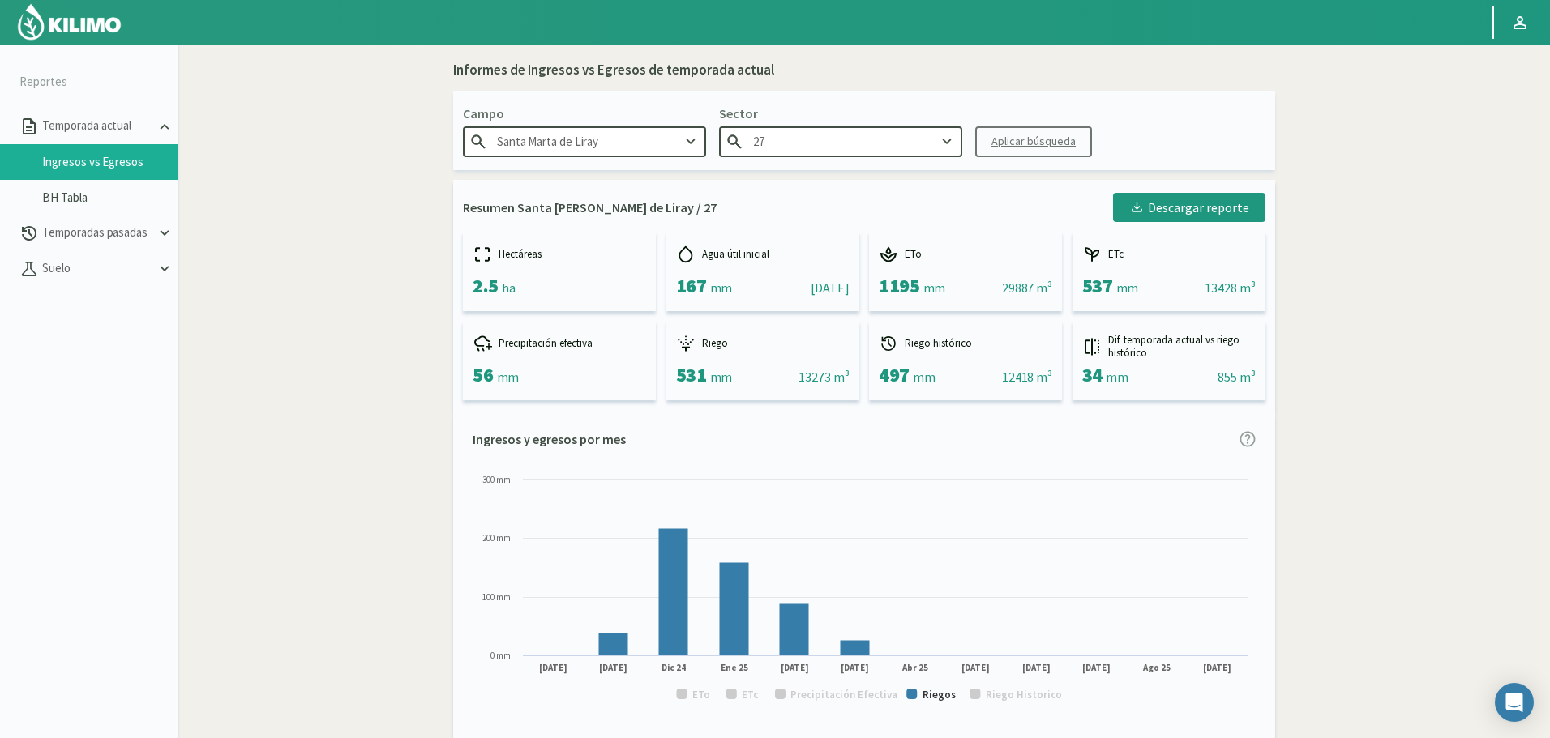
click at [867, 126] on input "27" at bounding box center [840, 141] width 243 height 30
click at [828, 274] on div "28" at bounding box center [841, 263] width 242 height 30
click at [1010, 143] on div "Aplicar búsqueda" at bounding box center [1033, 141] width 84 height 17
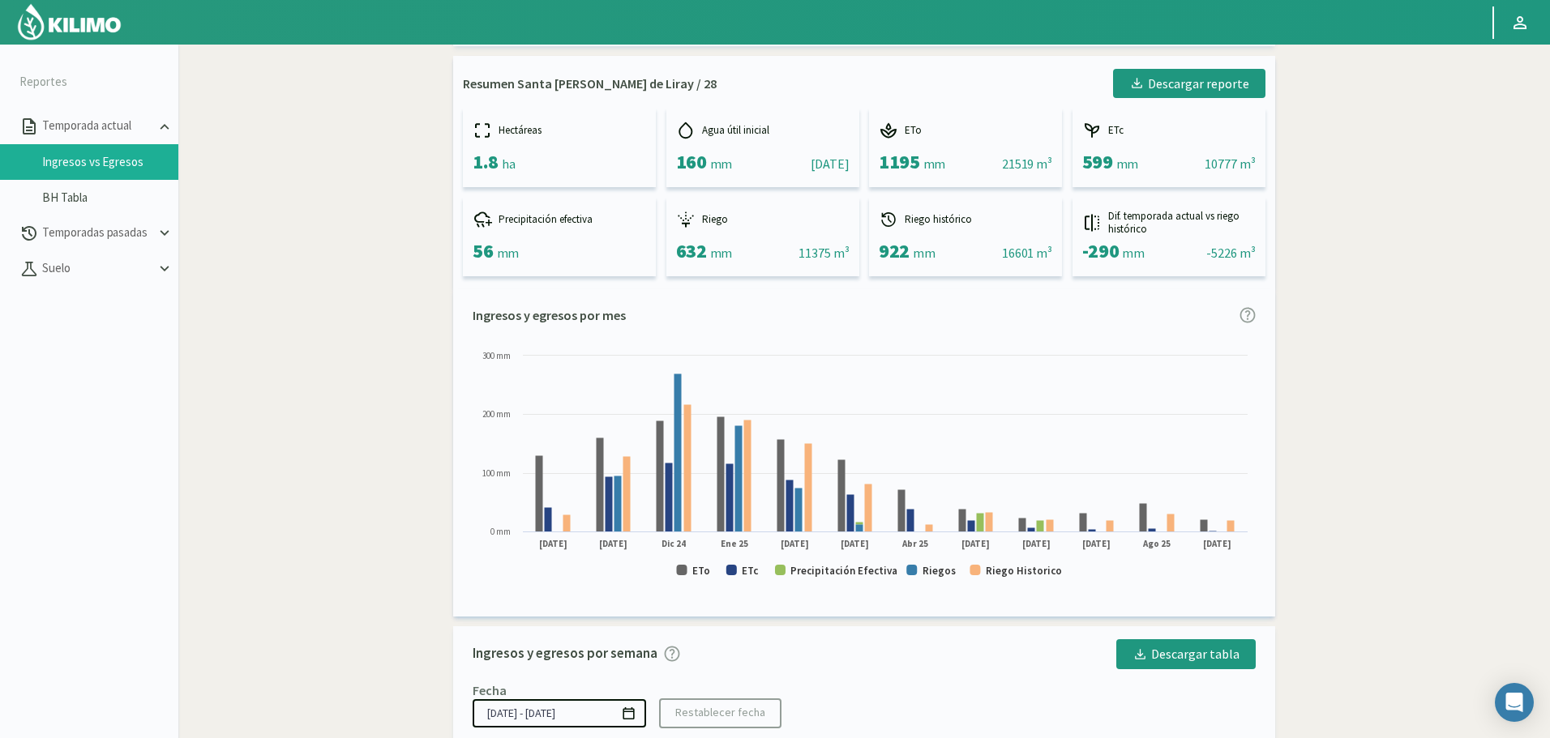
scroll to position [162, 0]
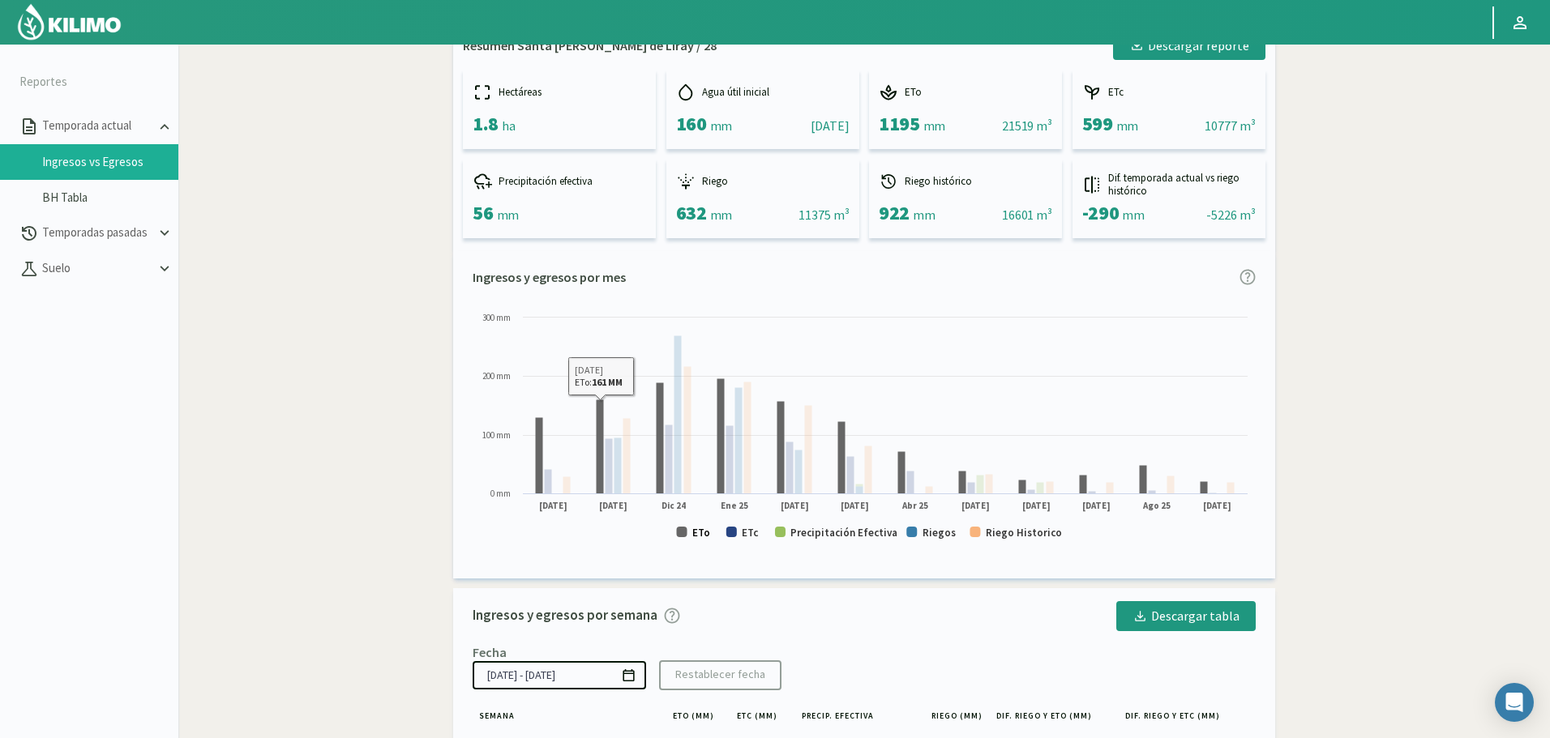
drag, startPoint x: 708, startPoint y: 536, endPoint x: 755, endPoint y: 530, distance: 47.3
click at [707, 536] on text "ETo" at bounding box center [701, 533] width 18 height 14
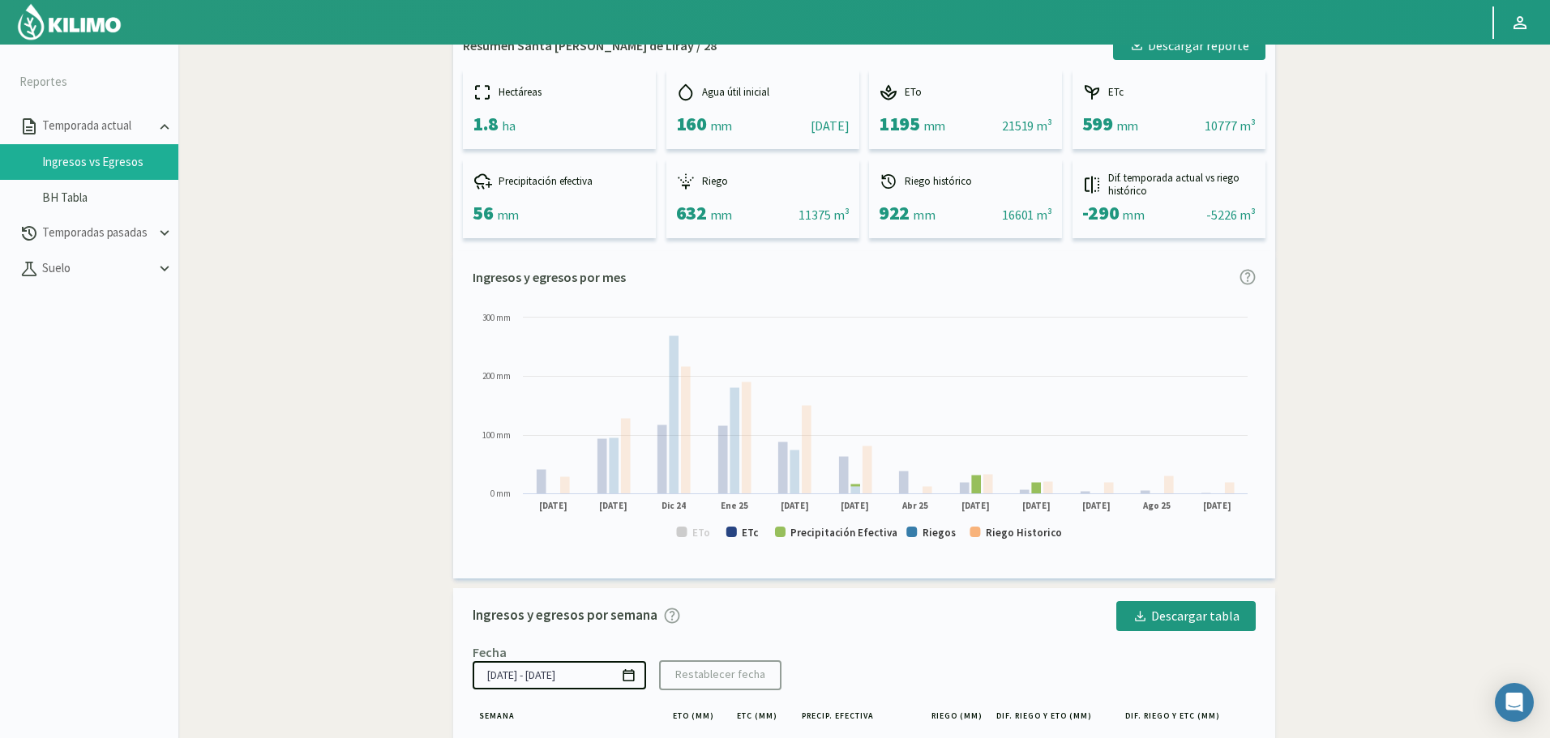
drag, startPoint x: 753, startPoint y: 535, endPoint x: 785, endPoint y: 531, distance: 31.9
click at [754, 535] on text "ETc" at bounding box center [750, 533] width 17 height 14
click at [843, 531] on text "Precipitación Efectiva" at bounding box center [843, 533] width 107 height 14
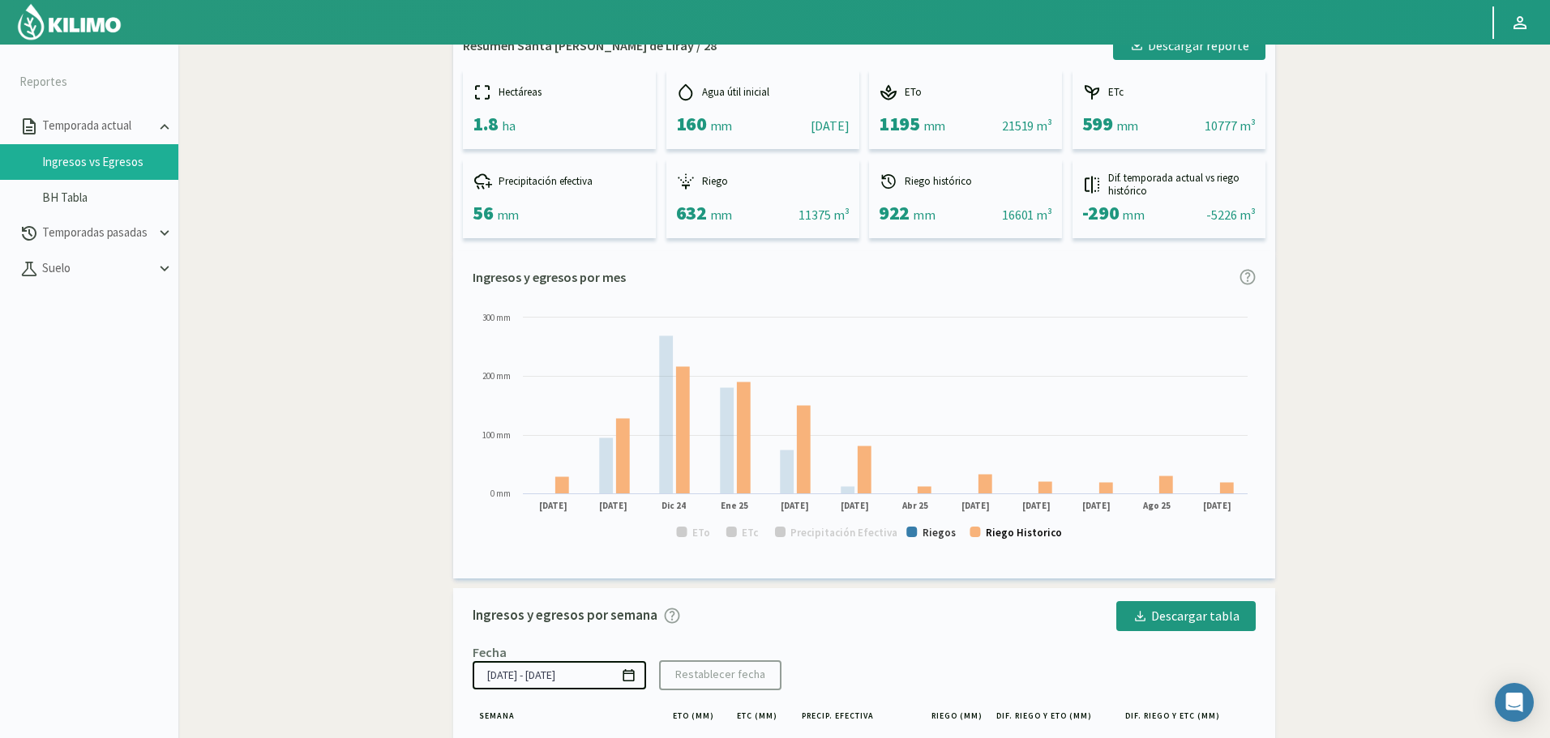
click at [1037, 537] on text "Riego Historico" at bounding box center [1024, 533] width 76 height 14
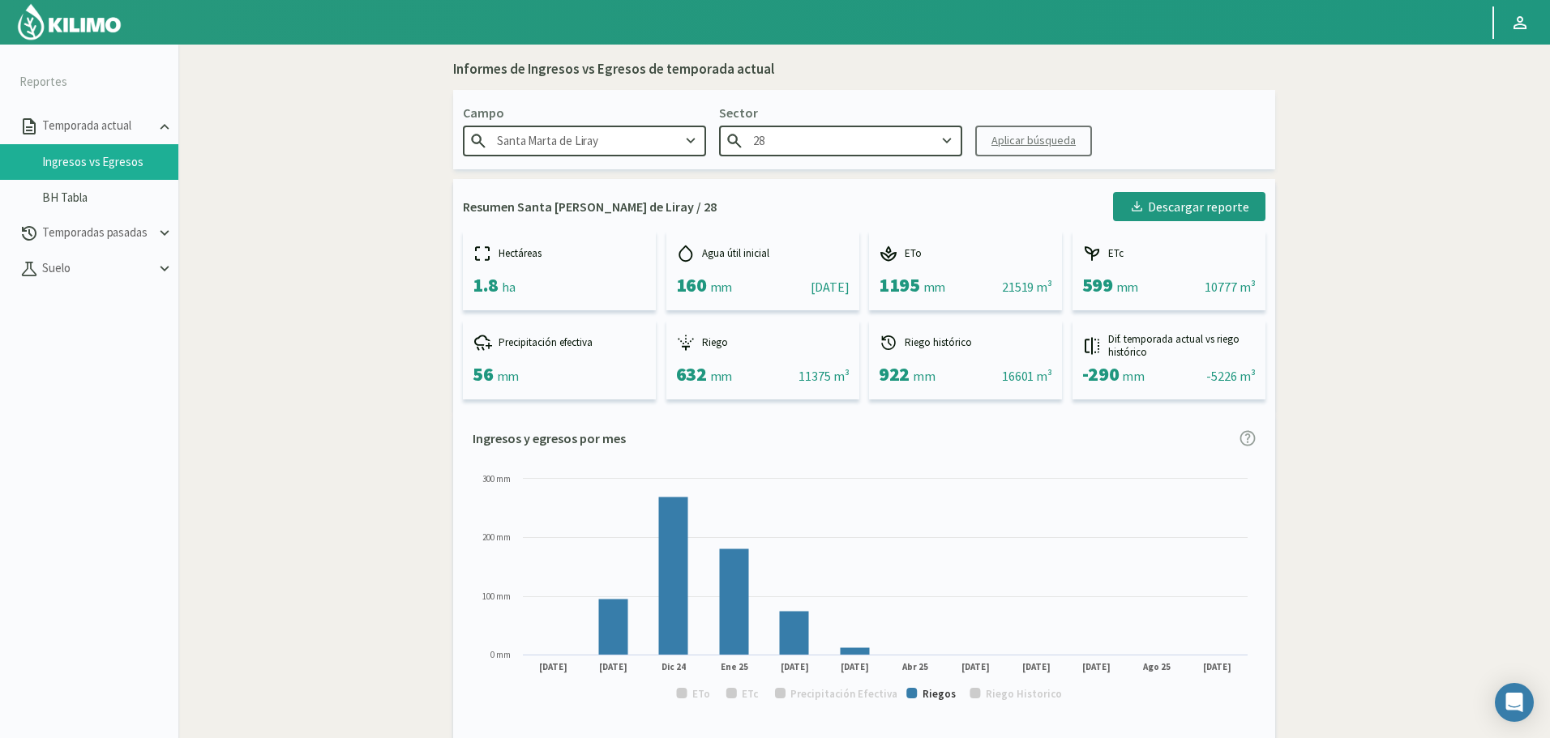
scroll to position [0, 0]
click at [819, 134] on input "28" at bounding box center [840, 141] width 243 height 30
click at [793, 291] on div "29" at bounding box center [841, 293] width 242 height 30
click at [1022, 150] on div "Aplicar búsqueda" at bounding box center [1033, 141] width 84 height 17
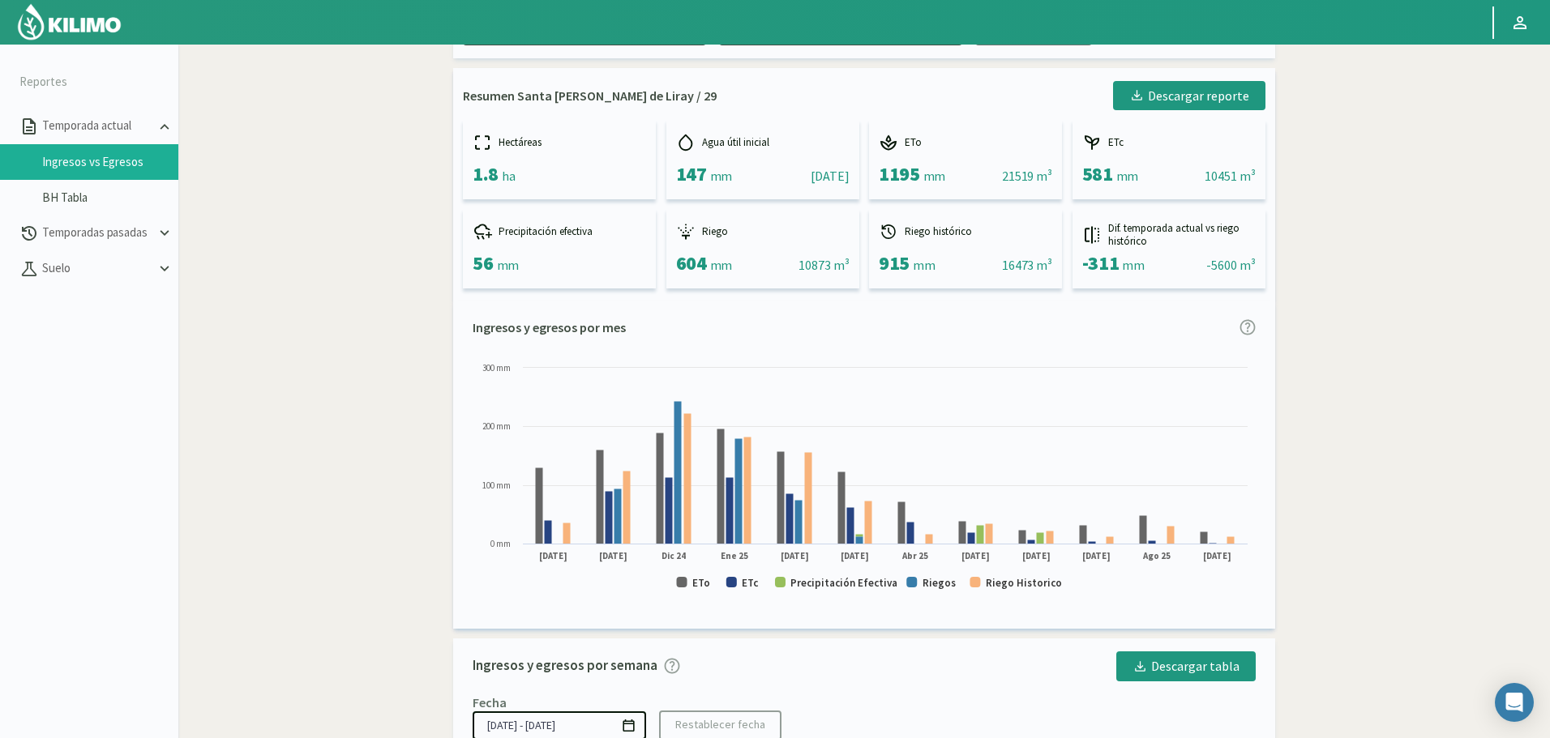
scroll to position [162, 0]
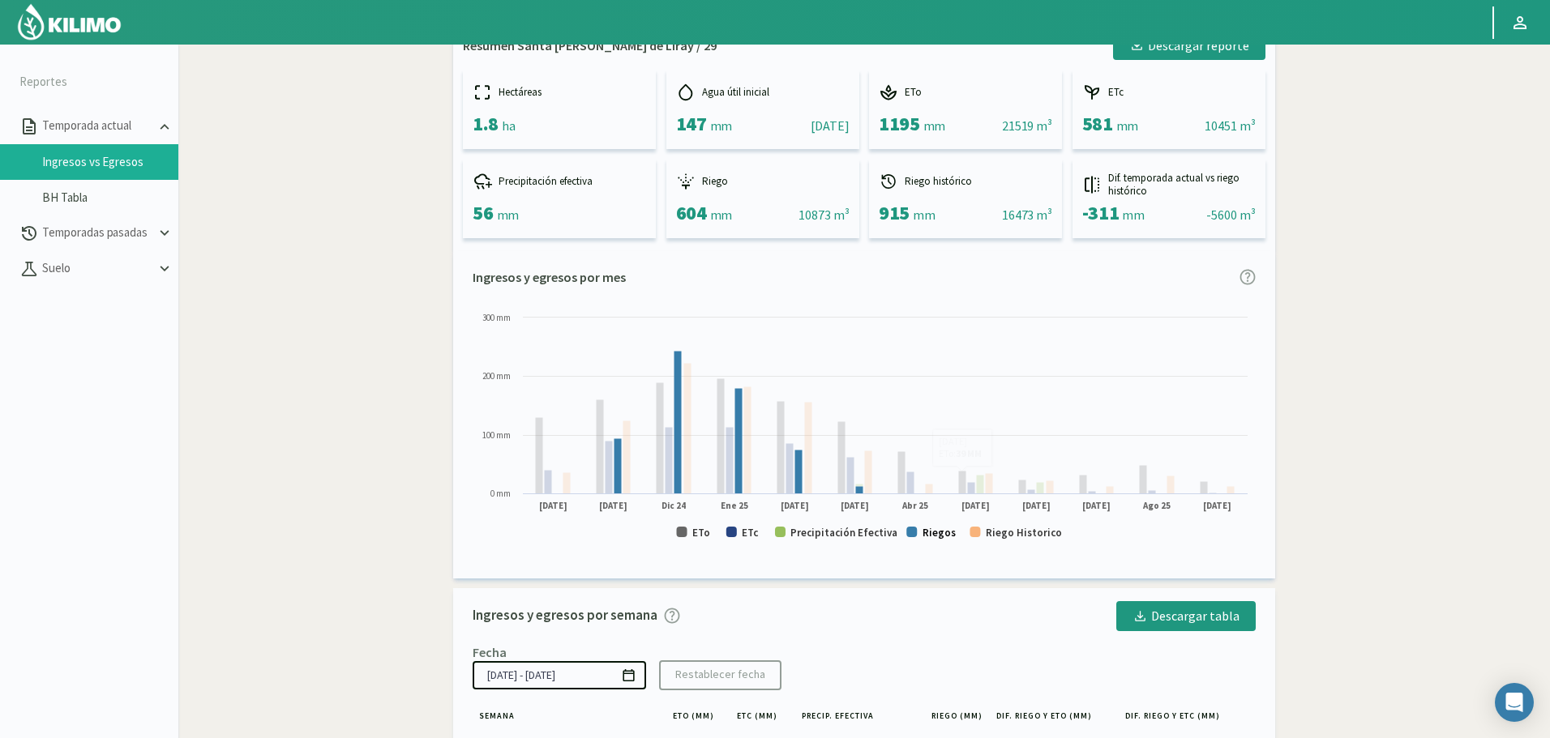
click at [929, 536] on text "Riegos" at bounding box center [938, 533] width 33 height 14
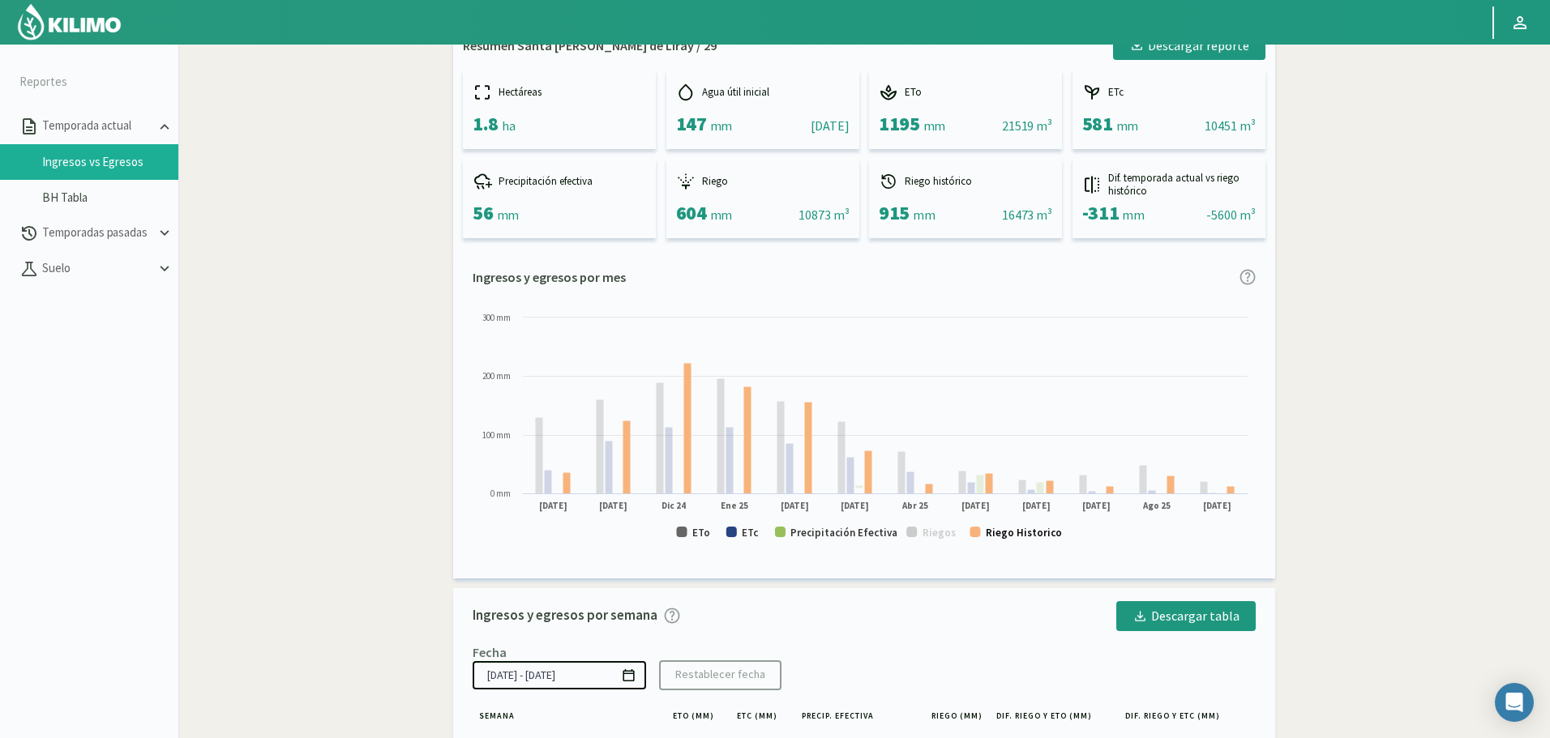
click at [1033, 535] on text "Riego Historico" at bounding box center [1024, 533] width 76 height 14
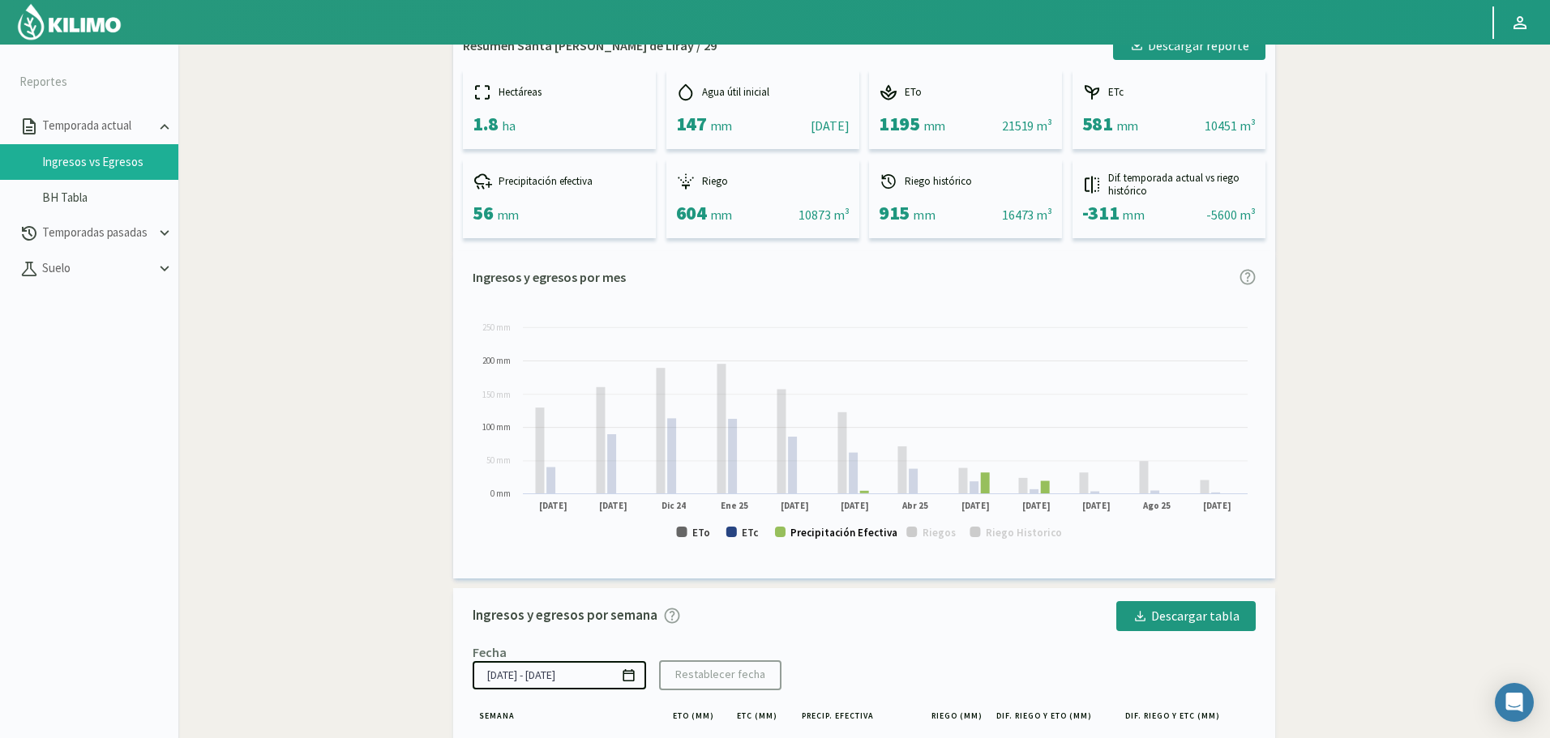
click at [801, 535] on text "Precipitación Efectiva" at bounding box center [843, 533] width 107 height 14
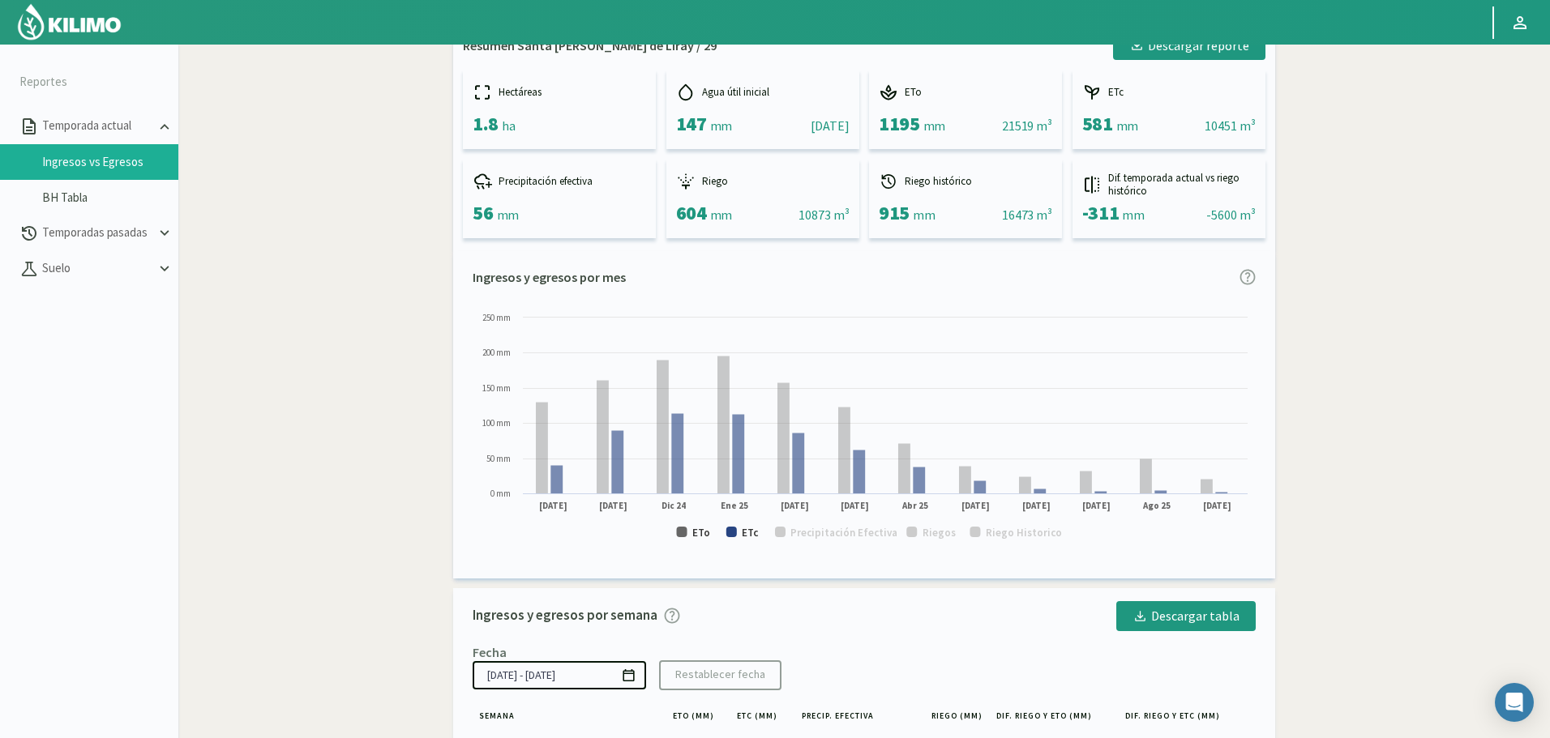
click at [734, 539] on rect at bounding box center [864, 433] width 783 height 246
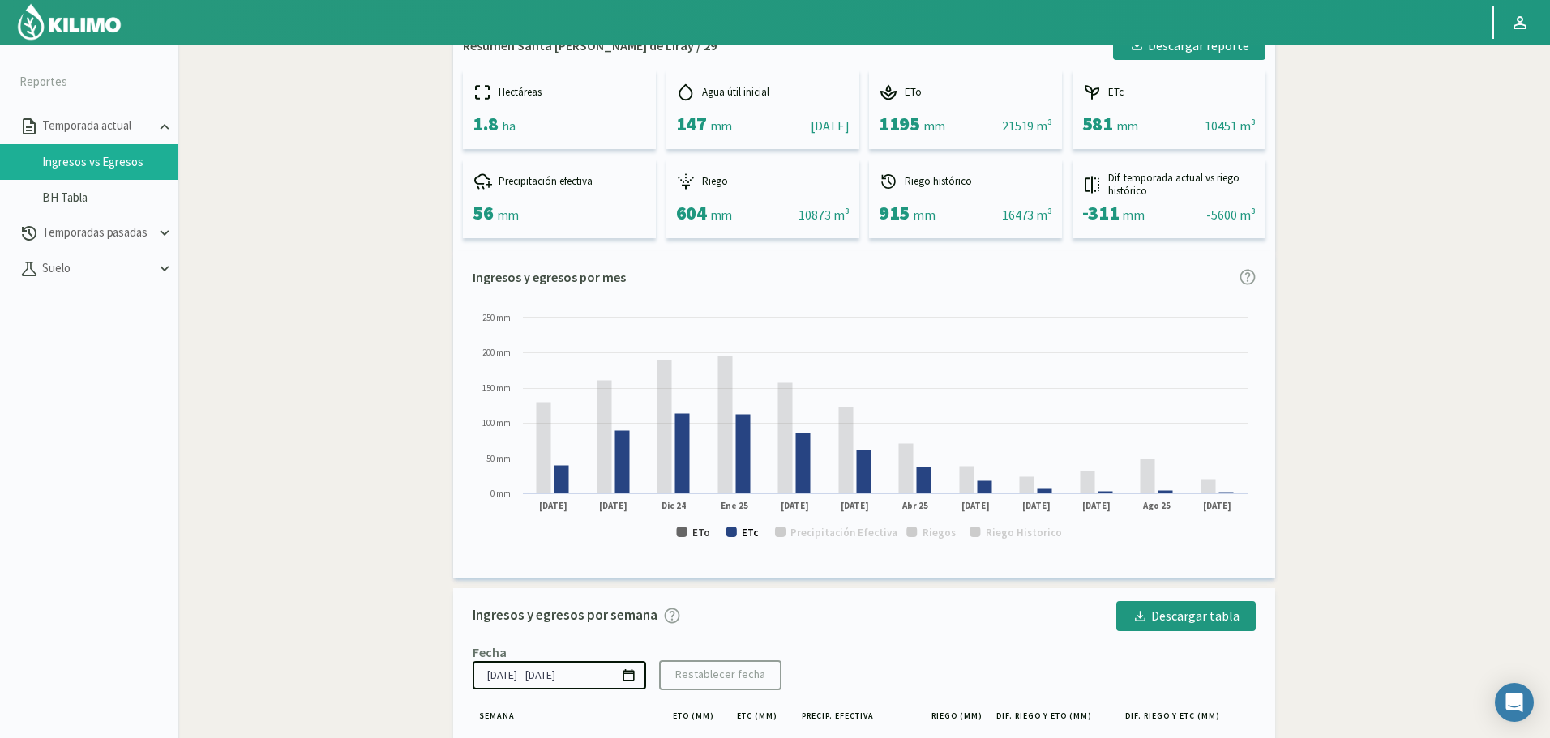
click at [738, 533] on icon "Created with Highcharts 9.2.2 ETo ETc Precipitación Efectiva [PERSON_NAME] Hist…" at bounding box center [864, 433] width 783 height 246
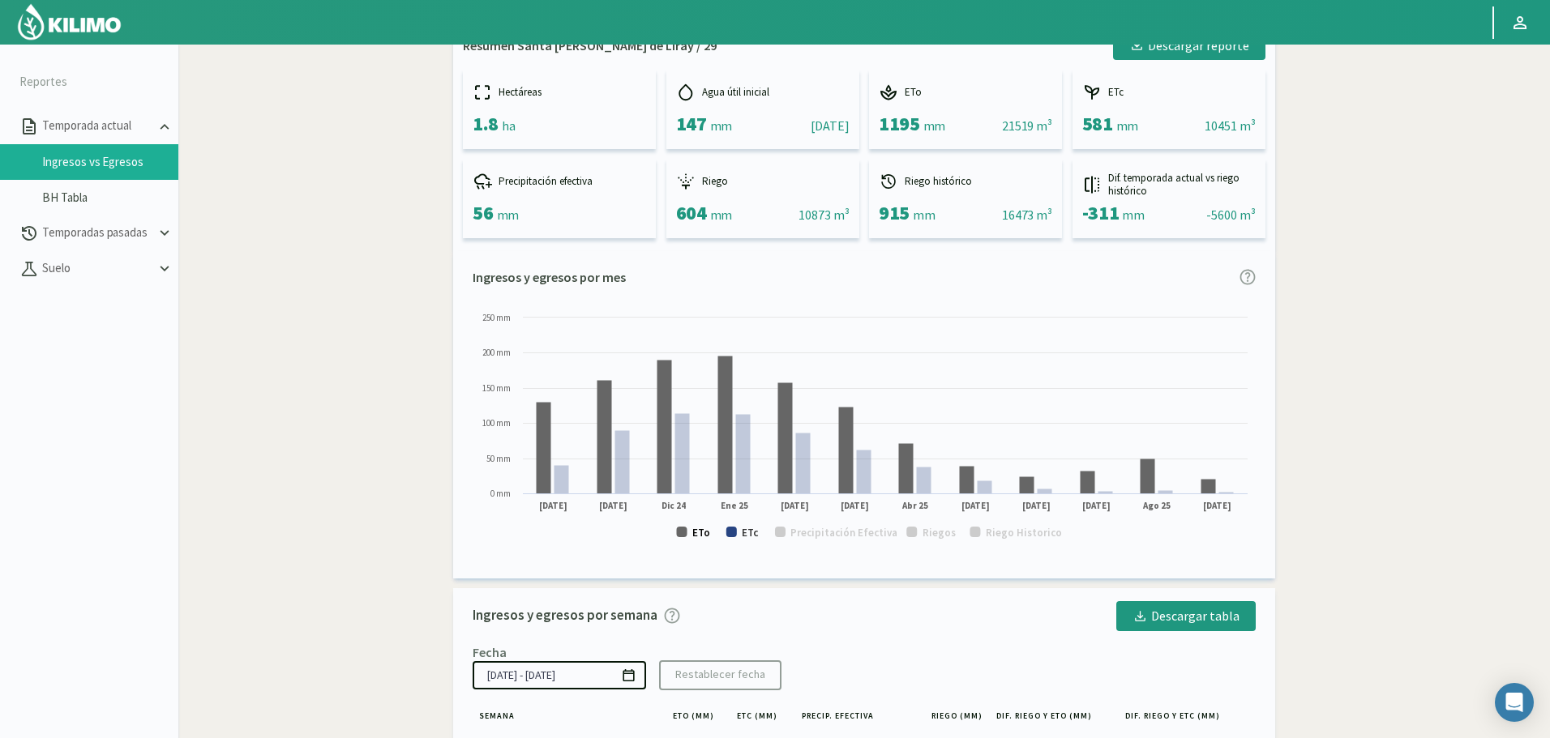
drag, startPoint x: 696, startPoint y: 532, endPoint x: 742, endPoint y: 533, distance: 46.2
click at [697, 532] on text "ETo" at bounding box center [701, 533] width 18 height 14
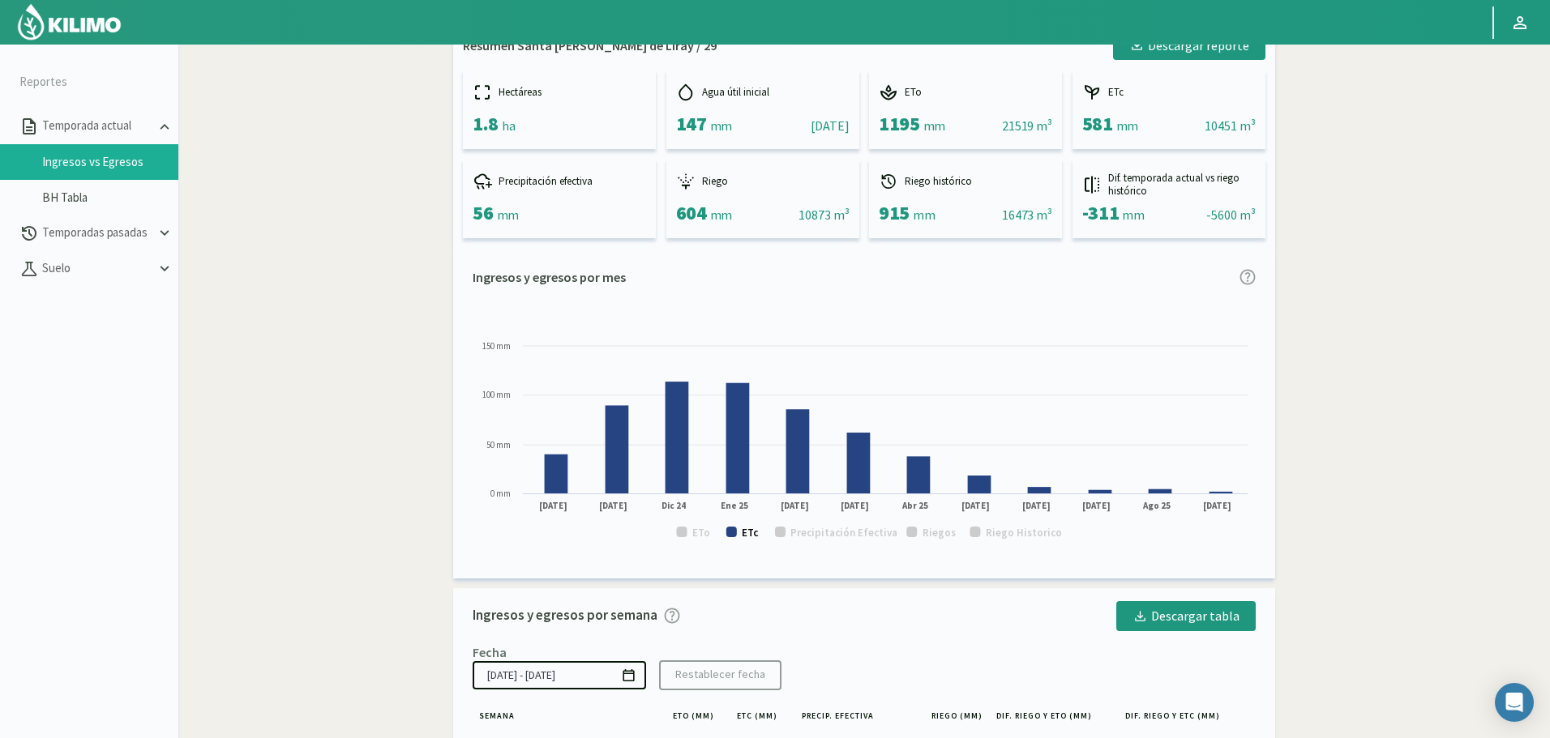
drag, startPoint x: 750, startPoint y: 533, endPoint x: 819, endPoint y: 535, distance: 68.9
click at [751, 533] on text "ETc" at bounding box center [750, 533] width 17 height 14
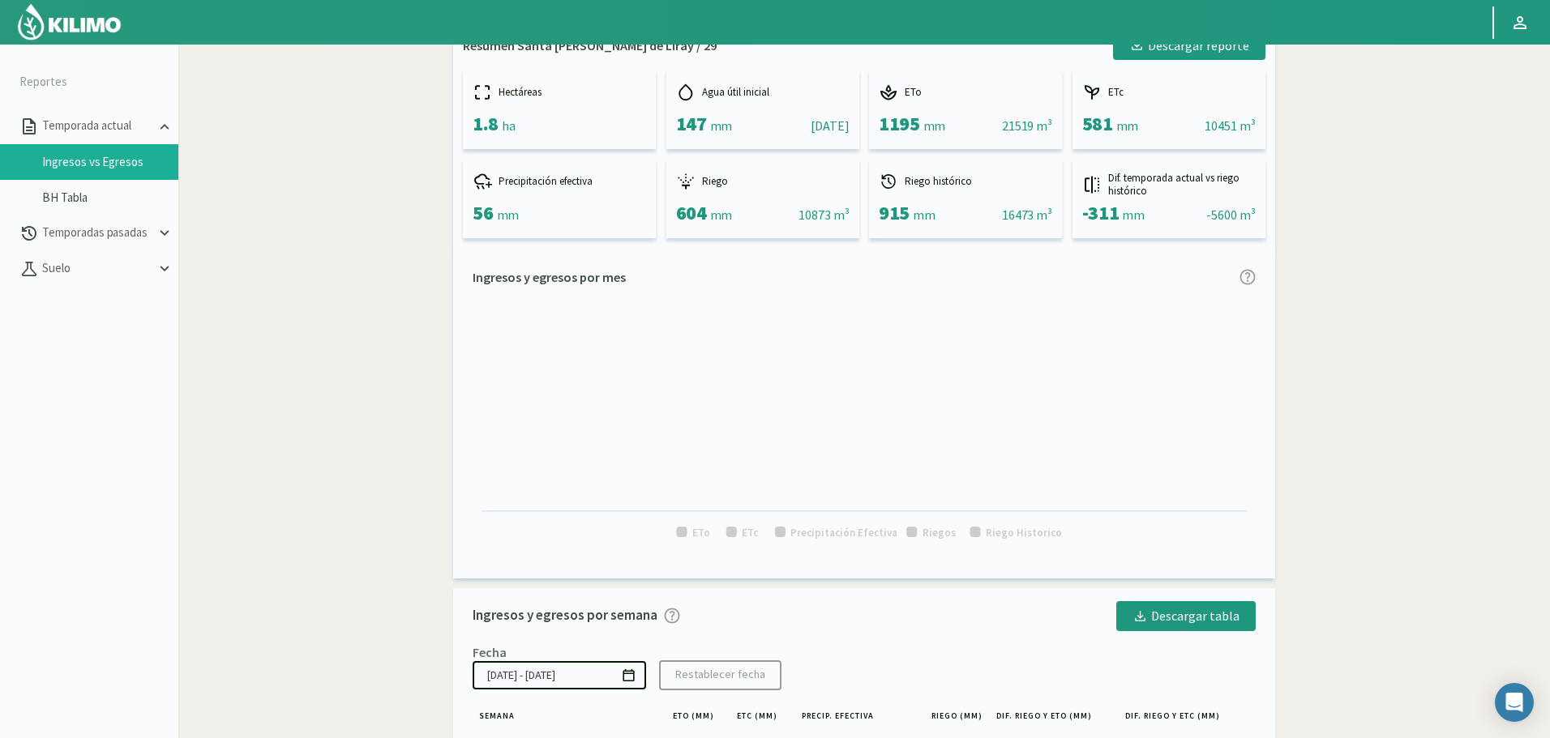
click at [925, 528] on text "Riegos" at bounding box center [938, 533] width 33 height 14
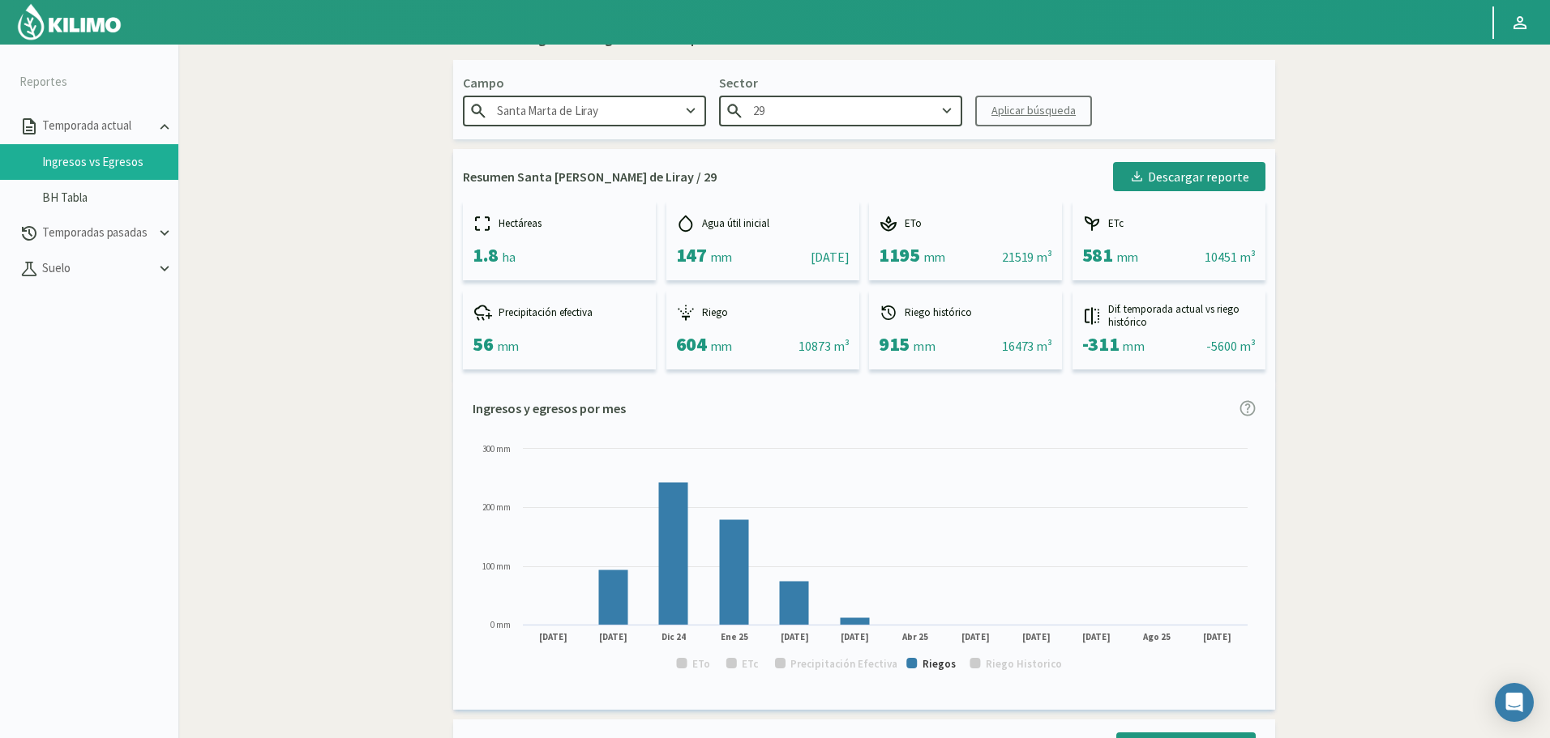
scroll to position [0, 0]
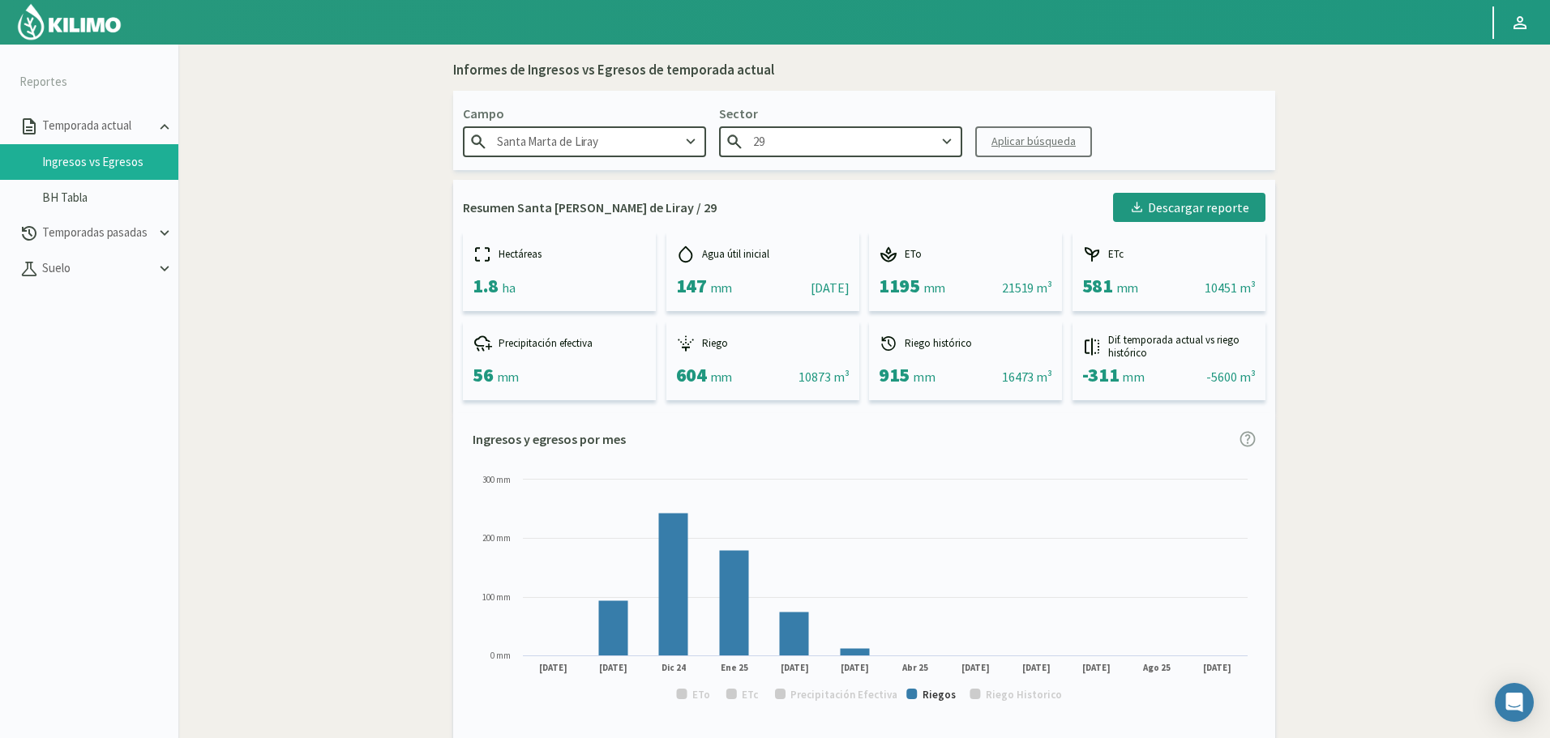
click at [854, 139] on input "29" at bounding box center [840, 141] width 243 height 30
click at [793, 173] on div "2-A" at bounding box center [841, 162] width 242 height 30
click at [1007, 143] on div "Aplicar búsqueda" at bounding box center [1033, 141] width 84 height 17
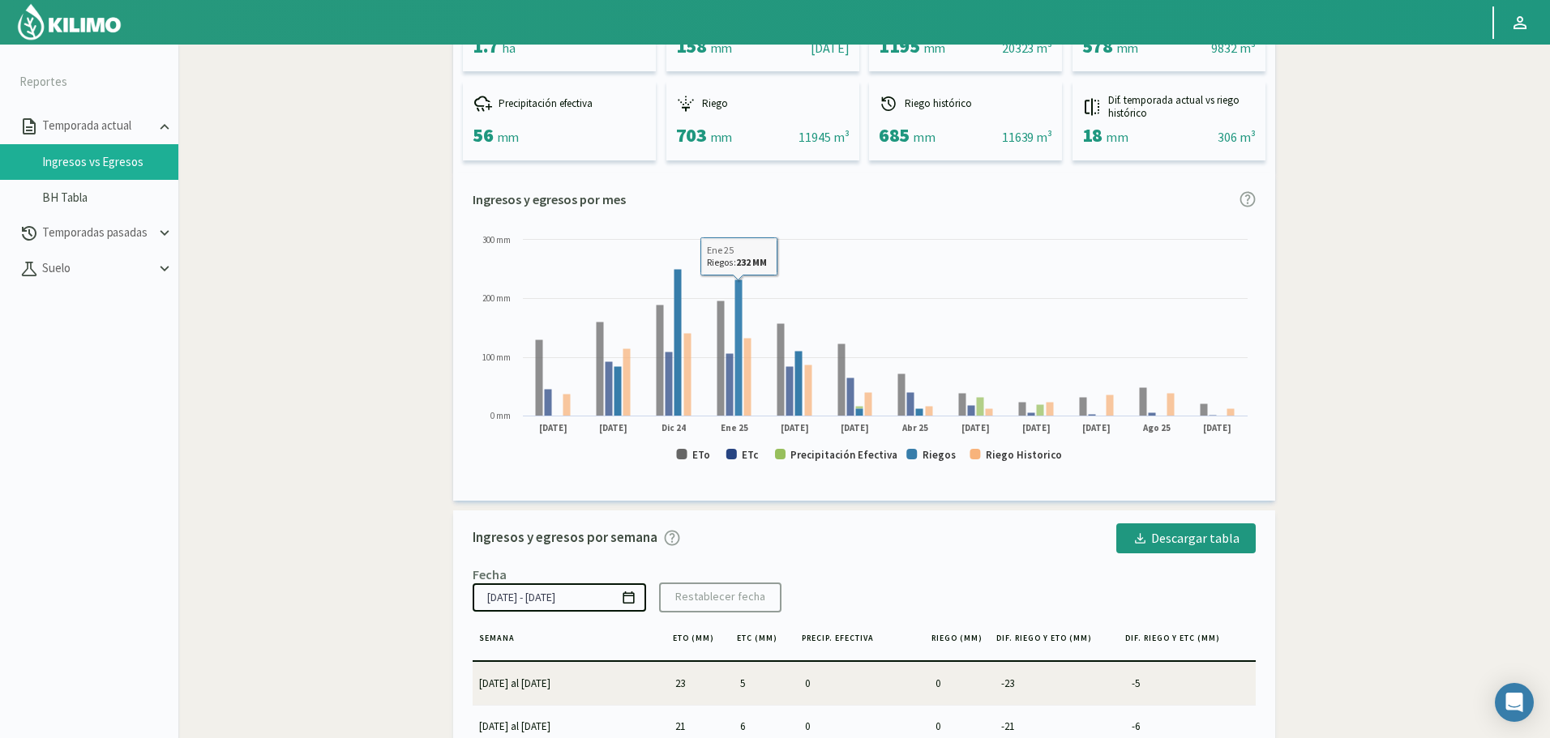
scroll to position [243, 0]
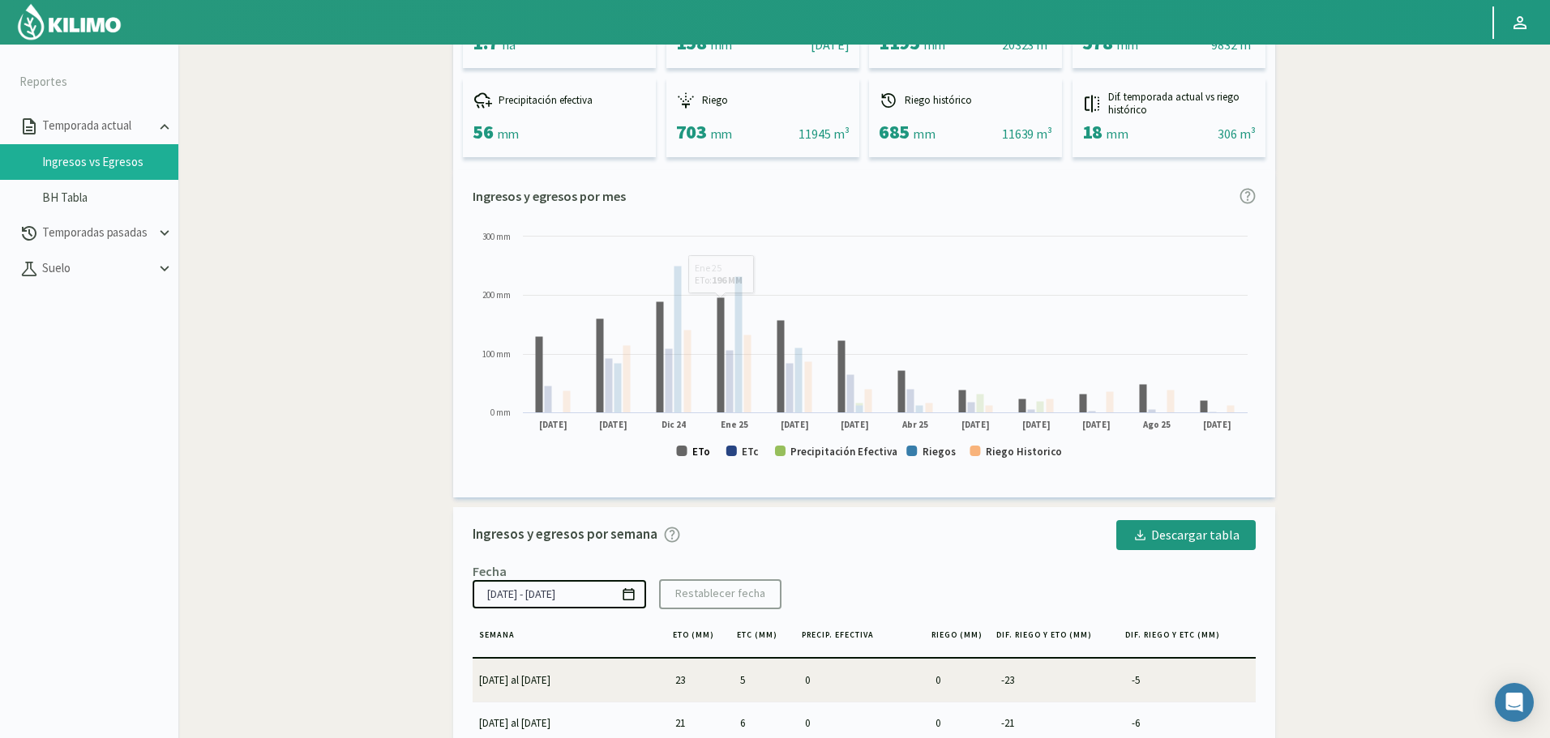
click at [694, 455] on text "ETo" at bounding box center [701, 452] width 18 height 14
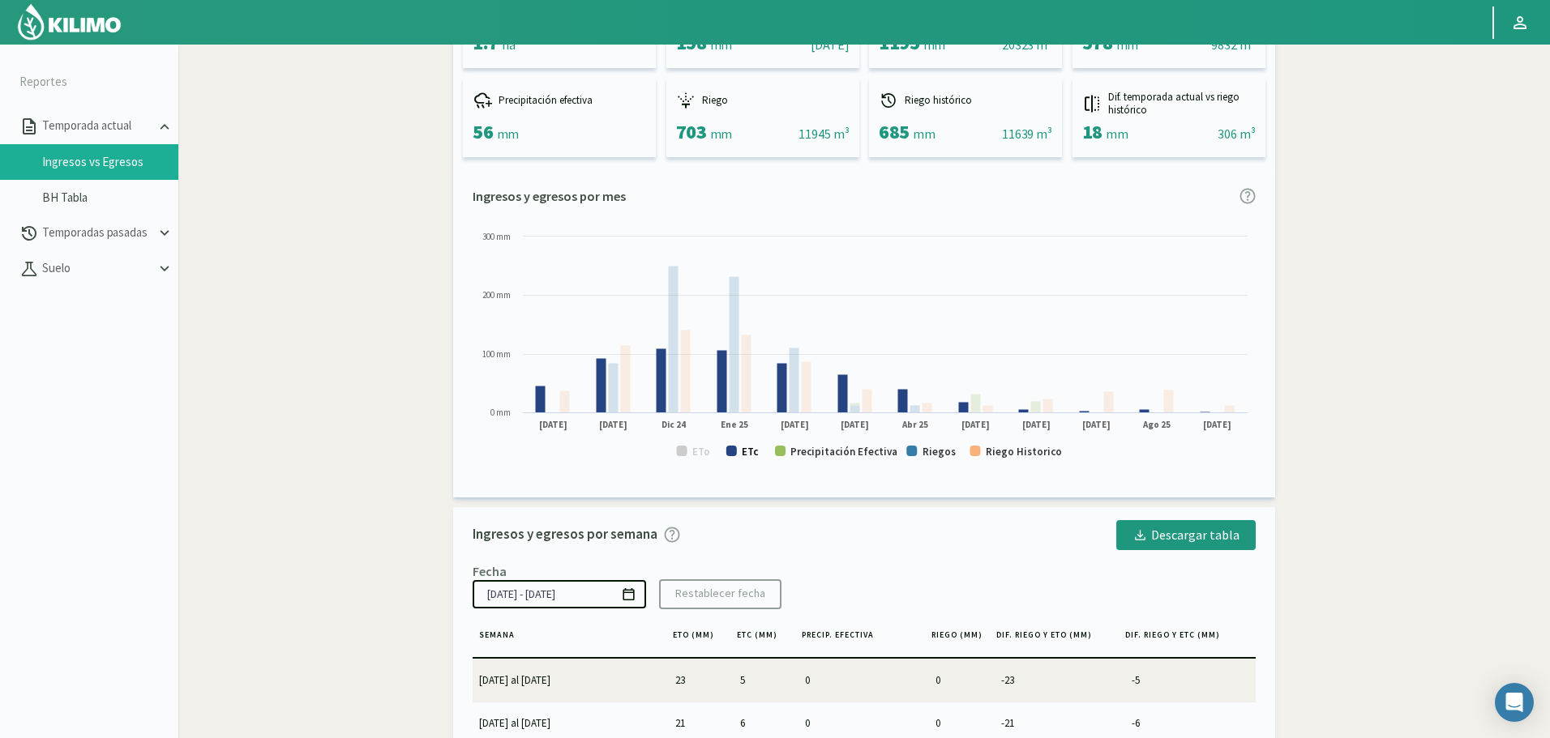
click at [743, 451] on text "ETc" at bounding box center [750, 452] width 17 height 14
click at [825, 448] on text "Precipitación Efectiva" at bounding box center [843, 452] width 107 height 14
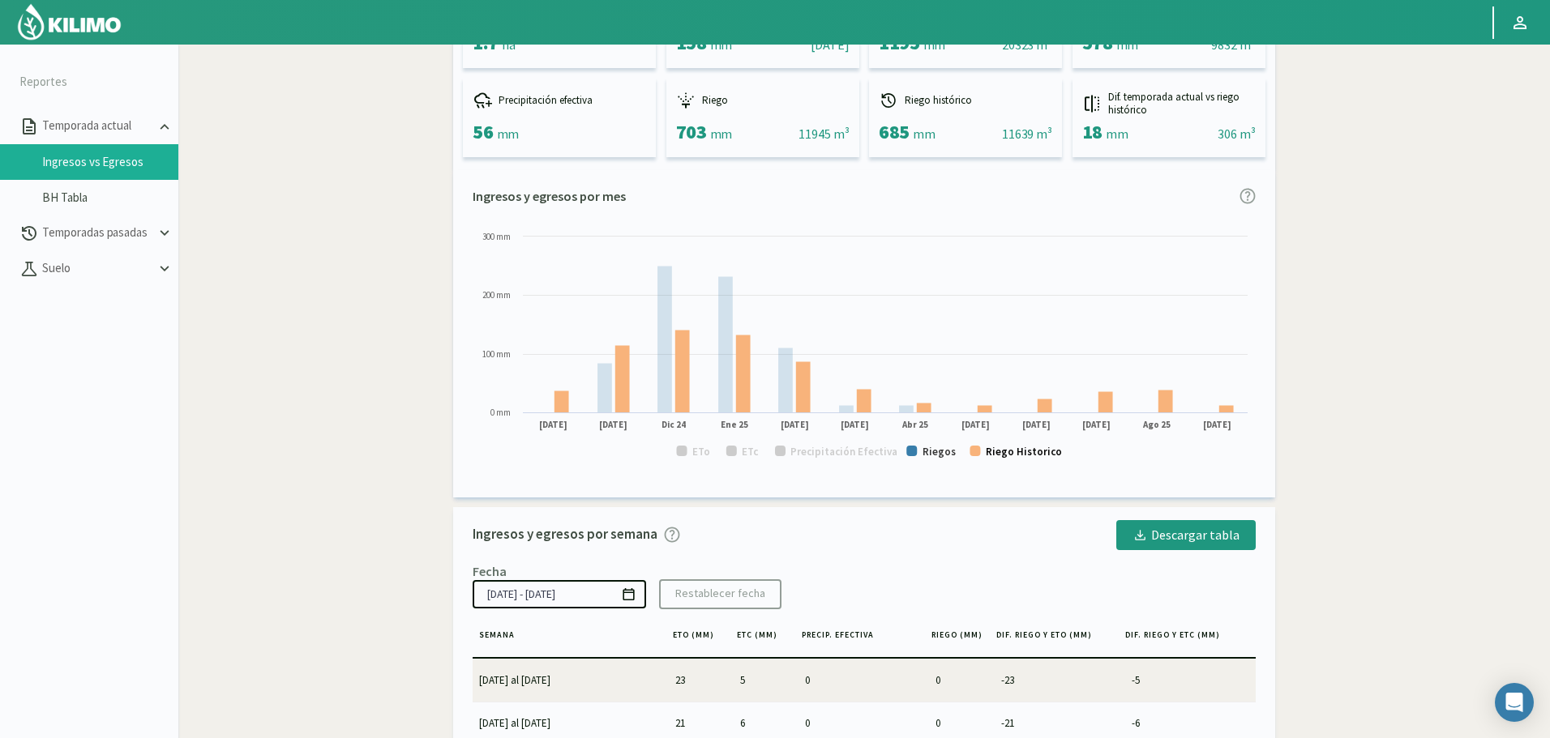
click at [1041, 458] on text "Riego Historico" at bounding box center [1024, 452] width 76 height 14
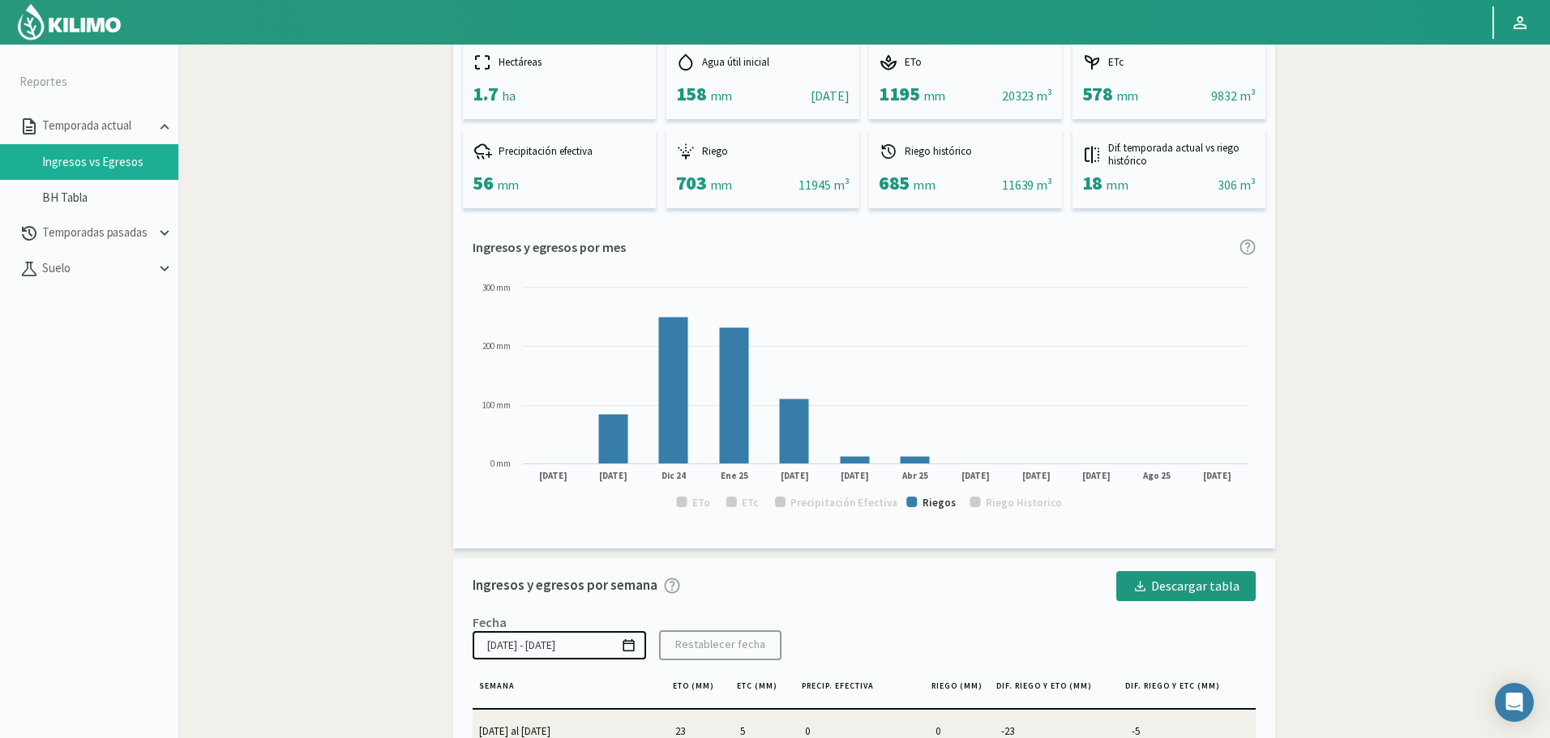
scroll to position [0, 0]
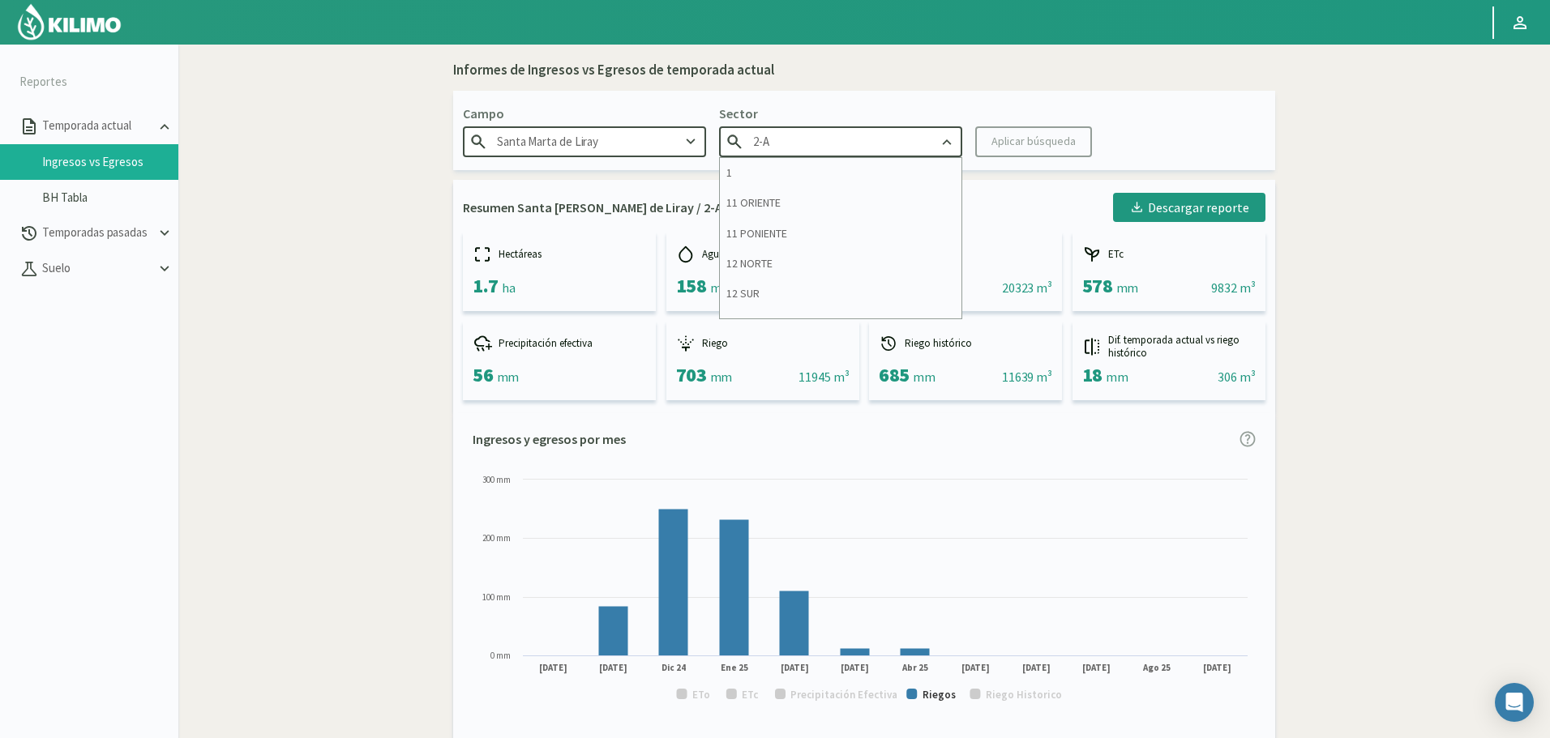
click at [836, 142] on input "2-A" at bounding box center [840, 141] width 243 height 30
click at [820, 193] on div "2-B" at bounding box center [841, 192] width 242 height 30
type input "2-B"
click at [1056, 132] on button "Aplicar búsqueda" at bounding box center [1033, 141] width 117 height 31
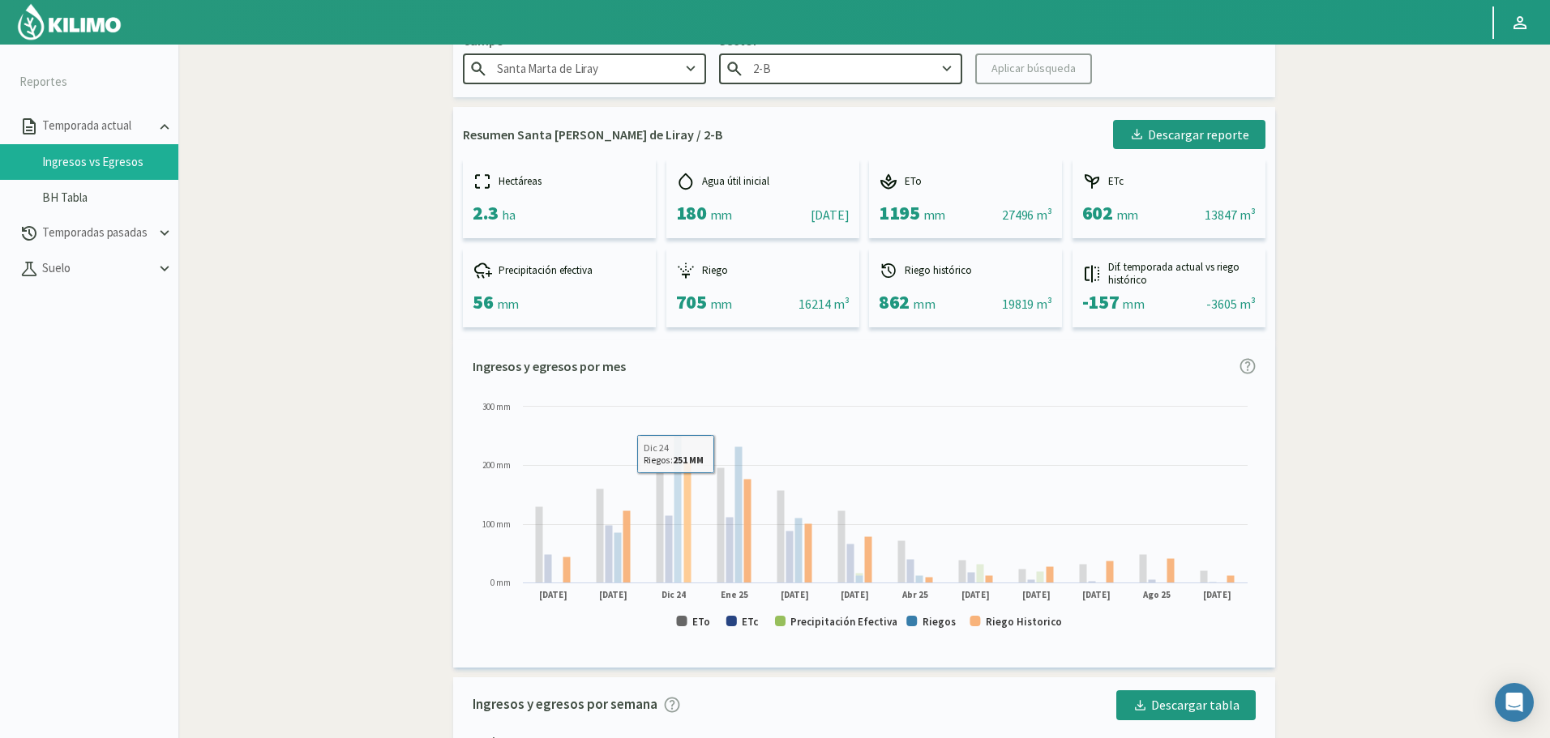
scroll to position [162, 0]
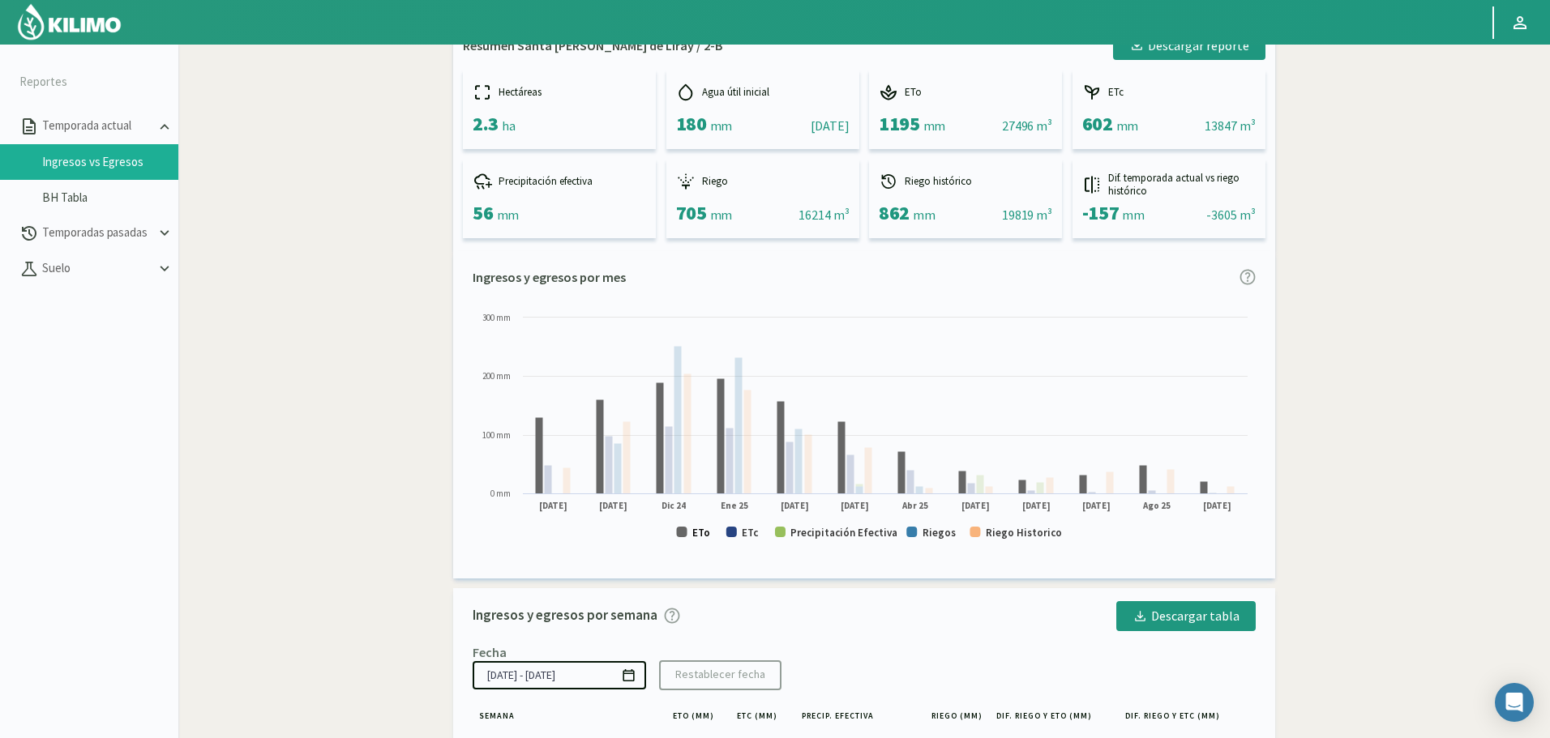
drag, startPoint x: 702, startPoint y: 532, endPoint x: 761, endPoint y: 537, distance: 59.4
click at [704, 532] on text "ETo" at bounding box center [701, 533] width 18 height 14
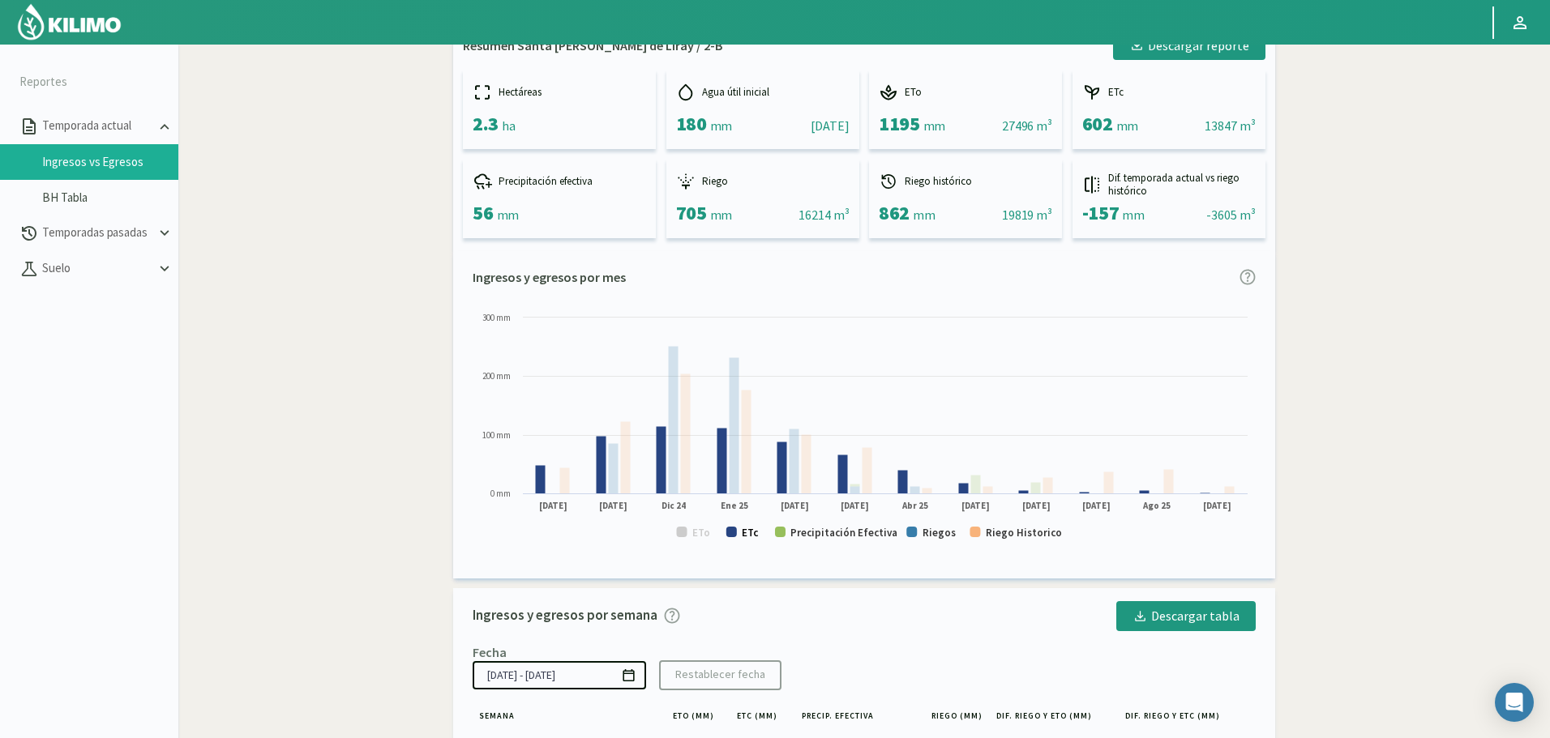
click at [744, 538] on text "ETc" at bounding box center [750, 533] width 17 height 14
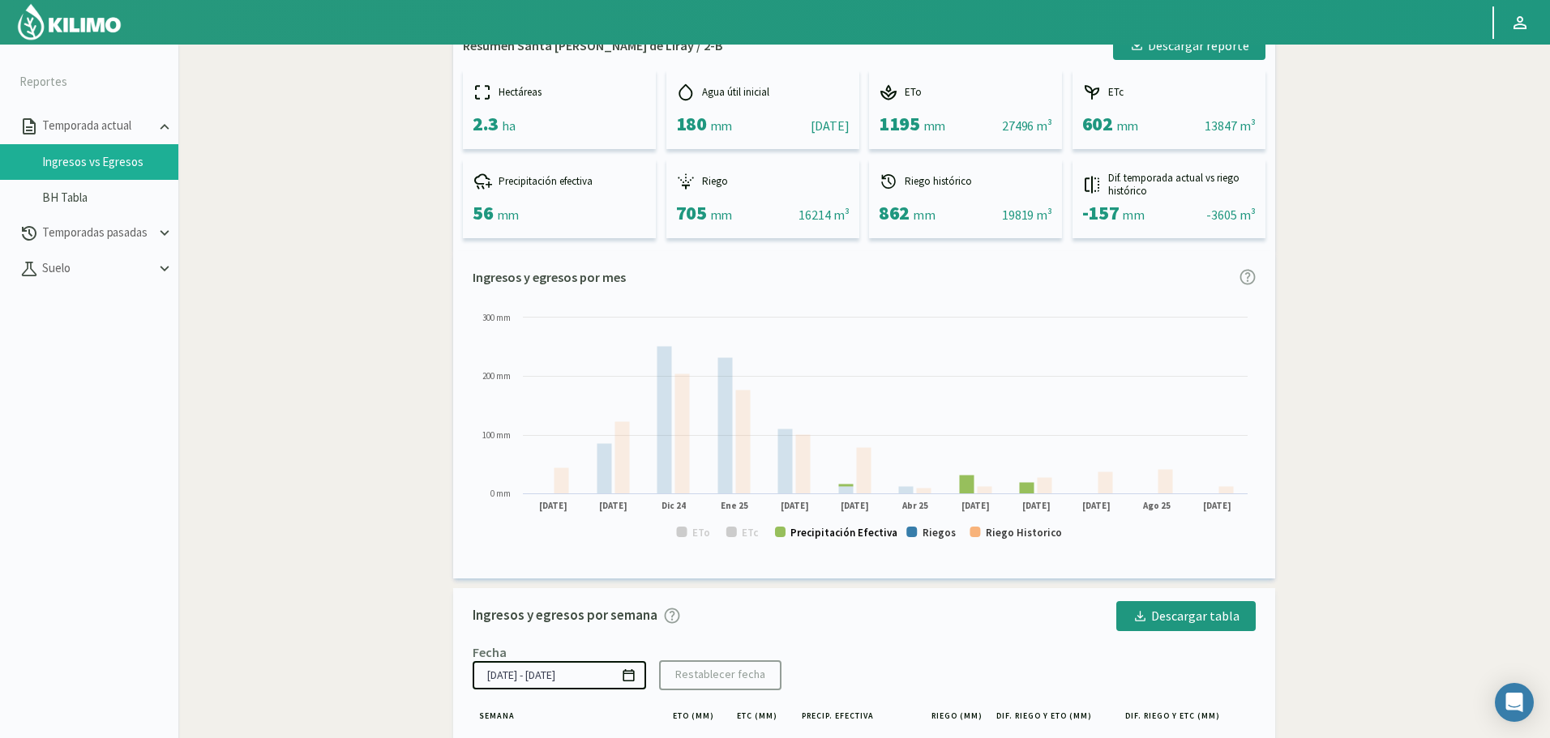
drag, startPoint x: 855, startPoint y: 532, endPoint x: 991, endPoint y: 532, distance: 136.2
click at [856, 532] on text "Precipitación Efectiva" at bounding box center [843, 533] width 107 height 14
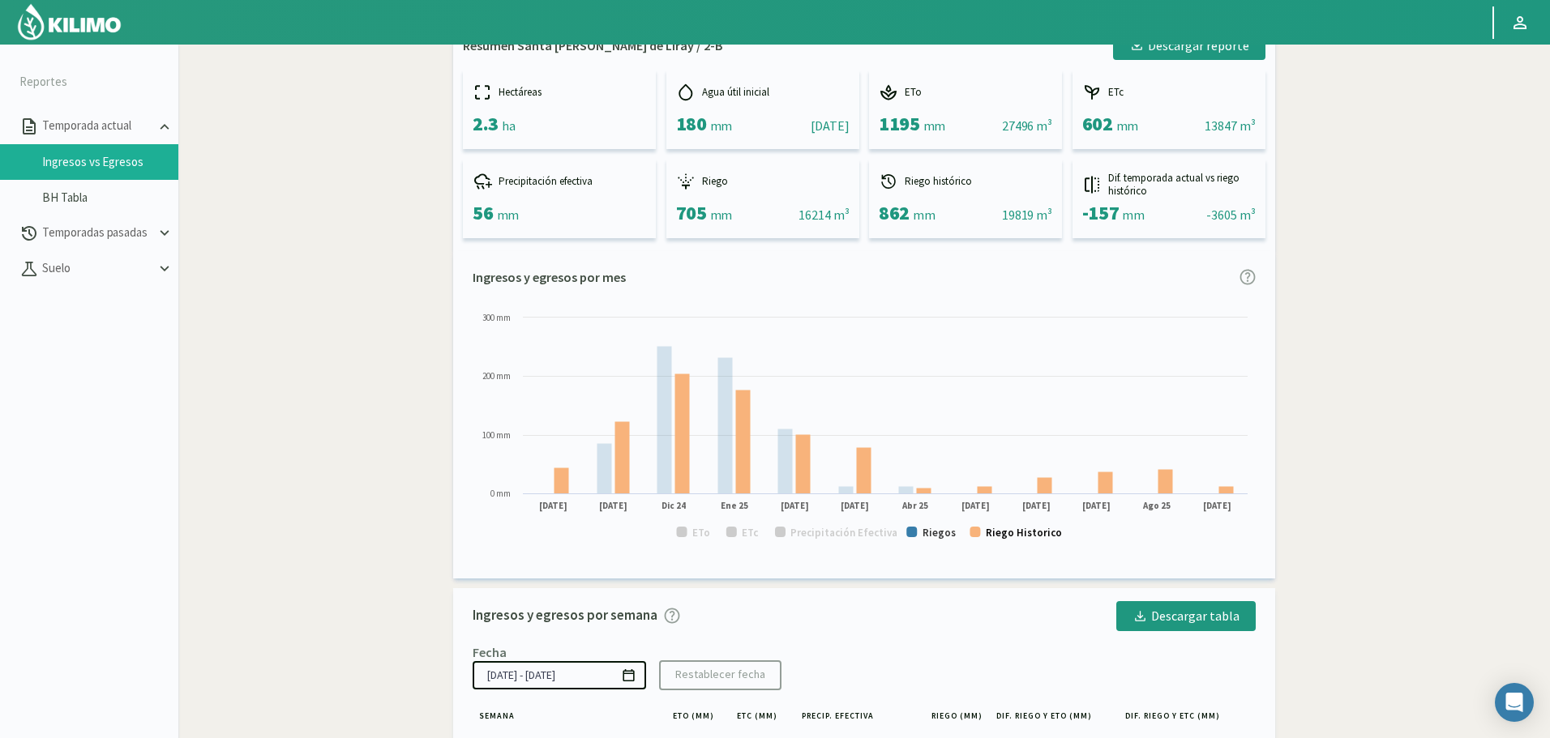
click at [1016, 531] on text "Riego Historico" at bounding box center [1024, 533] width 76 height 14
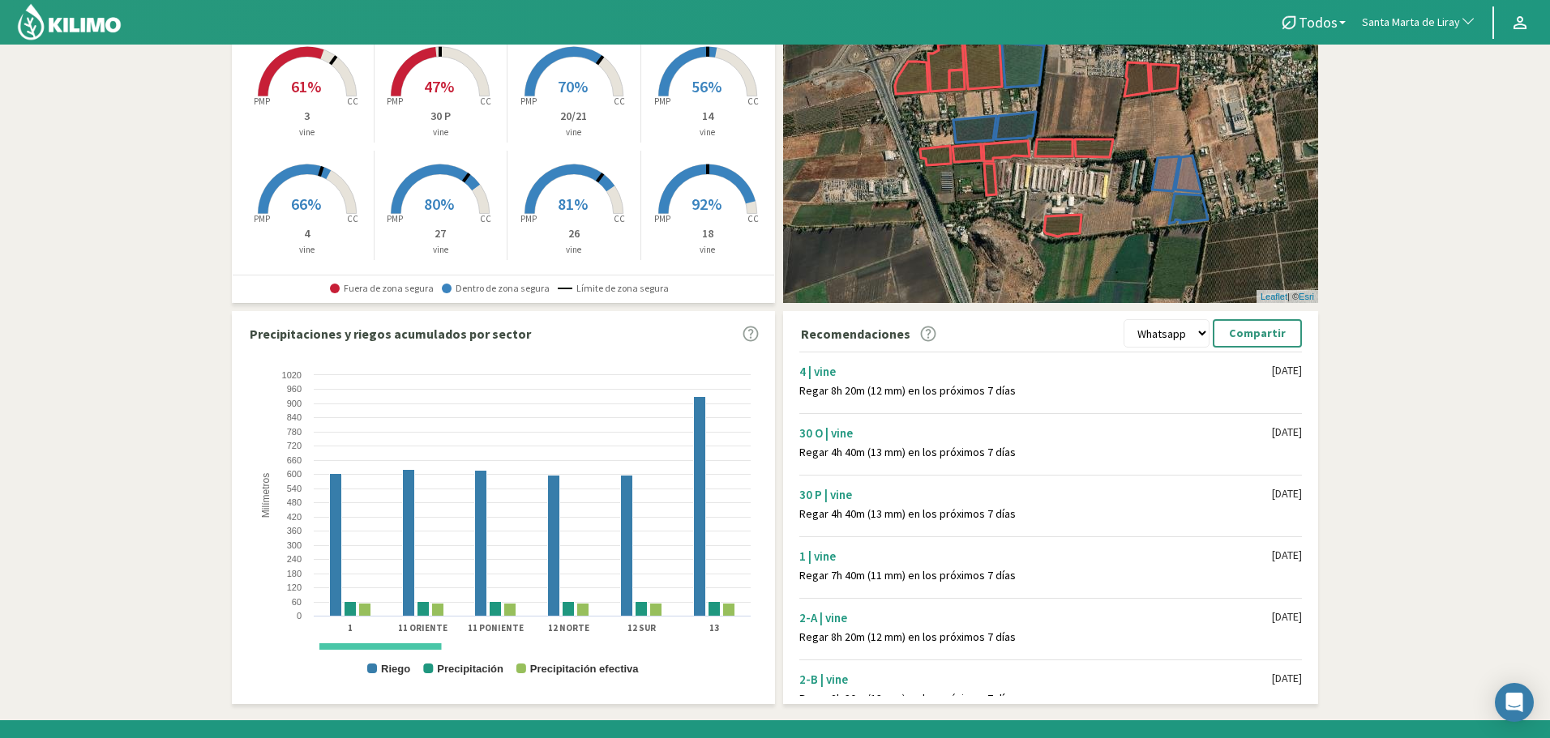
scroll to position [228, 0]
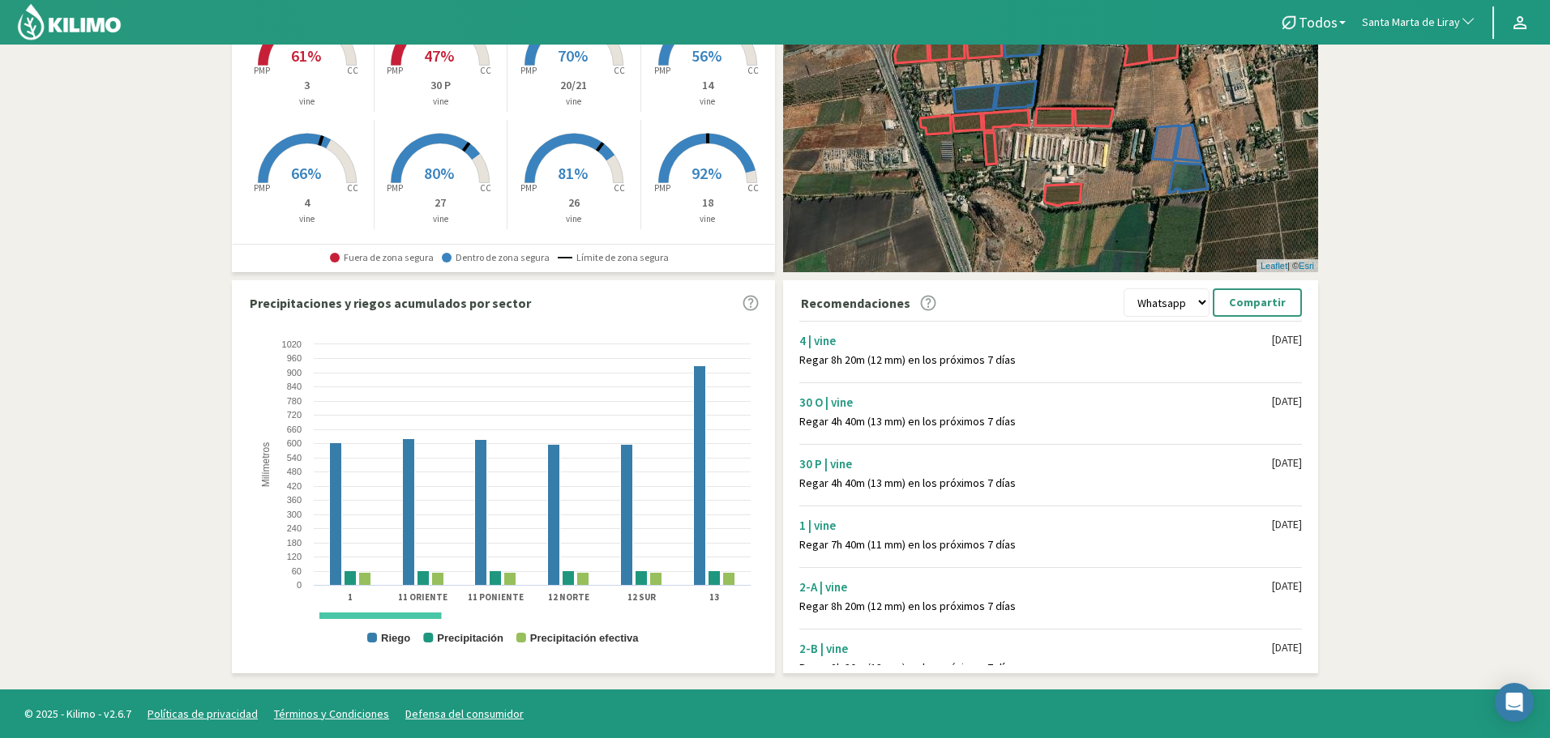
drag, startPoint x: 374, startPoint y: 621, endPoint x: 392, endPoint y: 621, distance: 18.6
click at [392, 621] on rect at bounding box center [503, 498] width 511 height 324
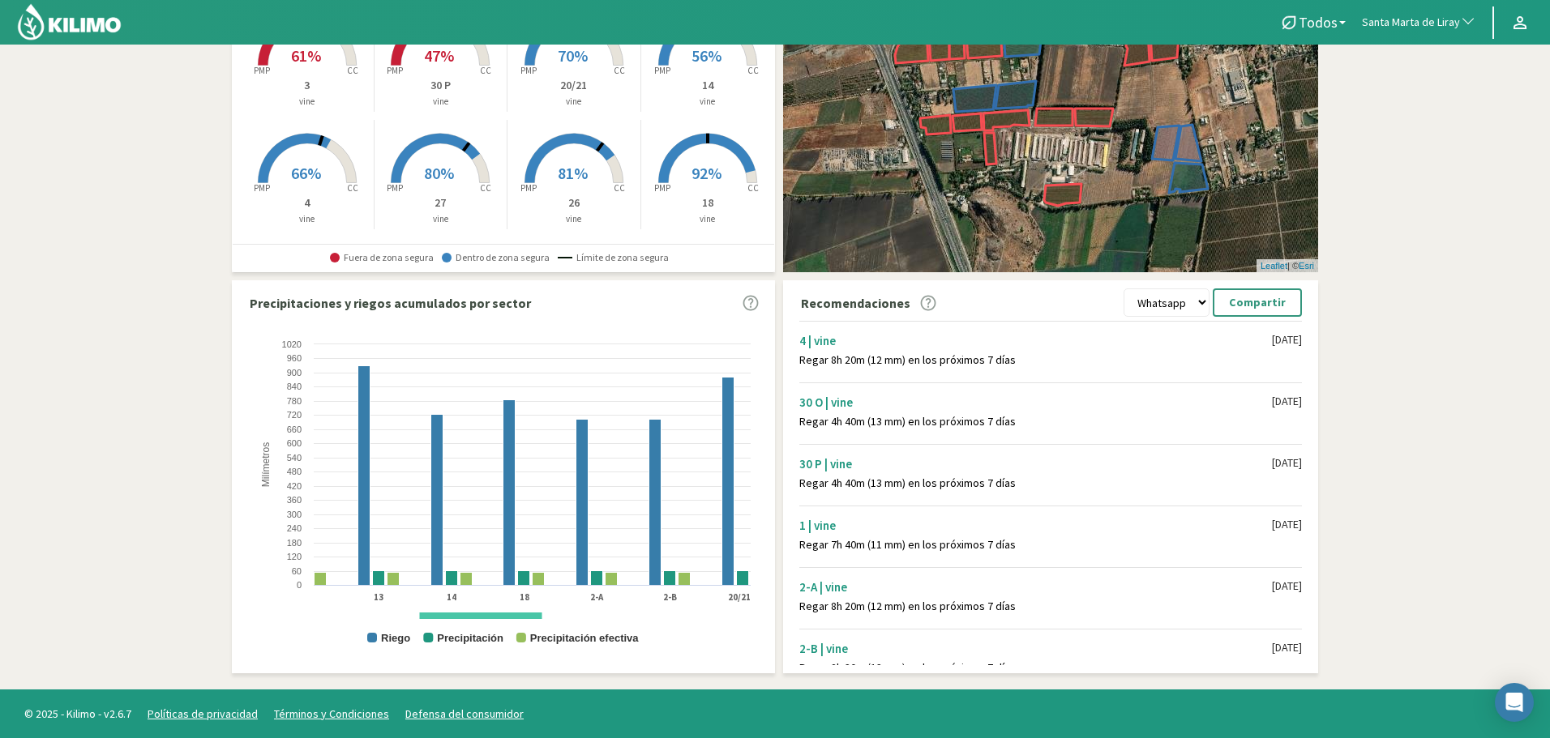
drag, startPoint x: 396, startPoint y: 617, endPoint x: 470, endPoint y: 616, distance: 73.8
click at [470, 616] on rect at bounding box center [481, 617] width 122 height 6
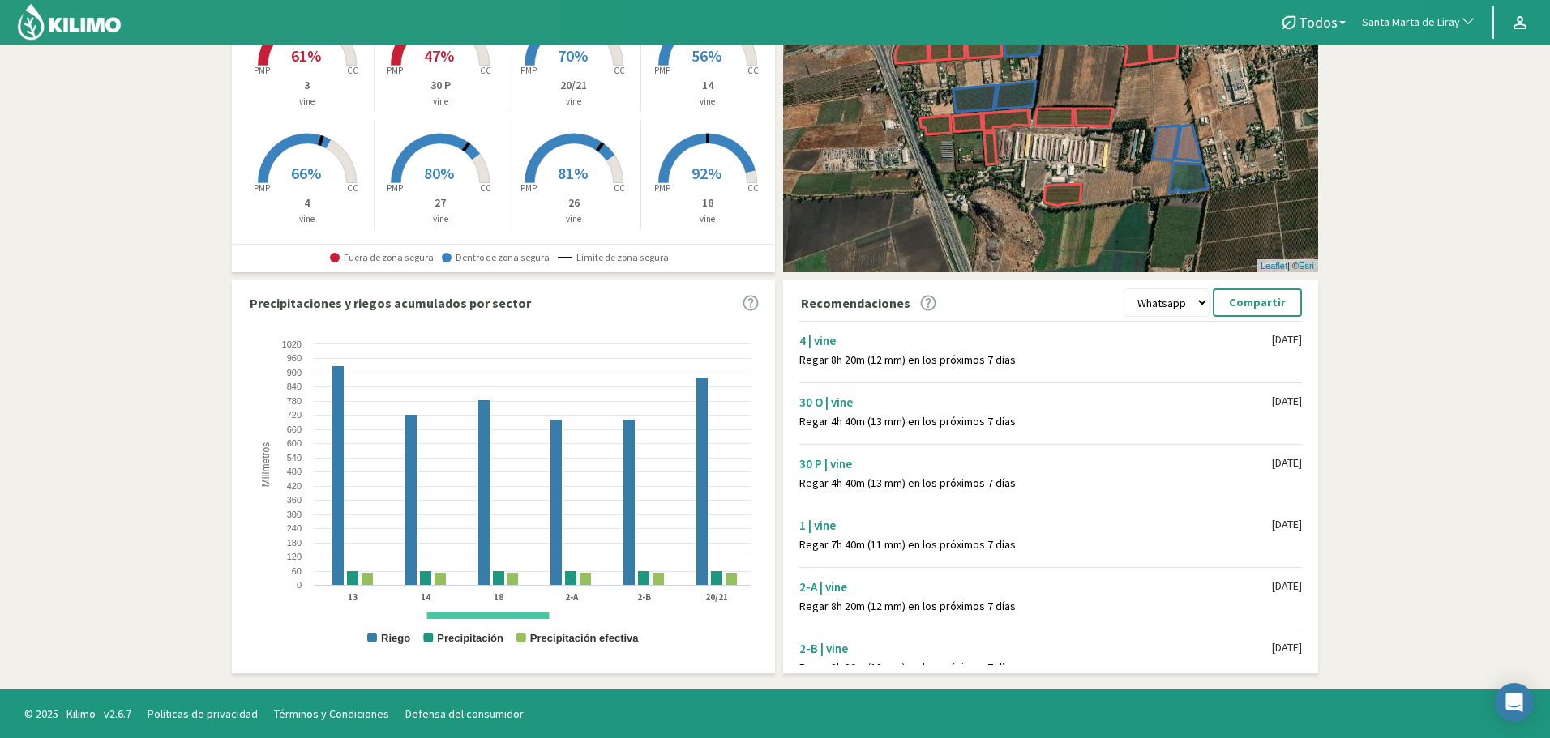
click at [475, 622] on icon "Created with Highcharts 9.2.2 Milímetros Riego Precipitación Precipitación efec…" at bounding box center [503, 498] width 511 height 324
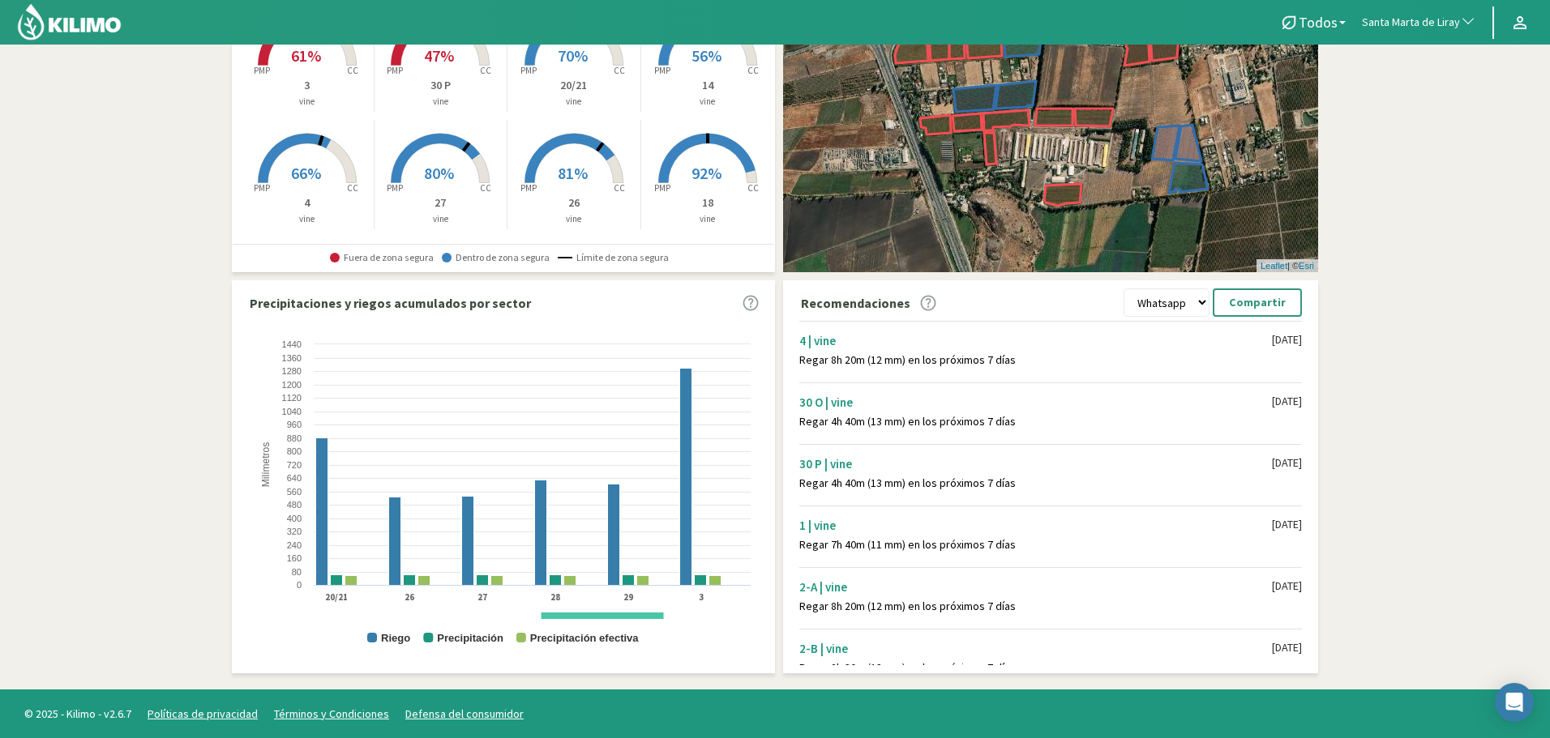
drag, startPoint x: 500, startPoint y: 615, endPoint x: 584, endPoint y: 622, distance: 83.8
click at [584, 622] on icon "Created with Highcharts 9.2.2 Milímetros Riego Precipitación Precipitación efec…" at bounding box center [503, 498] width 511 height 324
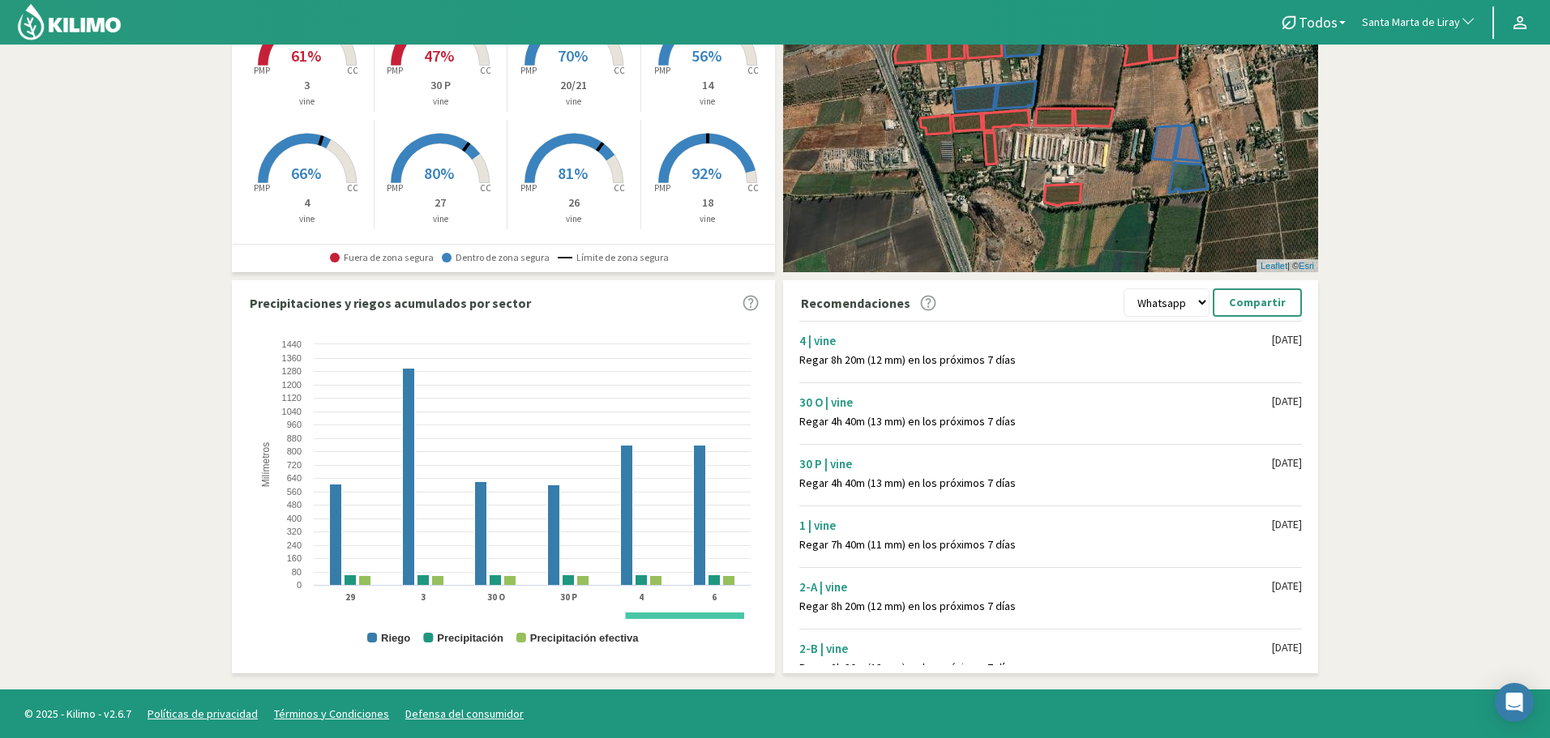
drag, startPoint x: 610, startPoint y: 618, endPoint x: 690, endPoint y: 624, distance: 79.7
click at [690, 624] on icon "Created with Highcharts 9.2.2 Milímetros Riego Precipitación Precipitación efec…" at bounding box center [503, 498] width 511 height 324
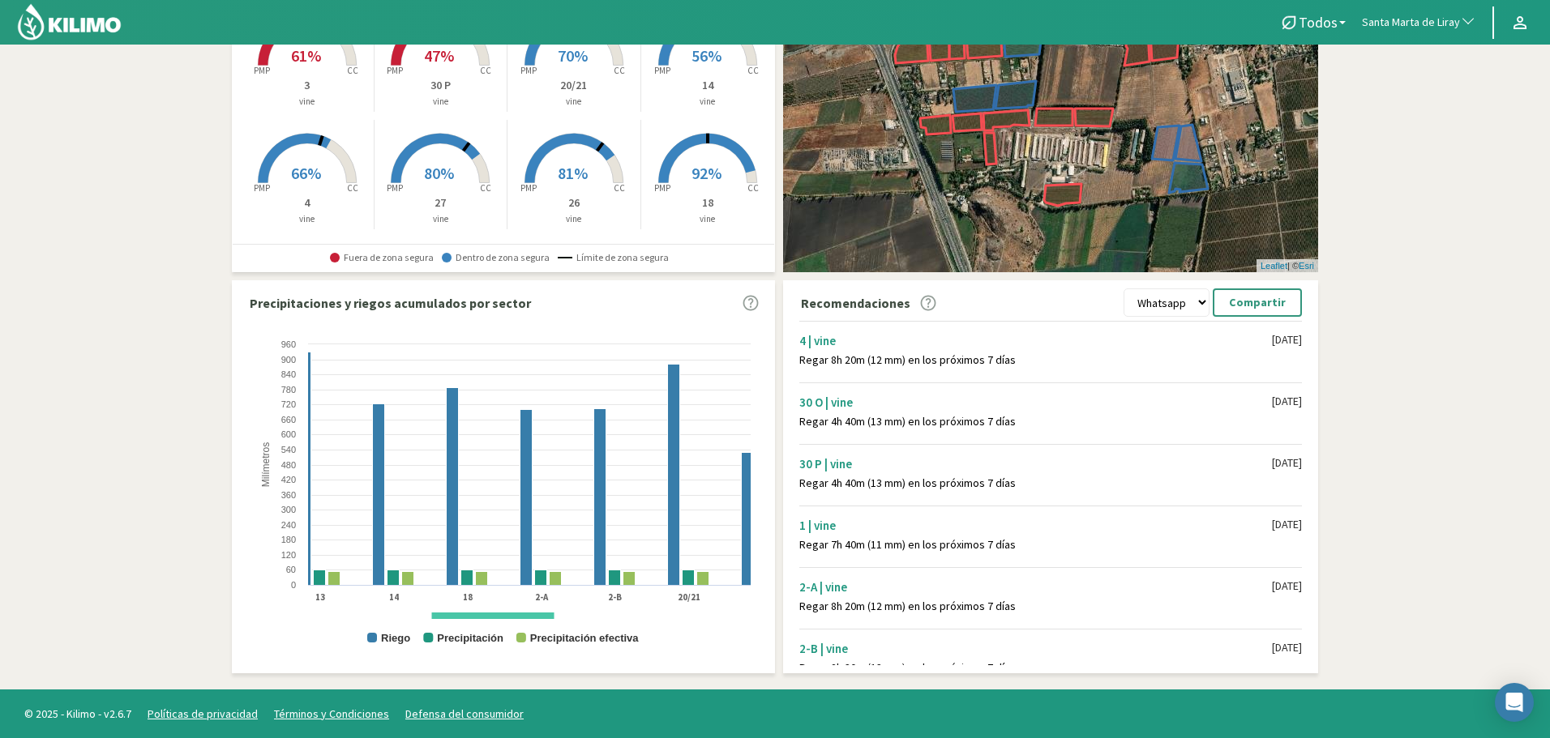
drag, startPoint x: 628, startPoint y: 619, endPoint x: 487, endPoint y: 624, distance: 141.1
click at [487, 624] on icon "Created with Highcharts 9.2.2 Milímetros Riego Precipitación Precipitación efec…" at bounding box center [503, 498] width 511 height 324
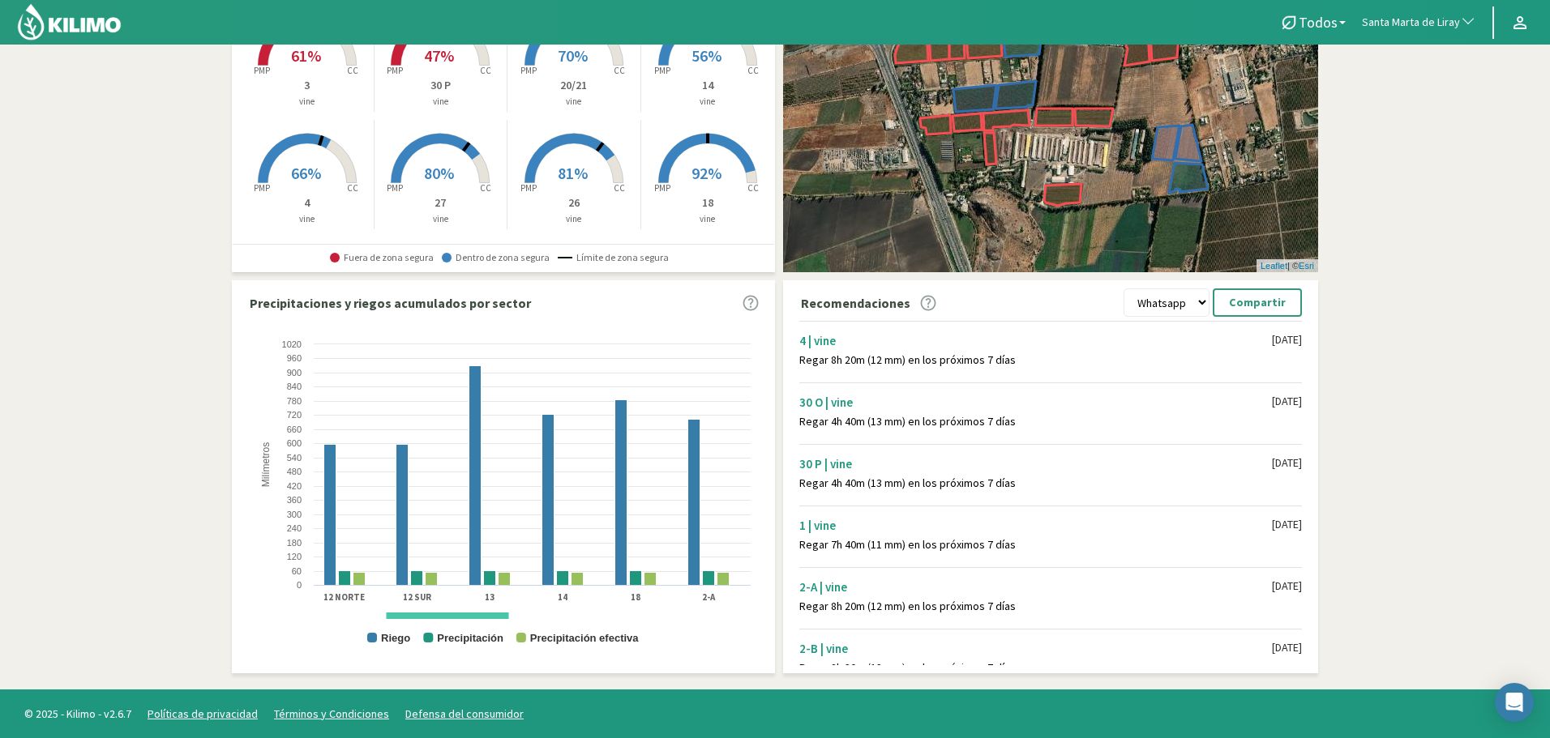
drag, startPoint x: 464, startPoint y: 616, endPoint x: 430, endPoint y: 617, distance: 34.0
click at [430, 617] on rect at bounding box center [448, 617] width 122 height 6
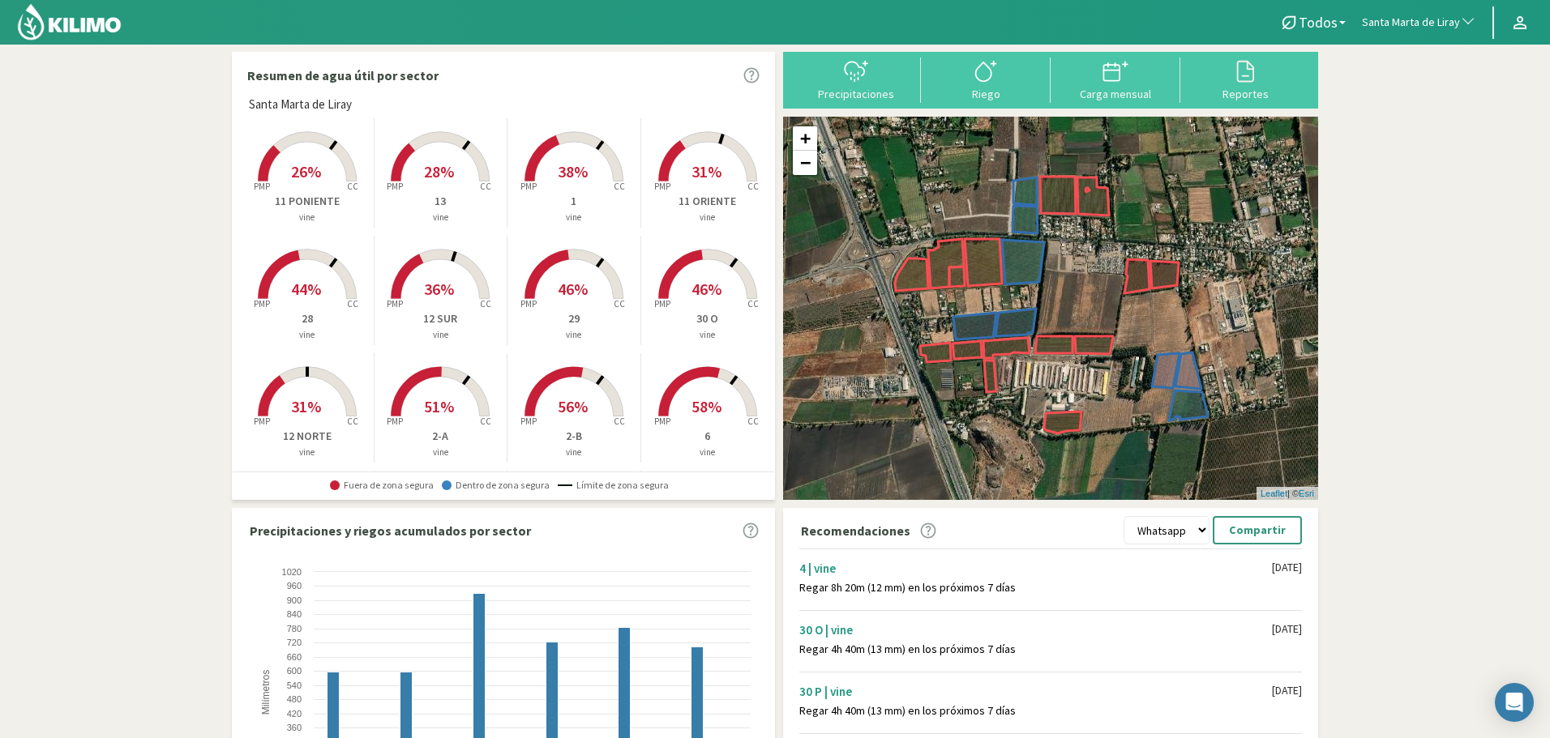
scroll to position [0, 0]
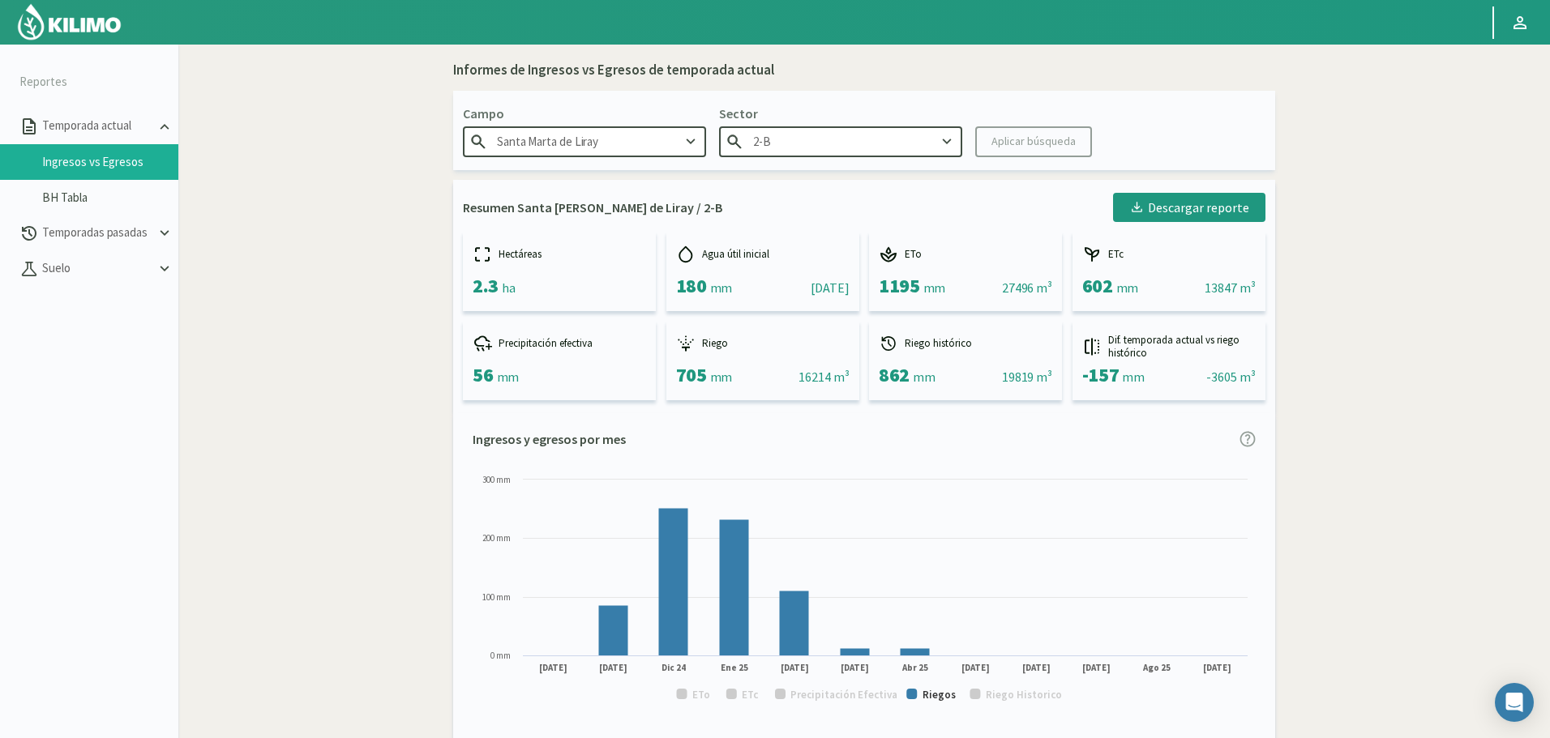
click at [822, 132] on input "2-B" at bounding box center [840, 141] width 243 height 30
click at [793, 192] on div "3" at bounding box center [841, 182] width 242 height 30
click at [1017, 133] on div "Aplicar búsqueda" at bounding box center [1033, 141] width 84 height 17
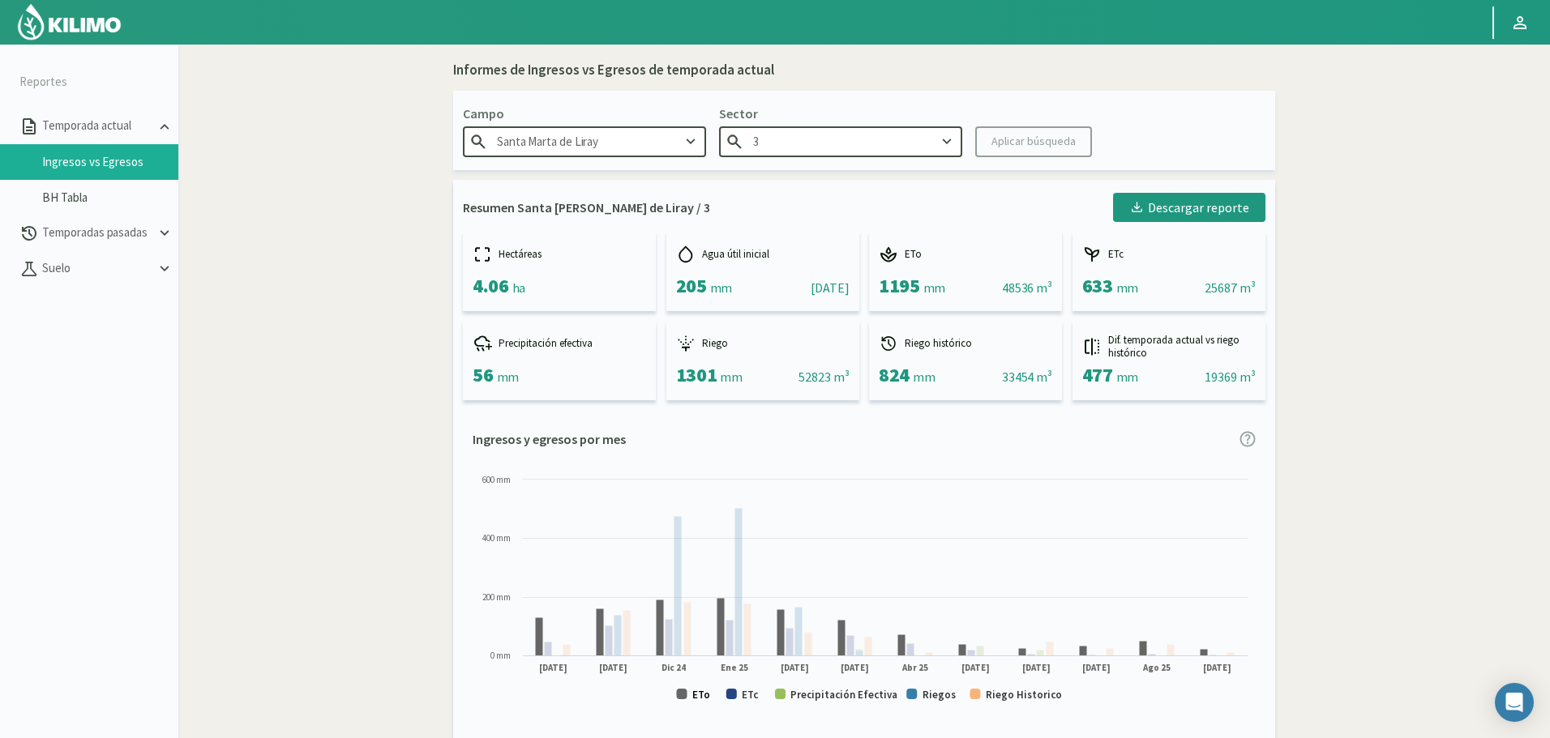
click at [698, 691] on text "ETo" at bounding box center [701, 695] width 18 height 14
click at [736, 696] on rect at bounding box center [731, 694] width 11 height 11
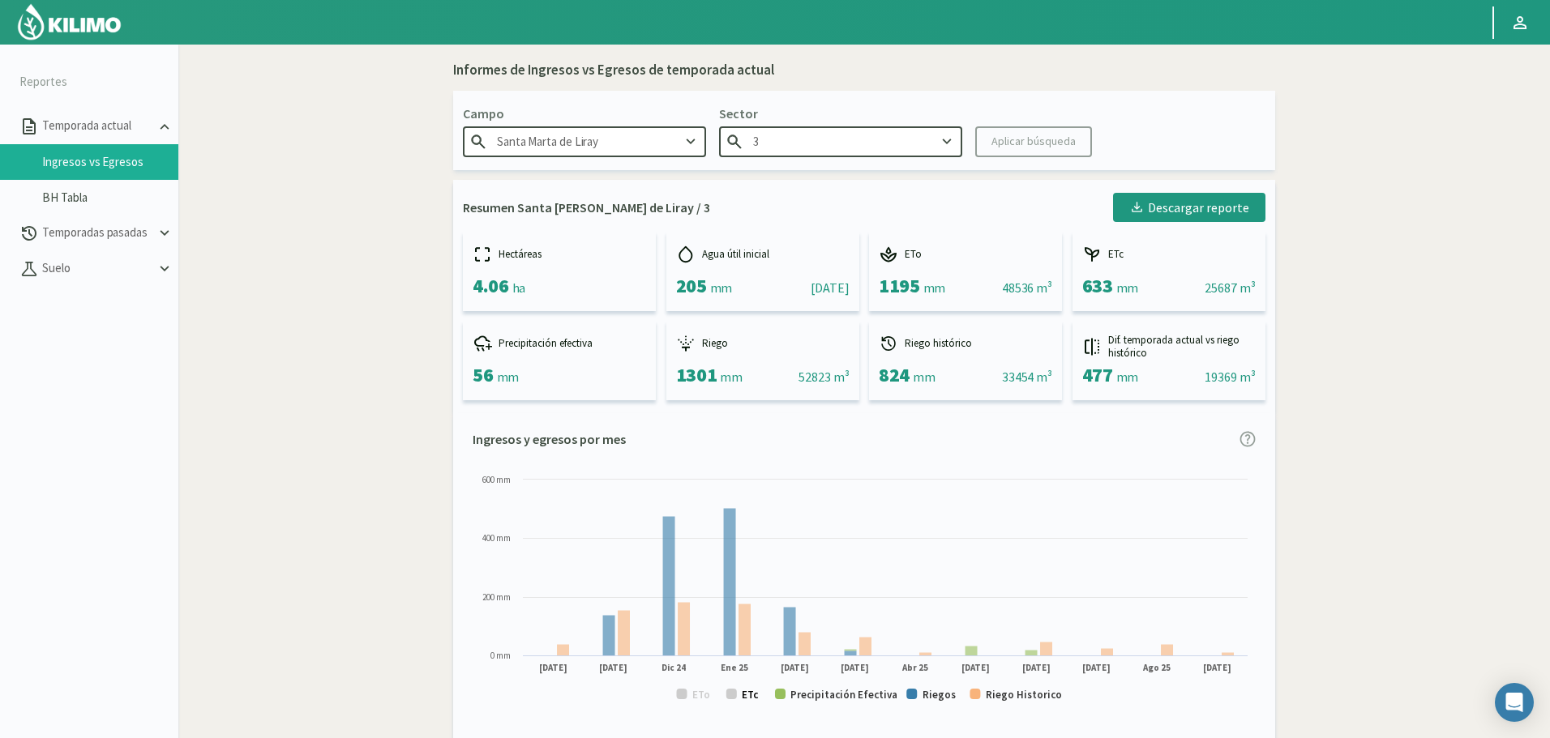
click at [749, 697] on text "ETc" at bounding box center [750, 695] width 17 height 14
click at [1006, 691] on text "Riego Historico" at bounding box center [1024, 695] width 76 height 14
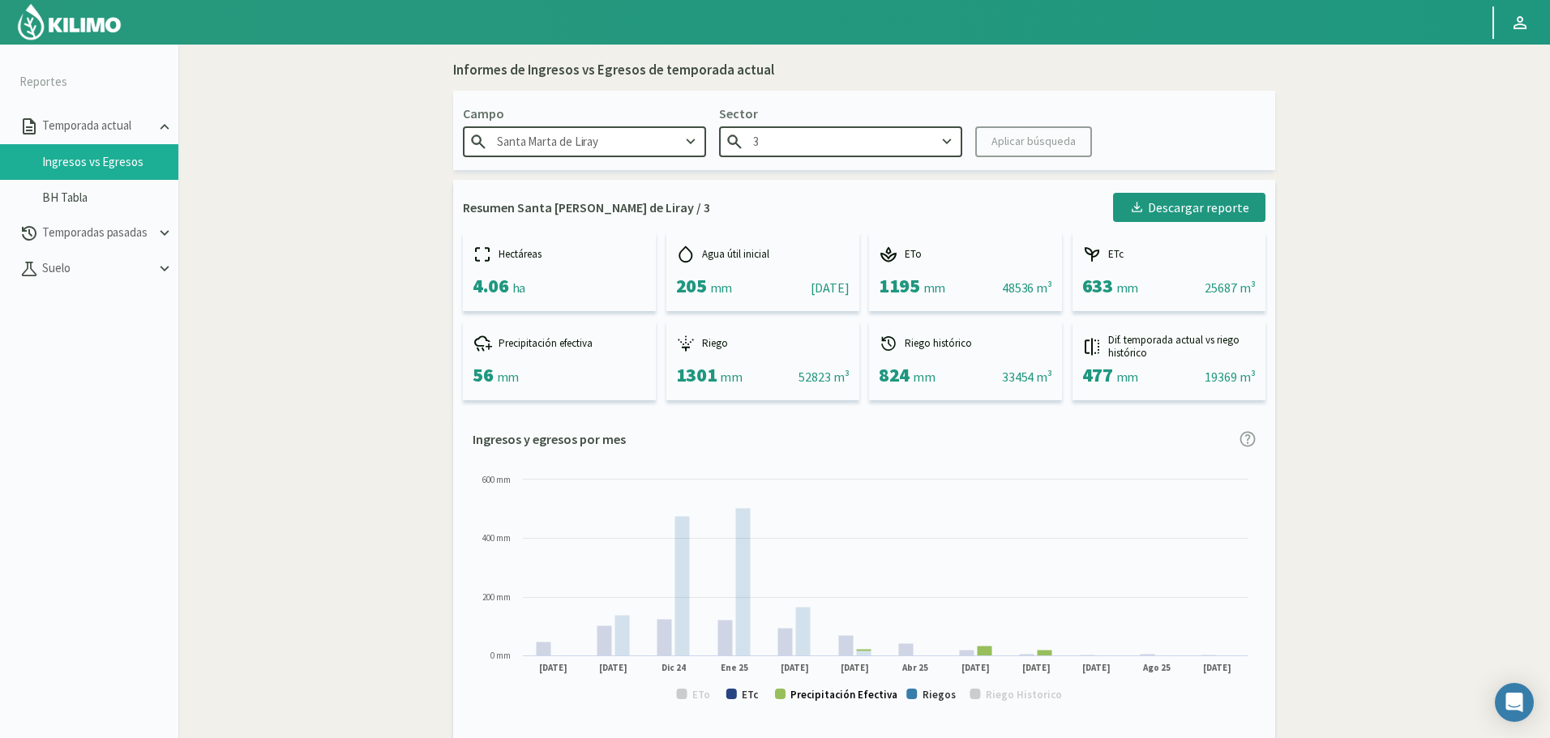
drag, startPoint x: 797, startPoint y: 697, endPoint x: 776, endPoint y: 702, distance: 21.6
click at [797, 698] on text "Precipitación Efectiva" at bounding box center [843, 695] width 107 height 14
click at [745, 695] on text "ETc" at bounding box center [750, 695] width 17 height 14
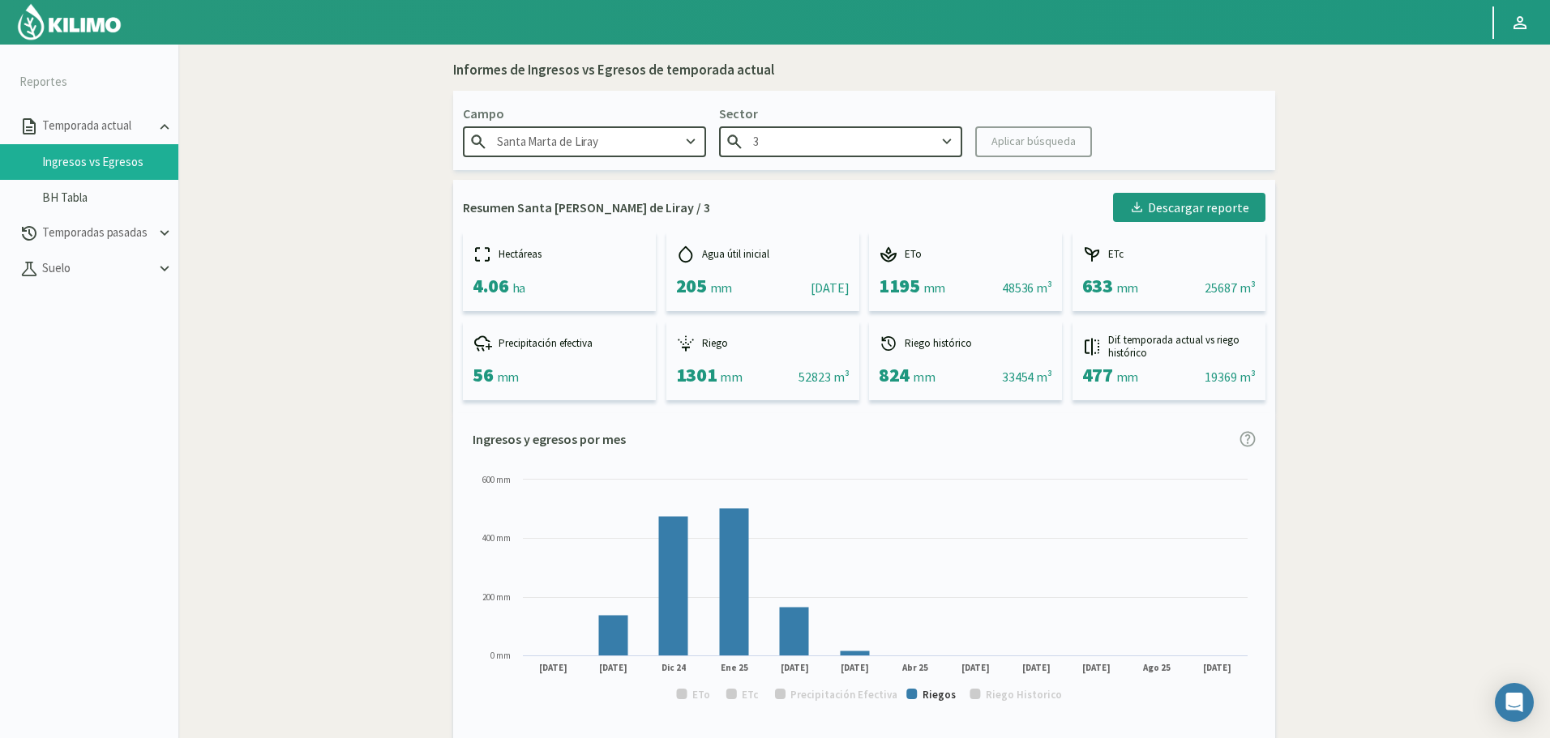
drag, startPoint x: 838, startPoint y: 120, endPoint x: 828, endPoint y: 126, distance: 11.3
click at [836, 119] on p "Sector" at bounding box center [840, 113] width 243 height 19
drag, startPoint x: 825, startPoint y: 162, endPoint x: 818, endPoint y: 151, distance: 13.5
click at [824, 162] on div "Campo [GEOGRAPHIC_DATA][PERSON_NAME] Sector 3 Aplicar búsqueda" at bounding box center [864, 130] width 822 height 79
click at [818, 150] on input "3" at bounding box center [840, 141] width 243 height 30
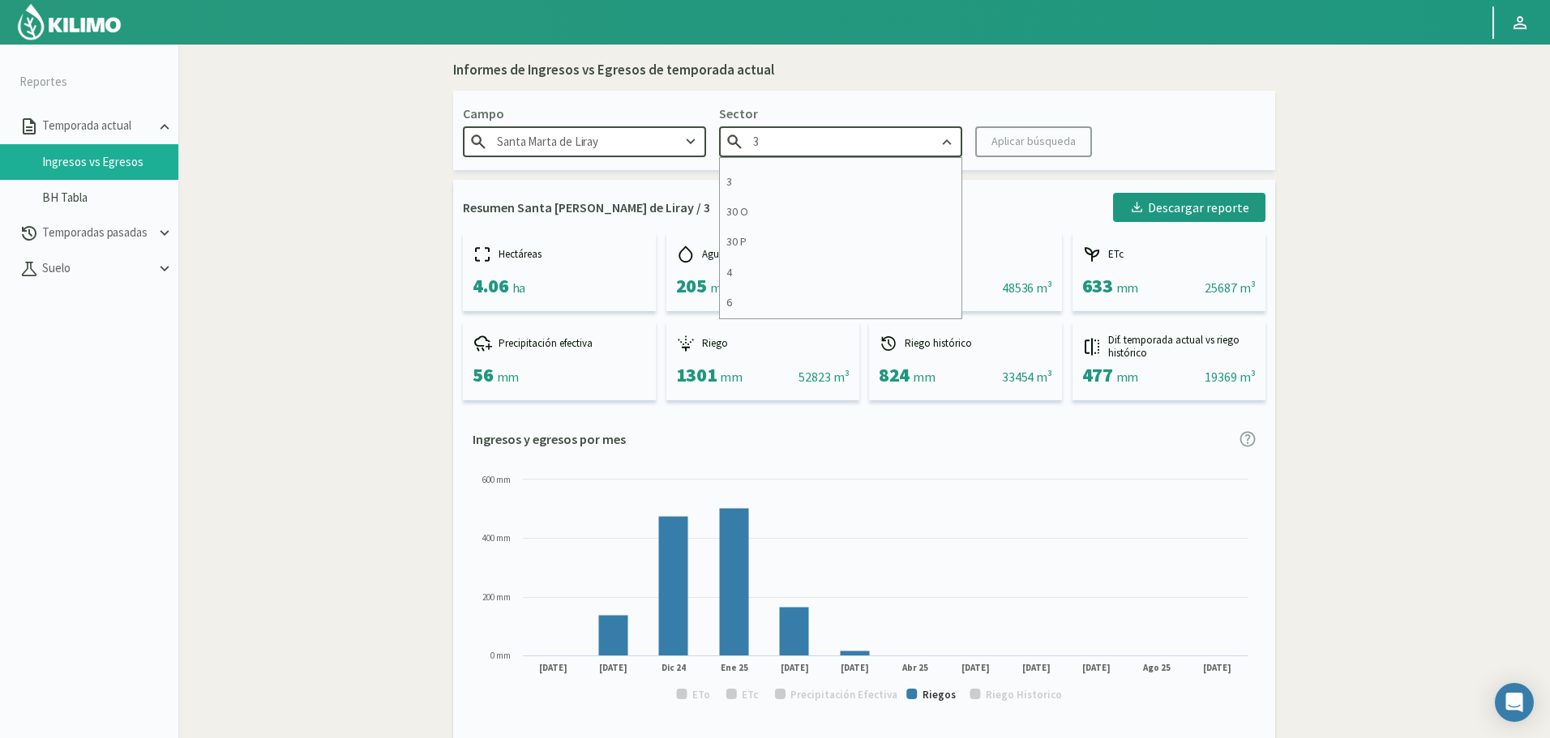
click at [849, 217] on div "30 O" at bounding box center [841, 212] width 242 height 30
click at [1030, 148] on div "Aplicar búsqueda" at bounding box center [1033, 141] width 84 height 17
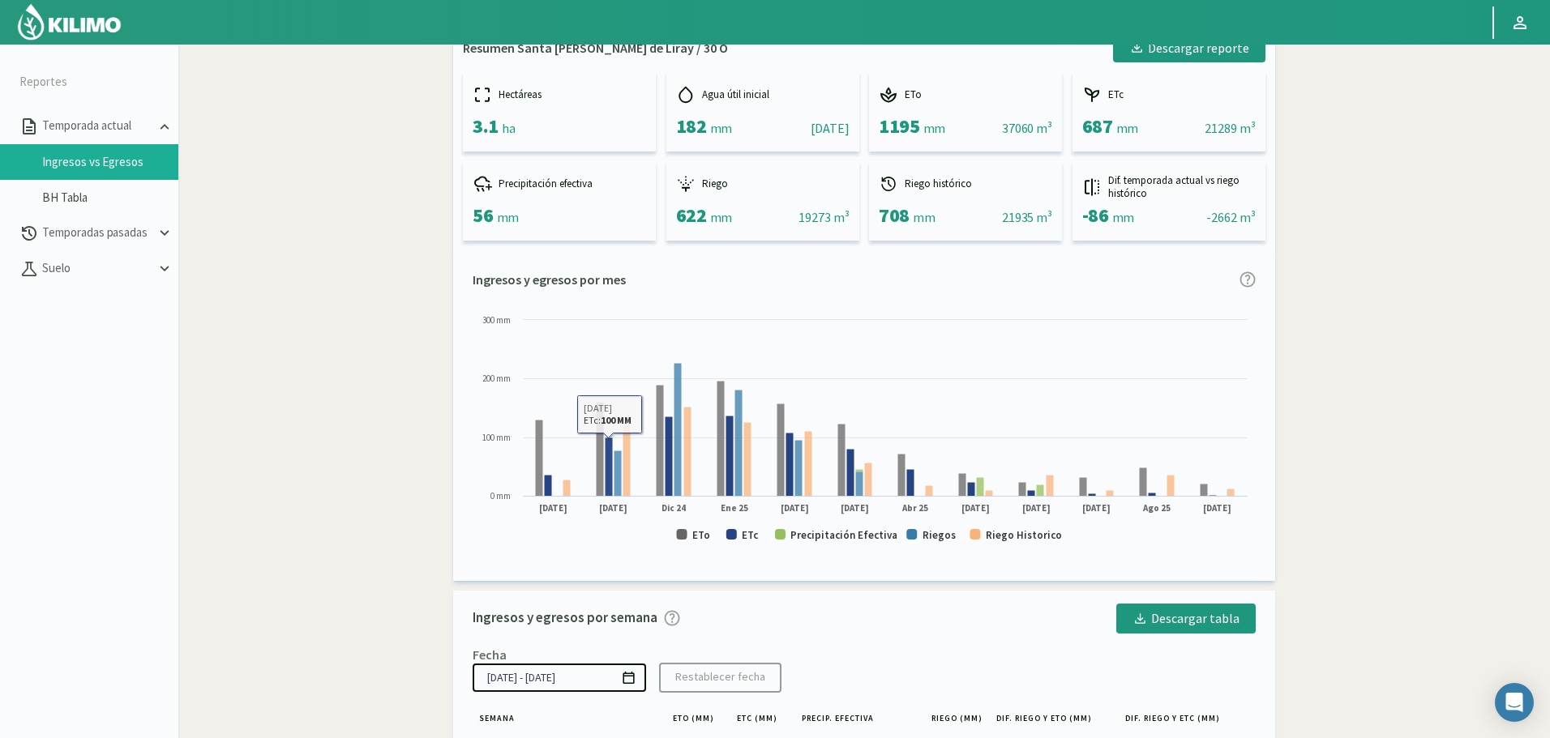
scroll to position [162, 0]
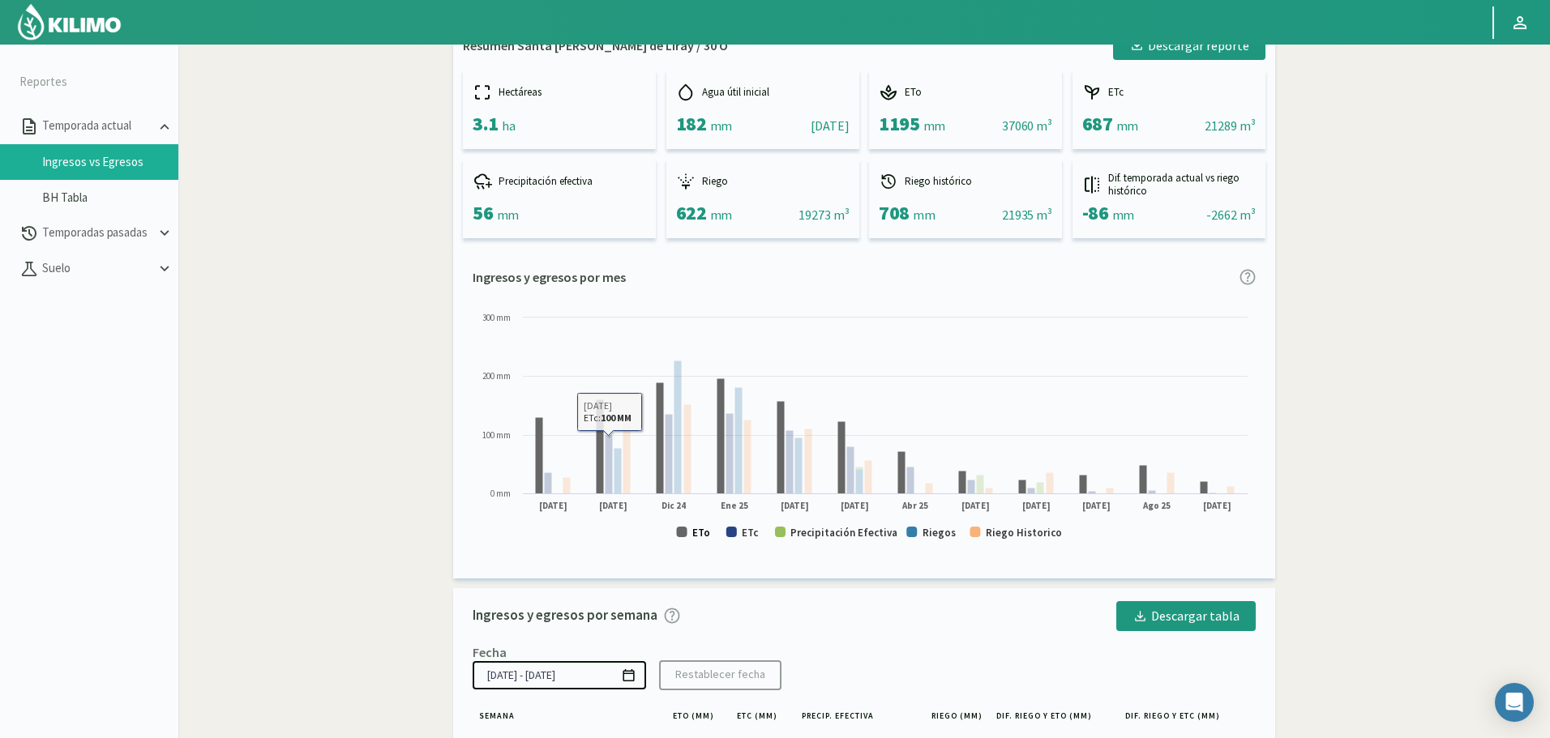
click at [696, 536] on text "ETo" at bounding box center [701, 533] width 18 height 14
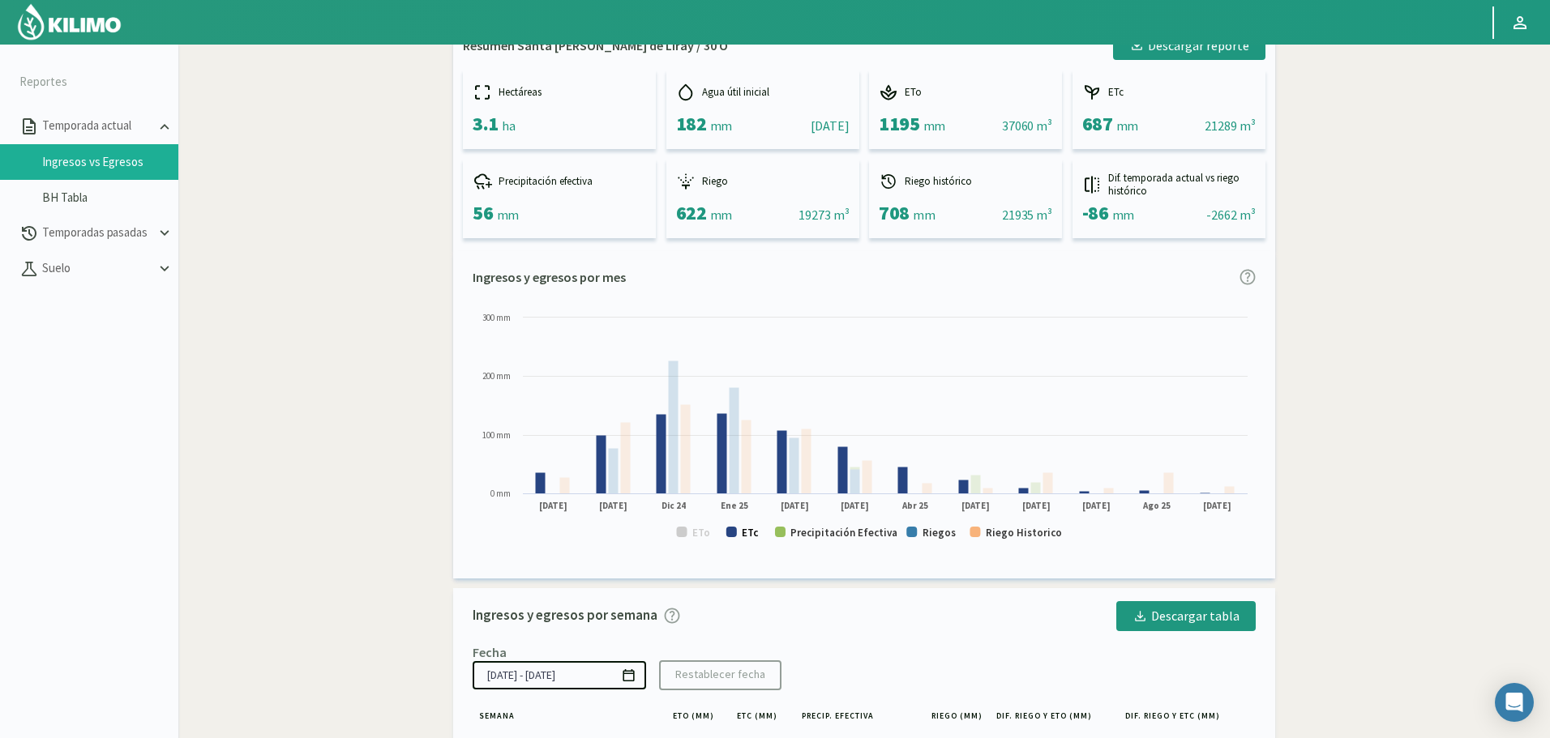
click at [742, 535] on text "ETc" at bounding box center [750, 533] width 17 height 14
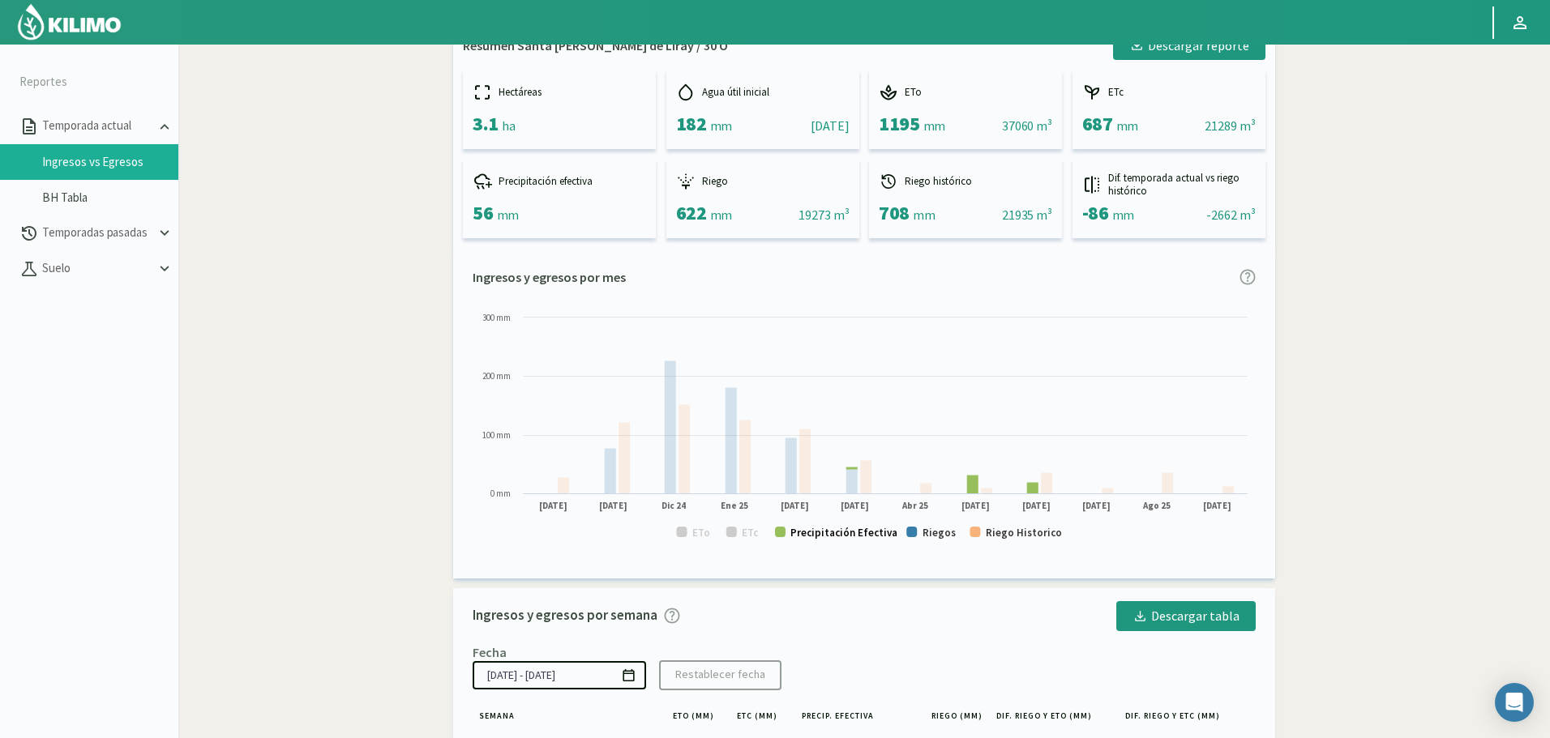
click at [822, 539] on text "Precipitación Efectiva" at bounding box center [843, 533] width 107 height 14
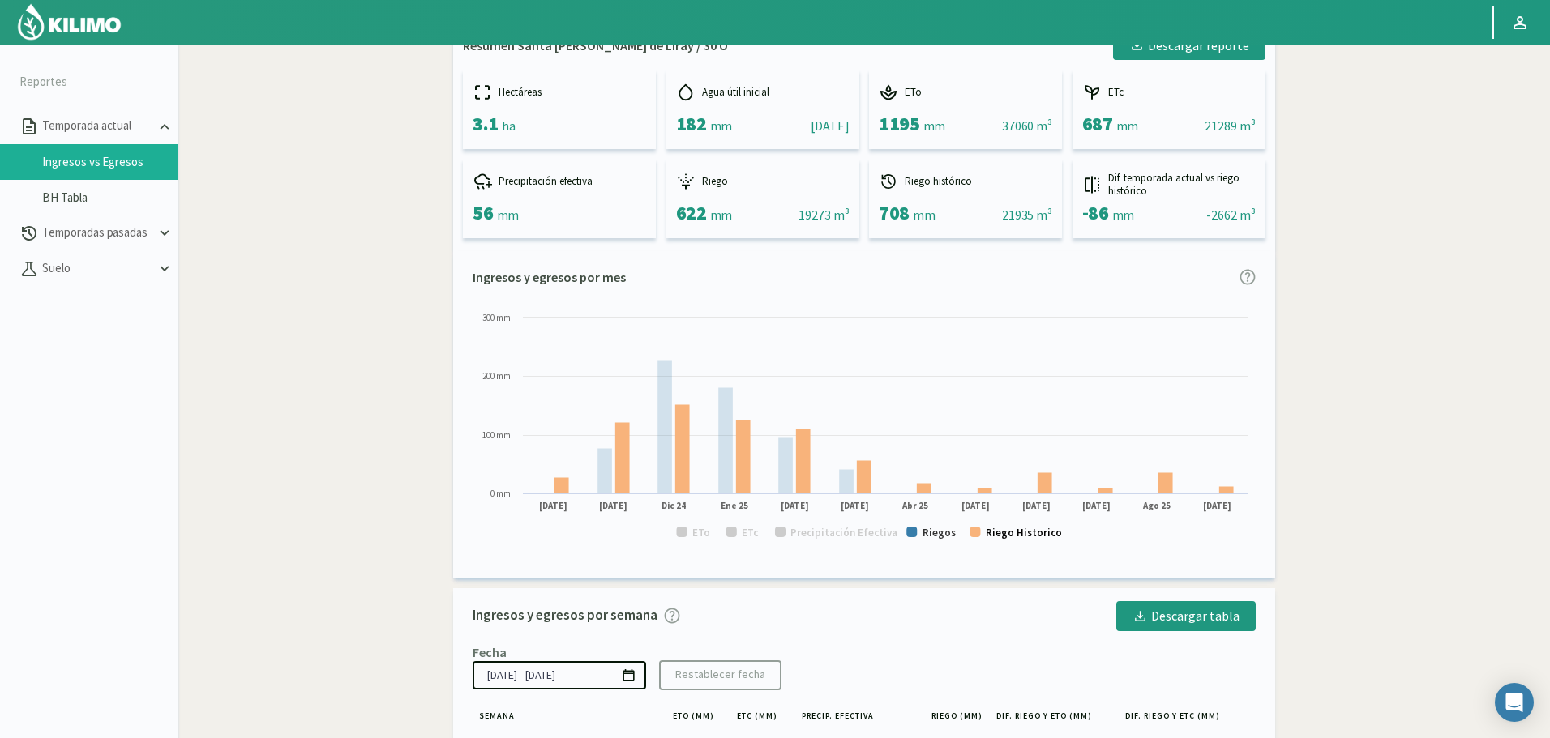
click at [1033, 538] on text "Riego Historico" at bounding box center [1024, 533] width 76 height 14
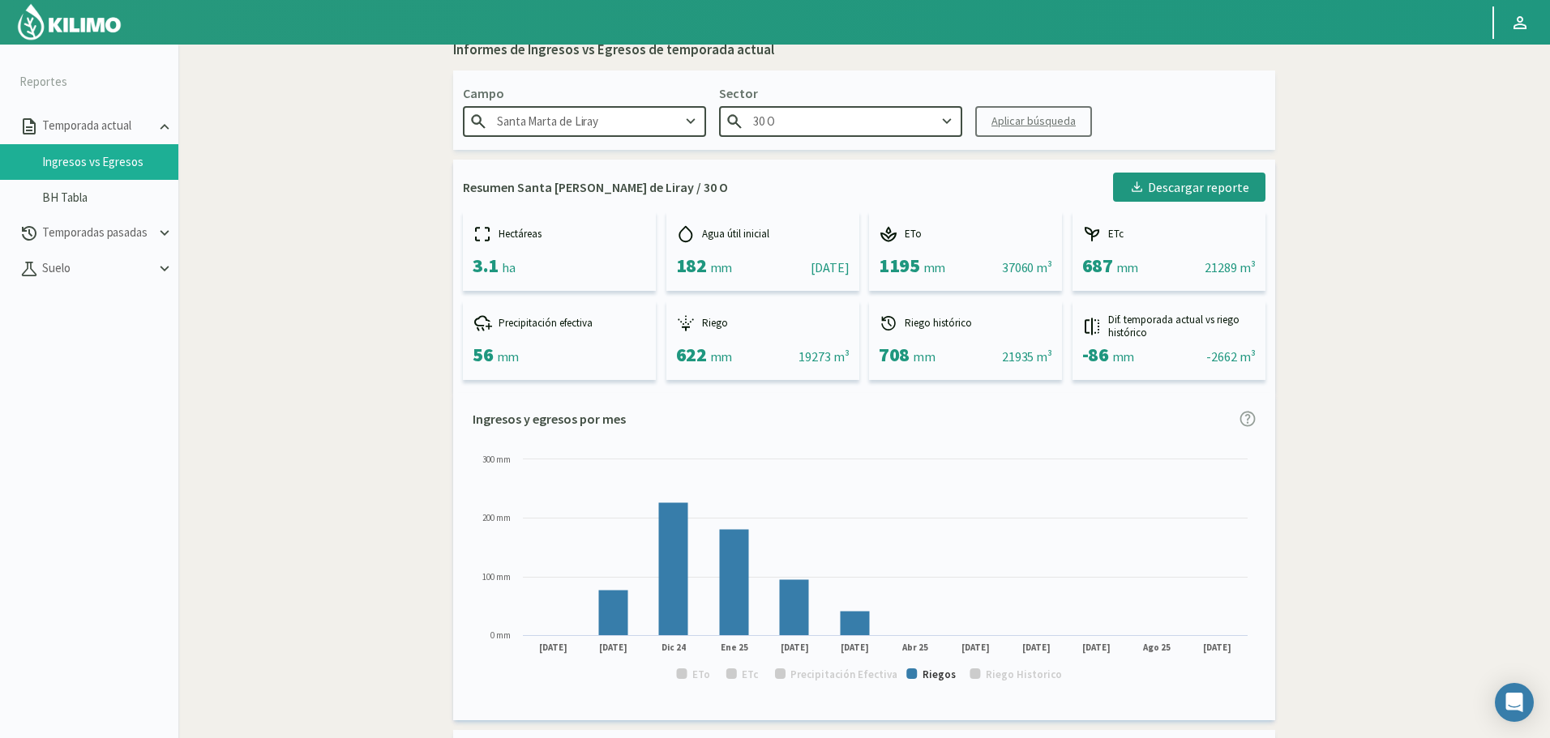
scroll to position [0, 0]
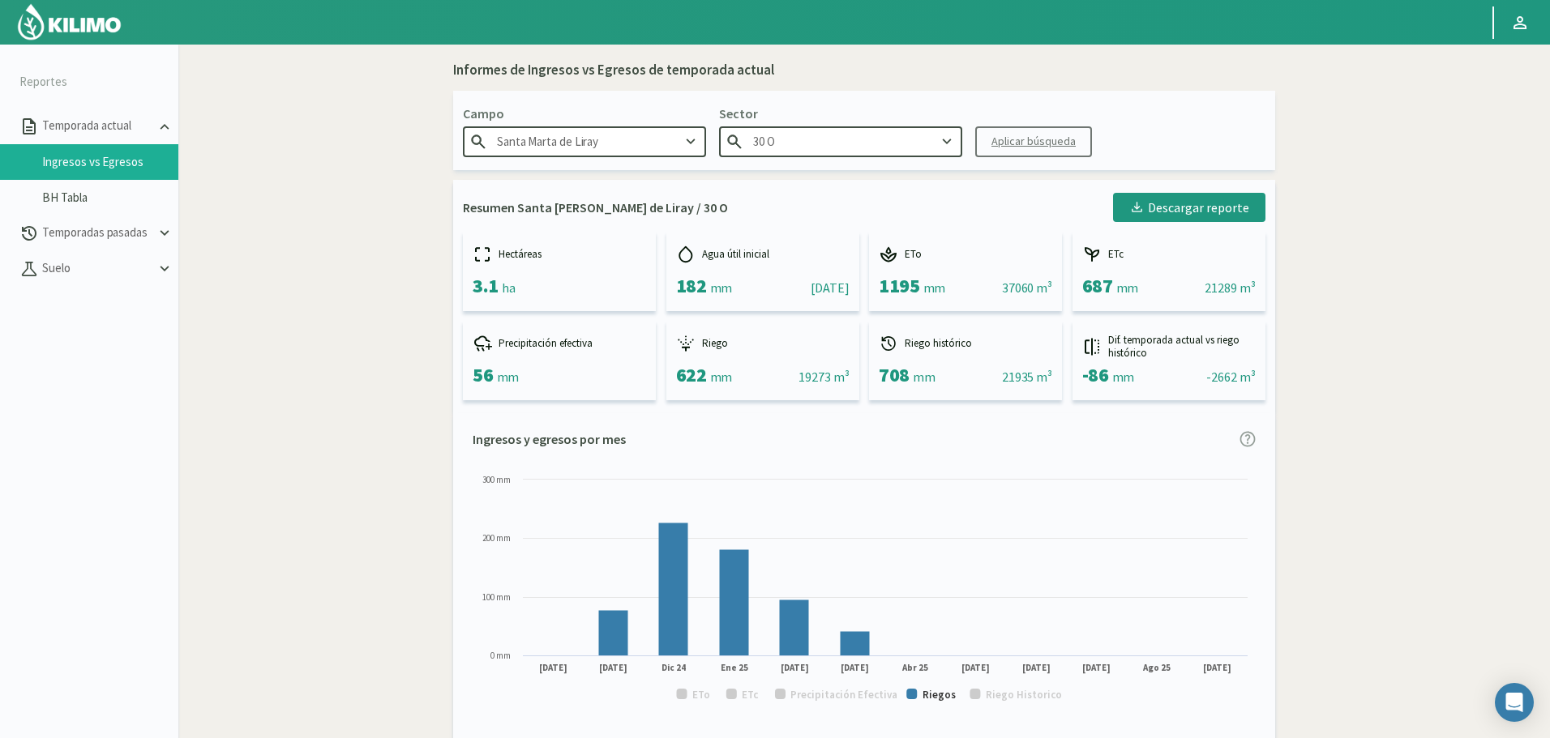
click at [844, 132] on input "30 O" at bounding box center [840, 141] width 243 height 30
click at [818, 239] on div "30 P" at bounding box center [841, 242] width 242 height 30
click at [1020, 135] on div "Aplicar búsqueda" at bounding box center [1033, 141] width 84 height 17
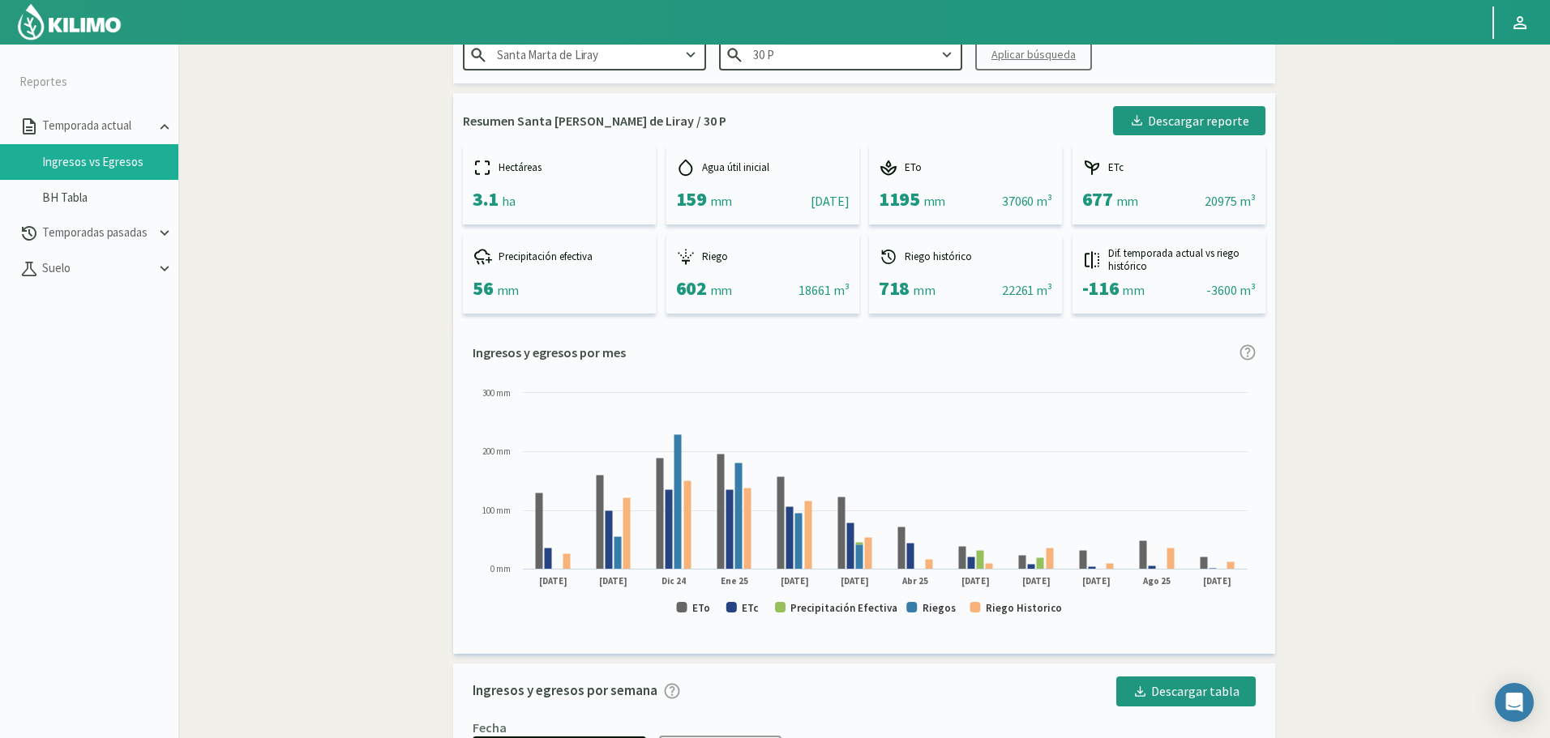
scroll to position [162, 0]
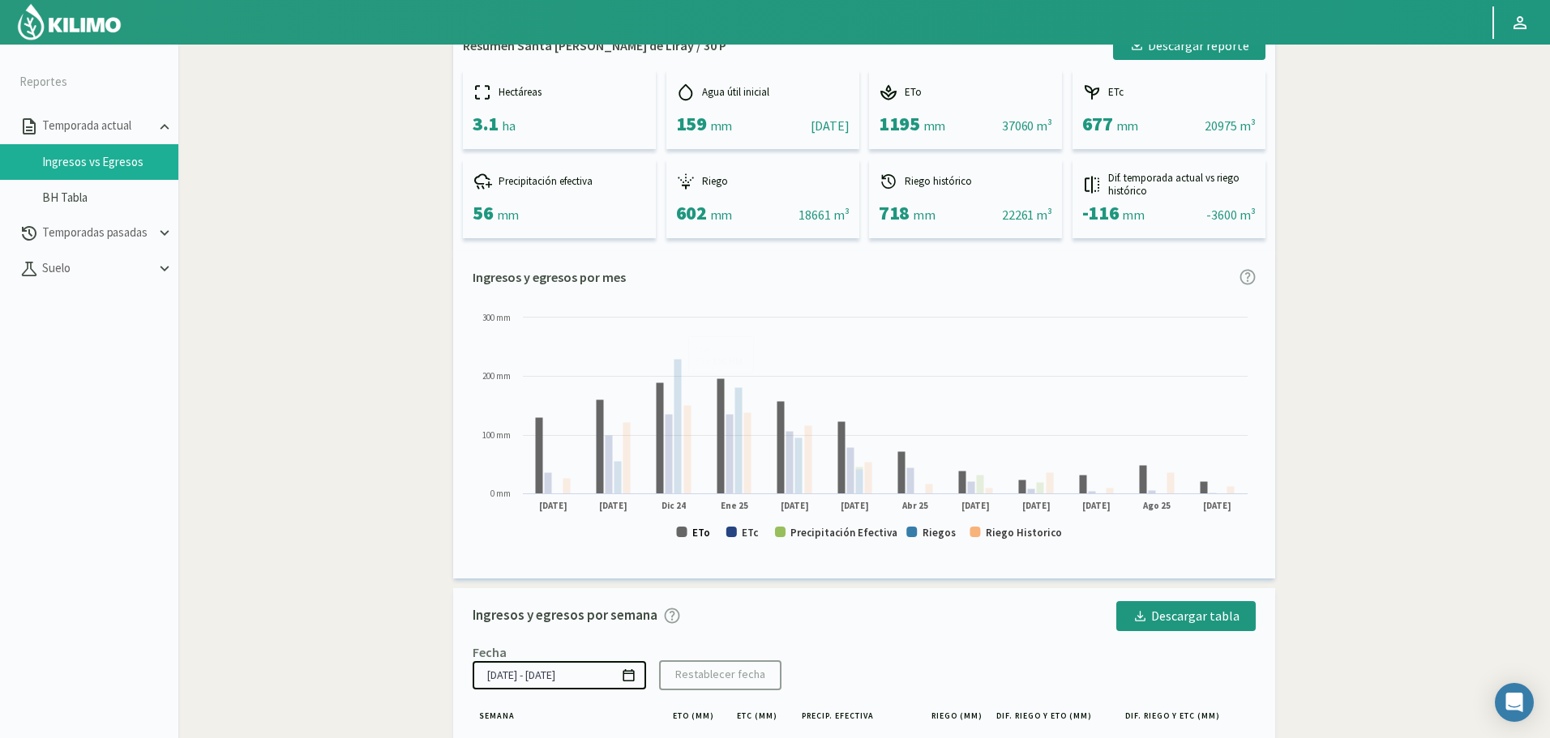
click at [695, 534] on text "ETo" at bounding box center [701, 533] width 18 height 14
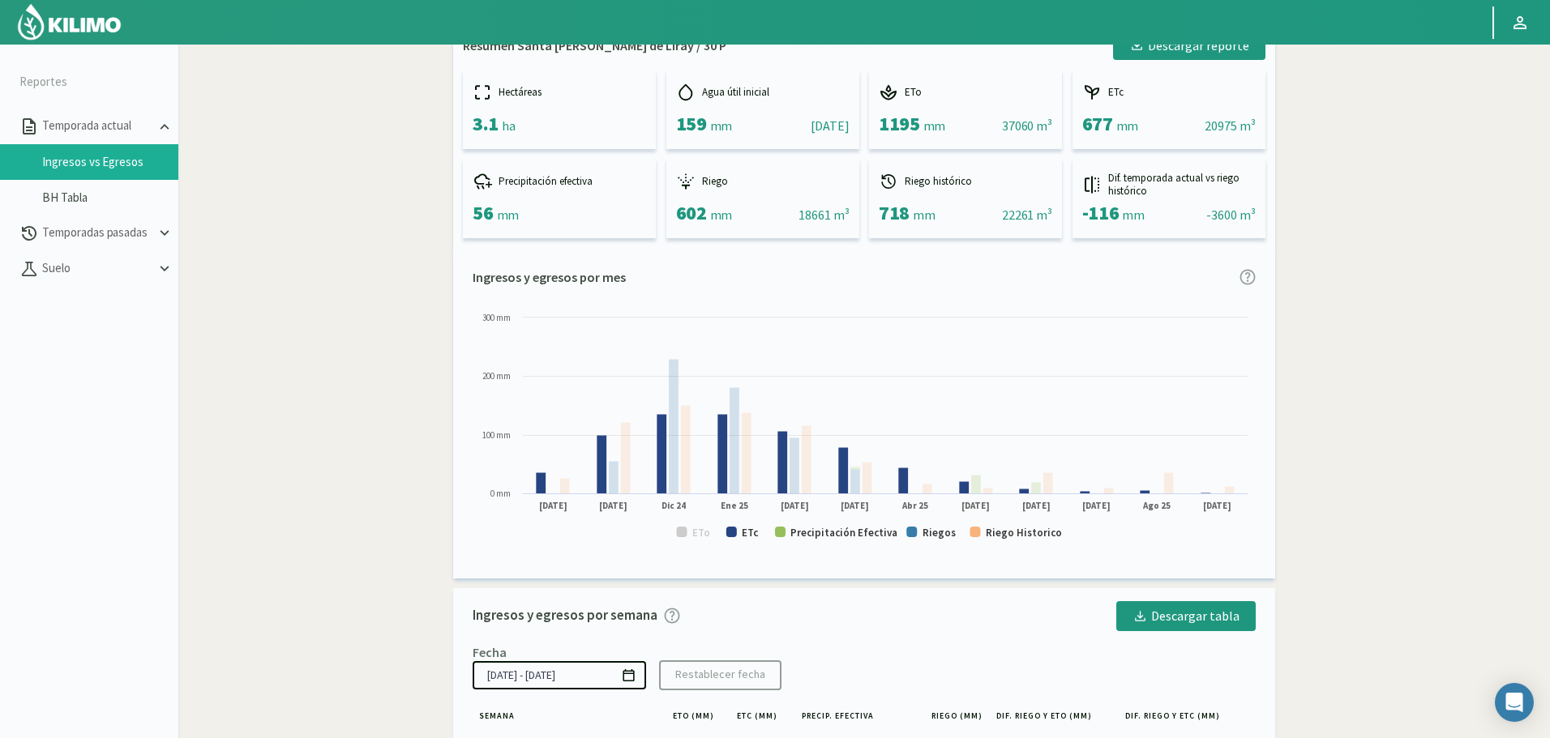
click at [740, 534] on rect at bounding box center [864, 433] width 783 height 246
click at [750, 534] on text "ETc" at bounding box center [750, 533] width 17 height 14
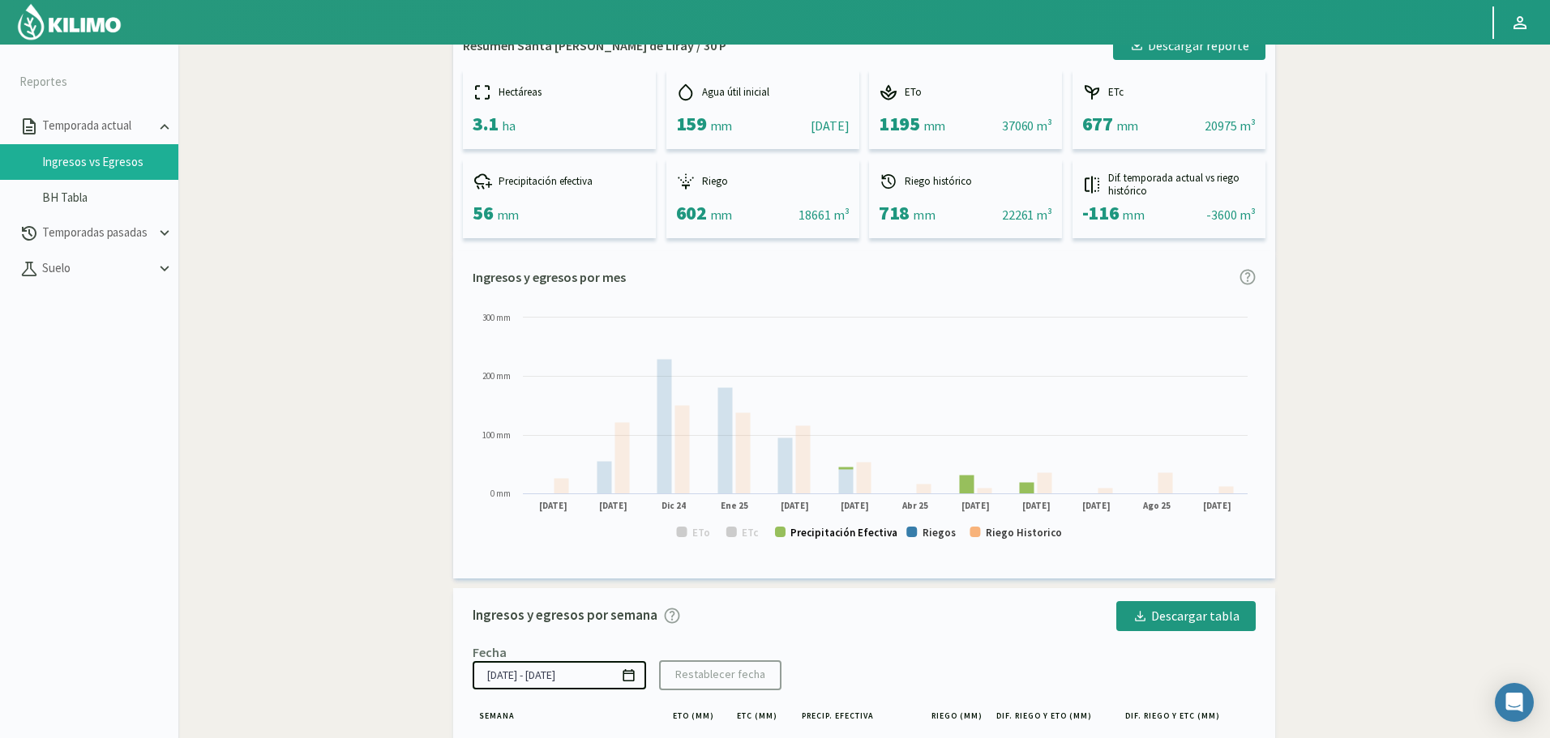
click at [843, 540] on text "Precipitación Efectiva" at bounding box center [843, 533] width 107 height 14
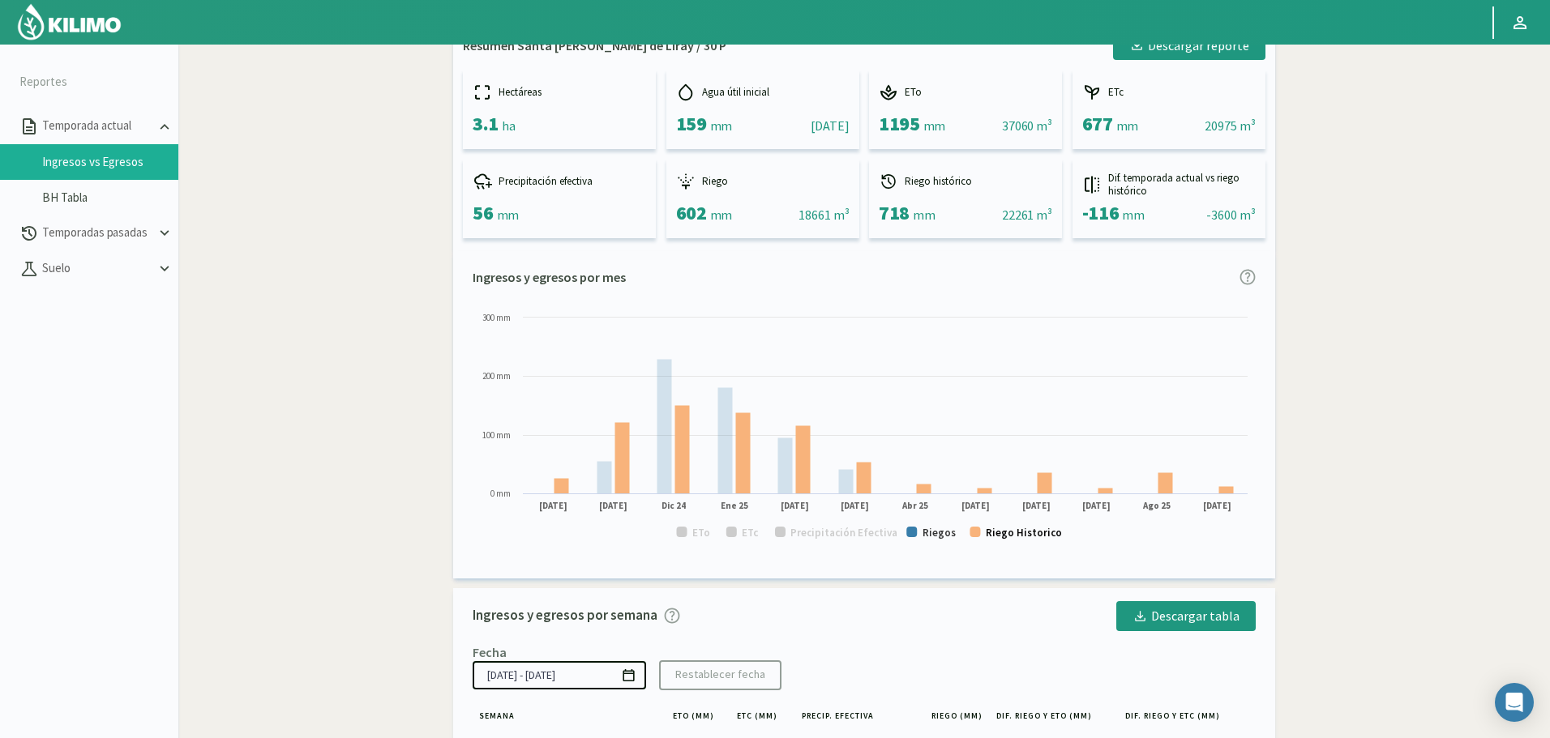
drag, startPoint x: 1018, startPoint y: 539, endPoint x: 989, endPoint y: 533, distance: 29.7
click at [1017, 539] on text "Riego Historico" at bounding box center [1024, 533] width 76 height 14
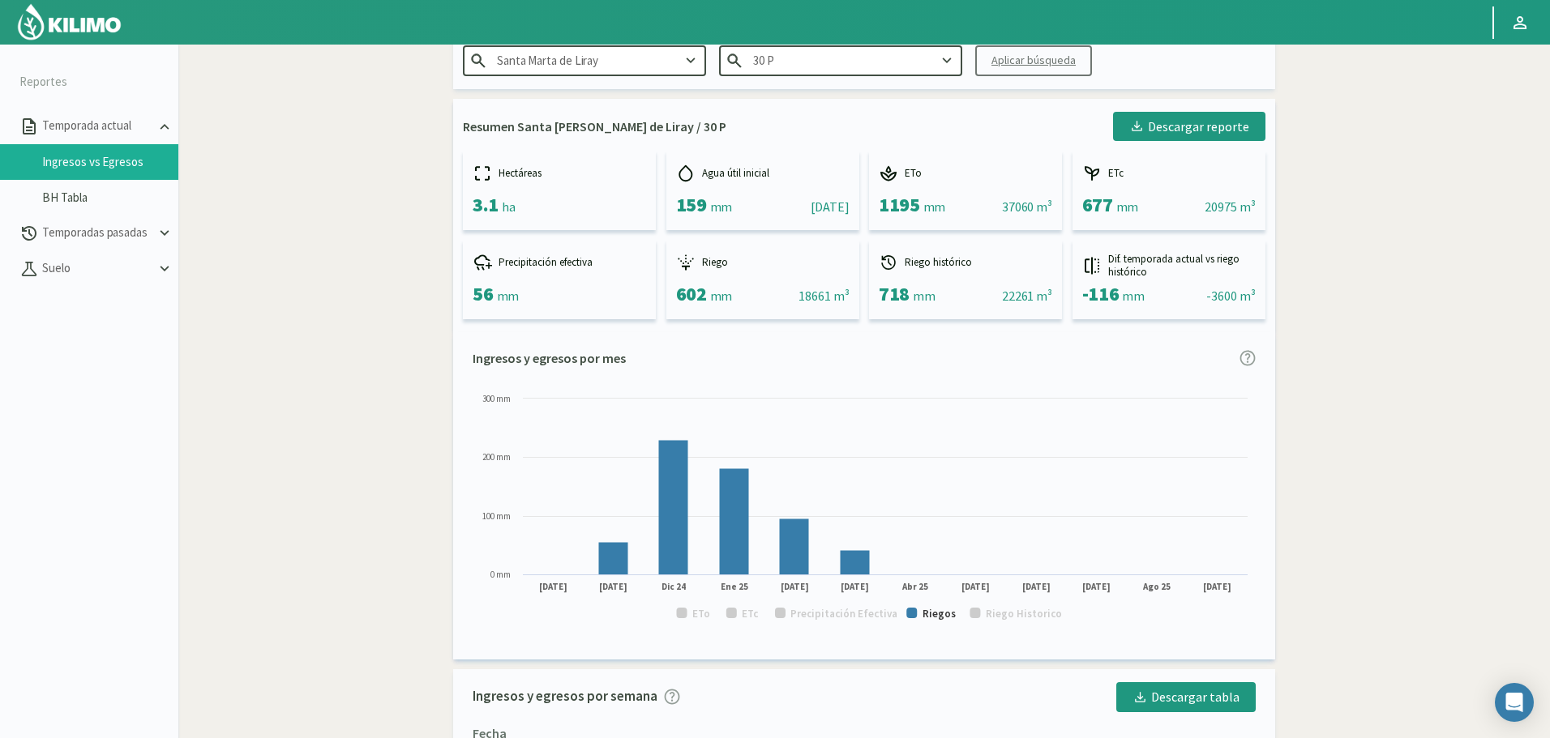
scroll to position [0, 0]
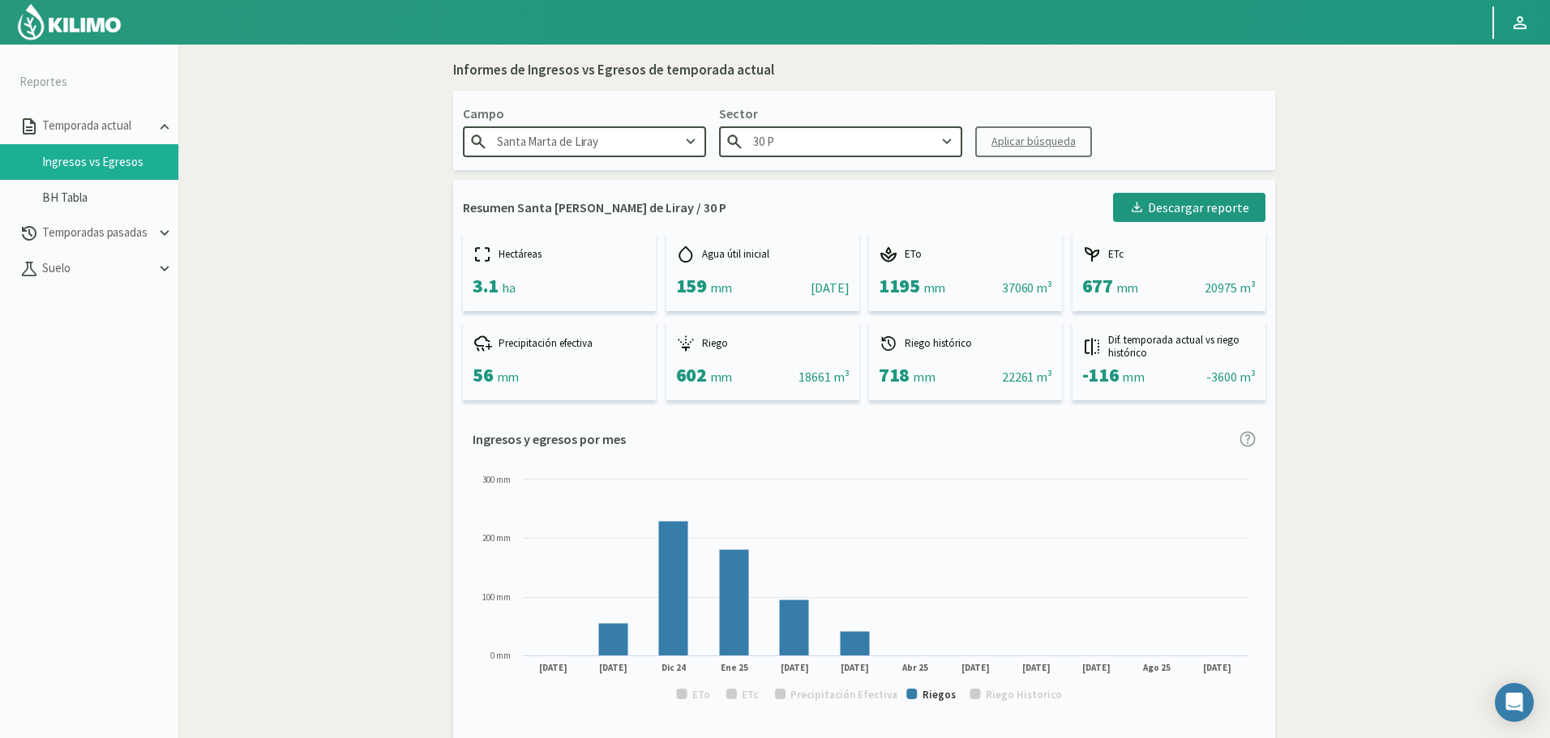
drag, startPoint x: 827, startPoint y: 143, endPoint x: 820, endPoint y: 149, distance: 9.8
click at [826, 142] on input "30 P" at bounding box center [840, 141] width 243 height 30
click at [787, 265] on div "4" at bounding box center [841, 273] width 242 height 30
click at [1012, 137] on div "Aplicar búsqueda" at bounding box center [1033, 141] width 84 height 17
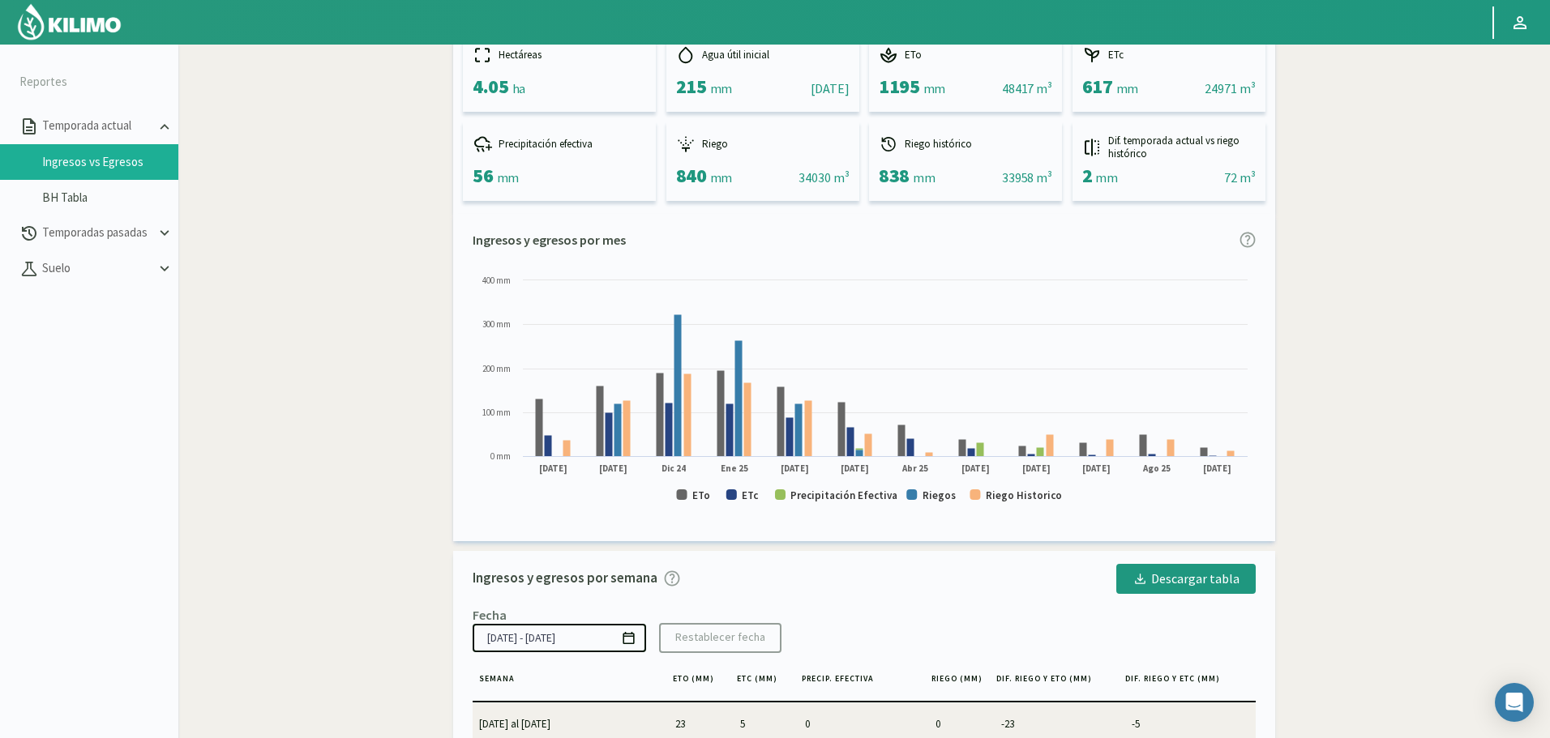
scroll to position [243, 0]
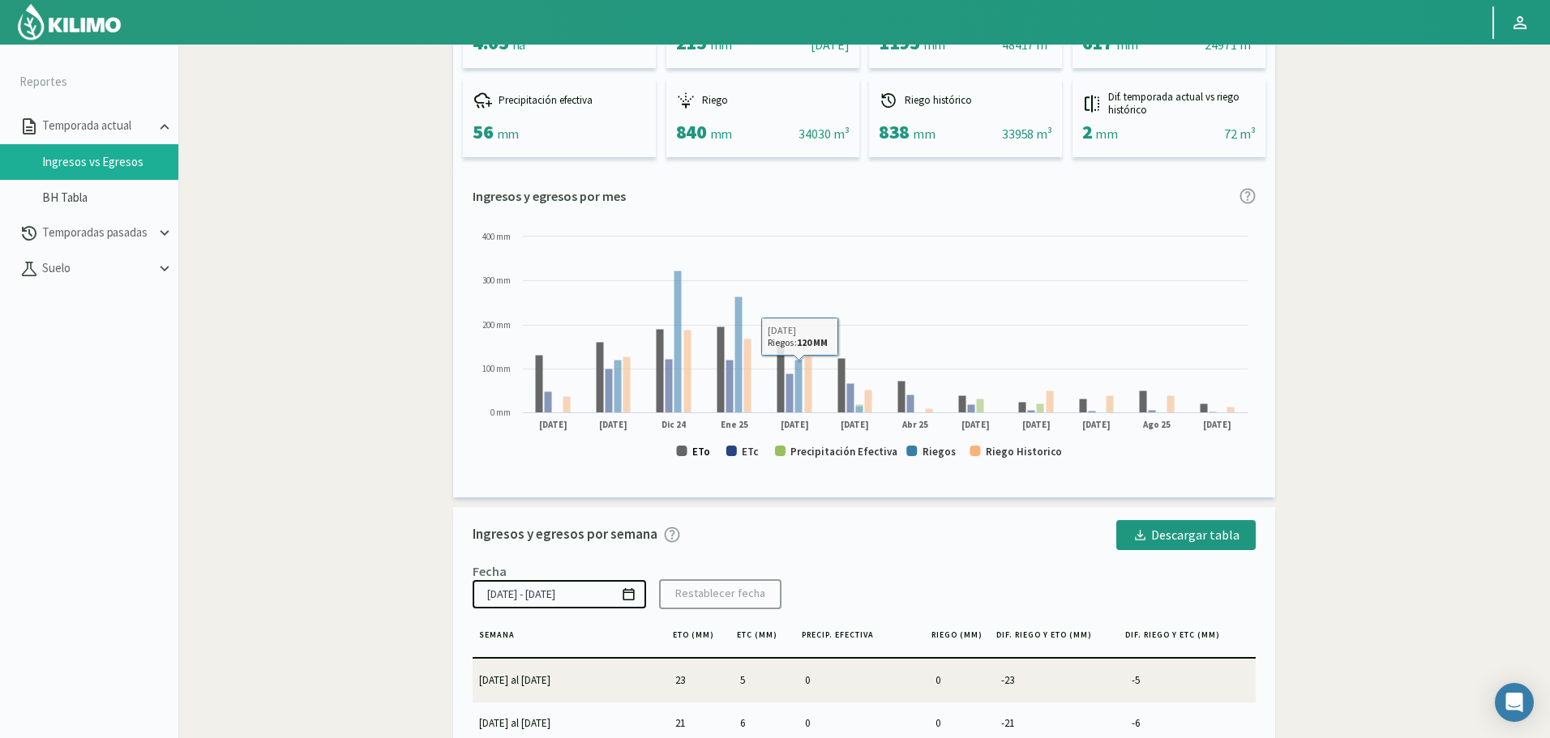
click at [696, 449] on text "ETo" at bounding box center [701, 452] width 18 height 14
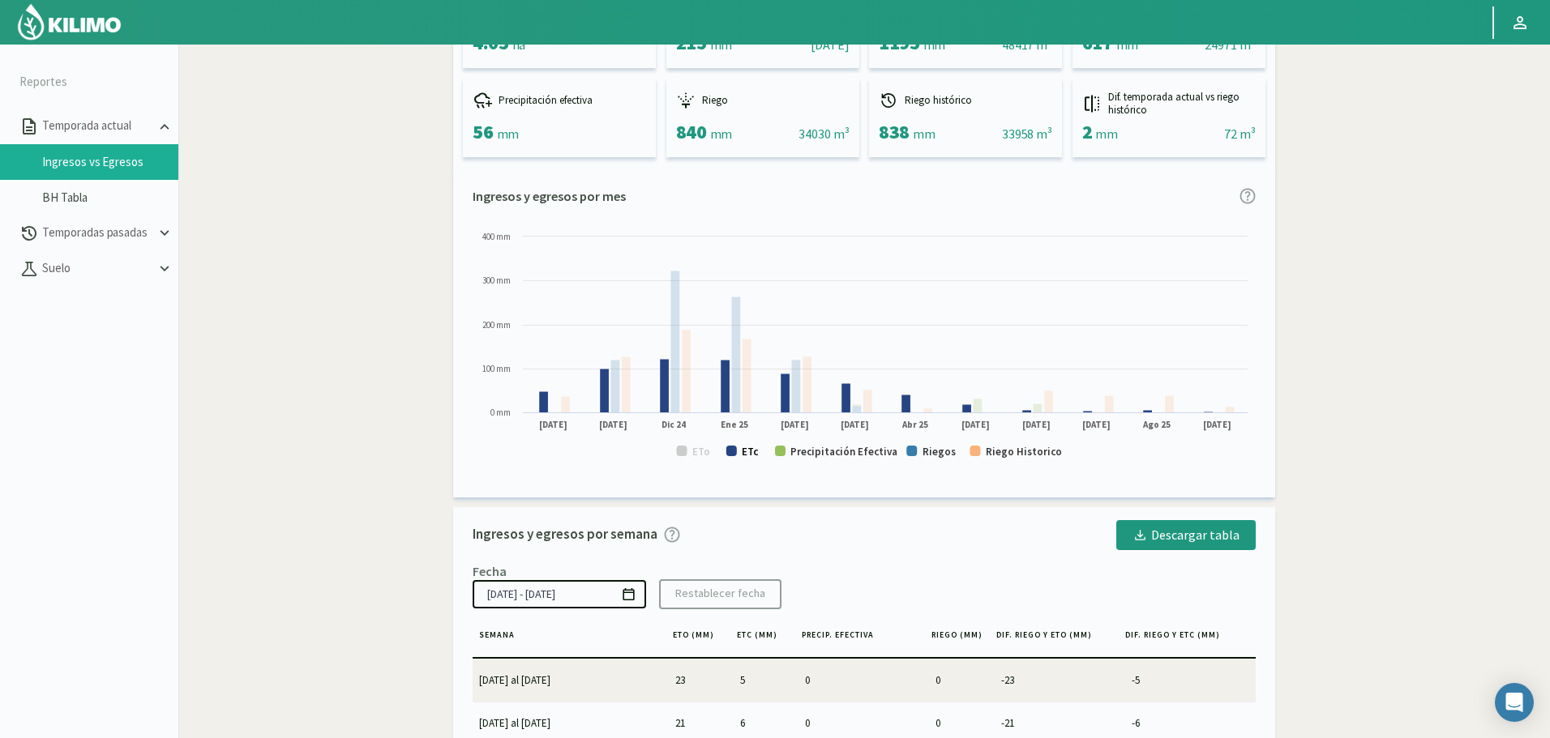
click at [744, 448] on text "ETc" at bounding box center [750, 452] width 17 height 14
click at [815, 447] on text "Precipitación Efectiva" at bounding box center [843, 452] width 107 height 14
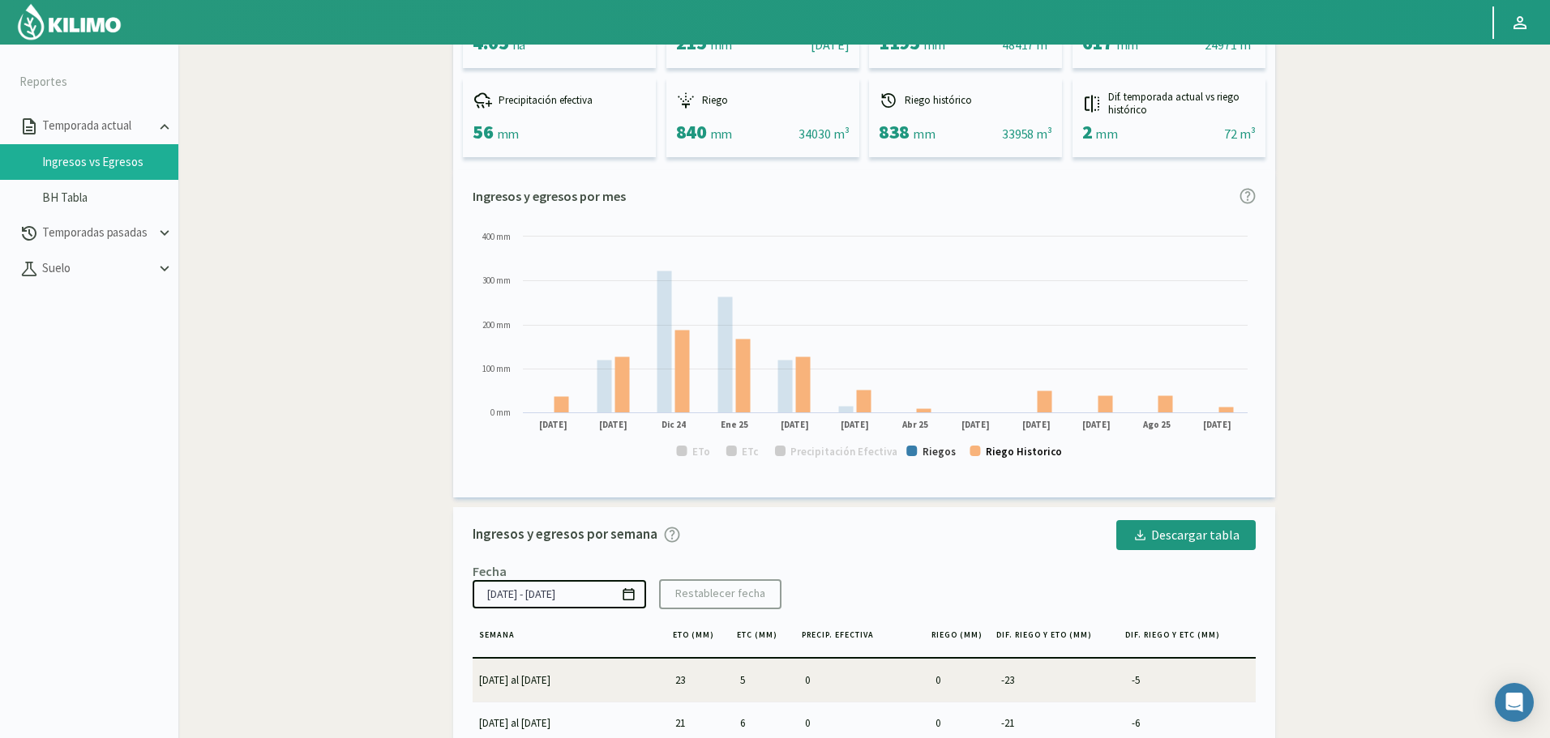
click at [1033, 446] on text "Riego Historico" at bounding box center [1024, 452] width 76 height 14
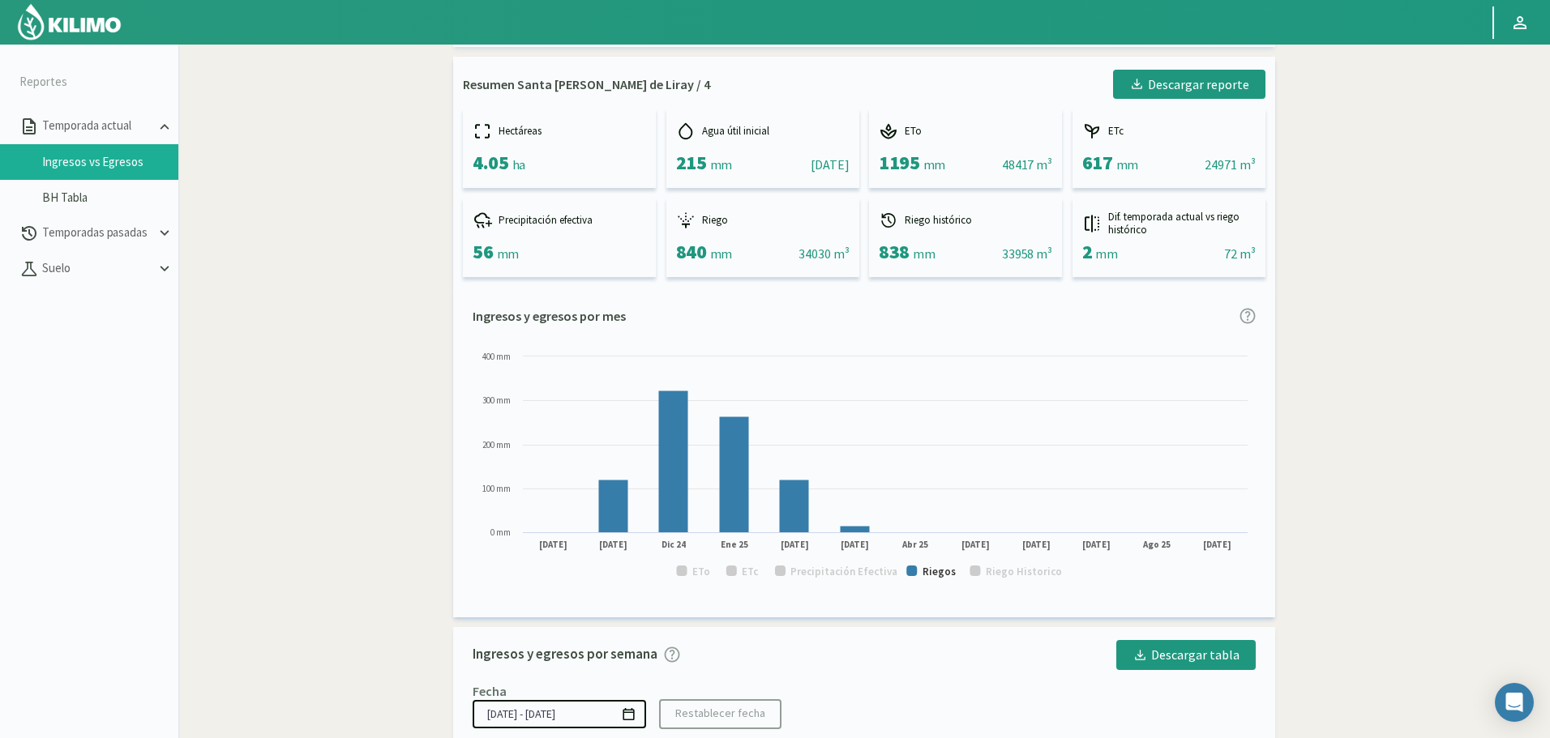
scroll to position [0, 0]
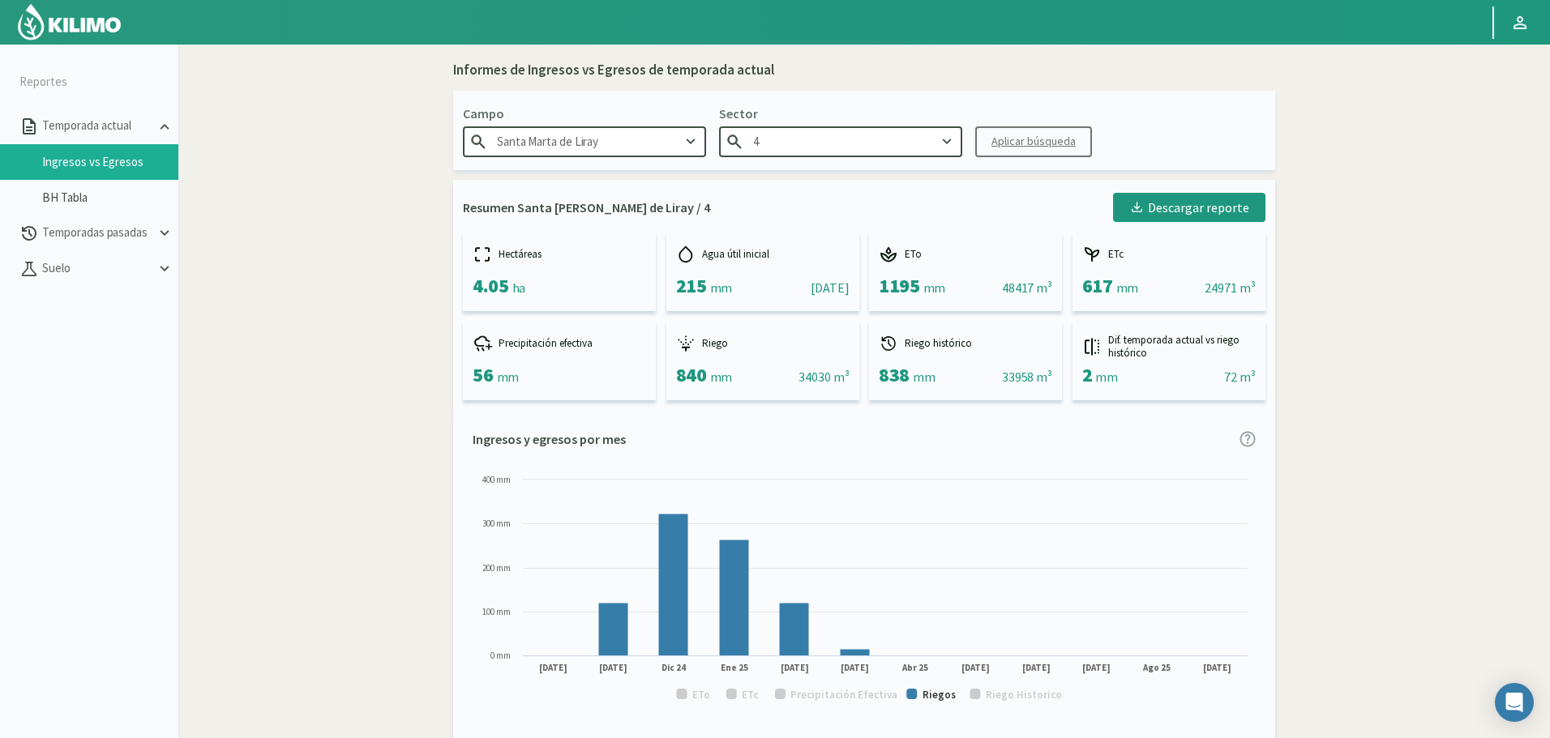
click at [810, 132] on input "4" at bounding box center [840, 141] width 243 height 30
click at [759, 302] on div "6" at bounding box center [841, 303] width 242 height 30
click at [1044, 139] on div "Aplicar búsqueda" at bounding box center [1033, 141] width 84 height 17
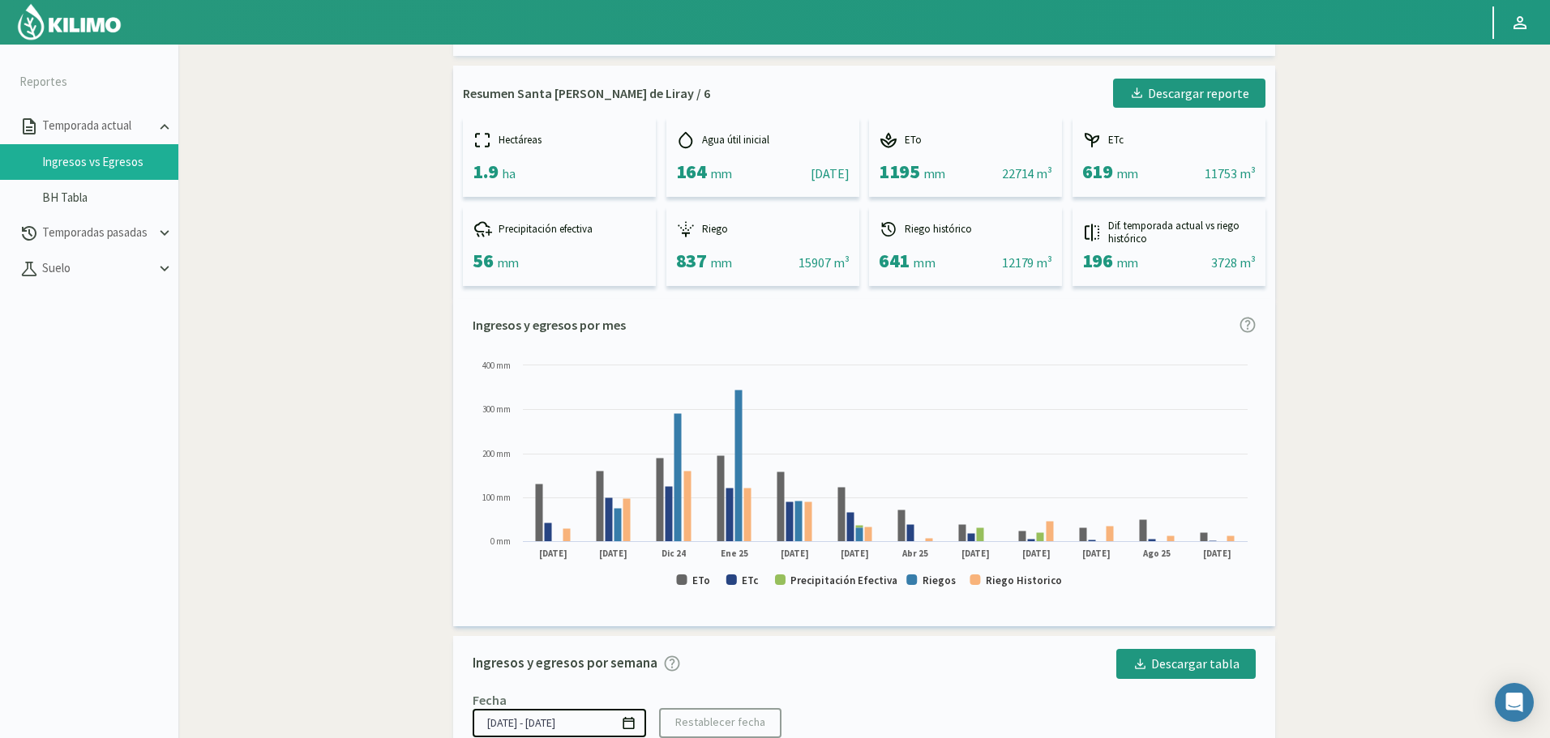
scroll to position [162, 0]
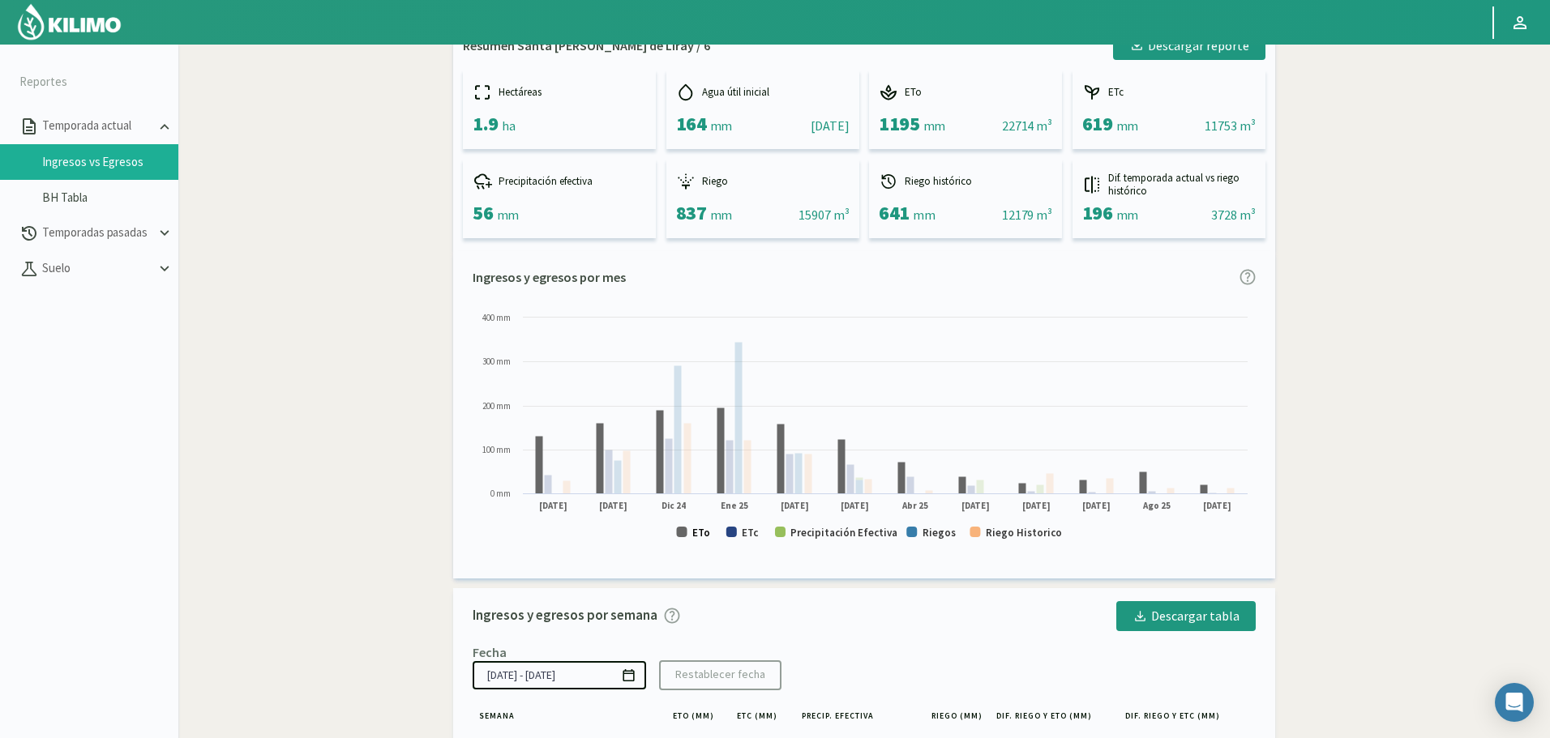
drag, startPoint x: 699, startPoint y: 530, endPoint x: 780, endPoint y: 536, distance: 82.1
click at [699, 530] on text "ETo" at bounding box center [701, 533] width 18 height 14
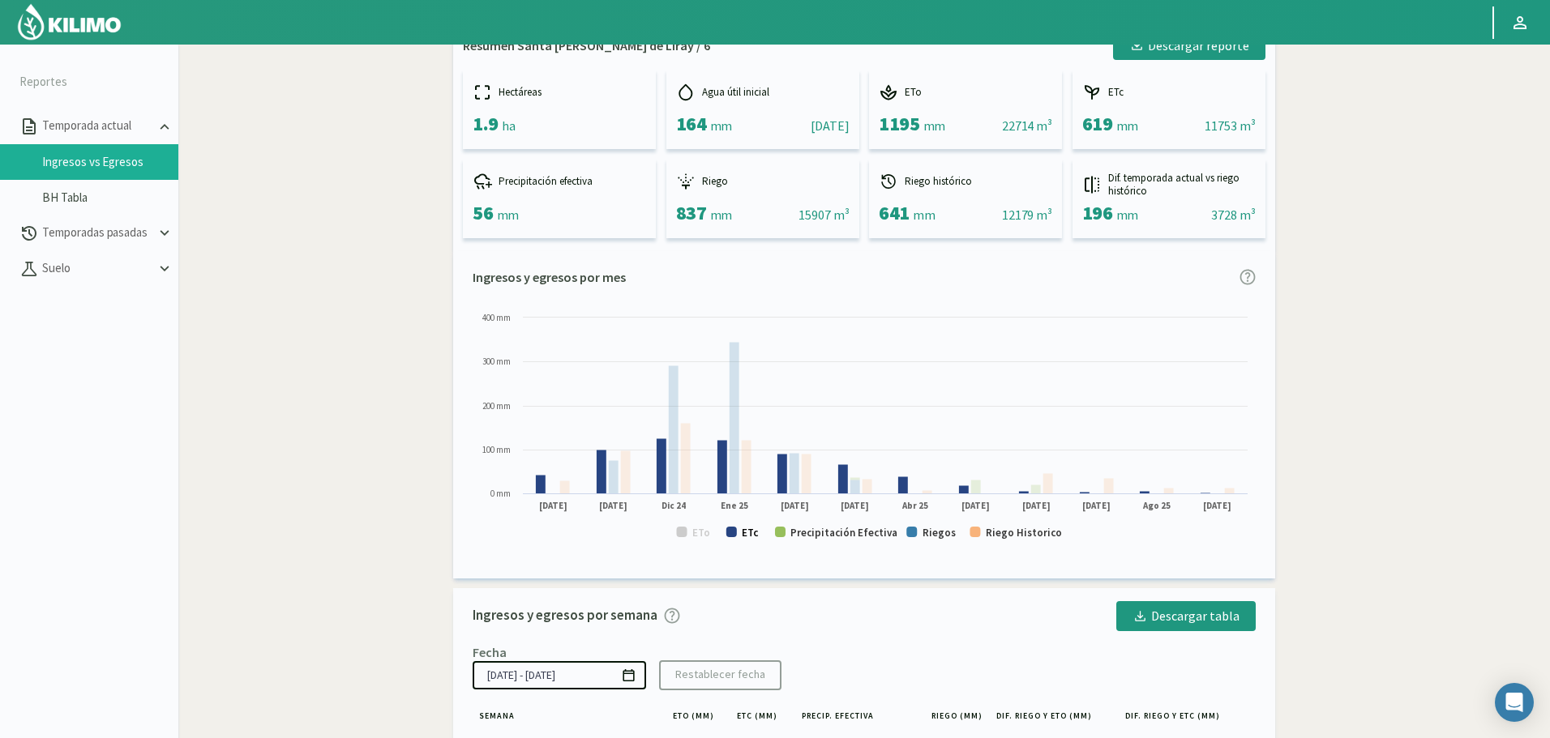
click at [748, 530] on text "ETc" at bounding box center [750, 533] width 17 height 14
click at [856, 528] on text "Precipitación Efectiva" at bounding box center [843, 533] width 107 height 14
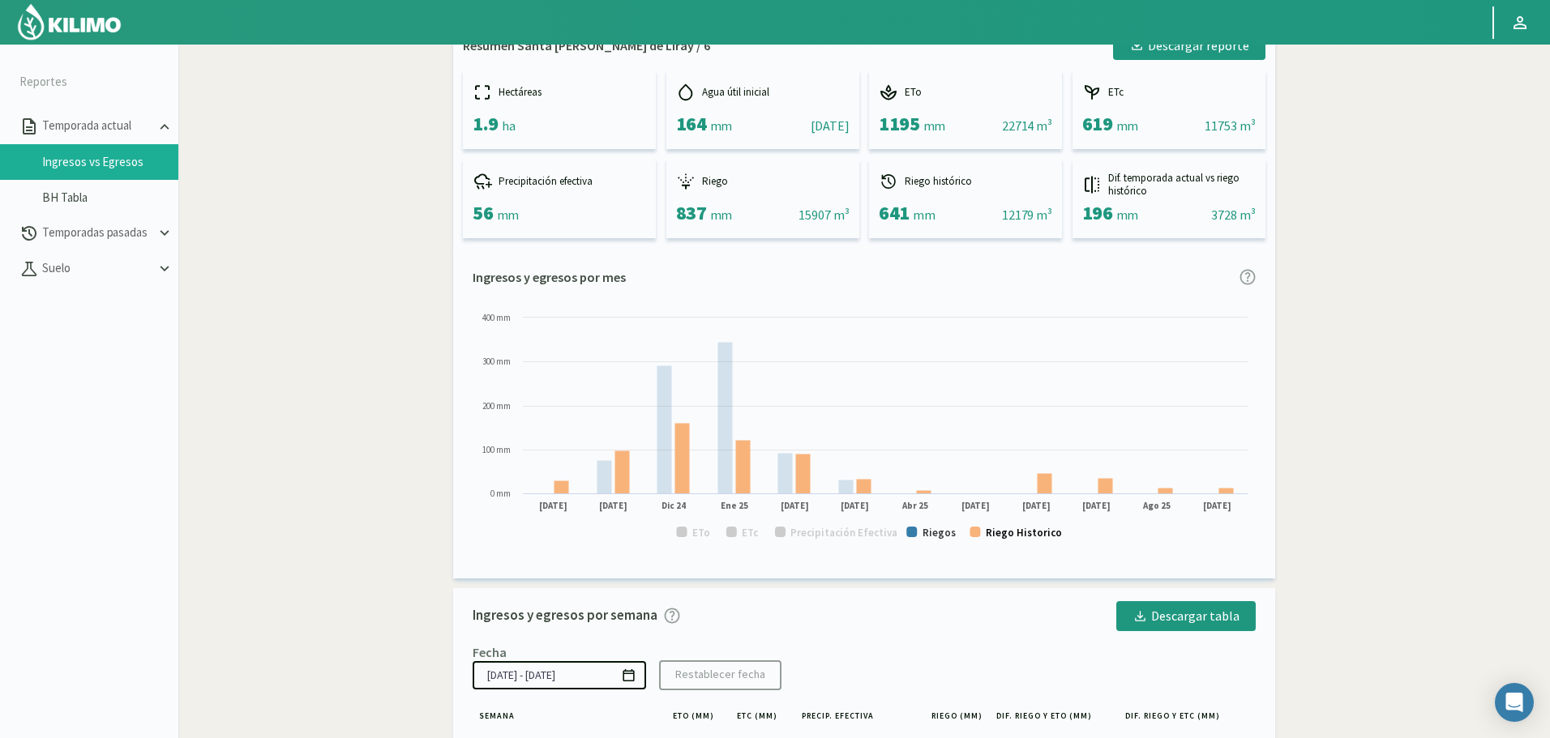
drag, startPoint x: 1003, startPoint y: 535, endPoint x: 844, endPoint y: 515, distance: 160.0
click at [1002, 535] on text "Riego Historico" at bounding box center [1024, 533] width 76 height 14
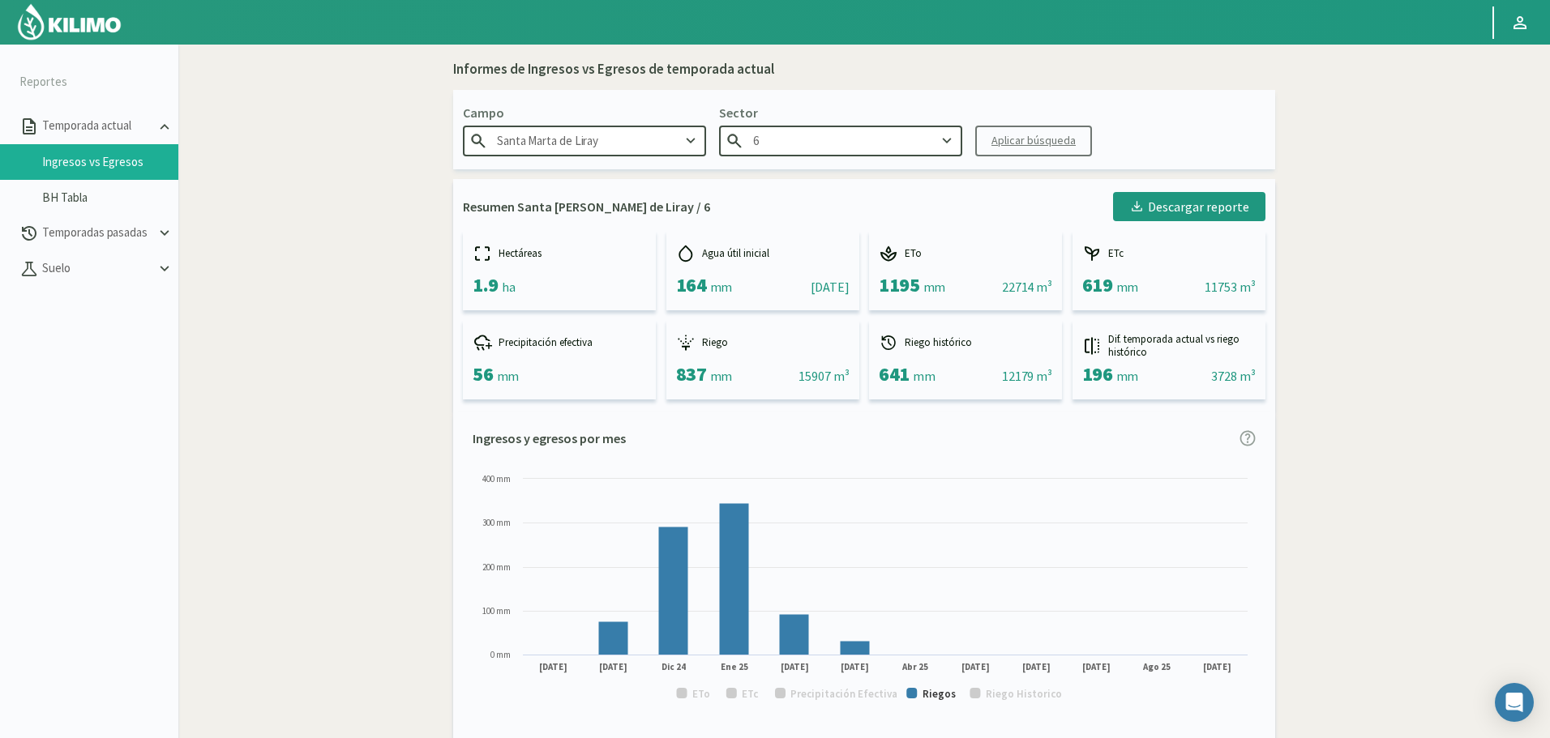
scroll to position [0, 0]
click at [883, 134] on input "6" at bounding box center [840, 141] width 243 height 30
drag, startPoint x: 798, startPoint y: 143, endPoint x: 700, endPoint y: 166, distance: 100.7
click at [704, 166] on div "Campo Santa Marta de Liray Sector 6 1 11 ORIENTE 11 PONIENTE 12 NORTE 12 SUR 13…" at bounding box center [864, 130] width 822 height 79
type input "1"
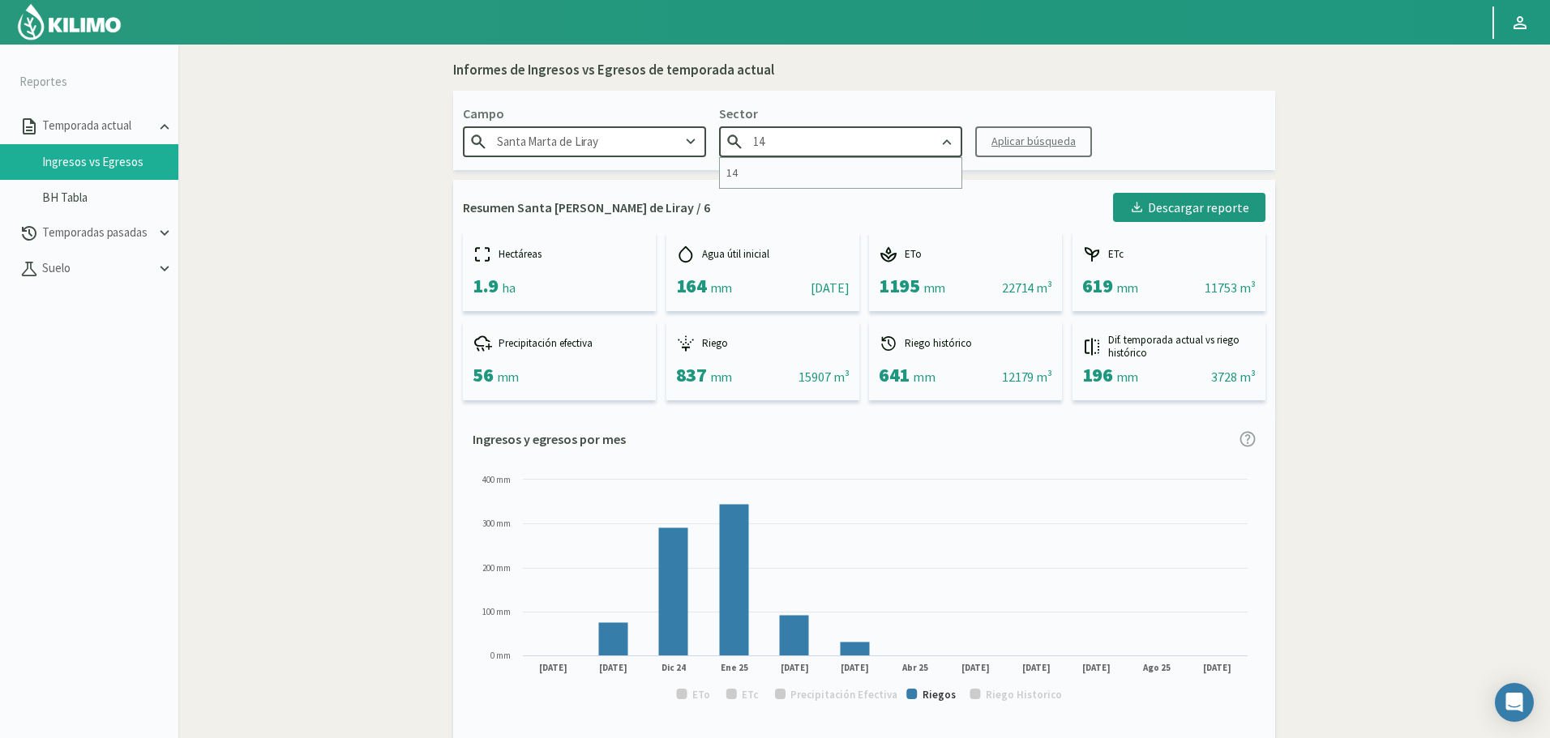
type input "1"
type input "2"
drag, startPoint x: 828, startPoint y: 135, endPoint x: 658, endPoint y: 139, distance: 170.3
click at [663, 139] on div "Campo Santa Marta de Liray Sector 6 1 11 ORIENTE 11 PONIENTE 12 NORTE 12 SUR 13…" at bounding box center [864, 130] width 822 height 79
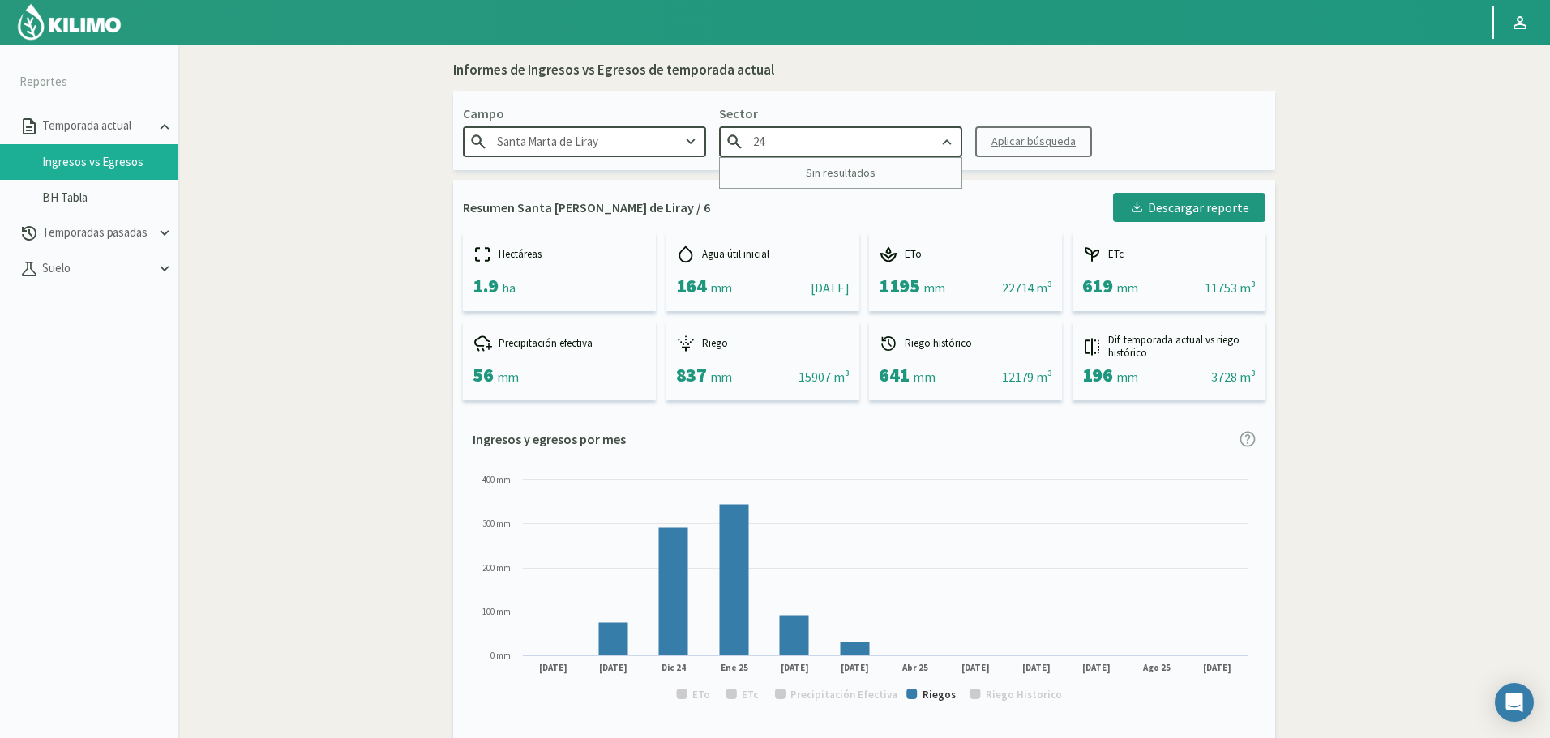
type input "2"
type input "6"
type input "2"
type input "6"
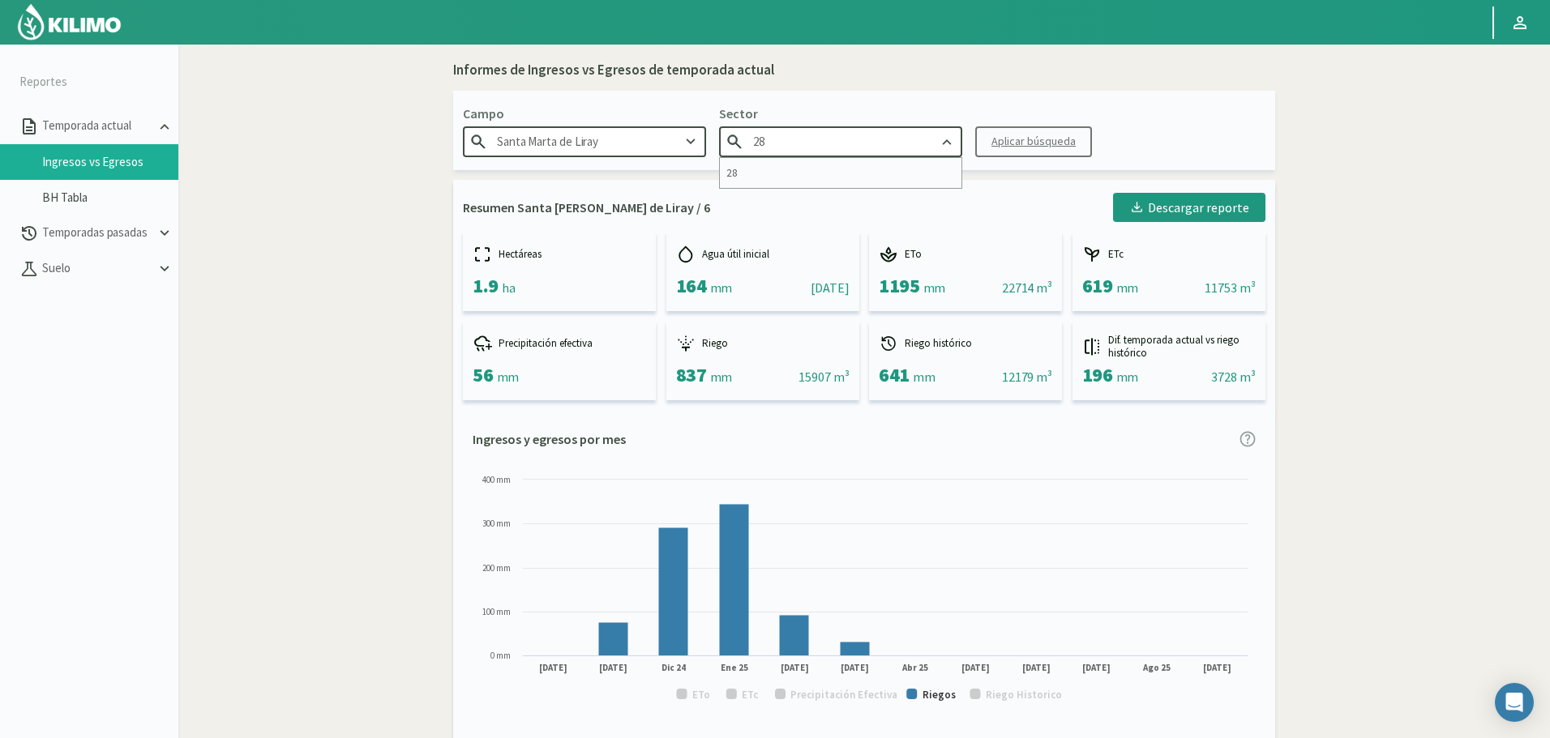
type input "2"
type input "6"
type input "1"
drag, startPoint x: 793, startPoint y: 144, endPoint x: 696, endPoint y: 148, distance: 97.3
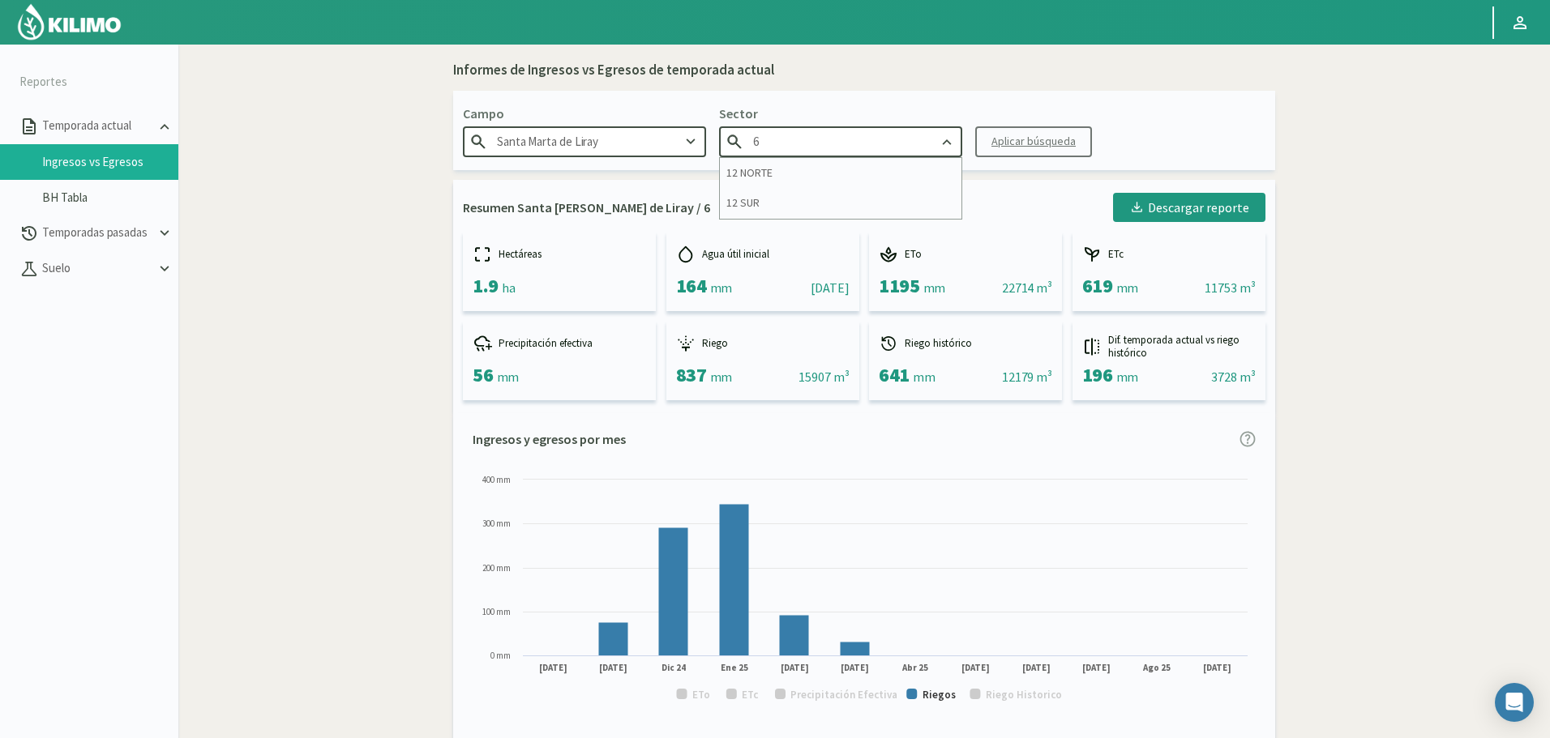
click at [696, 148] on div "Campo Santa Marta de Liray Sector 6 12 NORTE 12 SUR Aplicar búsqueda" at bounding box center [864, 130] width 822 height 79
type input "2"
type input "O"
type input "1"
type input "6"
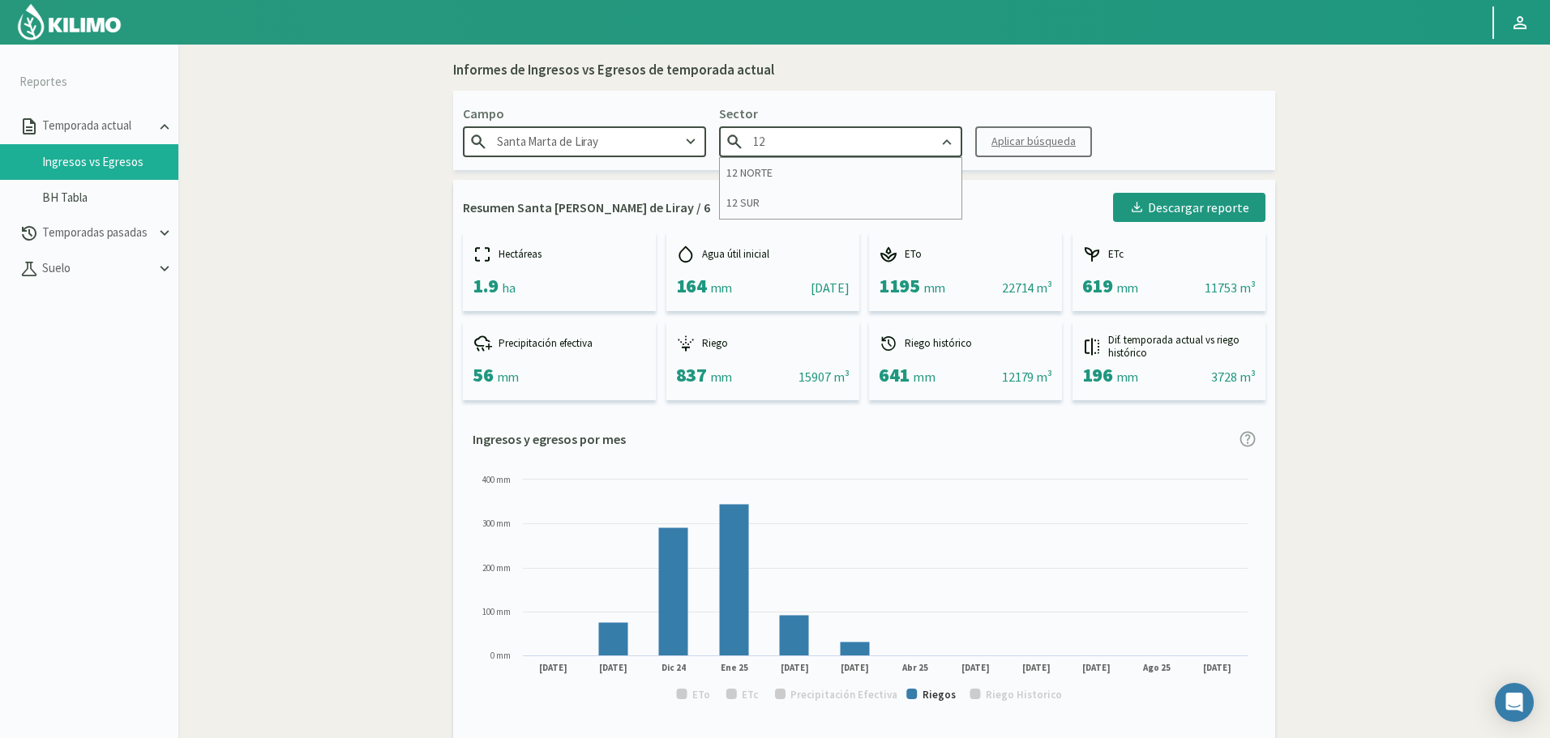
type input "1"
type input "6"
type input "1"
type input "6"
type input "2"
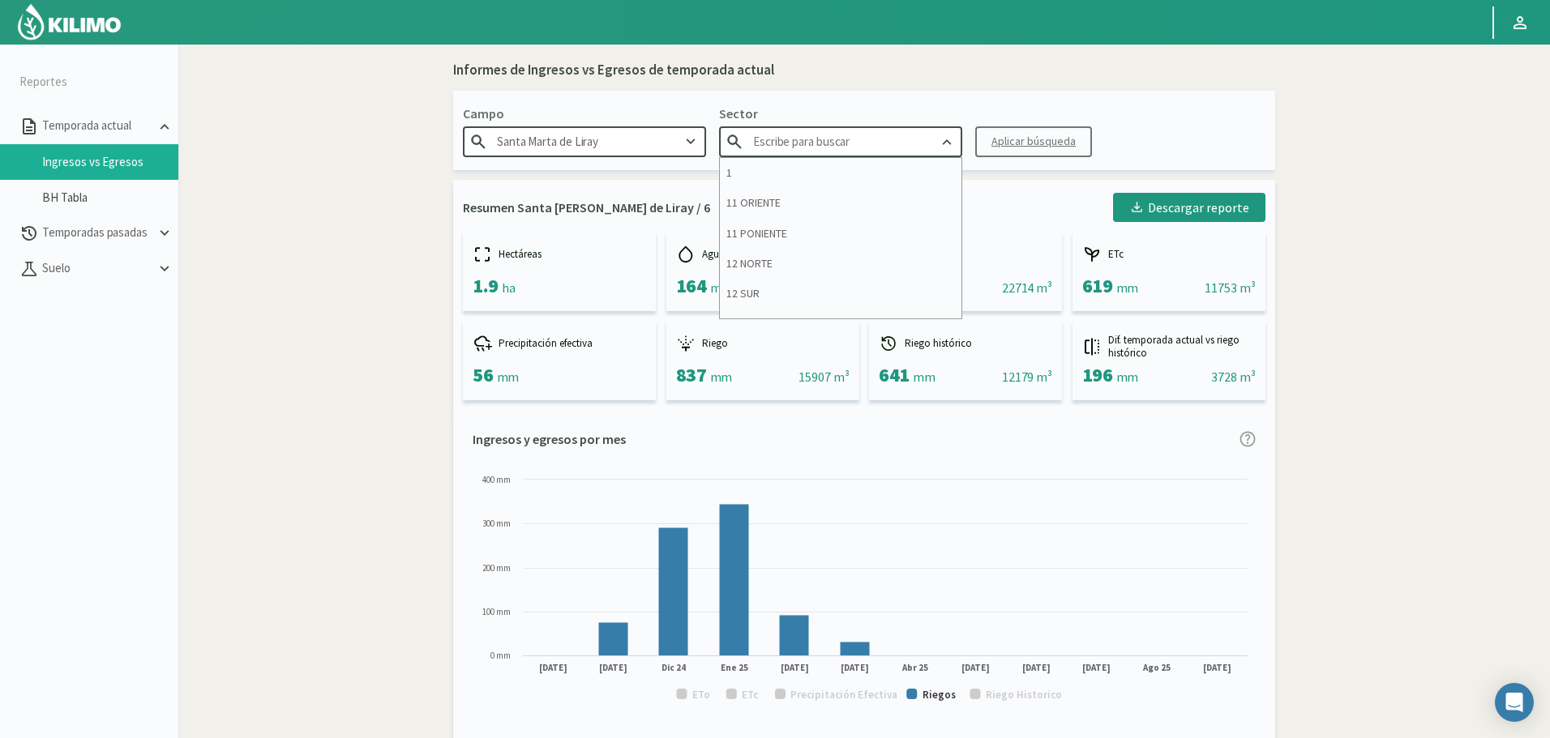
type input "6"
type input "2"
type input "6"
type input "3"
type input "6"
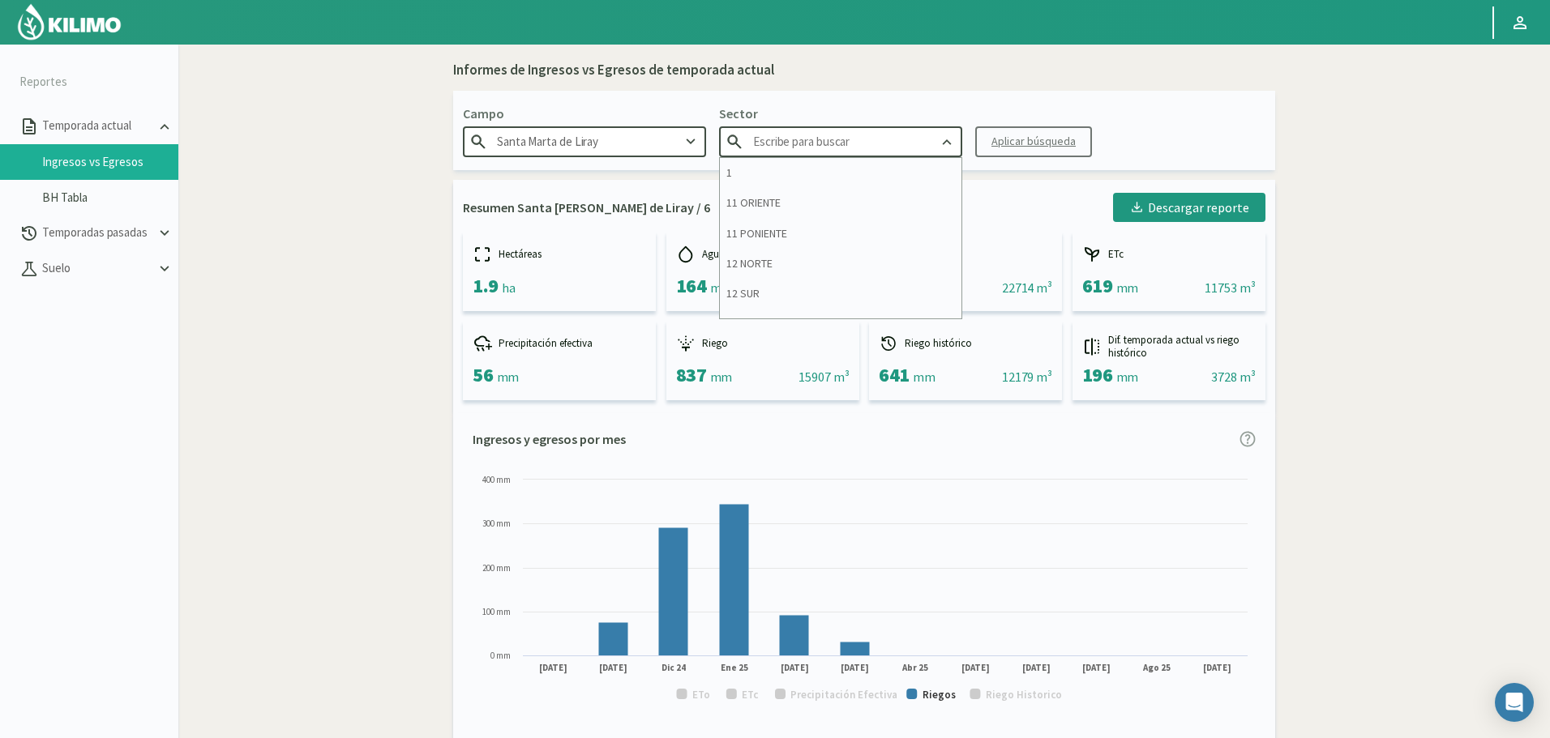
type input "8"
type input "6"
type input "9"
drag, startPoint x: 800, startPoint y: 130, endPoint x: 625, endPoint y: 103, distance: 177.1
click at [636, 126] on div "Campo Santa Marta de Liray Sector 6 1 11 ORIENTE 11 PONIENTE 12 NORTE 12 SUR 13…" at bounding box center [864, 130] width 822 height 79
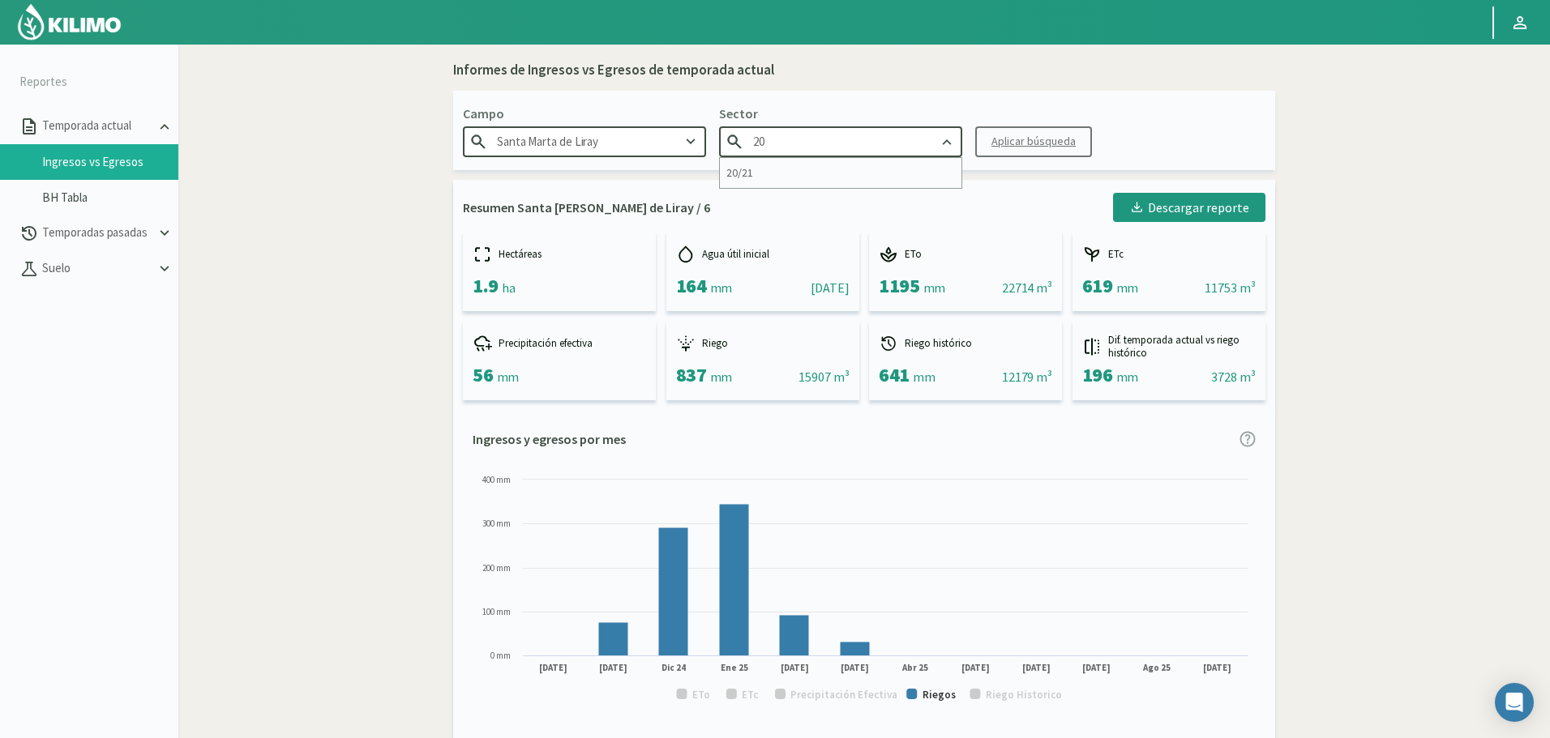
type input "2"
type input "6"
